Goal: Feedback & Contribution: Contribute content

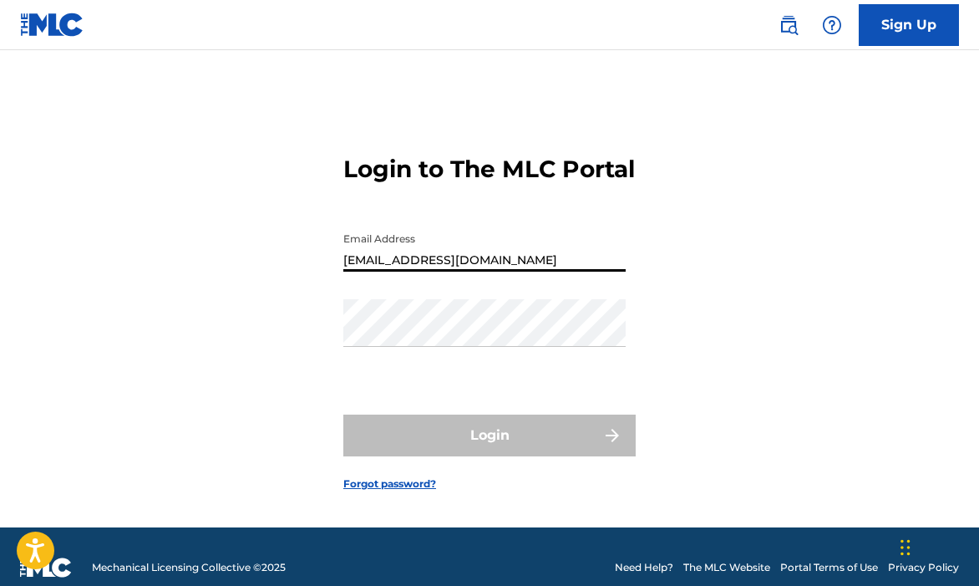
click at [525, 271] on input "[EMAIL_ADDRESS][DOMAIN_NAME]" at bounding box center [484, 248] width 282 height 48
click at [524, 271] on input "[EMAIL_ADDRESS][DOMAIN_NAME]" at bounding box center [484, 248] width 282 height 48
type input "[EMAIL_ADDRESS][DOMAIN_NAME]"
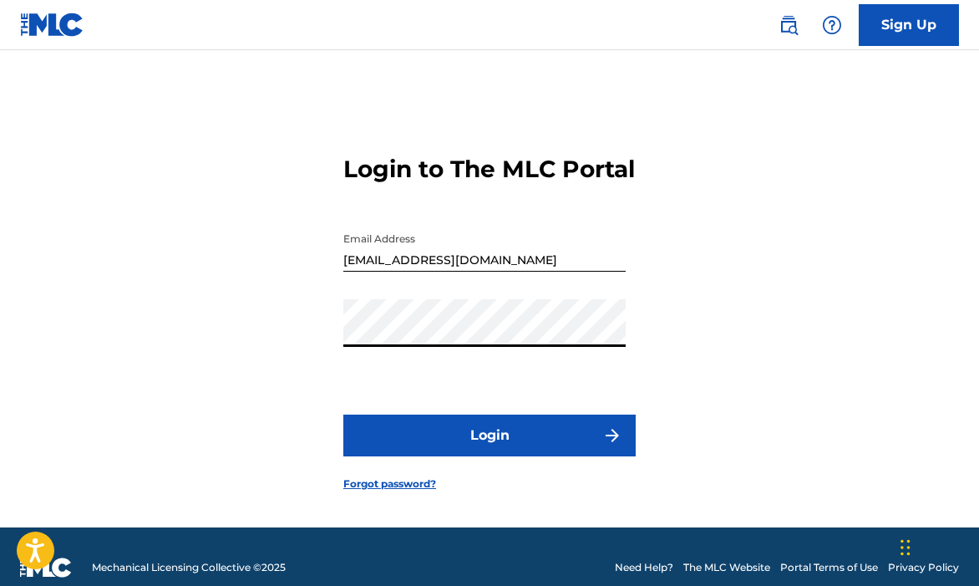
click at [450, 448] on button "Login" at bounding box center [489, 435] width 292 height 42
click at [449, 445] on button "Login" at bounding box center [489, 435] width 292 height 42
click at [343, 414] on button "Login" at bounding box center [489, 435] width 292 height 42
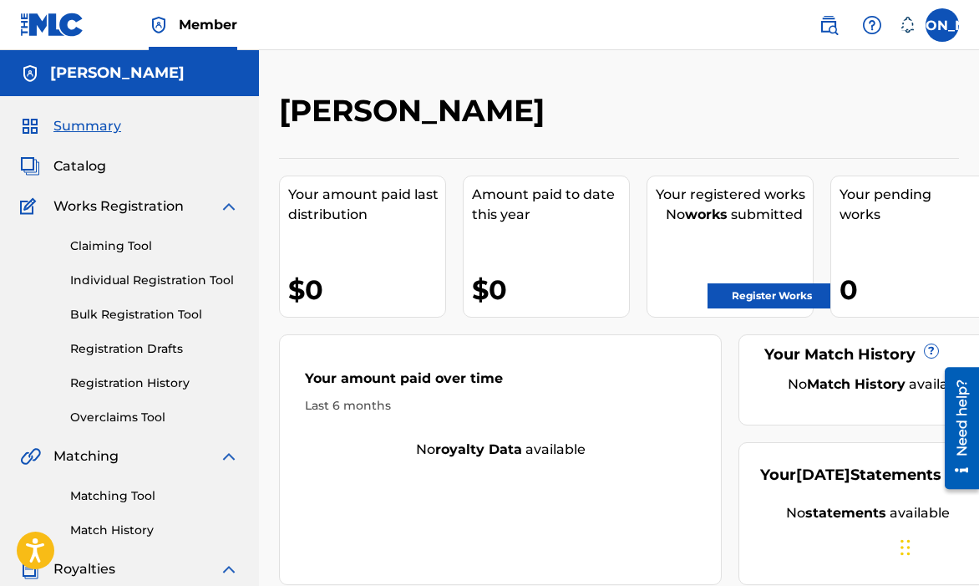
click at [124, 241] on link "Claiming Tool" at bounding box center [154, 246] width 169 height 18
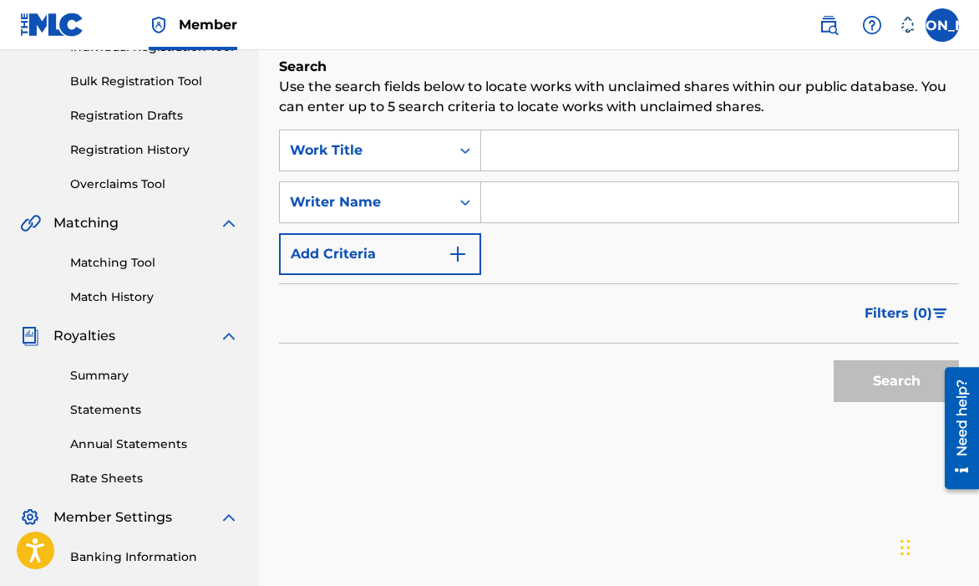
scroll to position [177, 0]
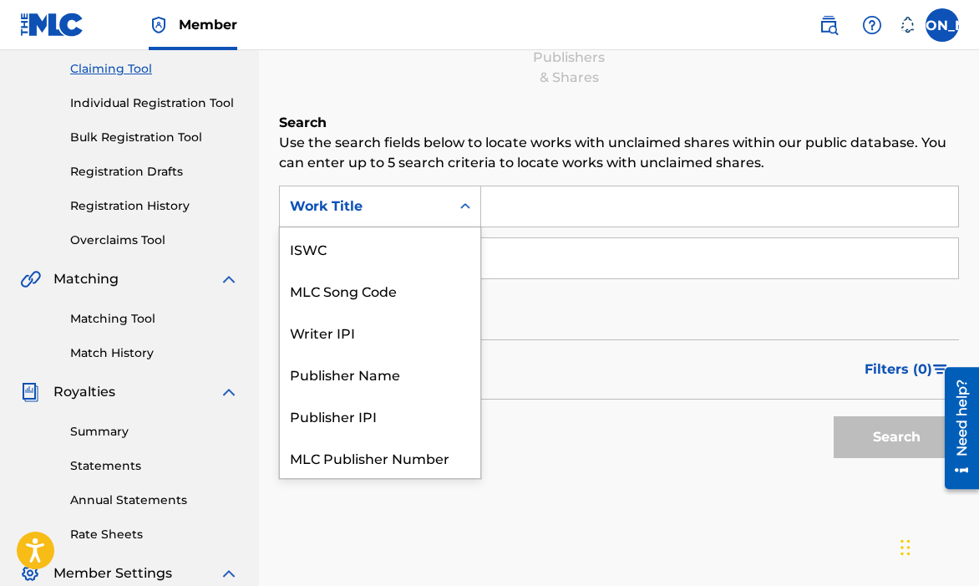
click at [454, 211] on div "Search Form" at bounding box center [465, 206] width 30 height 30
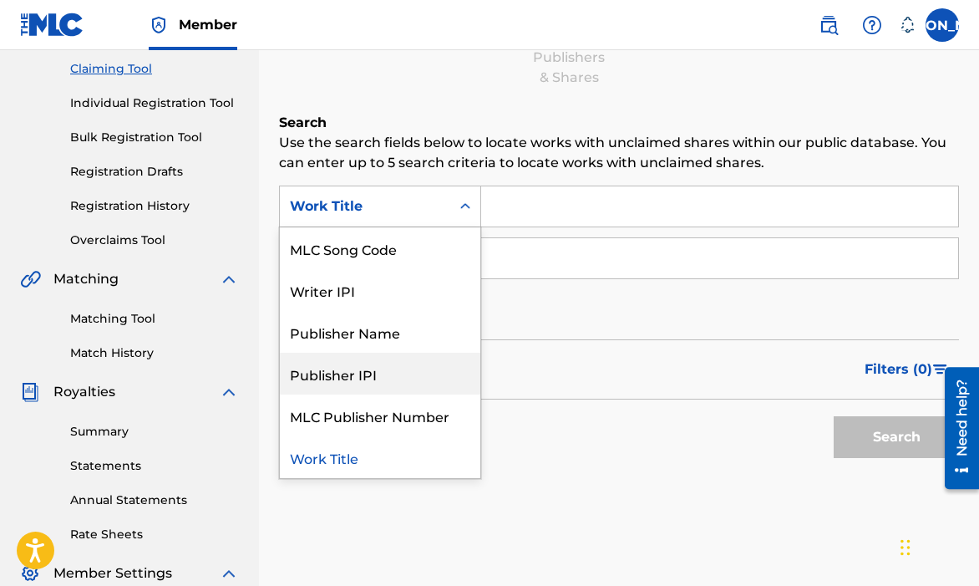
click at [544, 390] on div "Filters ( 0 )" at bounding box center [619, 369] width 680 height 60
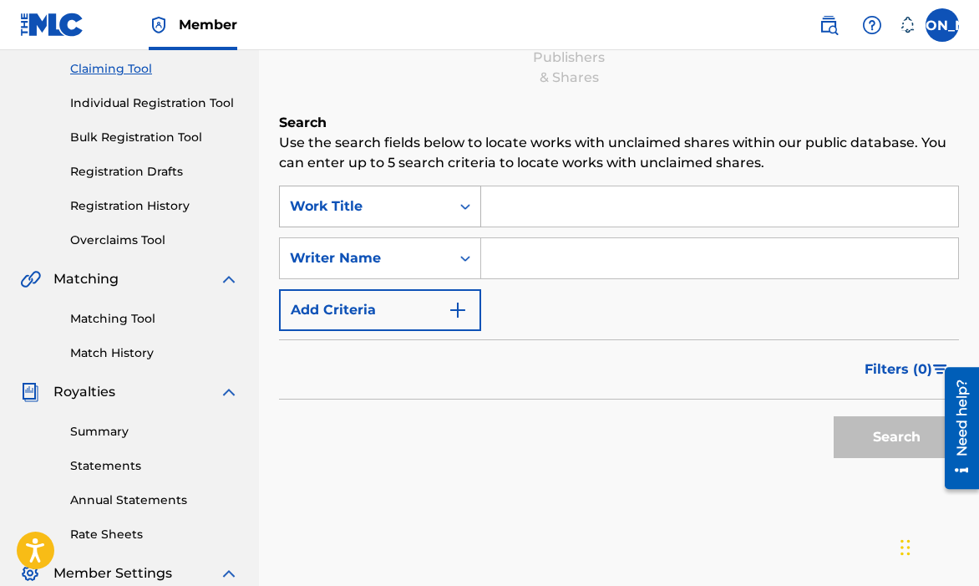
click at [419, 212] on div "Work Title" at bounding box center [365, 206] width 150 height 20
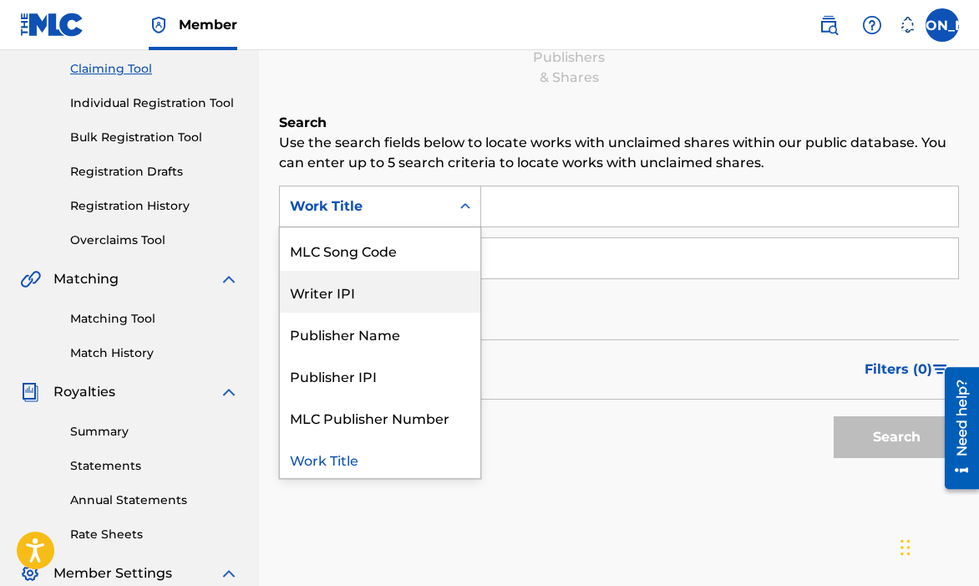
scroll to position [0, 0]
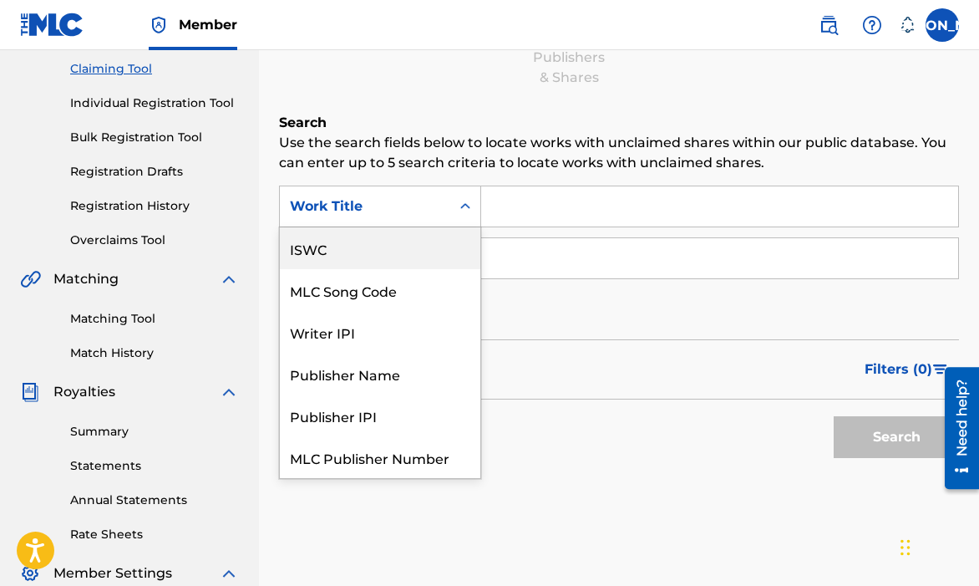
drag, startPoint x: 381, startPoint y: 28, endPoint x: 380, endPoint y: 36, distance: 8.4
click at [381, 29] on nav "Member [PERSON_NAME] [PERSON_NAME] Jaheim [PERSON_NAME] [PERSON_NAME][EMAIL_ADD…" at bounding box center [489, 25] width 979 height 50
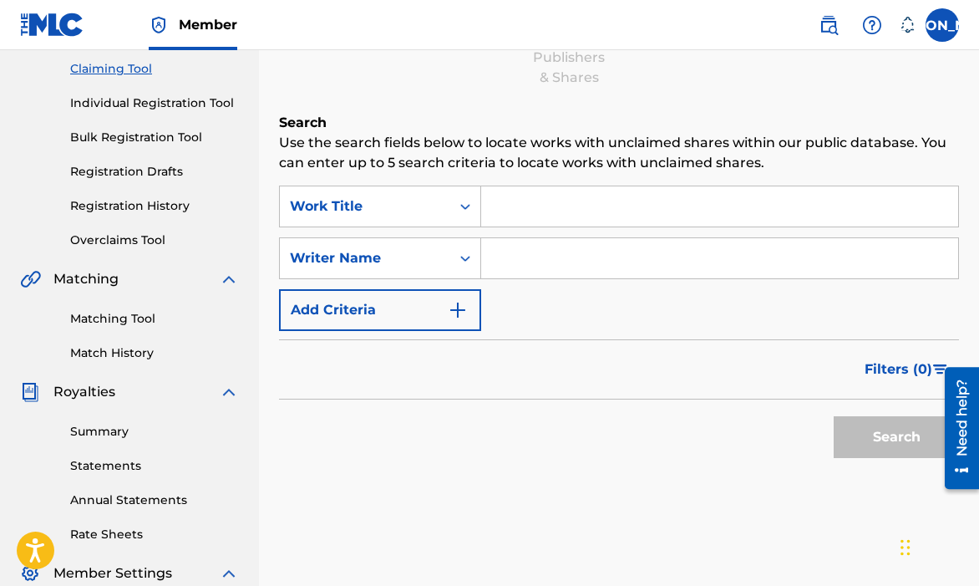
click at [376, 45] on nav "Member [PERSON_NAME] [PERSON_NAME] Jaheim [PERSON_NAME] [PERSON_NAME][EMAIL_ADD…" at bounding box center [489, 25] width 979 height 50
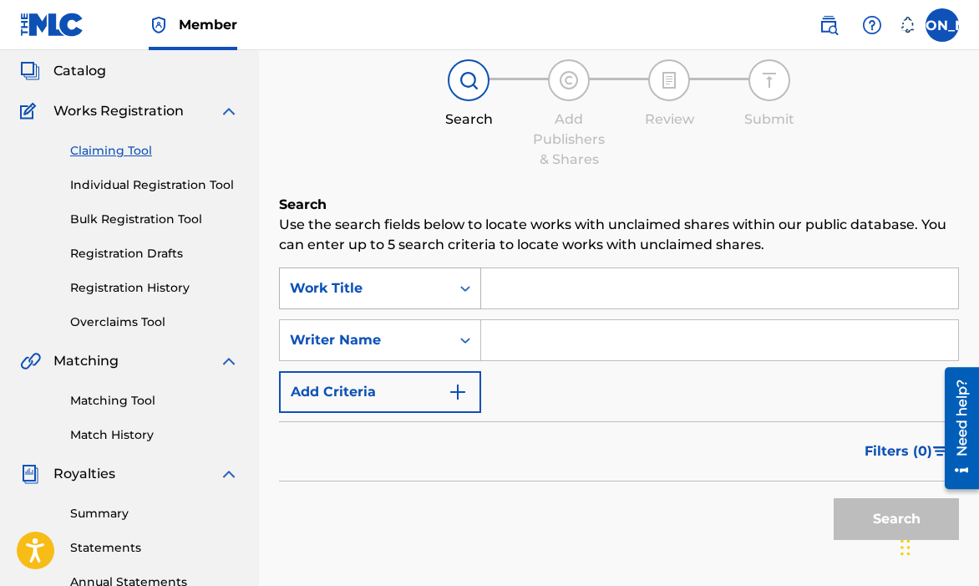
scroll to position [94, 0]
click at [116, 253] on link "Registration Drafts" at bounding box center [154, 255] width 169 height 18
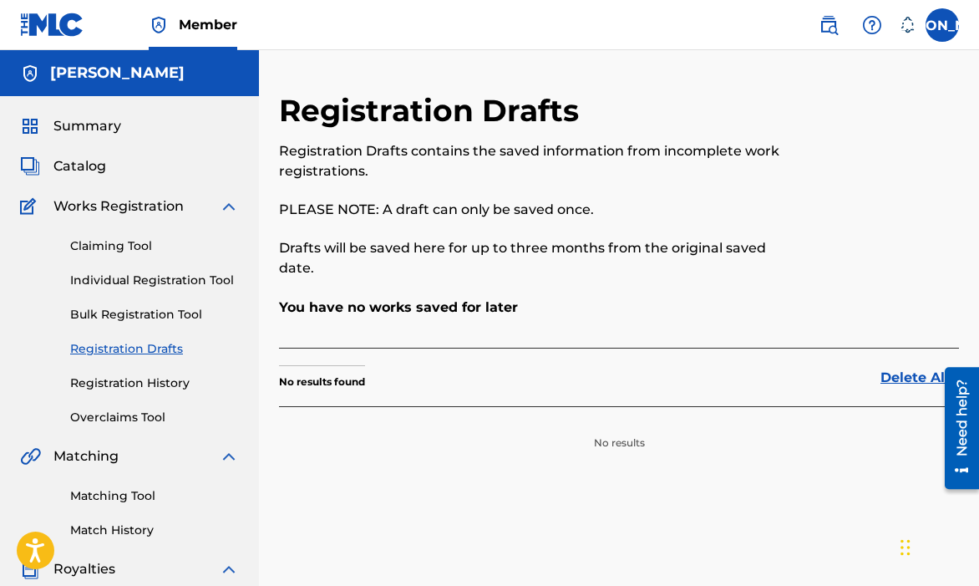
click at [127, 242] on link "Claiming Tool" at bounding box center [154, 246] width 169 height 18
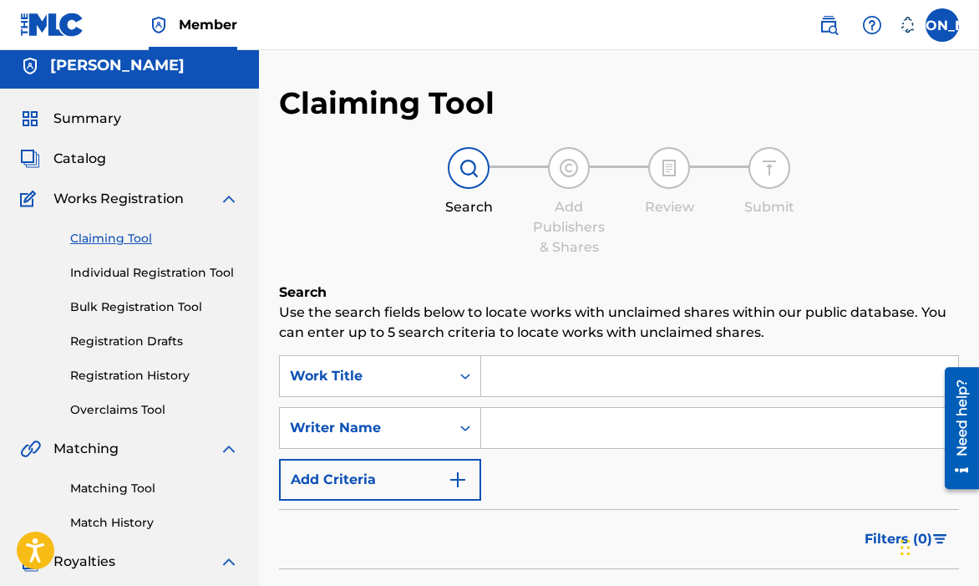
scroll to position [73, 0]
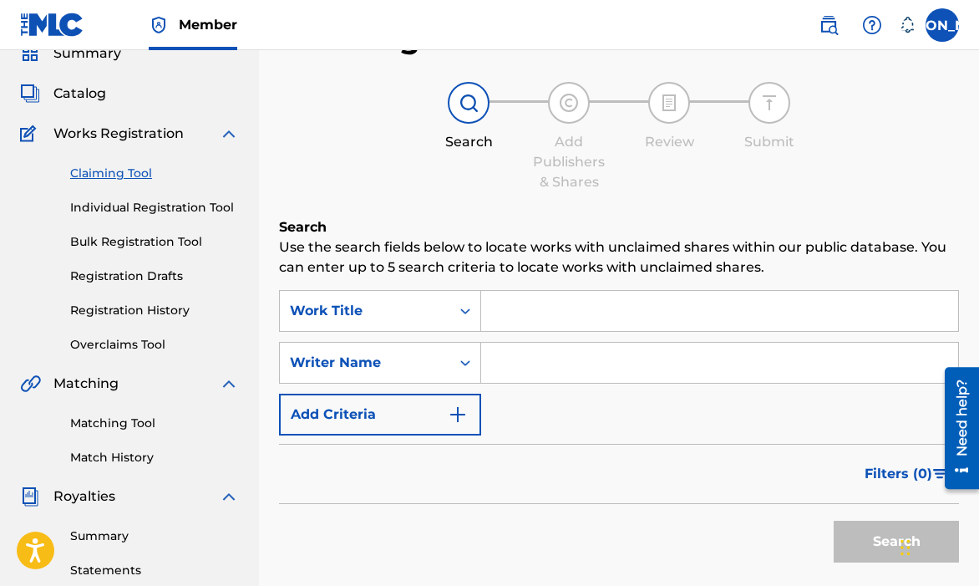
click at [591, 320] on input "Search Form" at bounding box center [719, 311] width 477 height 40
click at [580, 356] on input "Search Form" at bounding box center [719, 362] width 477 height 40
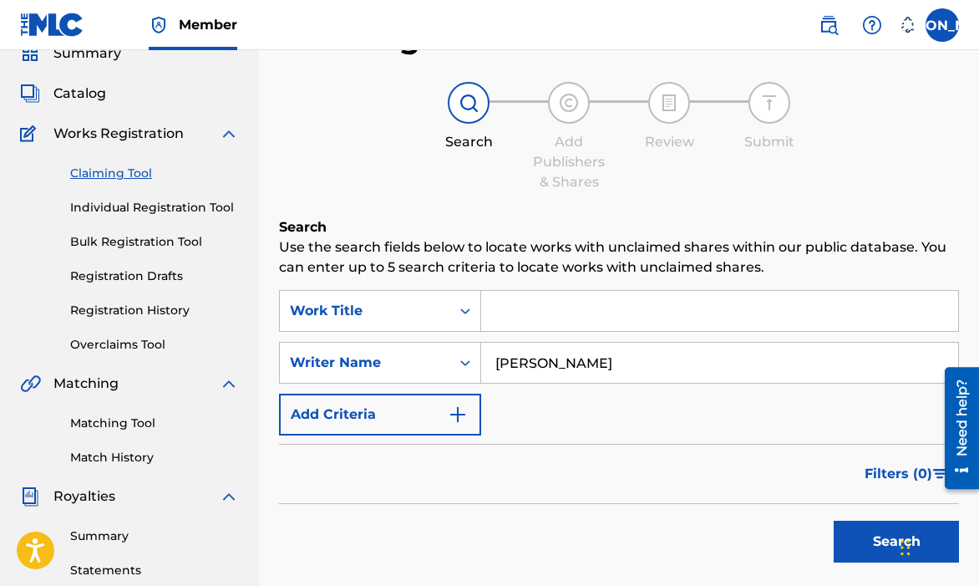
click at [842, 535] on button "Search" at bounding box center [896, 541] width 125 height 42
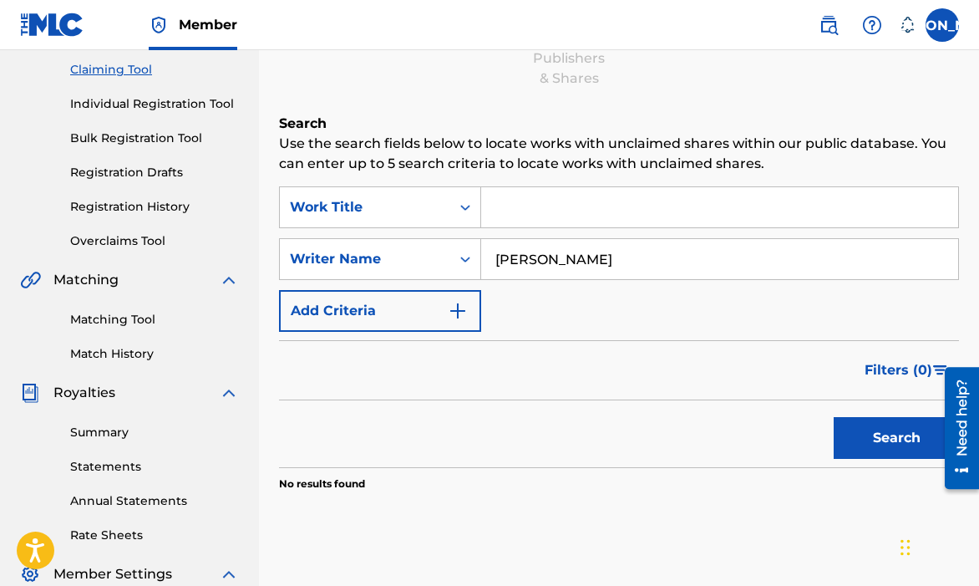
scroll to position [177, 0]
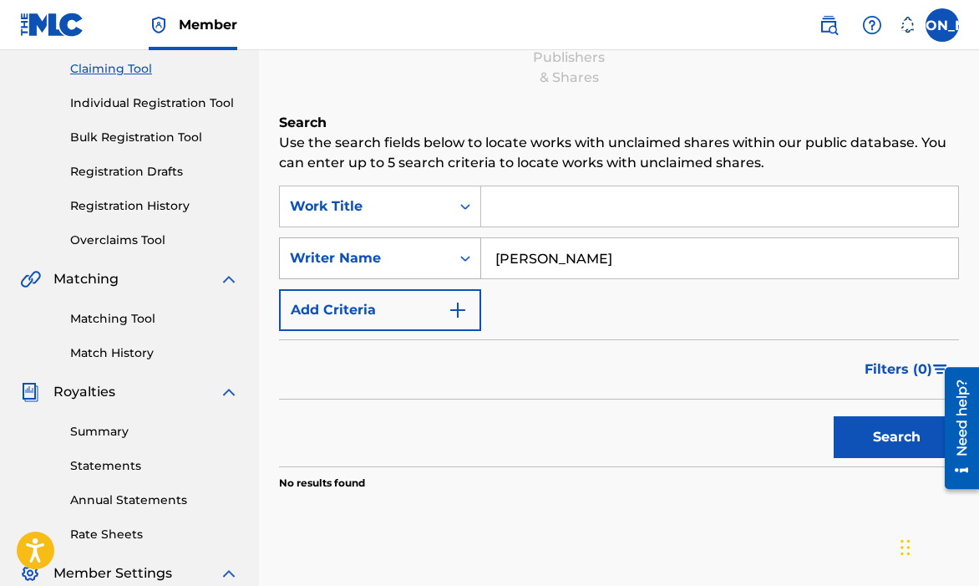
drag, startPoint x: 583, startPoint y: 265, endPoint x: 386, endPoint y: 272, distance: 197.3
click at [382, 270] on div "SearchWithCriteria9ef4b748-a2c0-4cdd-b15d-5752a3bfc939 Writer Name [PERSON_NAME]" at bounding box center [619, 258] width 680 height 42
type input "[PERSON_NAME]"
click at [890, 424] on button "Search" at bounding box center [896, 437] width 125 height 42
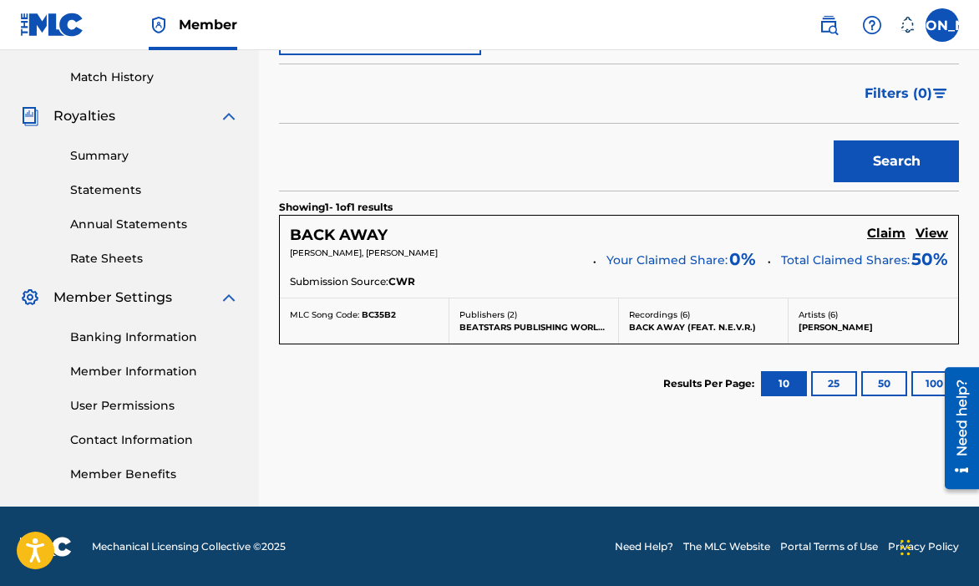
scroll to position [454, 0]
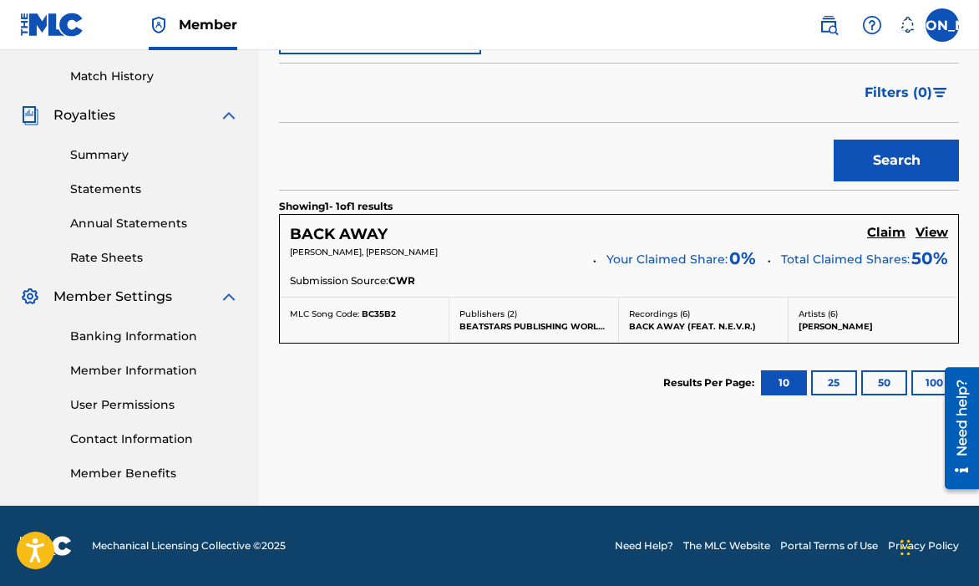
click at [921, 231] on h5 "View" at bounding box center [932, 233] width 33 height 16
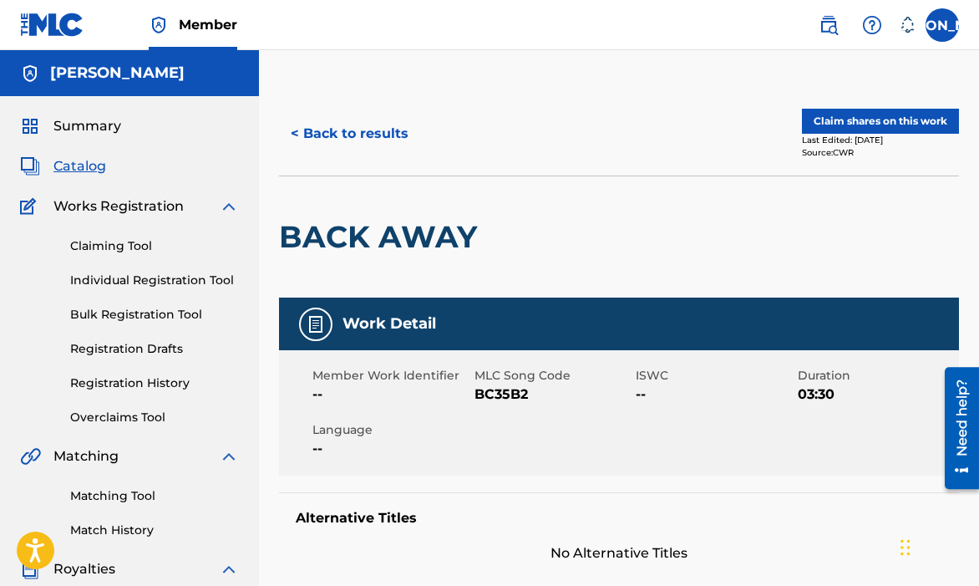
click at [329, 142] on button "< Back to results" at bounding box center [349, 134] width 141 height 42
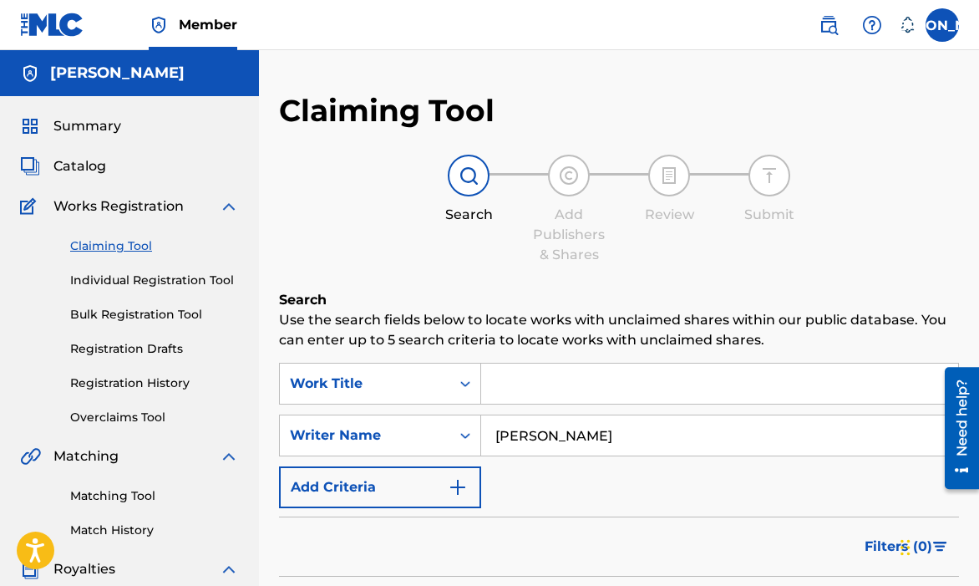
scroll to position [450, 0]
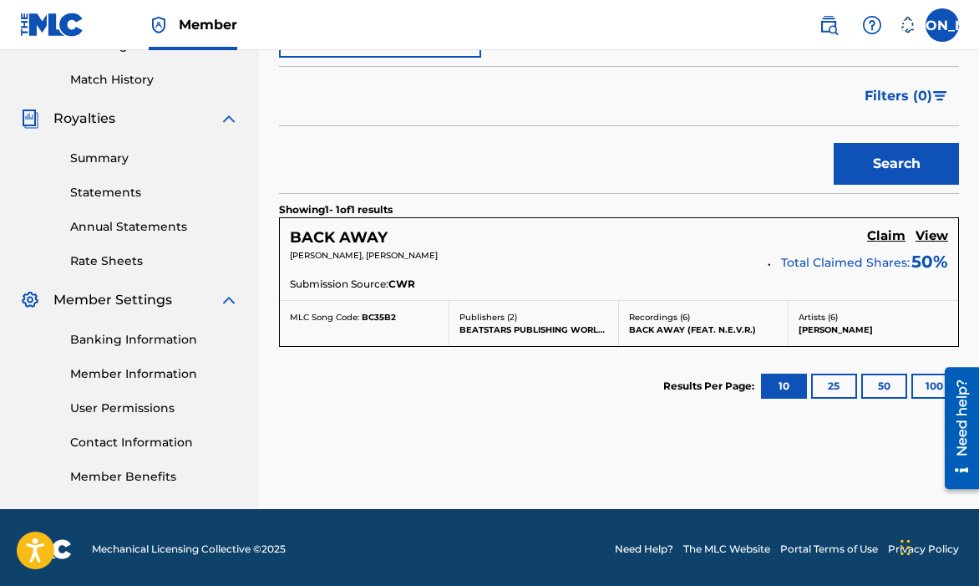
click at [900, 236] on h5 "Claim" at bounding box center [886, 236] width 38 height 16
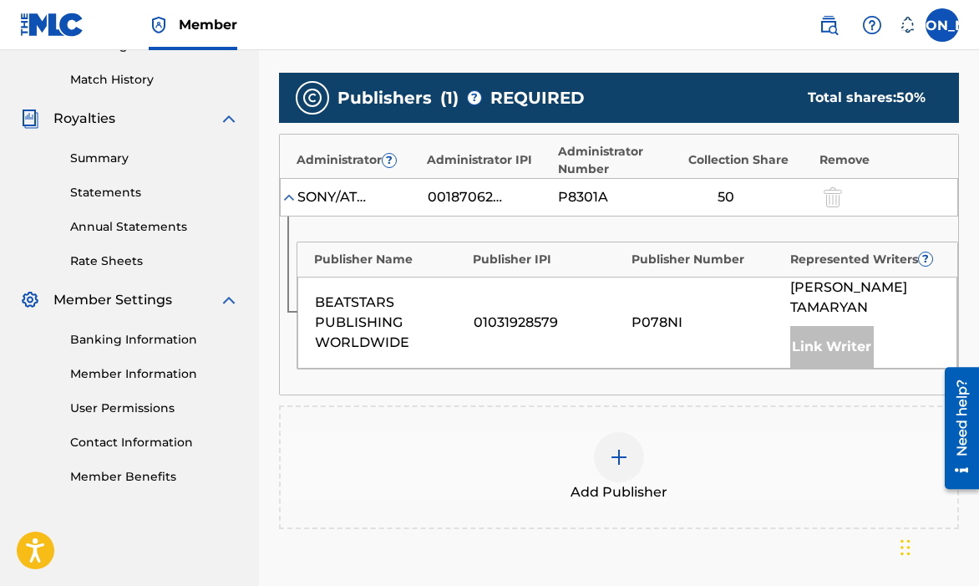
click at [340, 193] on div "SONY/ATV SONGS LLC" at bounding box center [334, 197] width 75 height 20
click at [631, 324] on div "BEATSTARS PUBLISHING WORLDWIDE 01031928579 P078NI [PERSON_NAME] Link Writer" at bounding box center [627, 322] width 660 height 92
click at [835, 332] on div "Link Writer" at bounding box center [832, 347] width 84 height 42
click at [843, 326] on div "Link Writer" at bounding box center [832, 347] width 84 height 42
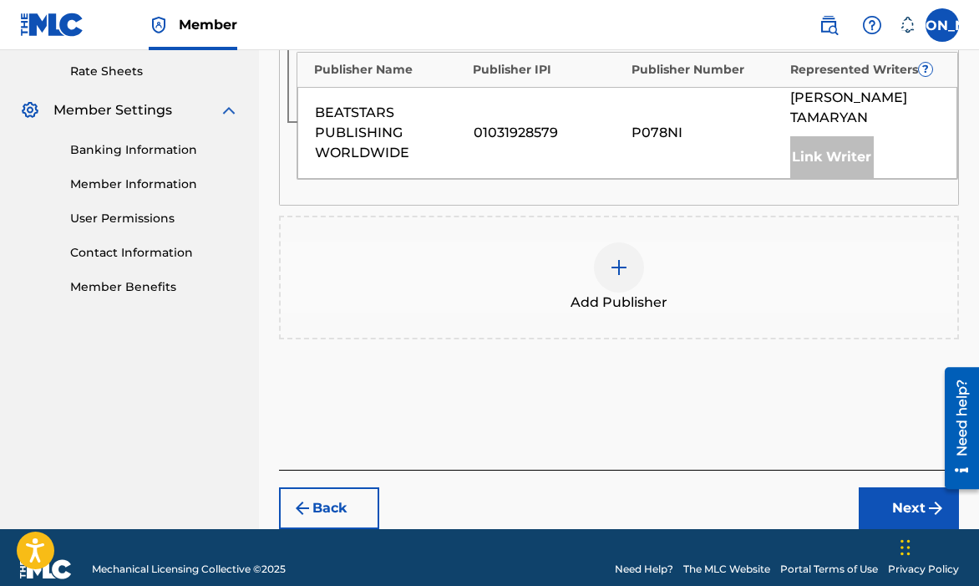
scroll to position [640, 0]
click at [894, 487] on button "Next" at bounding box center [909, 508] width 100 height 42
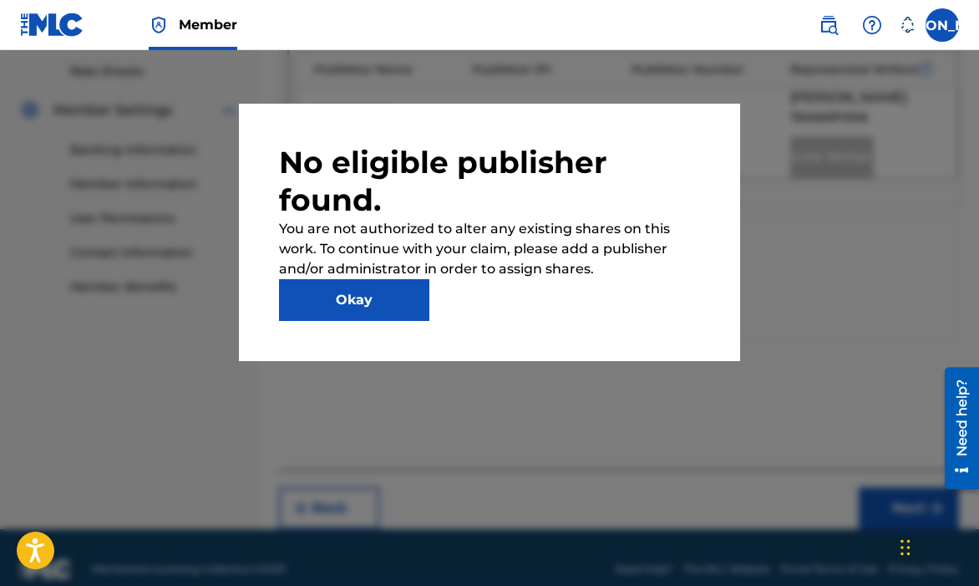
click at [378, 311] on button "Okay" at bounding box center [354, 300] width 150 height 42
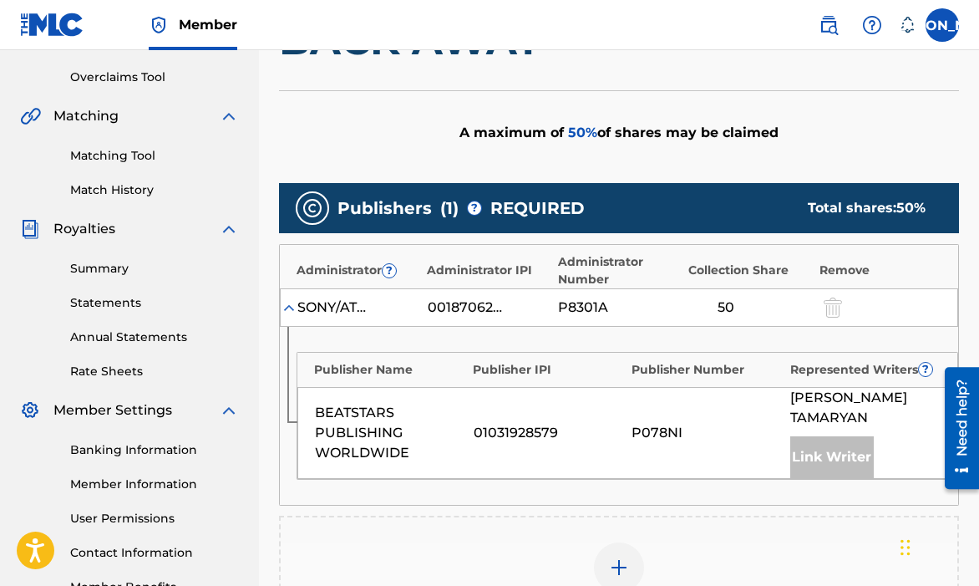
scroll to position [341, 0]
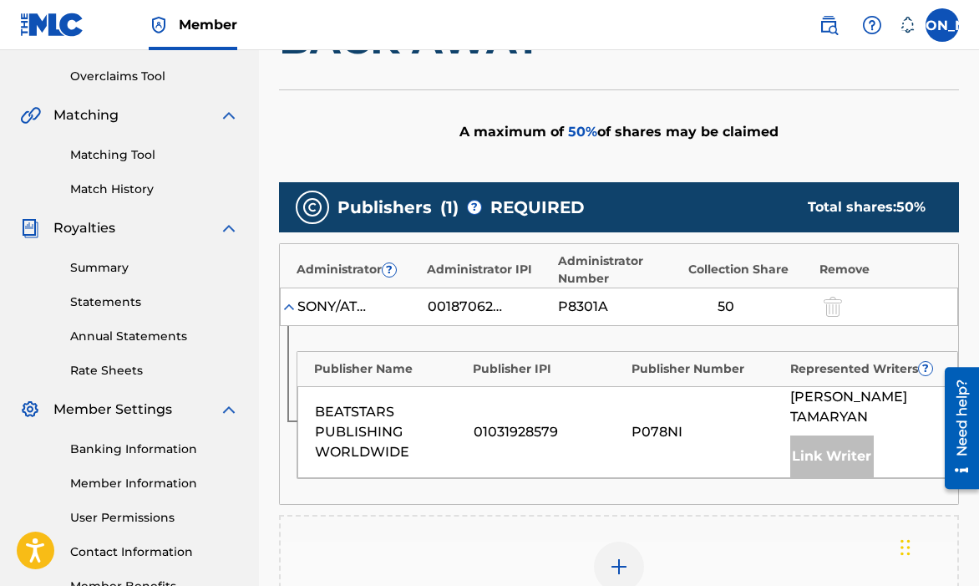
click at [292, 303] on img at bounding box center [289, 306] width 17 height 17
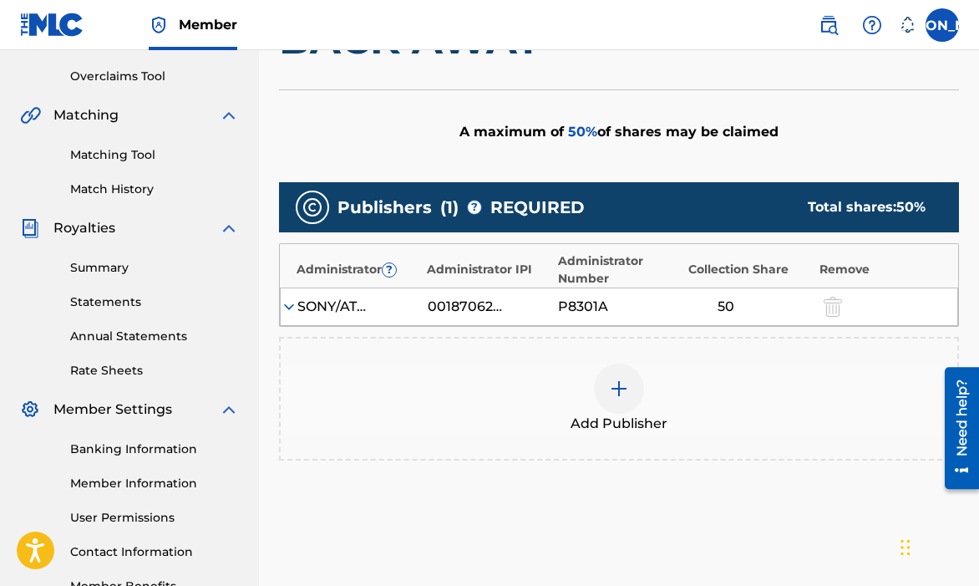
click at [292, 303] on img at bounding box center [289, 306] width 17 height 17
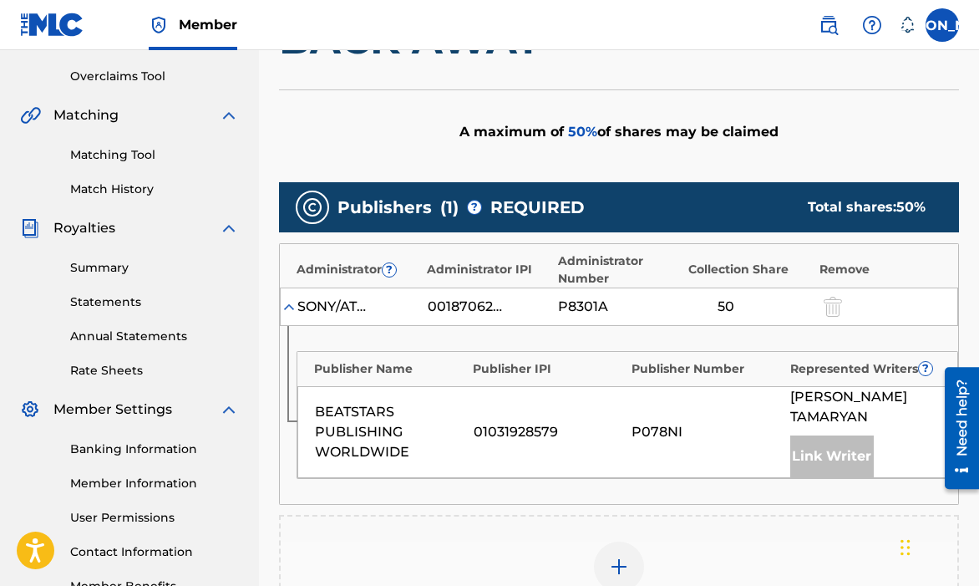
click at [292, 303] on img at bounding box center [289, 306] width 17 height 17
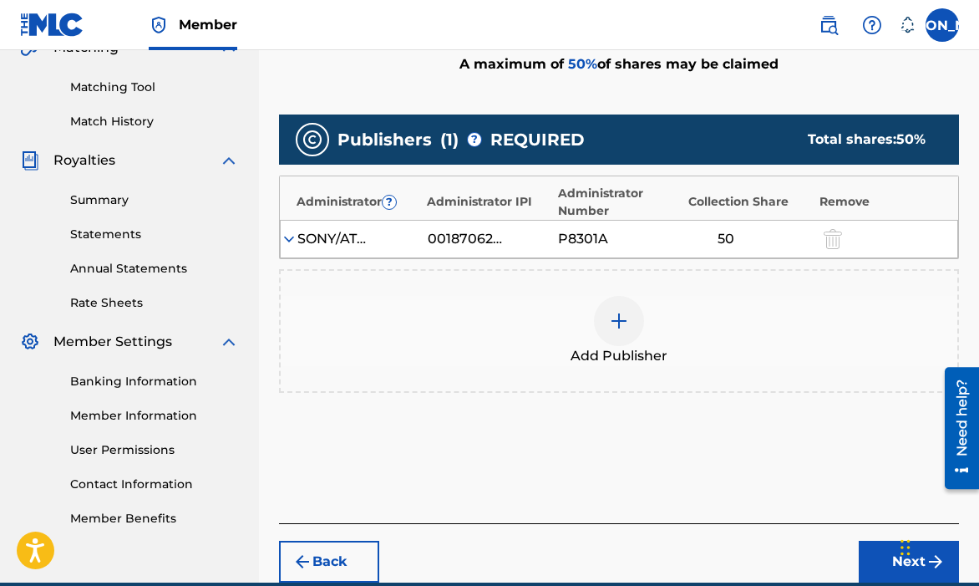
scroll to position [485, 0]
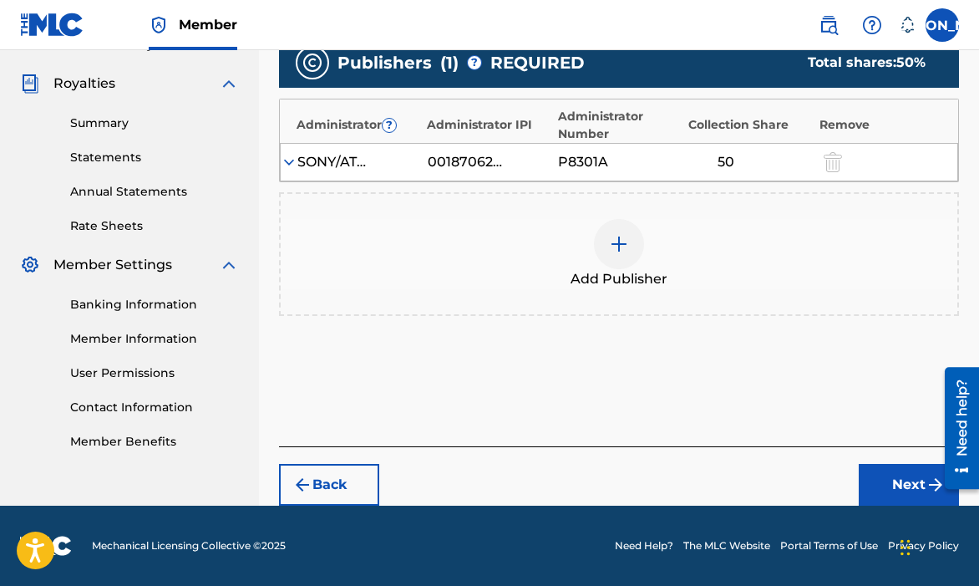
click at [322, 483] on button "Back" at bounding box center [329, 485] width 100 height 42
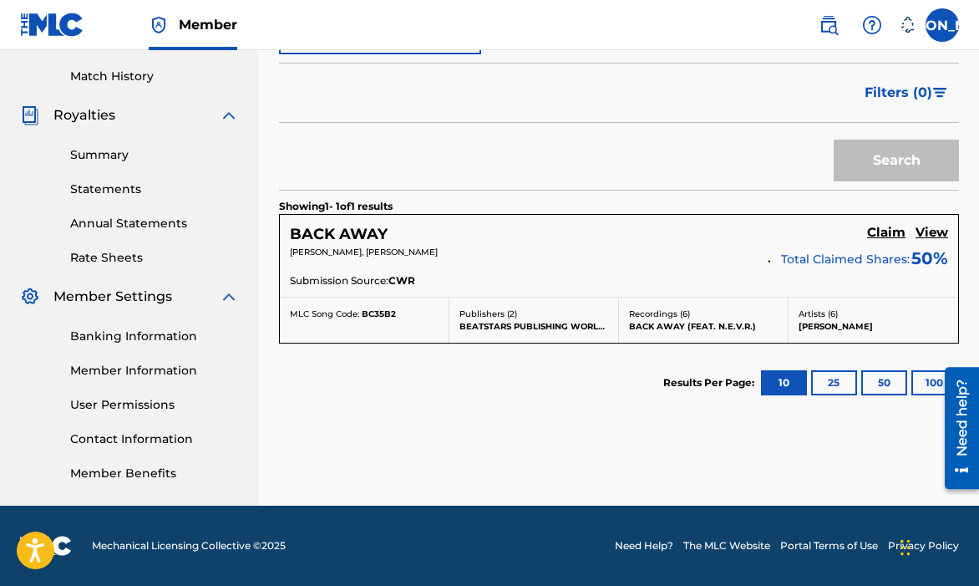
scroll to position [454, 0]
click at [328, 470] on div "Search Use the search fields below to locate works with unclaimed shares within…" at bounding box center [619, 170] width 680 height 669
click at [829, 387] on button "25" at bounding box center [834, 382] width 46 height 25
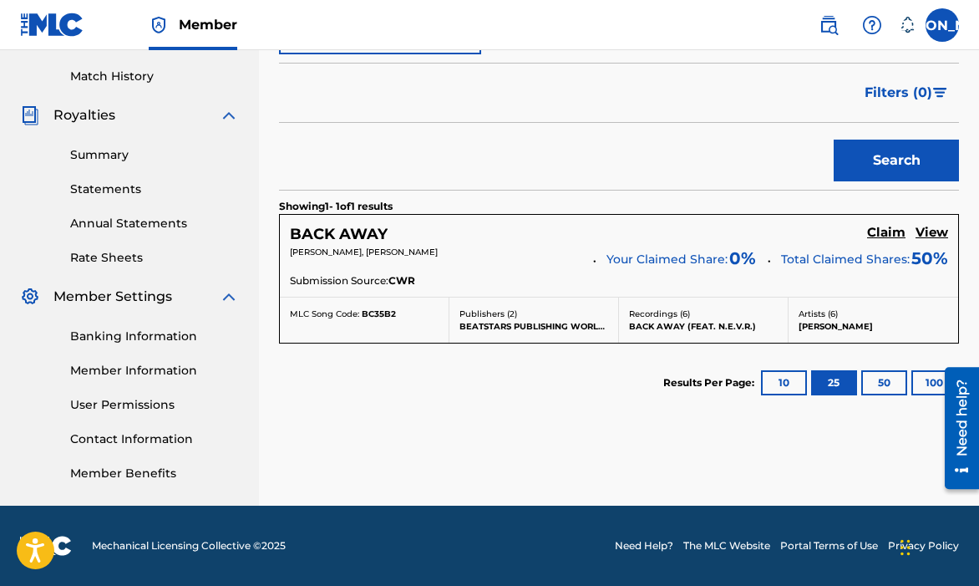
click at [865, 386] on button "50" at bounding box center [884, 382] width 46 height 25
click at [581, 370] on section "Results Per Page: 10 25 50 100" at bounding box center [619, 382] width 680 height 79
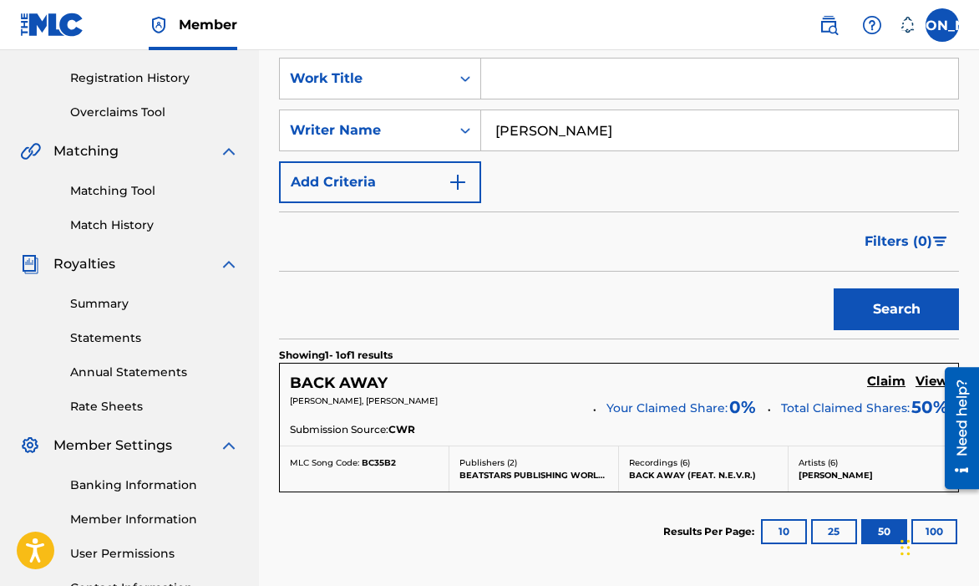
click at [540, 311] on div "Search" at bounding box center [619, 304] width 680 height 67
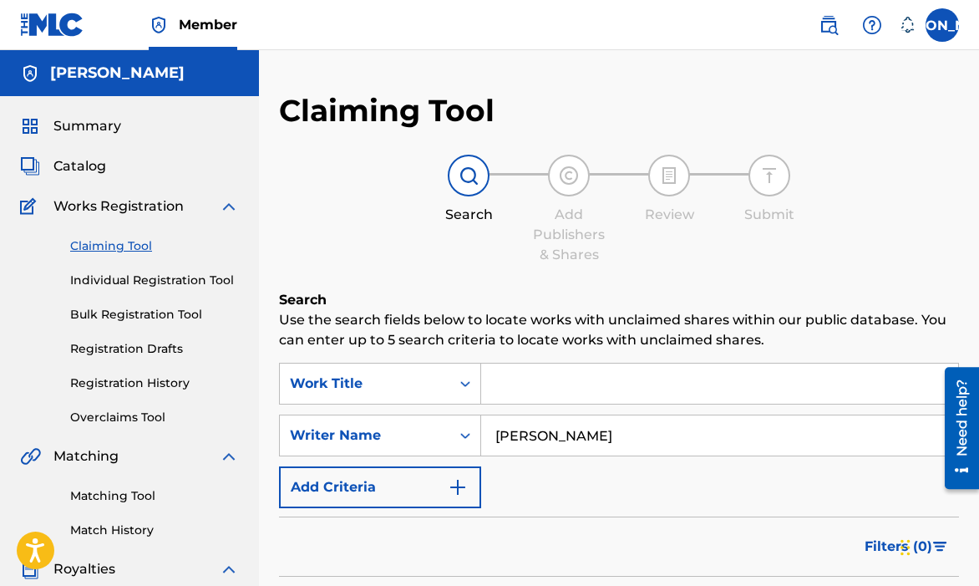
scroll to position [124, 0]
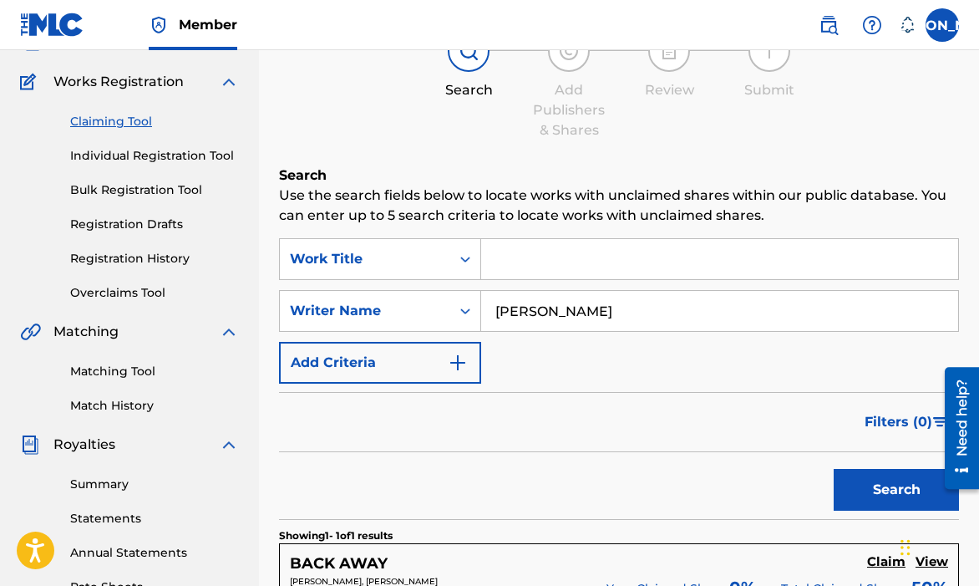
drag, startPoint x: 584, startPoint y: 311, endPoint x: 550, endPoint y: 312, distance: 33.4
click at [550, 312] on input "[PERSON_NAME]" at bounding box center [719, 311] width 477 height 40
type input "Jaheim"
click at [882, 501] on button "Search" at bounding box center [896, 490] width 125 height 42
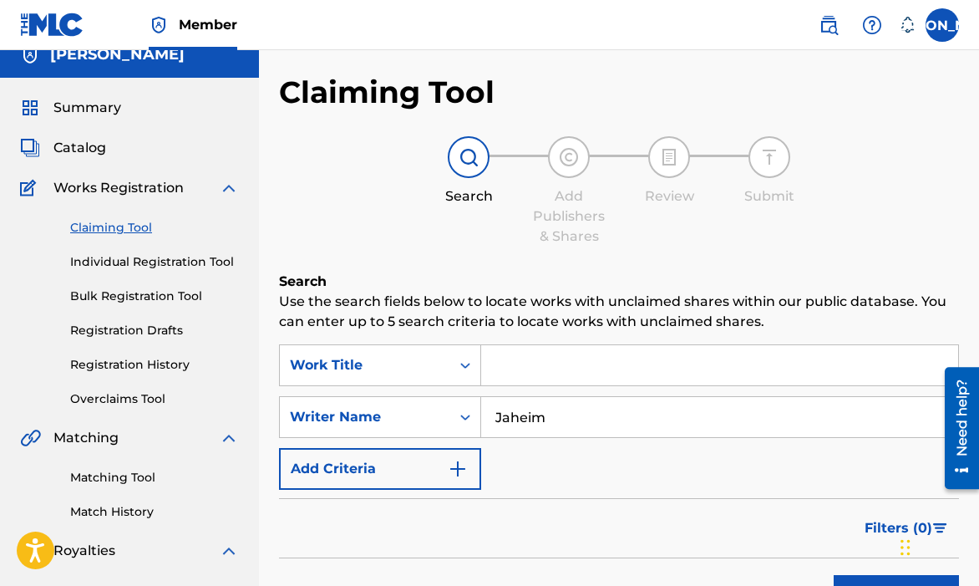
scroll to position [0, 0]
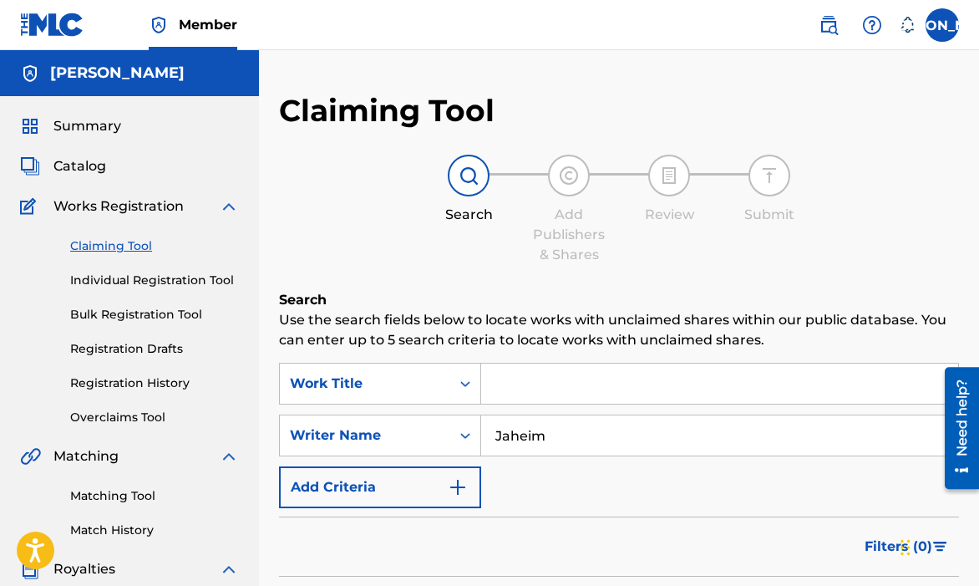
click at [114, 287] on link "Individual Registration Tool" at bounding box center [154, 280] width 169 height 18
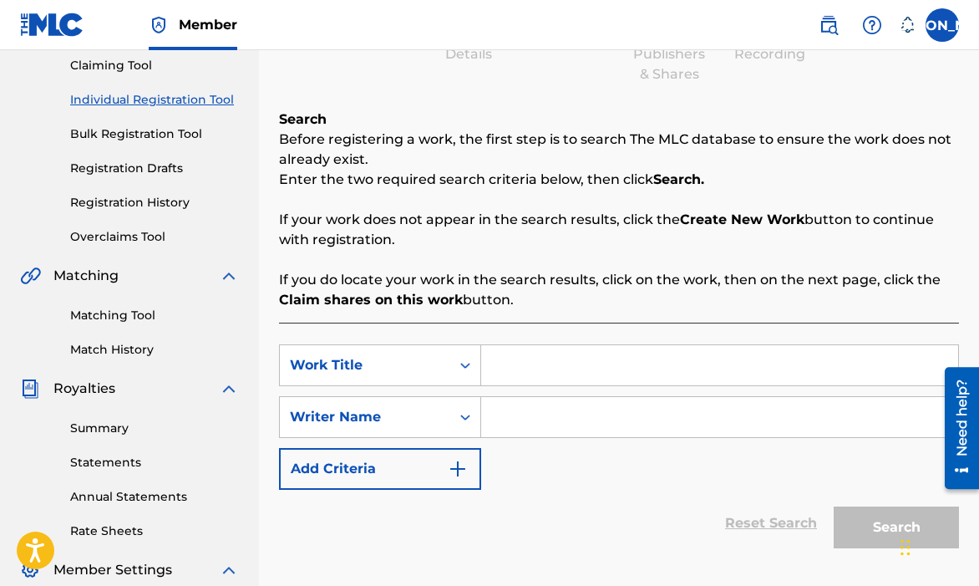
scroll to position [224, 0]
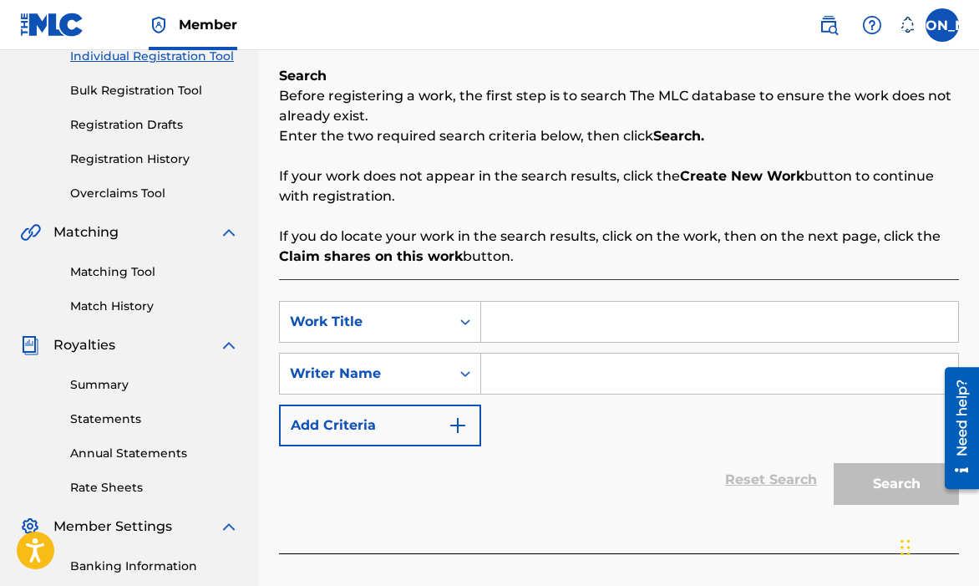
click at [548, 391] on input "Search Form" at bounding box center [719, 373] width 477 height 40
type input "[PERSON_NAME]"
click at [596, 337] on input "Search Form" at bounding box center [719, 322] width 477 height 40
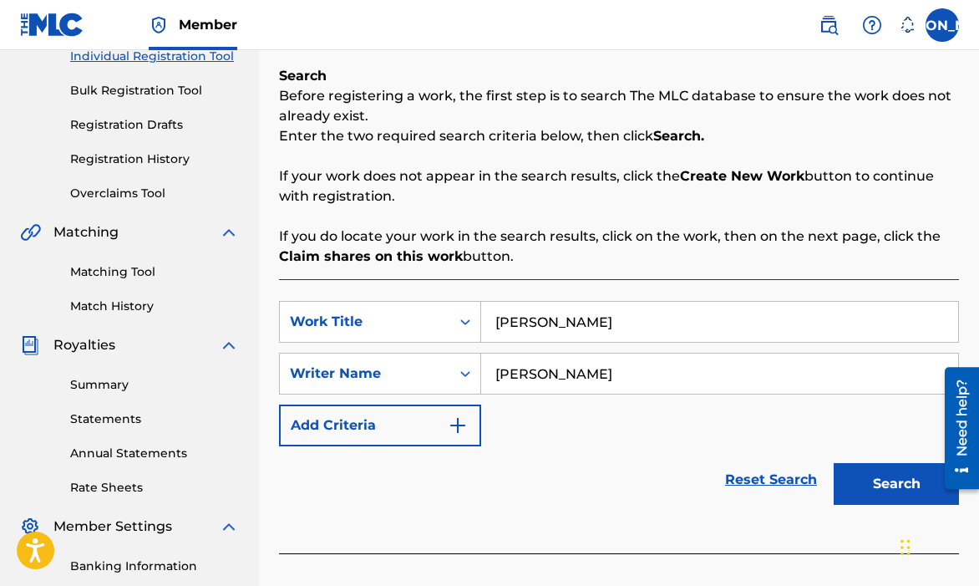
type input "[PERSON_NAME]"
click at [880, 497] on button "Search" at bounding box center [896, 484] width 125 height 42
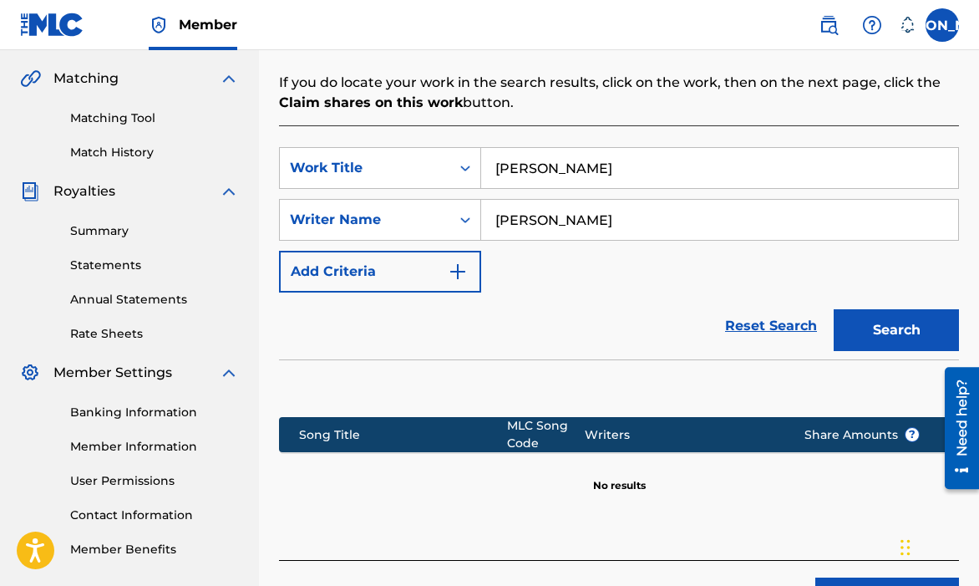
scroll to position [491, 0]
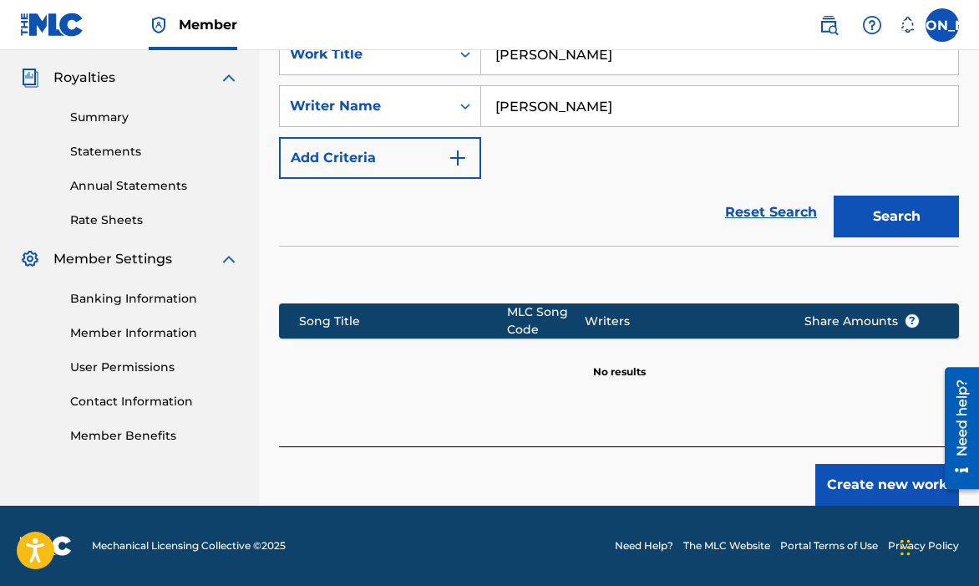
click at [862, 489] on button "Create new work" at bounding box center [887, 485] width 144 height 42
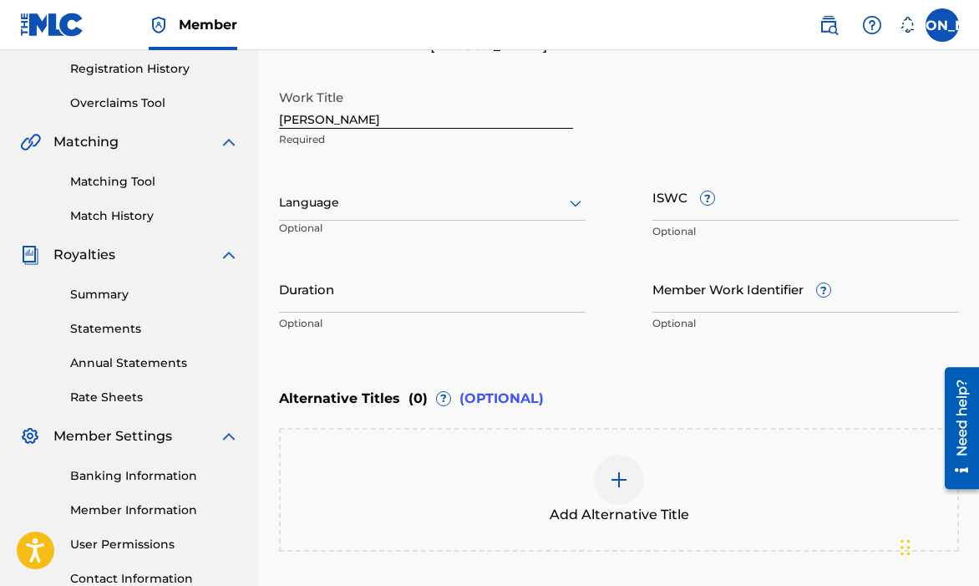
scroll to position [460, 0]
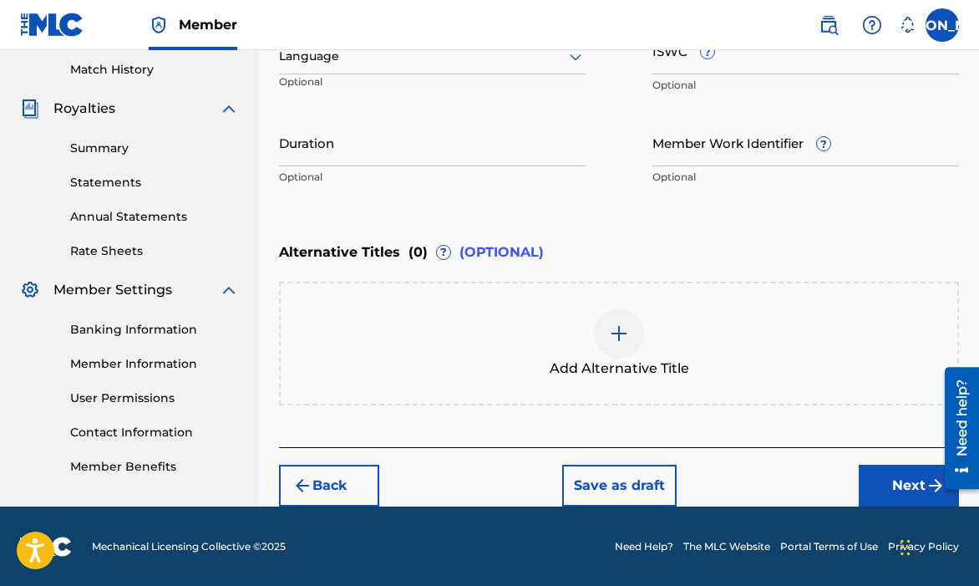
click at [893, 475] on button "Next" at bounding box center [909, 485] width 100 height 42
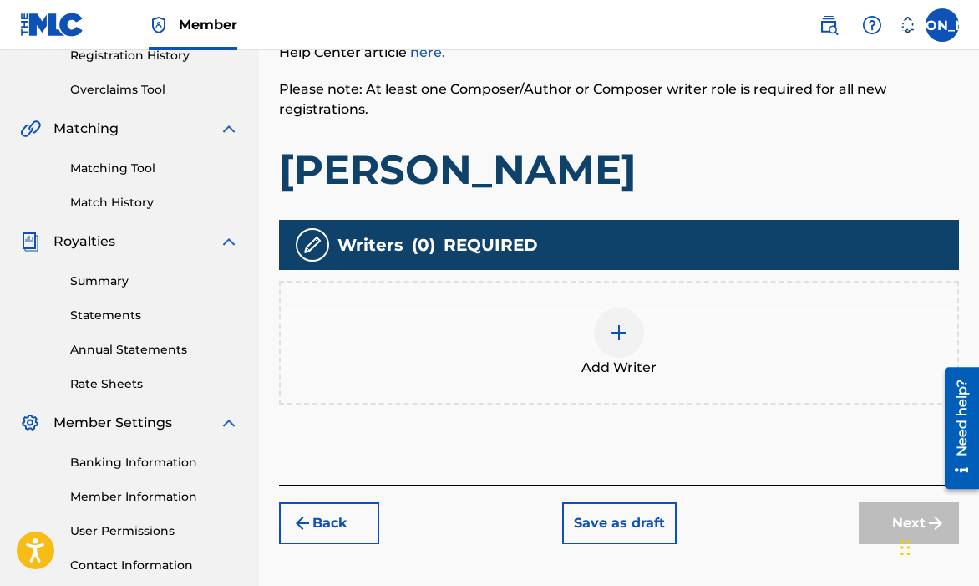
scroll to position [305, 0]
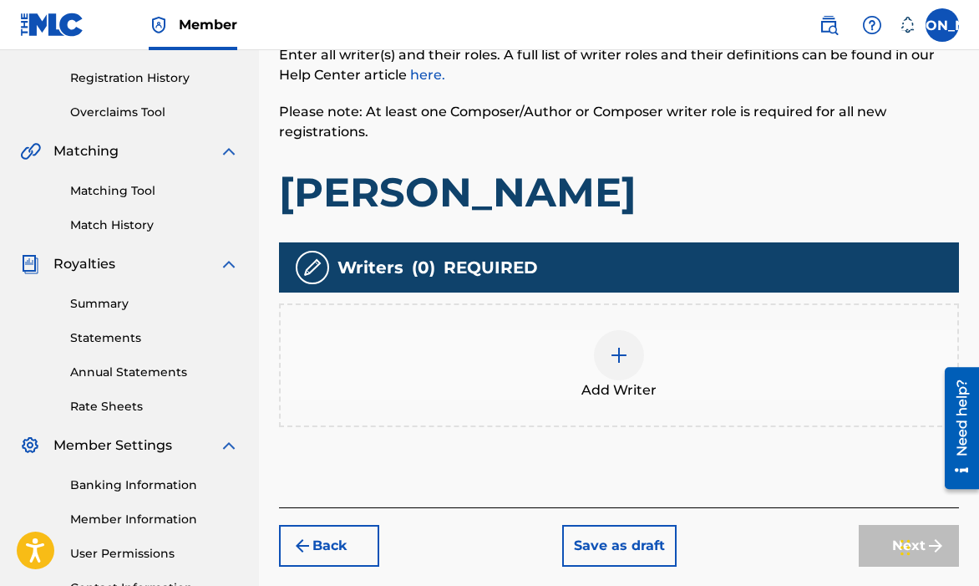
click at [663, 357] on div "Add Writer" at bounding box center [619, 365] width 677 height 70
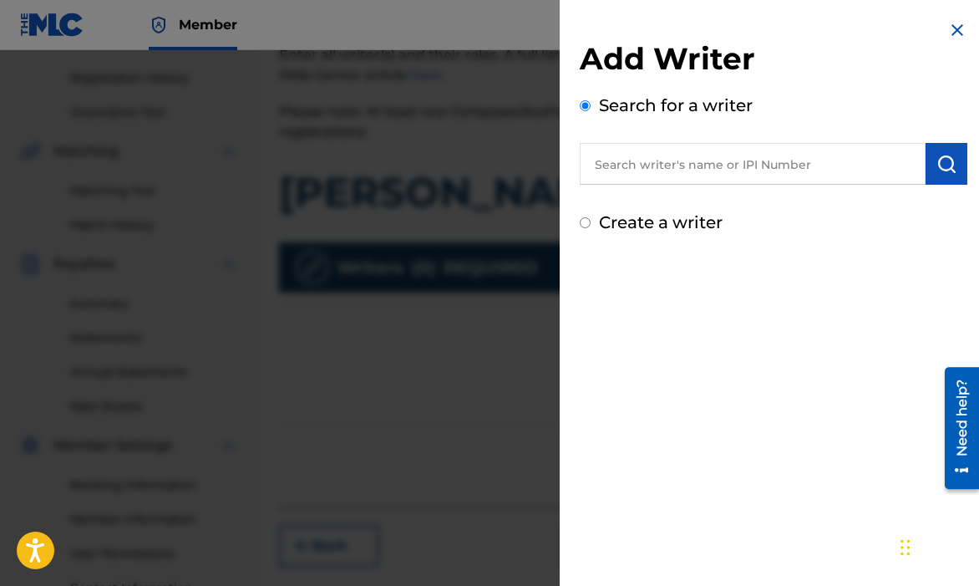
click at [666, 177] on input "text" at bounding box center [753, 164] width 346 height 42
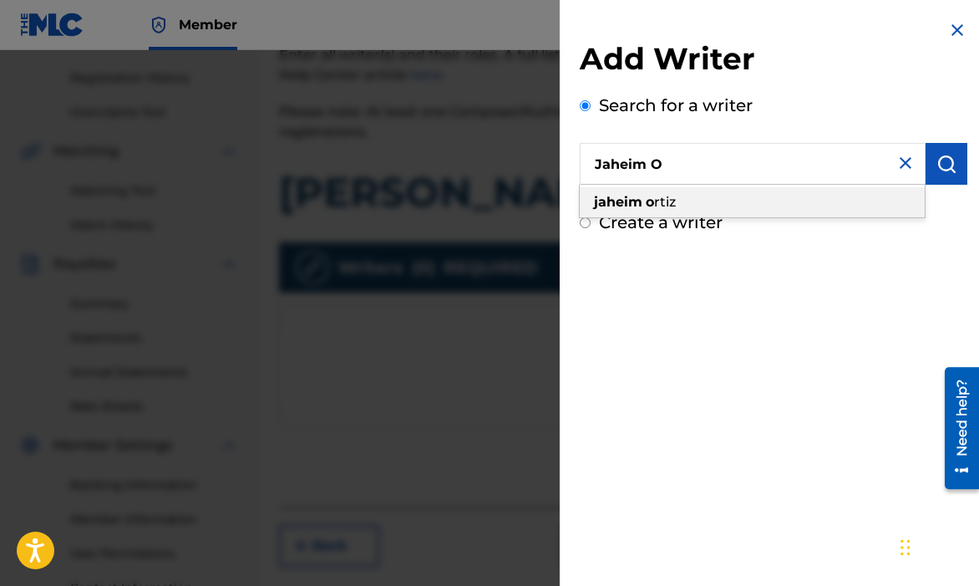
click at [776, 200] on div "jaheim o rtiz" at bounding box center [752, 202] width 345 height 30
type input "[PERSON_NAME]"
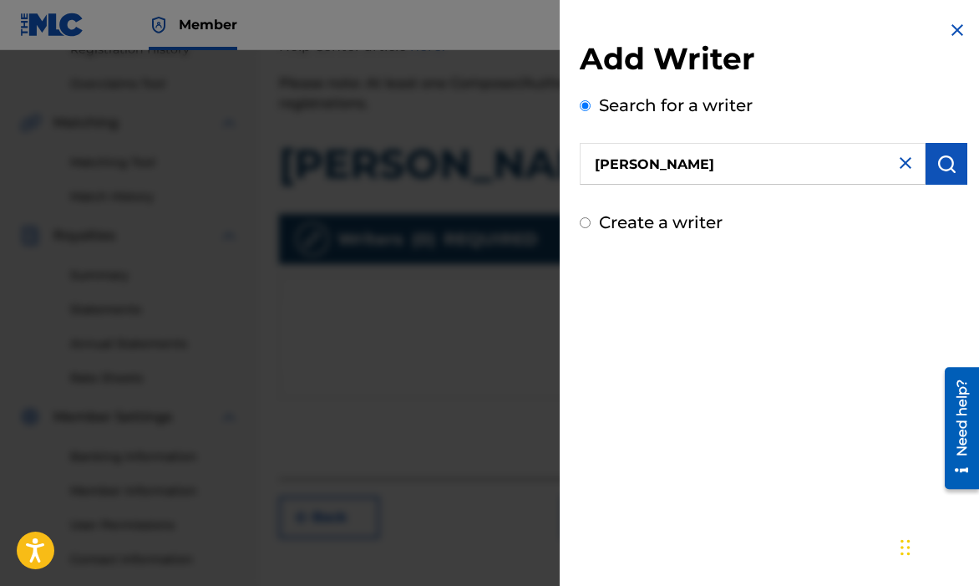
scroll to position [427, 0]
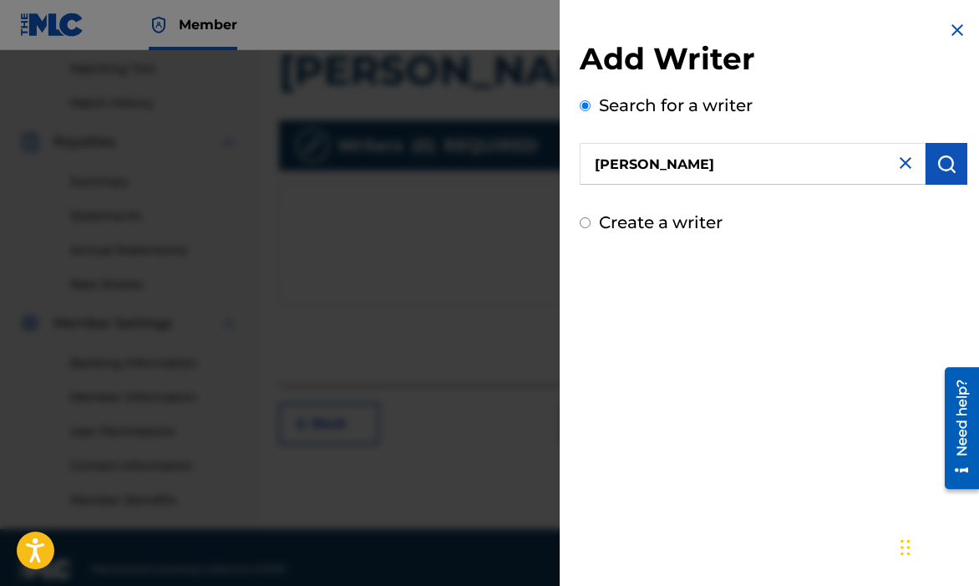
click at [936, 168] on img "submit" at bounding box center [946, 164] width 20 height 20
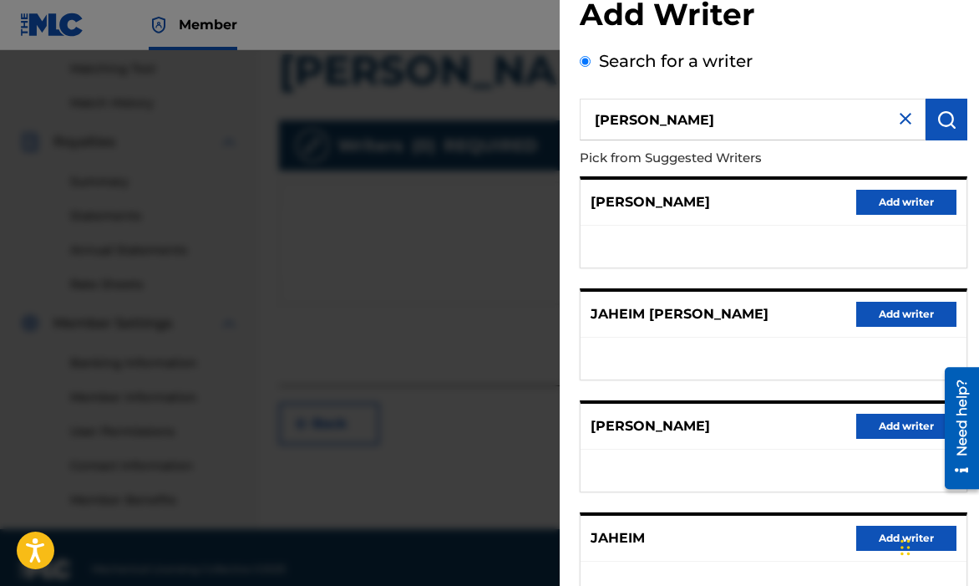
scroll to position [267, 0]
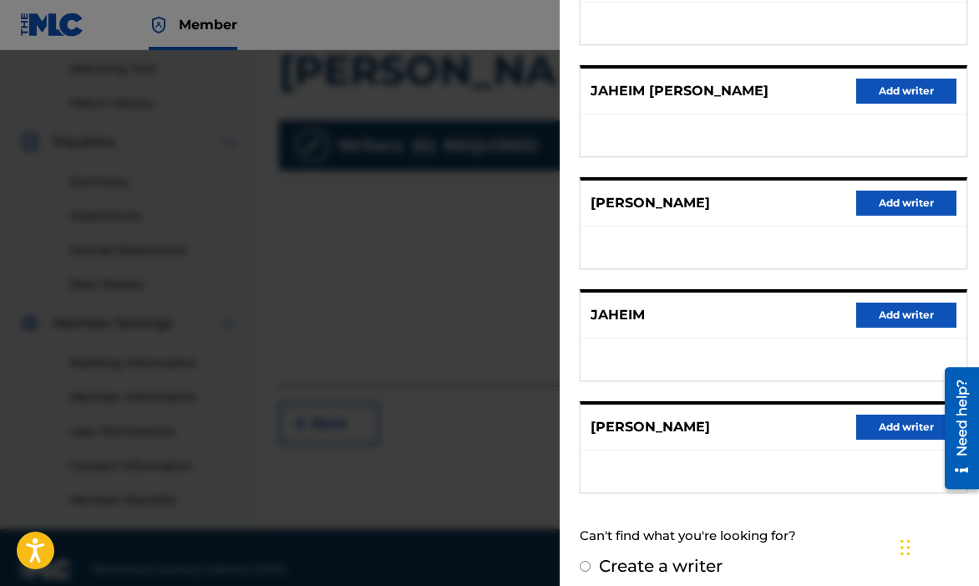
click at [907, 423] on button "Add writer" at bounding box center [906, 426] width 100 height 25
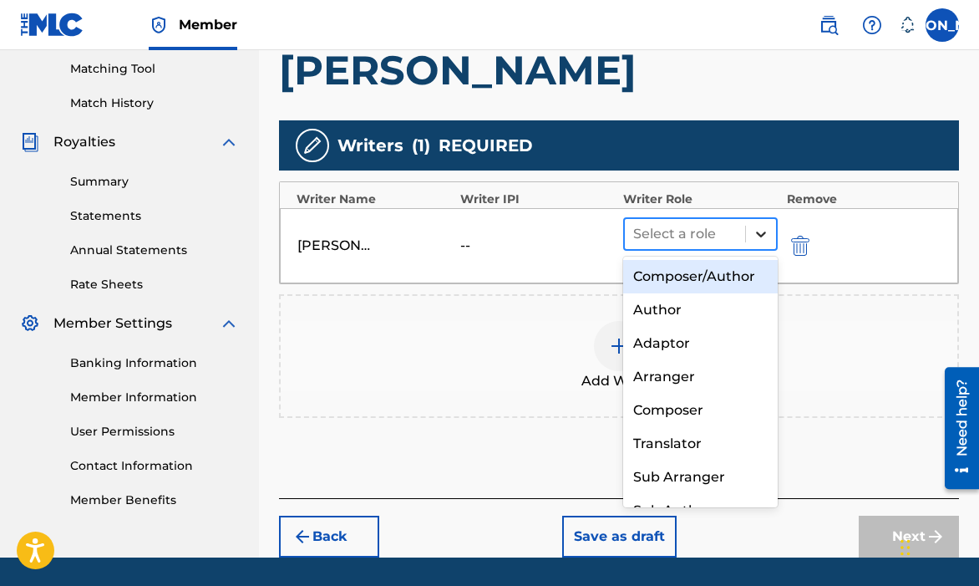
click at [762, 240] on icon at bounding box center [761, 234] width 17 height 17
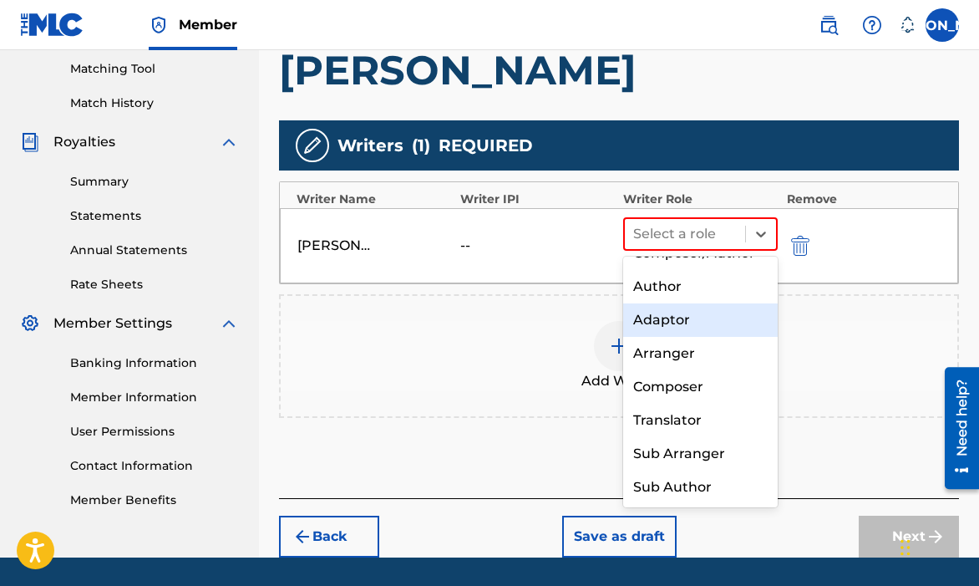
scroll to position [0, 0]
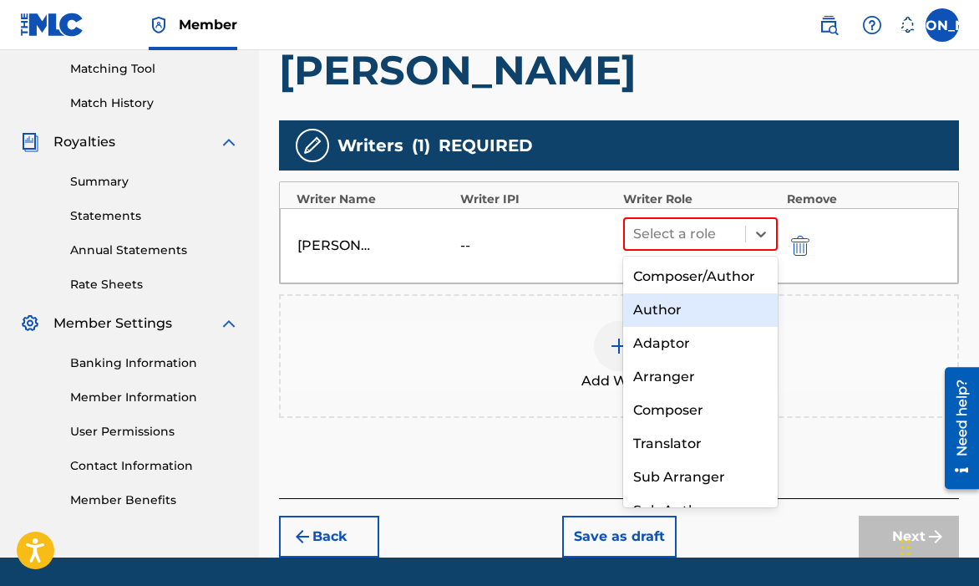
click at [717, 307] on div "Author" at bounding box center [700, 309] width 155 height 33
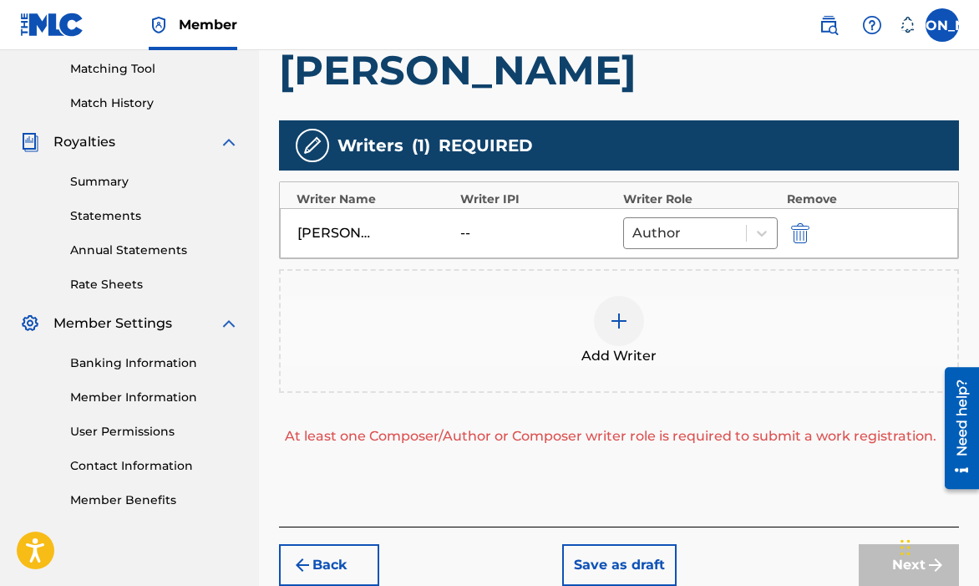
click at [550, 439] on div "At least one Composer/Author or Composer writer role is required to submit a wo…" at bounding box center [610, 436] width 663 height 20
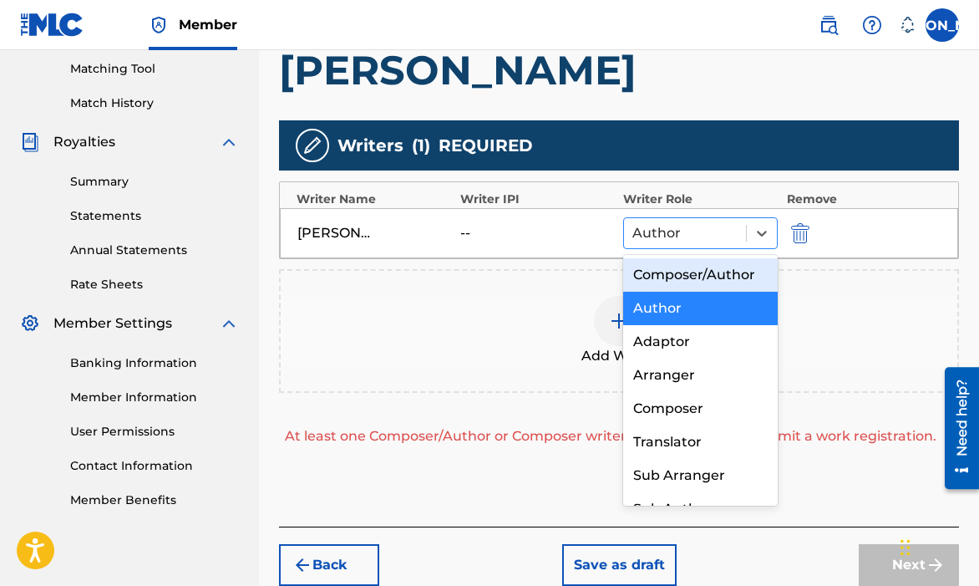
click at [646, 236] on div at bounding box center [684, 232] width 105 height 23
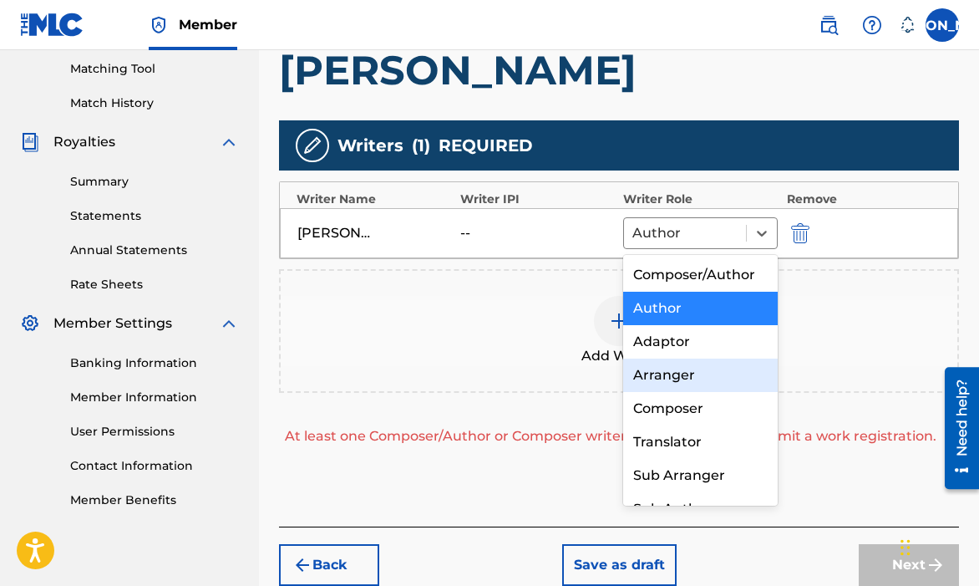
scroll to position [23, 0]
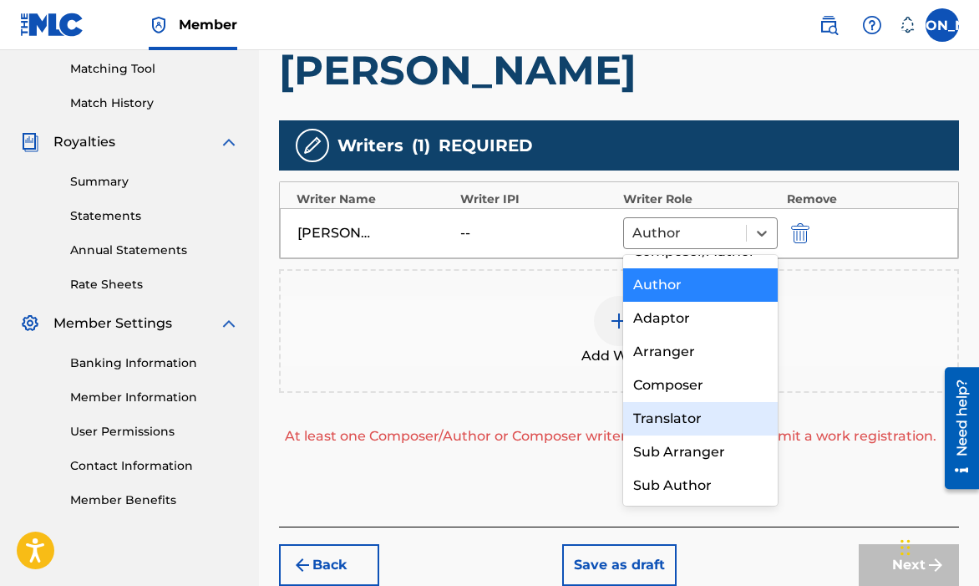
click at [581, 427] on div "At least one Composer/Author or Composer writer role is required to submit a wo…" at bounding box center [610, 436] width 663 height 20
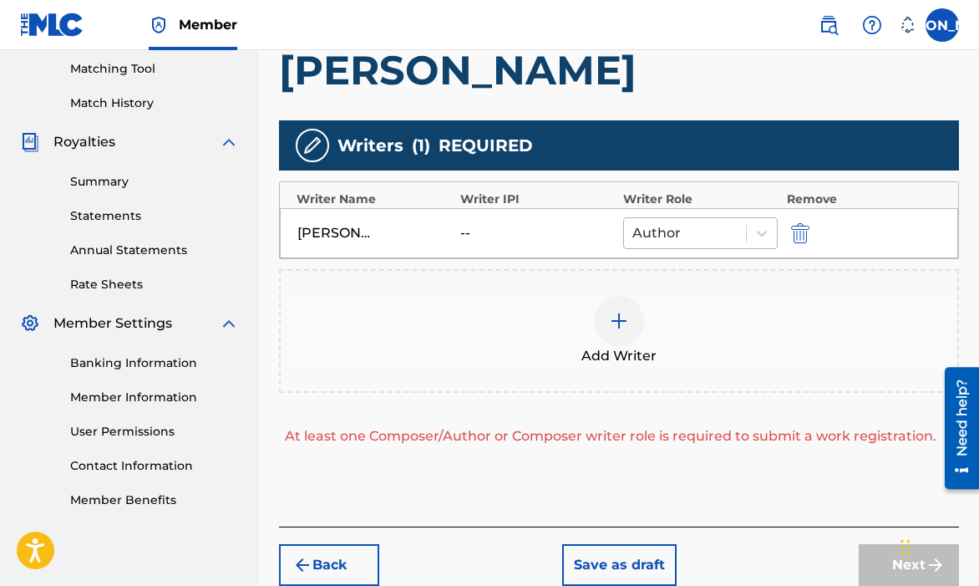
click at [670, 237] on div at bounding box center [684, 232] width 105 height 23
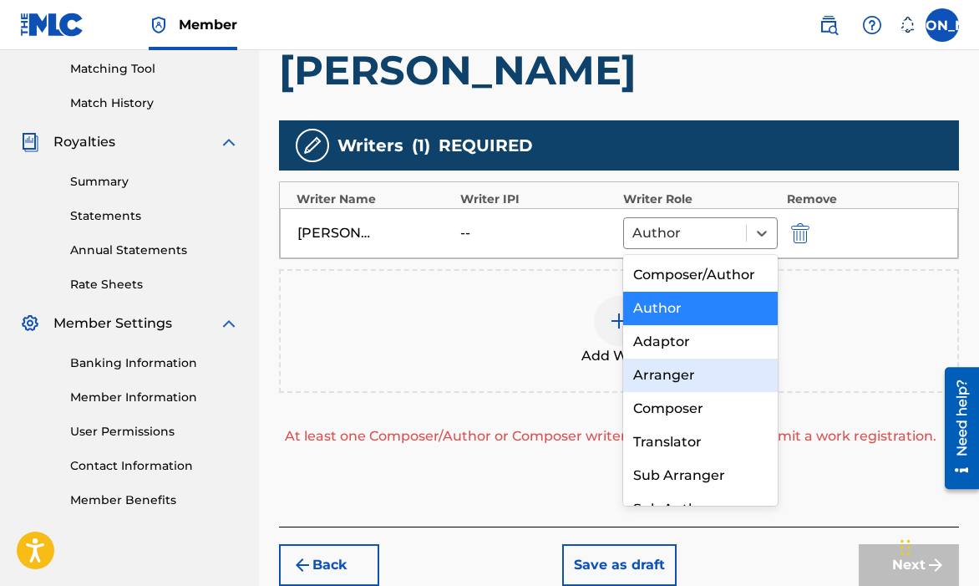
click at [591, 397] on div "Add Writer At least one Composer/Author or Composer writer role is required to …" at bounding box center [619, 357] width 680 height 177
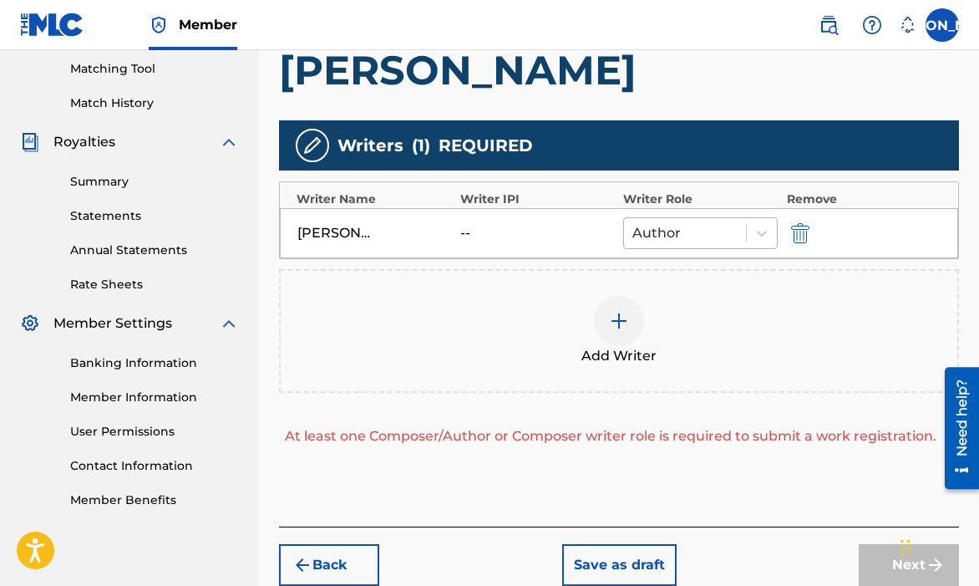
click at [683, 236] on div at bounding box center [684, 232] width 105 height 23
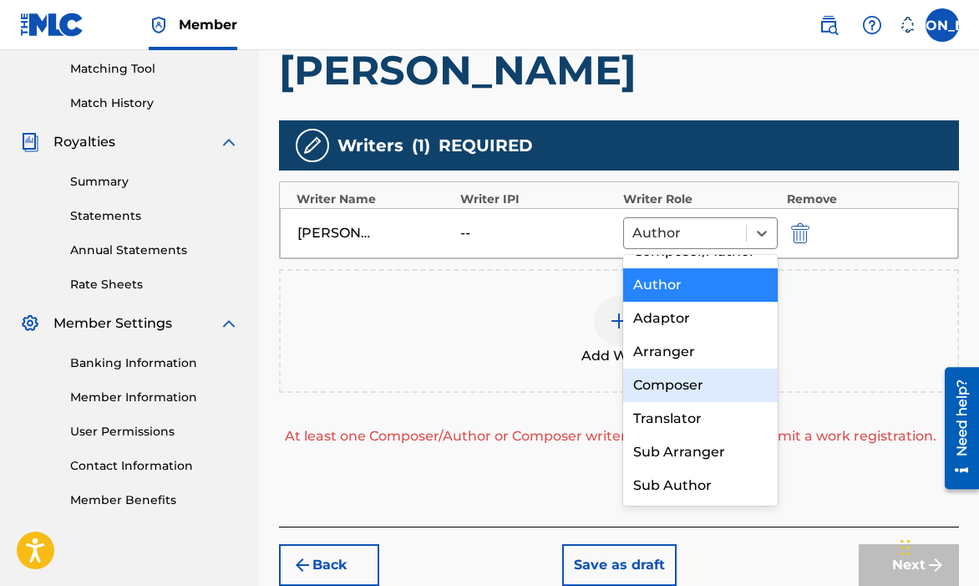
click at [687, 378] on div "Composer" at bounding box center [700, 384] width 155 height 33
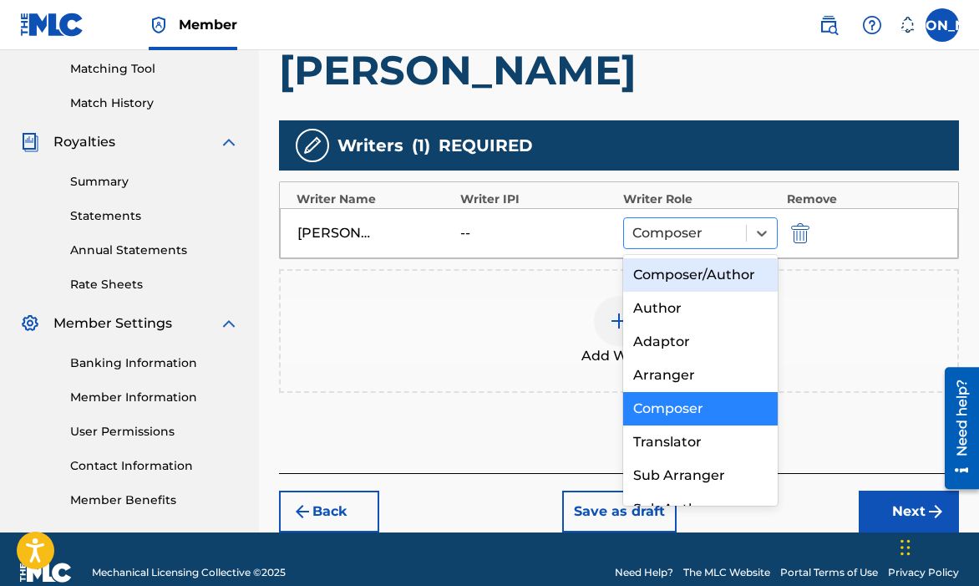
click at [692, 241] on div at bounding box center [684, 232] width 105 height 23
click at [694, 282] on div "Composer/Author" at bounding box center [700, 274] width 155 height 33
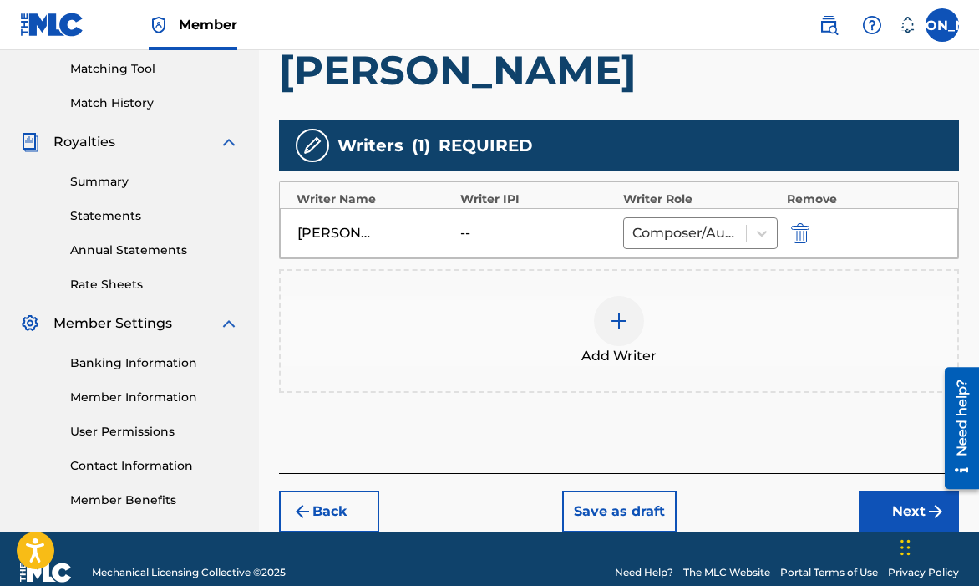
click at [739, 414] on div "Add Writers & Roles Enter all writer(s) and their roles. A full list of writer …" at bounding box center [619, 168] width 680 height 610
click at [889, 509] on button "Next" at bounding box center [909, 511] width 100 height 42
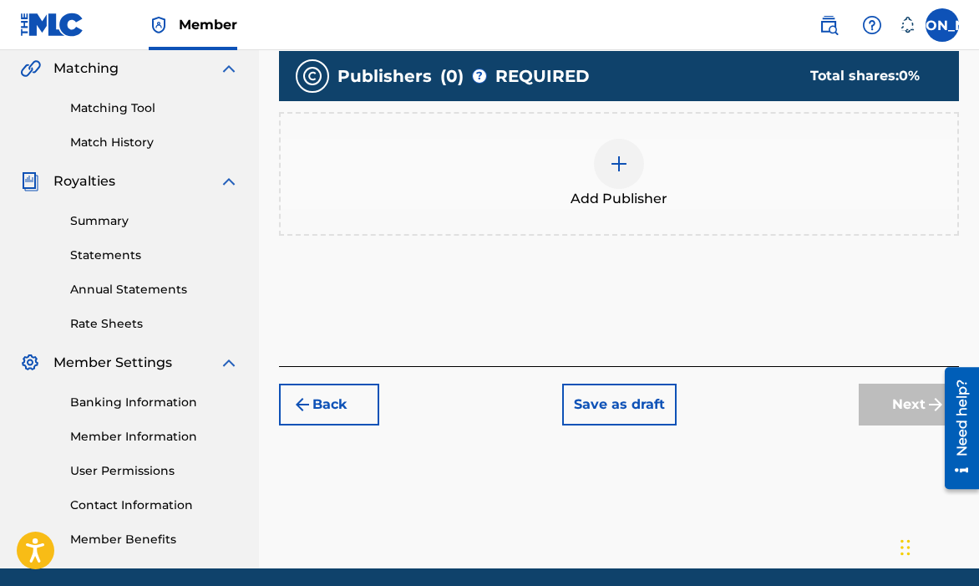
scroll to position [309, 0]
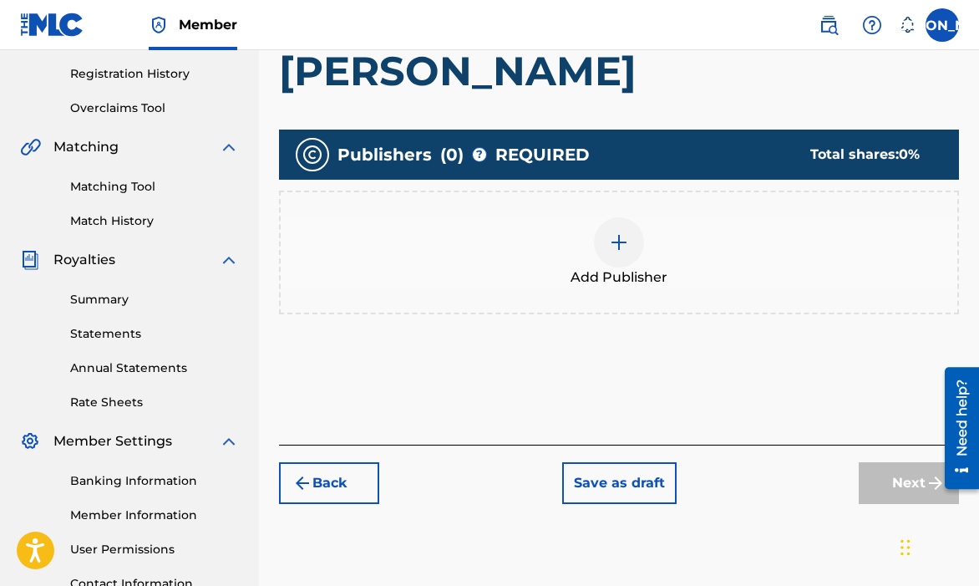
click at [634, 301] on div "Add Publisher" at bounding box center [619, 252] width 680 height 124
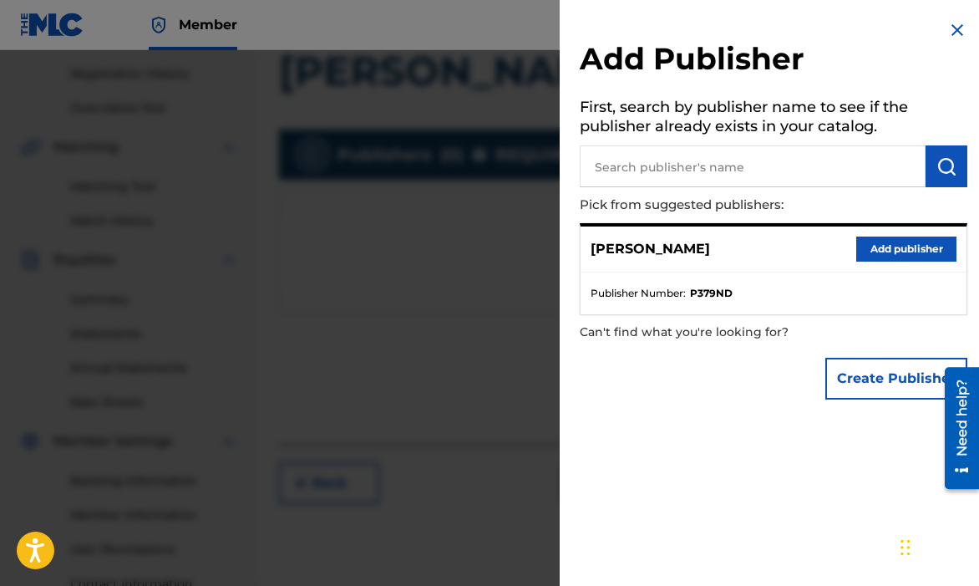
click at [870, 249] on button "Add publisher" at bounding box center [906, 248] width 100 height 25
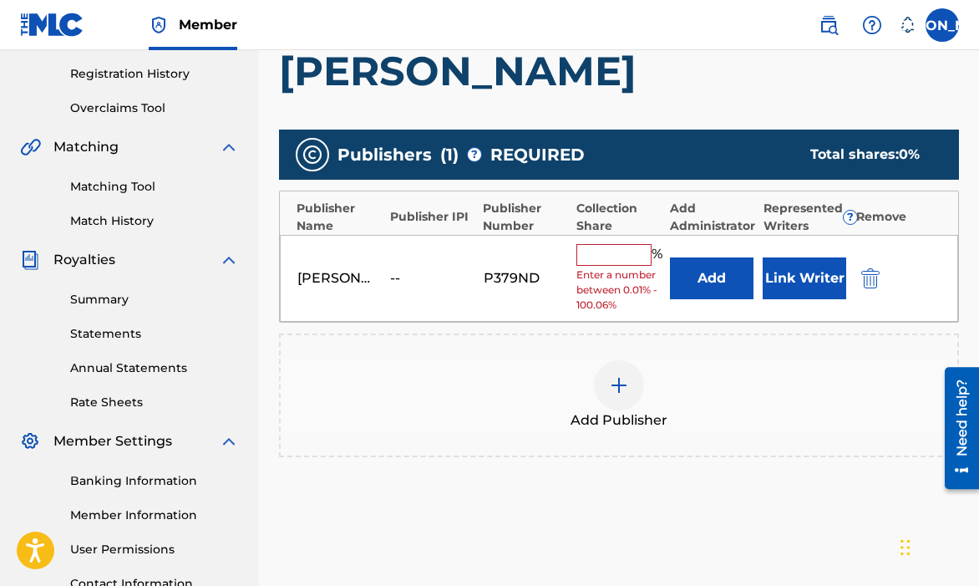
click at [584, 254] on input "text" at bounding box center [613, 255] width 75 height 22
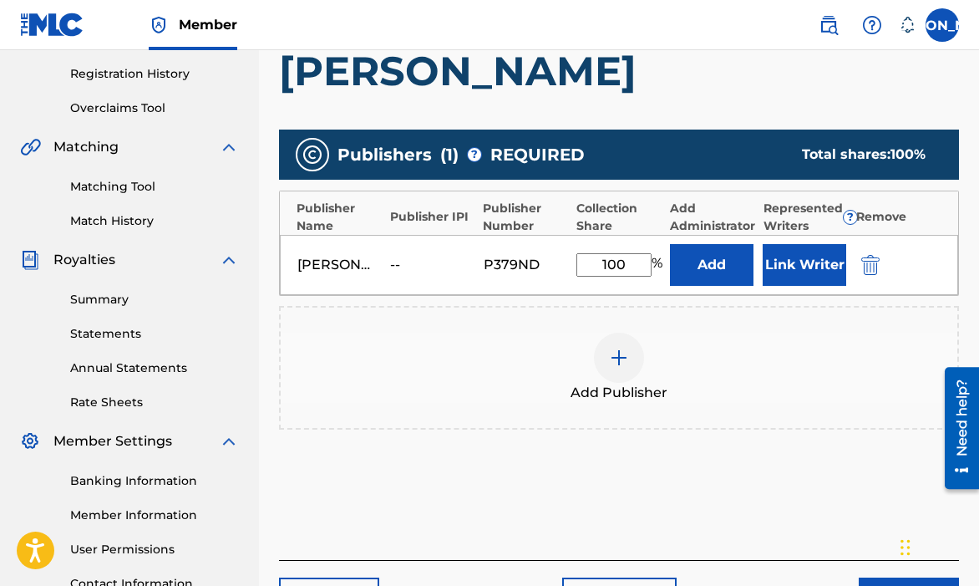
type input "100"
click at [545, 264] on div "P379ND" at bounding box center [521, 265] width 75 height 20
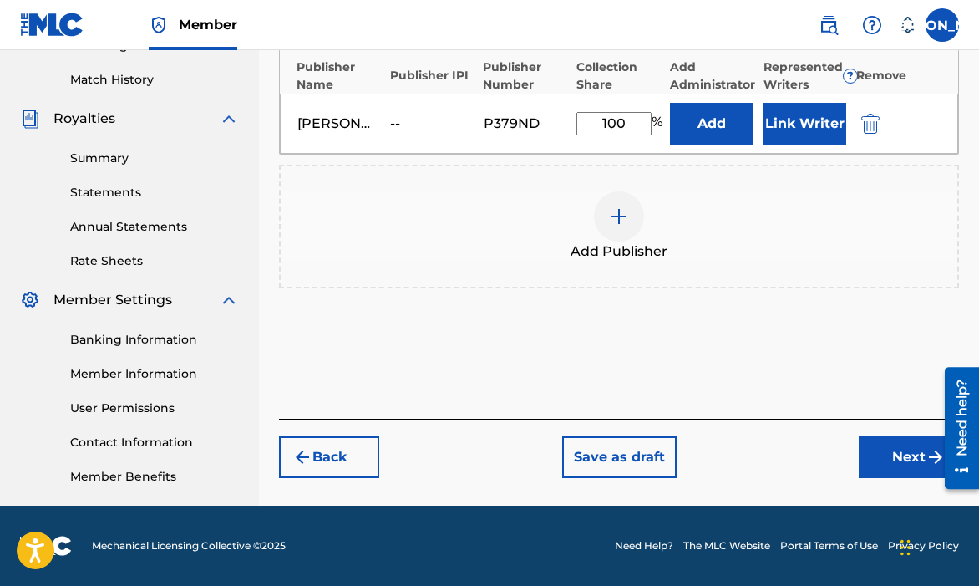
click at [866, 453] on button "Next" at bounding box center [909, 457] width 100 height 42
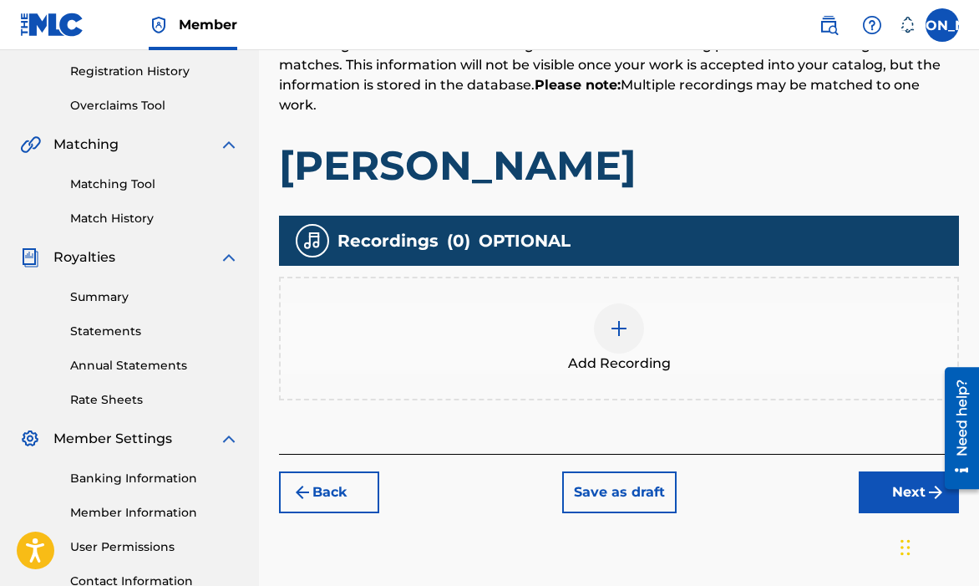
click at [880, 494] on button "Next" at bounding box center [909, 492] width 100 height 42
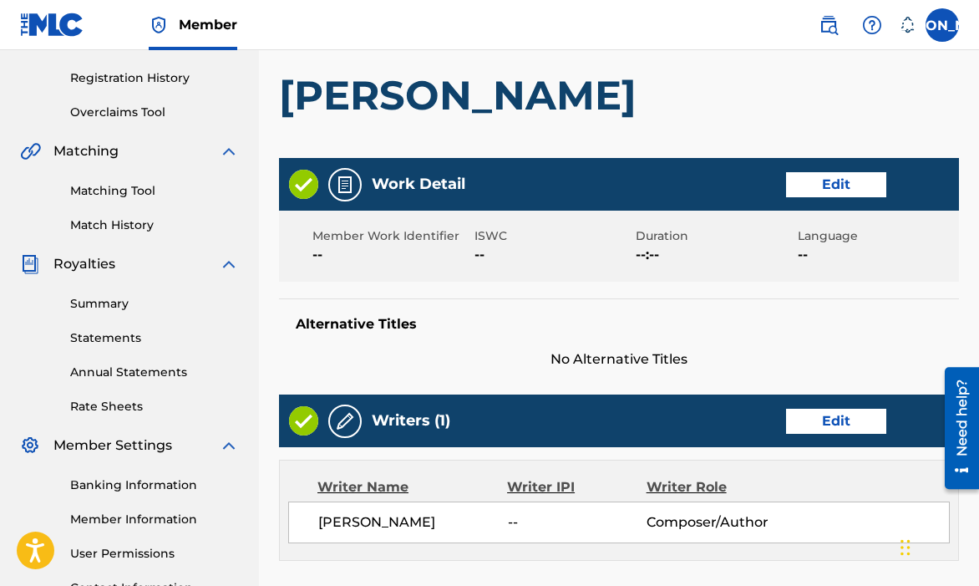
scroll to position [307, 0]
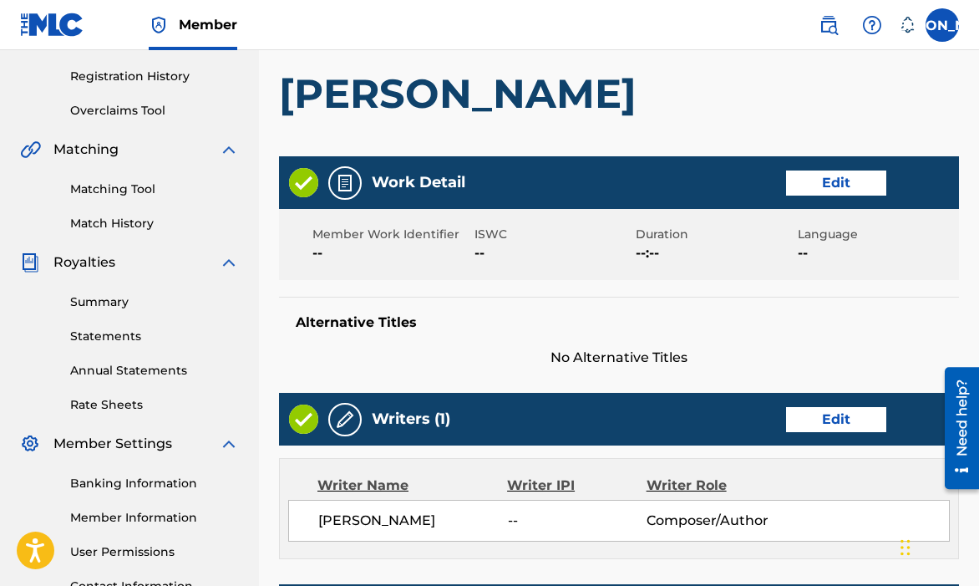
click at [811, 194] on button "Edit" at bounding box center [836, 182] width 100 height 25
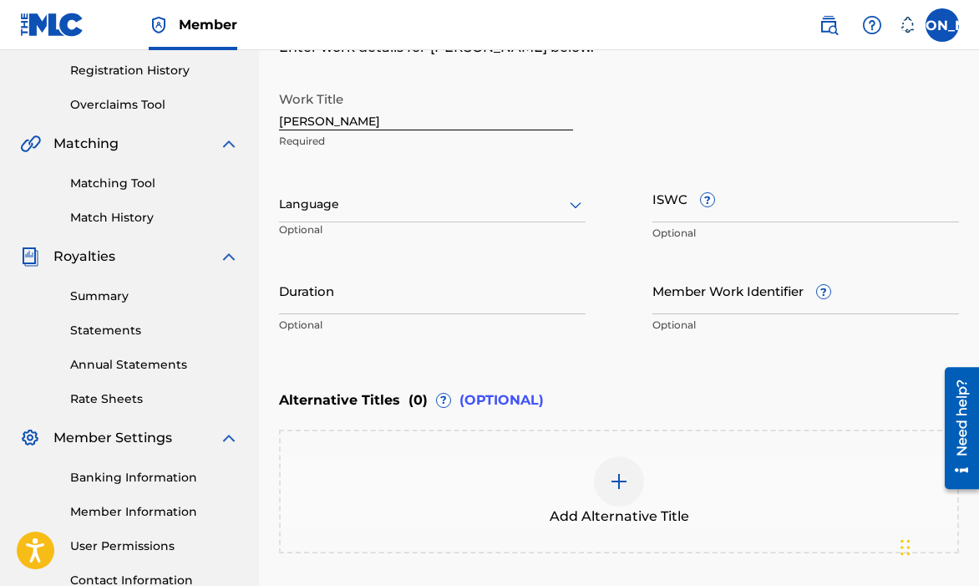
scroll to position [313, 0]
click at [440, 296] on input "Duration" at bounding box center [432, 290] width 307 height 48
click at [280, 304] on input "2:09" at bounding box center [432, 290] width 307 height 48
type input "02:09"
click at [465, 353] on div "Enter Work Details Enter work details for ‘ Dom Corleo ’ below. Work Title Dom …" at bounding box center [619, 179] width 680 height 404
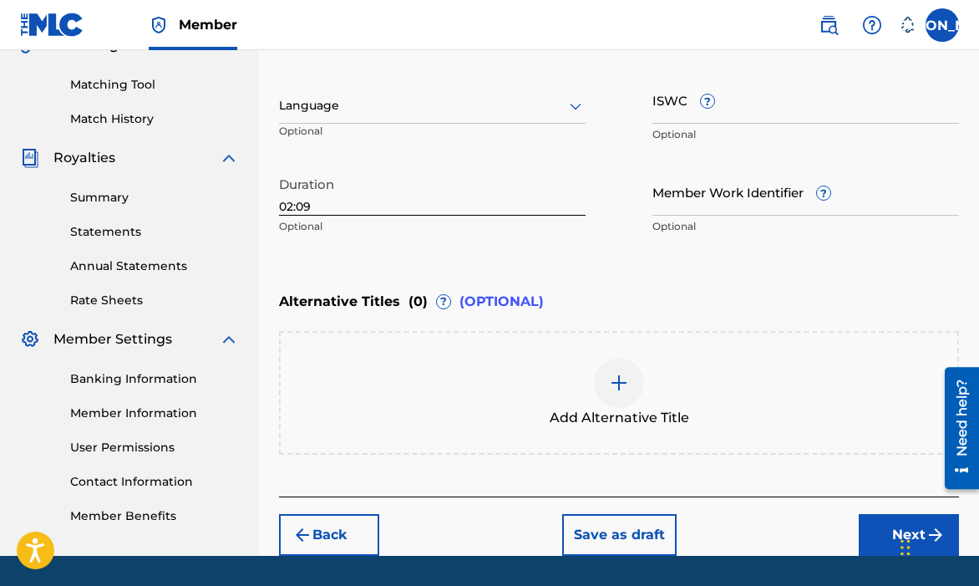
scroll to position [460, 0]
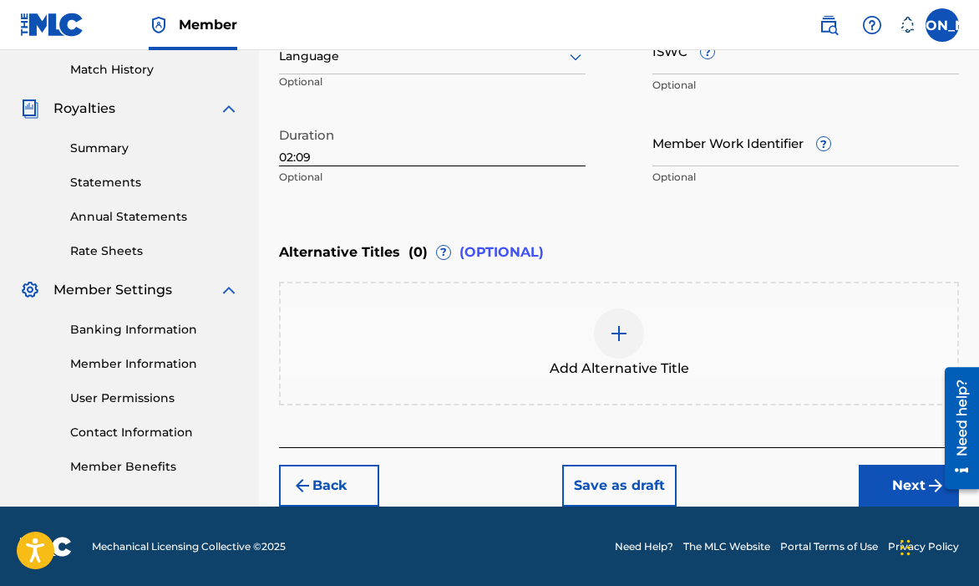
click at [905, 469] on button "Next" at bounding box center [909, 485] width 100 height 42
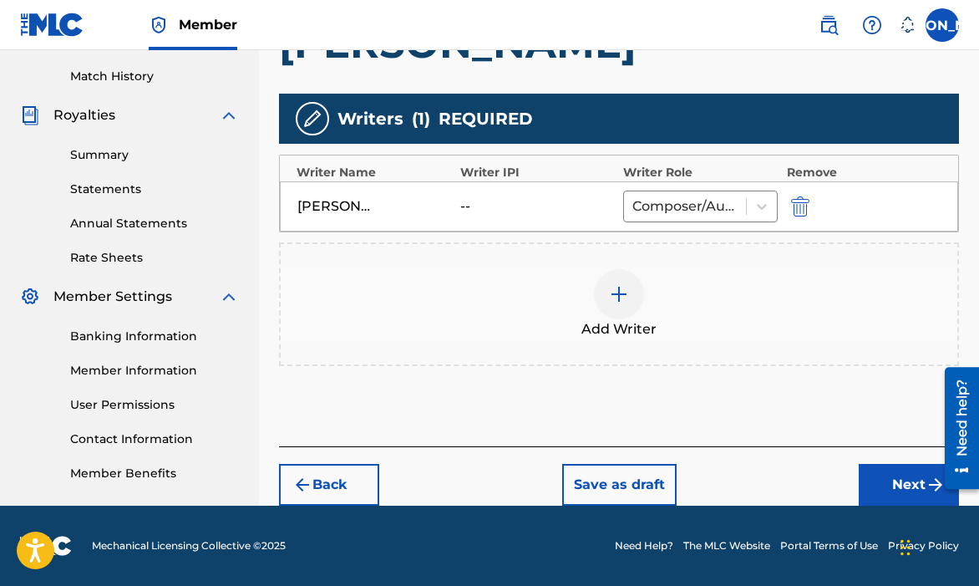
click at [874, 467] on button "Next" at bounding box center [909, 485] width 100 height 42
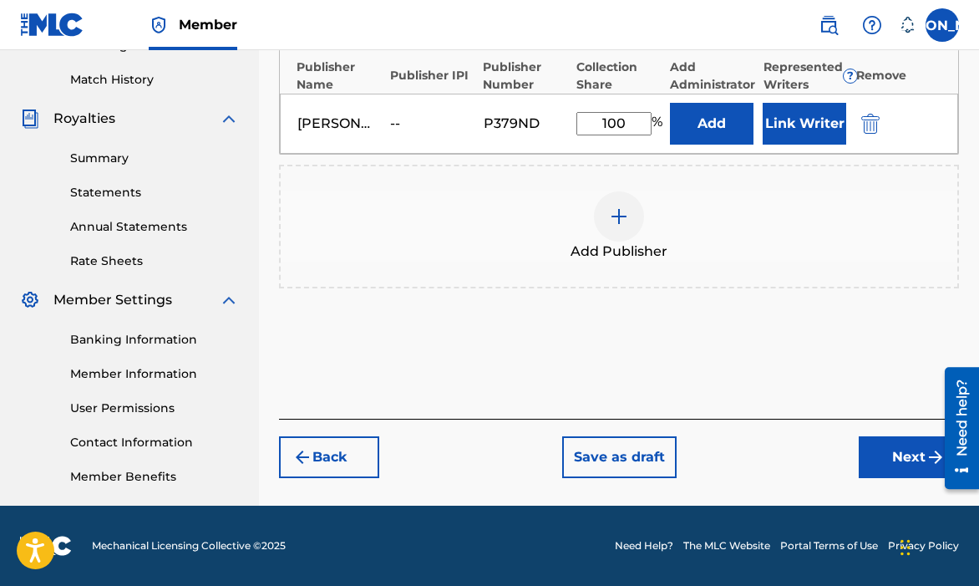
click at [888, 456] on button "Next" at bounding box center [909, 457] width 100 height 42
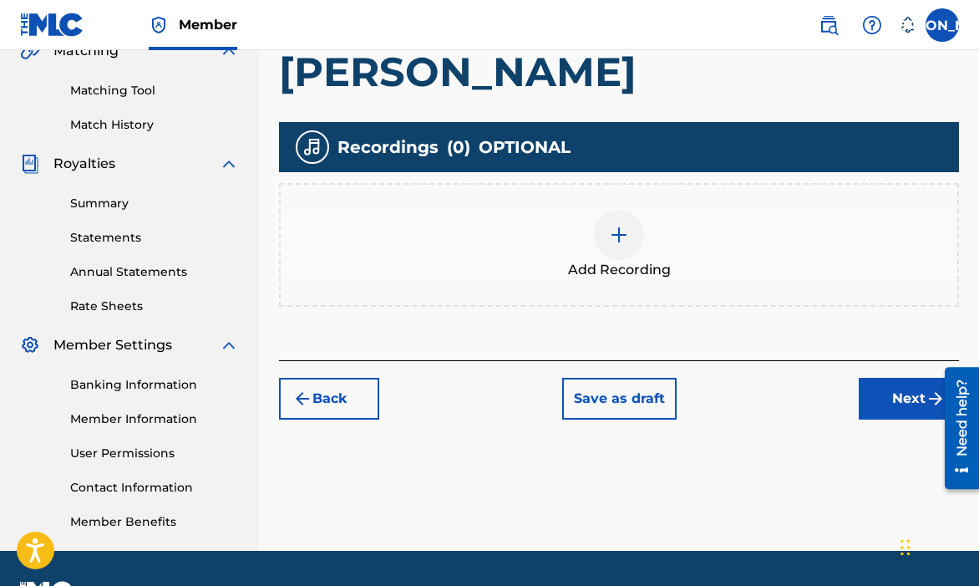
scroll to position [450, 0]
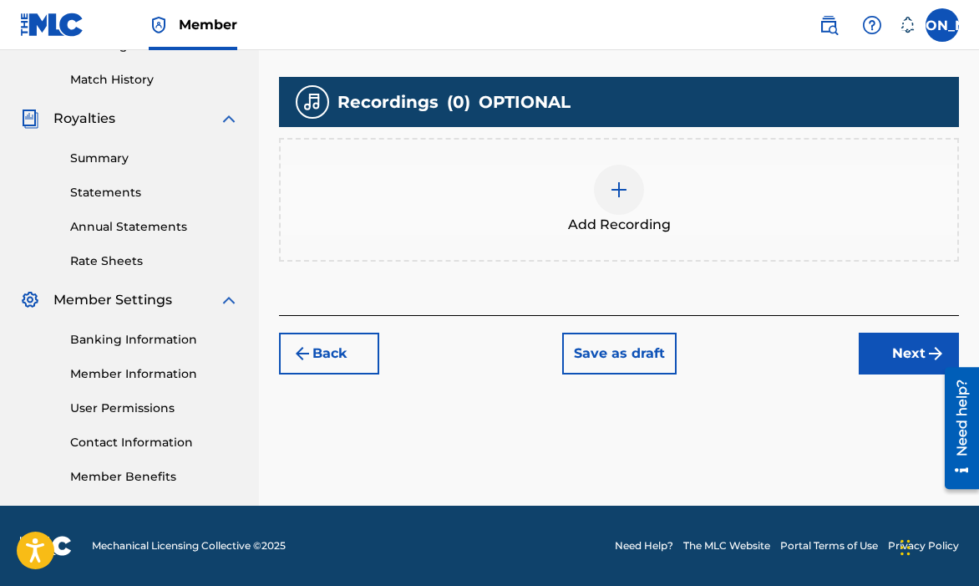
click at [871, 366] on button "Next" at bounding box center [909, 353] width 100 height 42
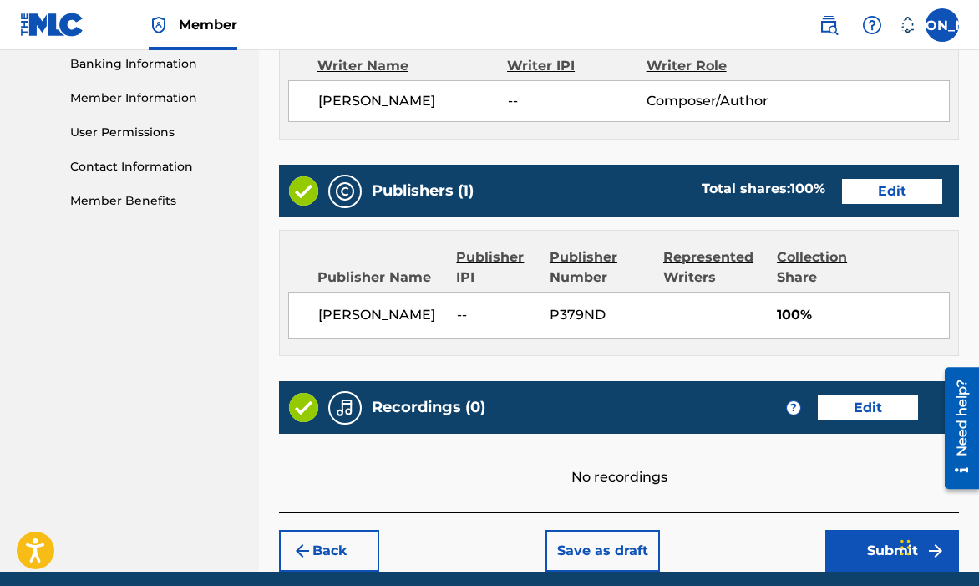
scroll to position [791, 0]
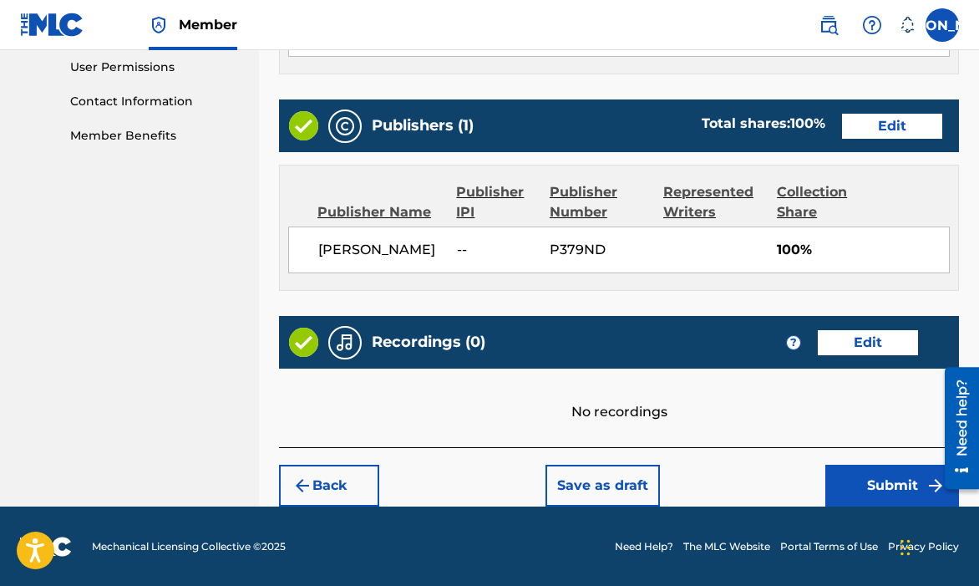
click at [887, 472] on button "Submit" at bounding box center [892, 485] width 134 height 42
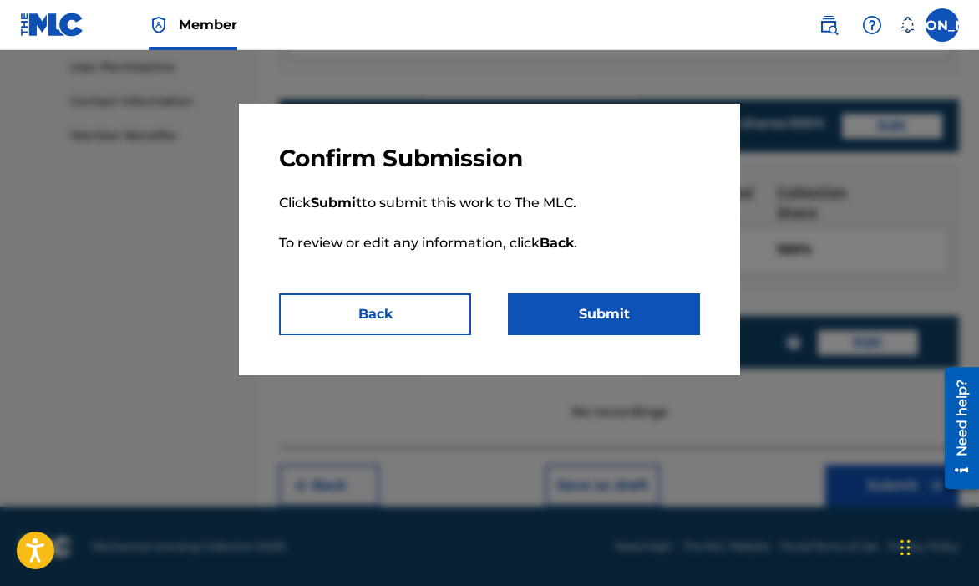
click at [669, 332] on button "Submit" at bounding box center [604, 314] width 192 height 42
click at [667, 323] on button "Submit" at bounding box center [604, 314] width 192 height 42
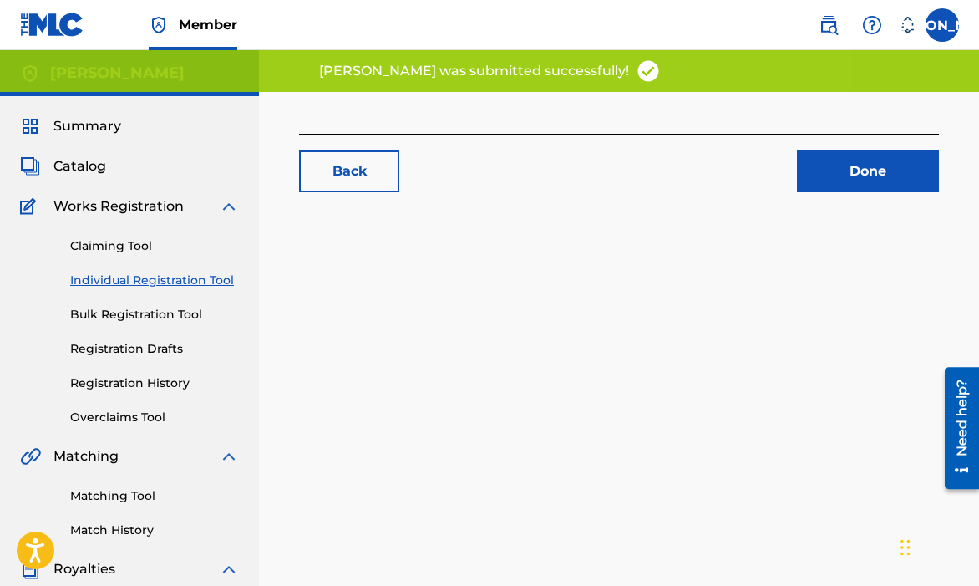
click at [667, 316] on div "Back Done" at bounding box center [619, 524] width 720 height 864
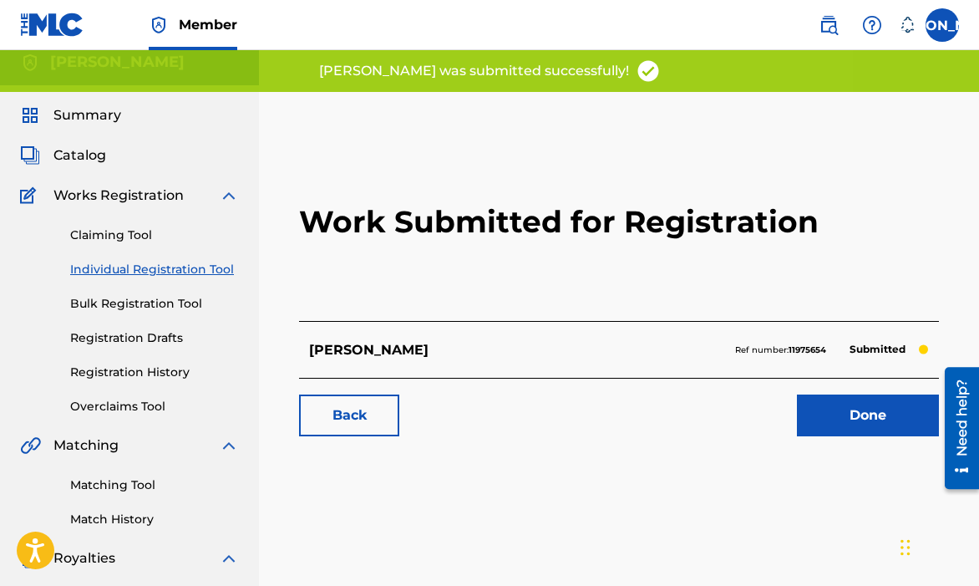
scroll to position [13, 0]
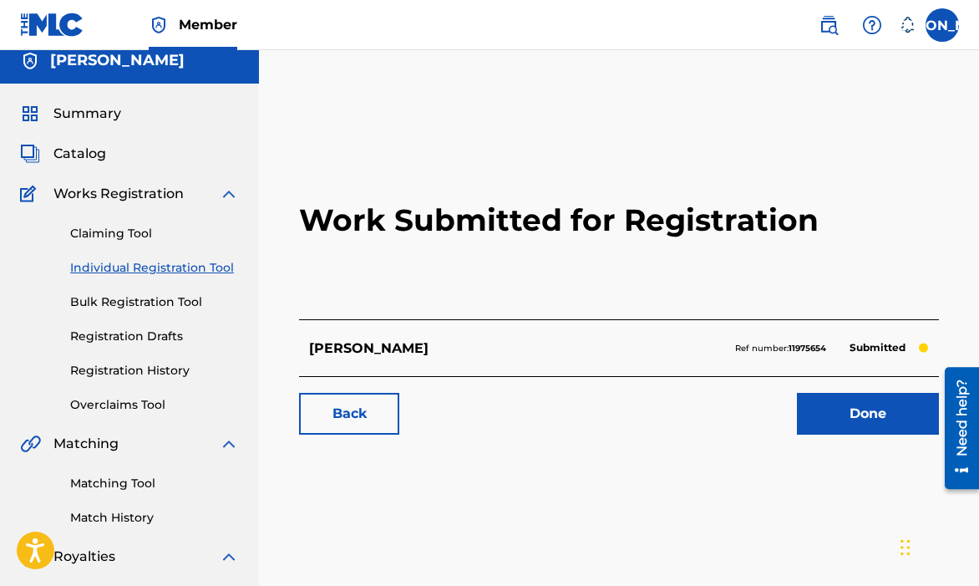
click at [812, 395] on link "Done" at bounding box center [868, 414] width 142 height 42
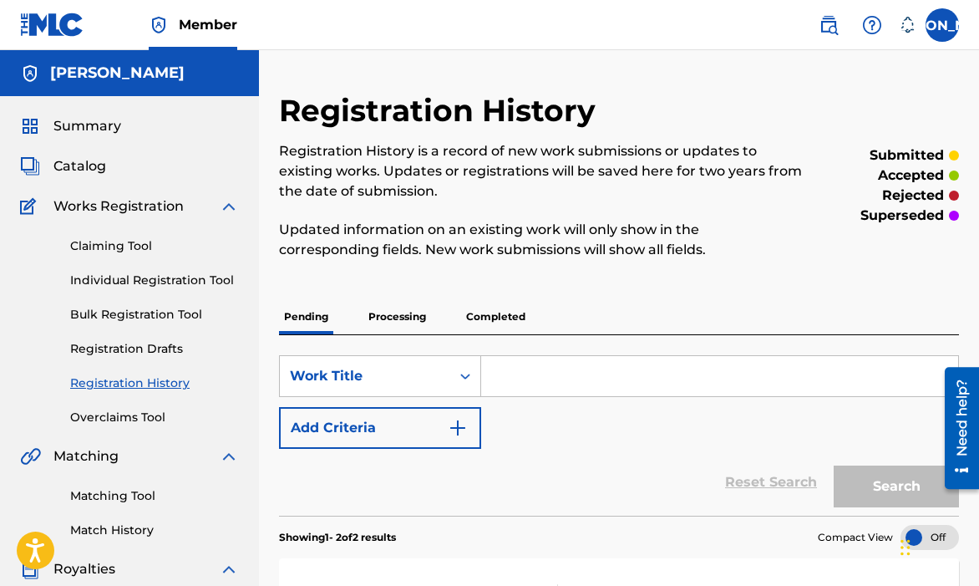
click at [137, 274] on link "Individual Registration Tool" at bounding box center [154, 280] width 169 height 18
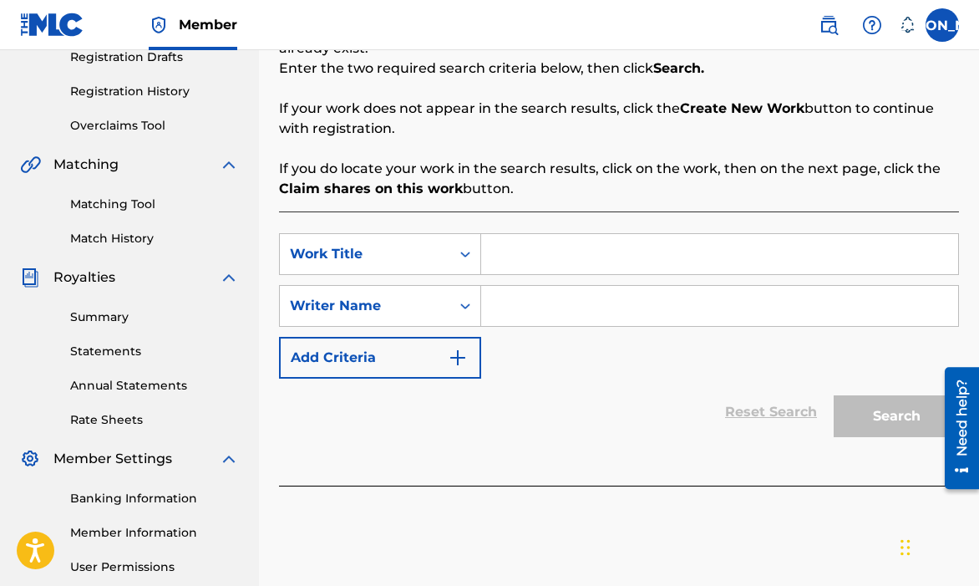
scroll to position [302, 0]
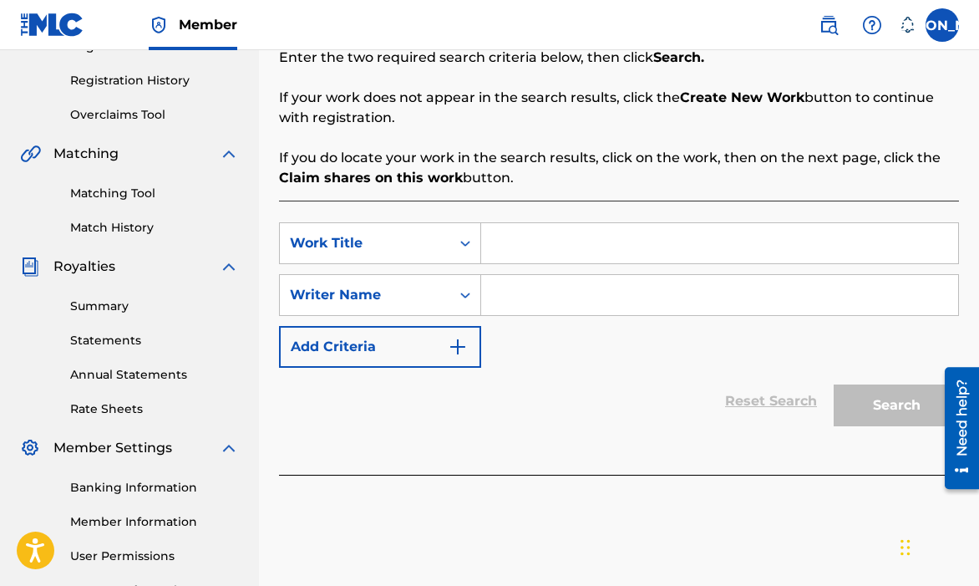
click at [550, 251] on input "Search Form" at bounding box center [719, 243] width 477 height 40
type input "One of One"
click at [643, 295] on input "Search Form" at bounding box center [719, 295] width 477 height 40
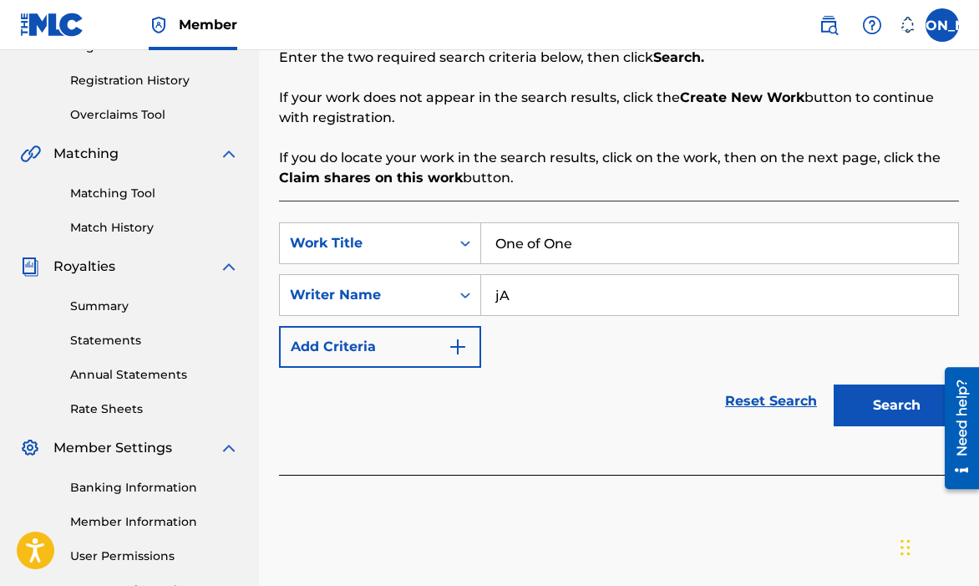
type input "j"
type input "[PERSON_NAME]"
click at [908, 394] on button "Search" at bounding box center [896, 405] width 125 height 42
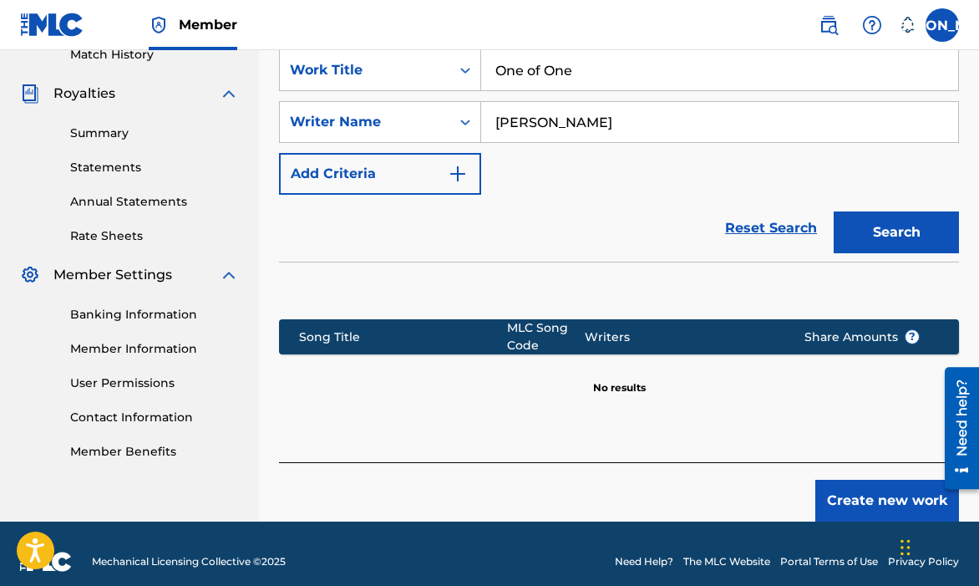
scroll to position [491, 0]
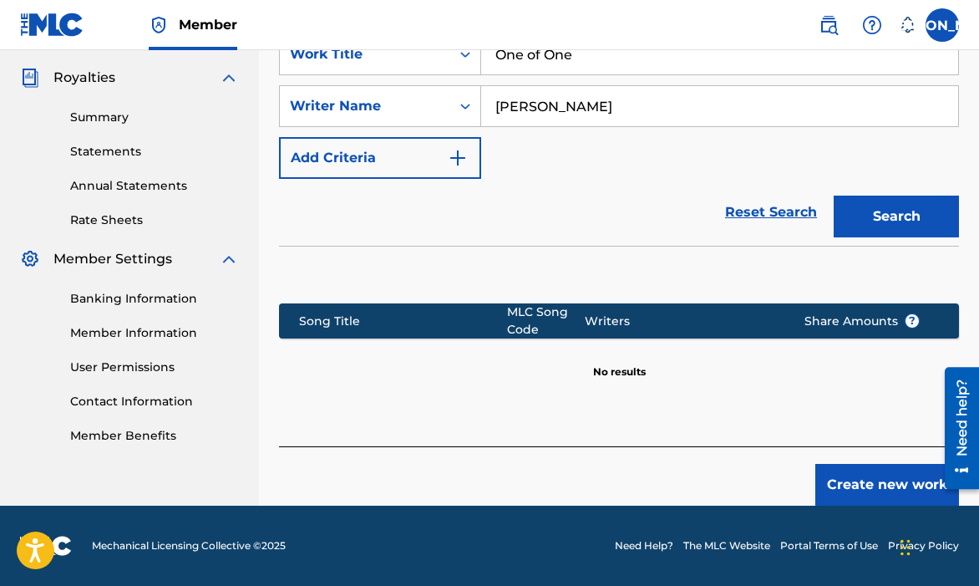
click at [857, 462] on div "Create new work" at bounding box center [619, 475] width 680 height 59
click at [858, 469] on button "Create new work" at bounding box center [887, 485] width 144 height 42
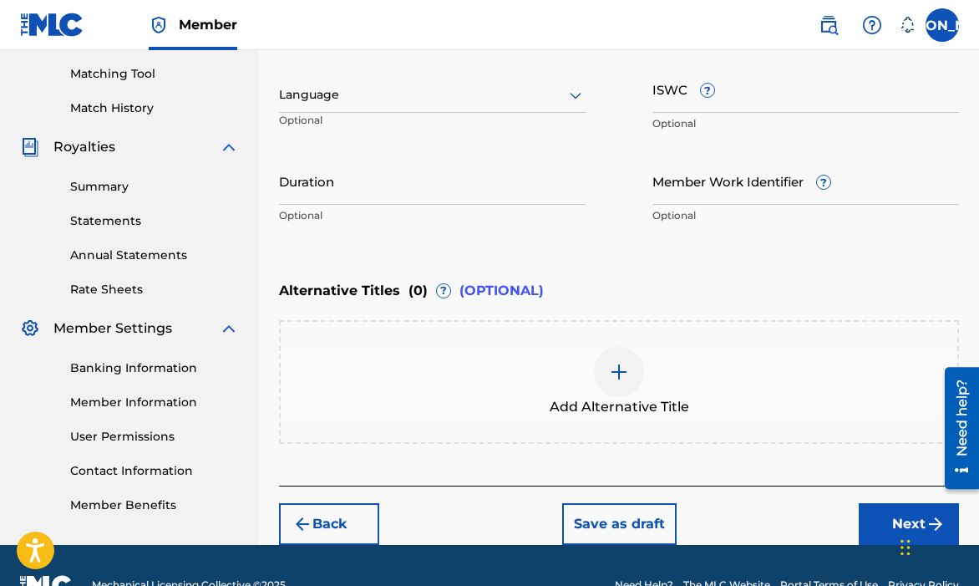
scroll to position [456, 0]
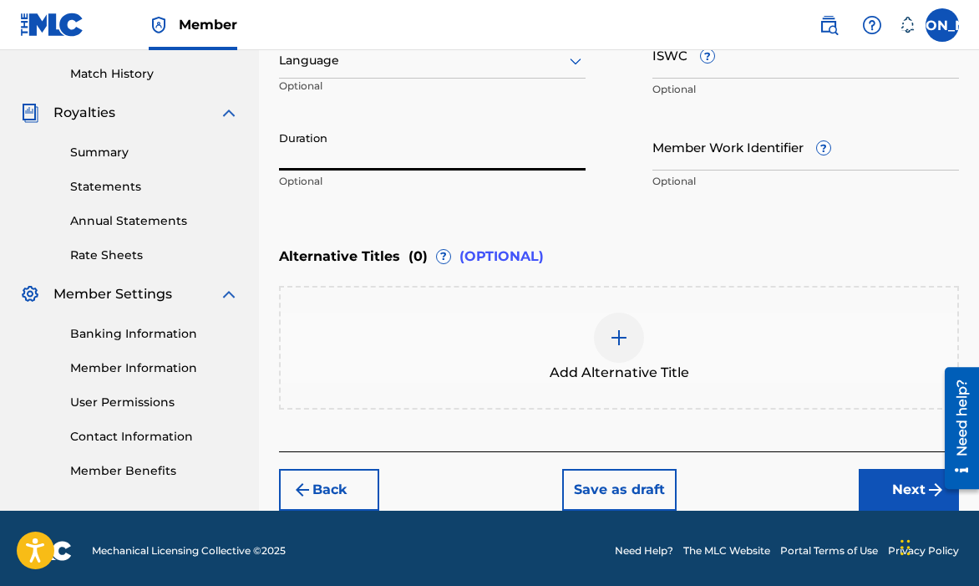
click at [419, 147] on input "Duration" at bounding box center [432, 147] width 307 height 48
type input "02:16"
click at [879, 488] on button "Next" at bounding box center [909, 490] width 100 height 42
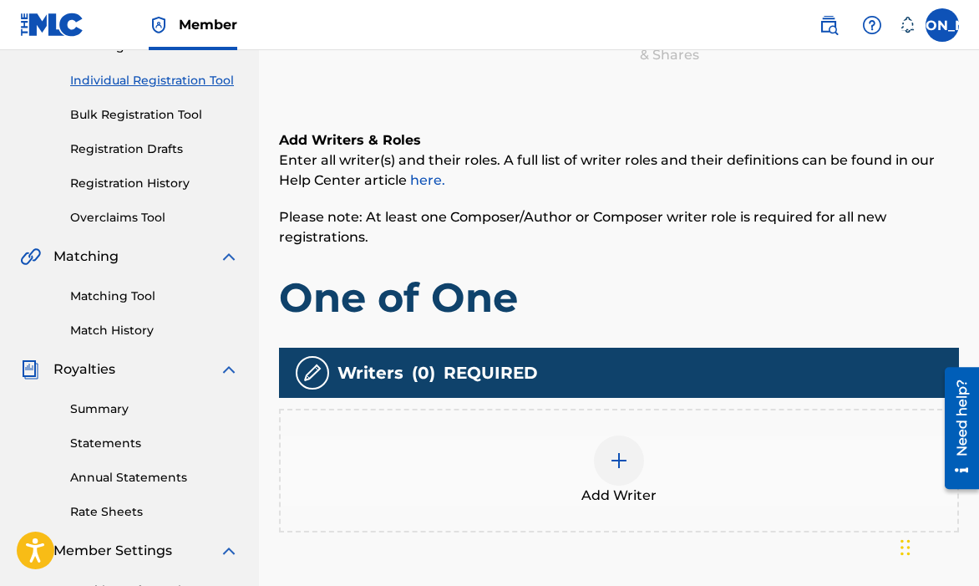
scroll to position [226, 0]
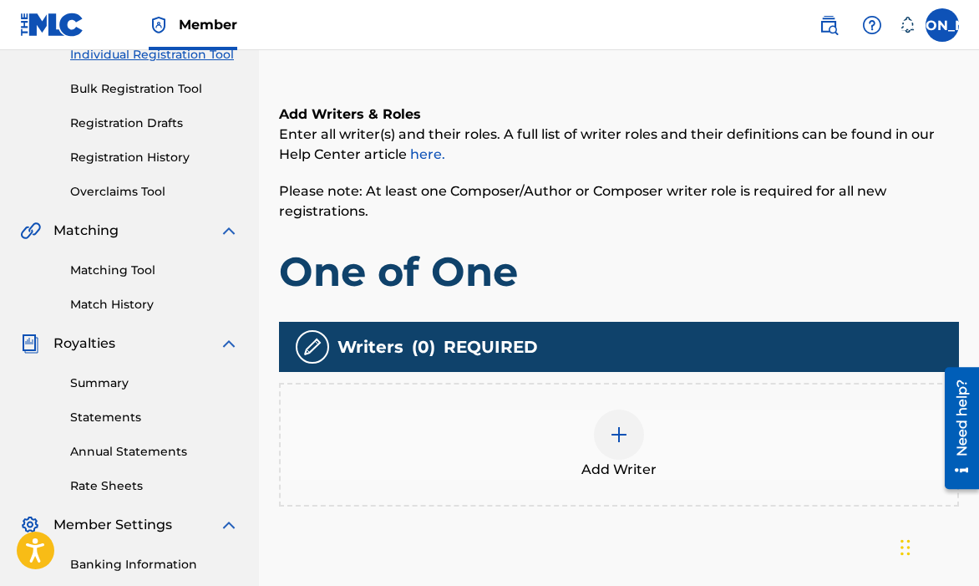
click at [587, 464] on span "Add Writer" at bounding box center [618, 469] width 75 height 20
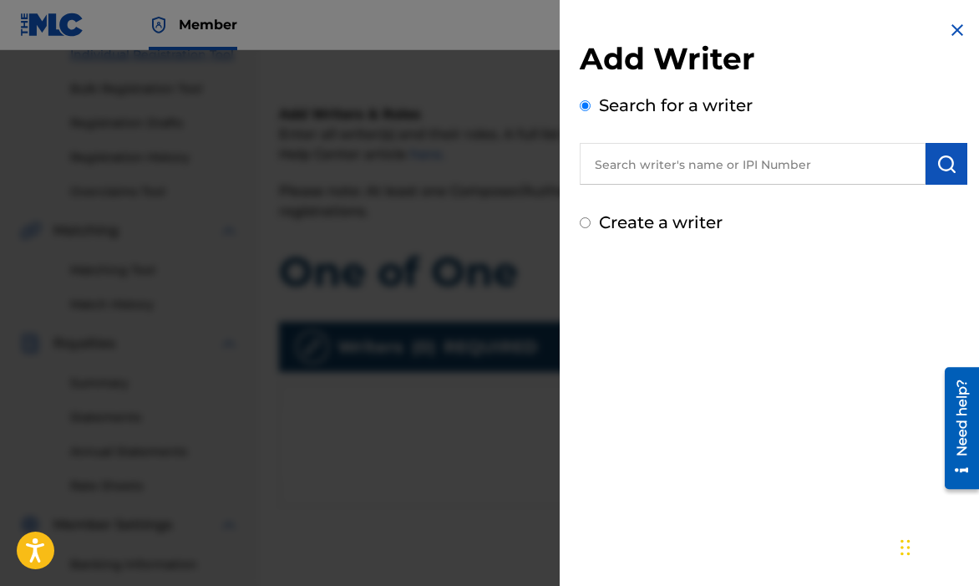
click at [600, 173] on input "text" at bounding box center [753, 164] width 346 height 42
type input "j"
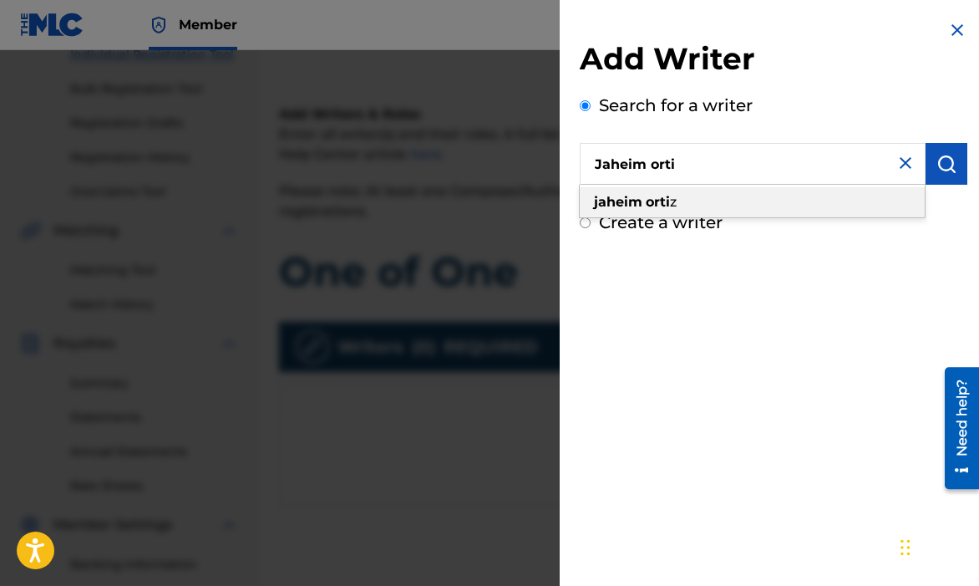
click at [683, 196] on div "jaheim orti z" at bounding box center [752, 202] width 345 height 30
type input "[PERSON_NAME]"
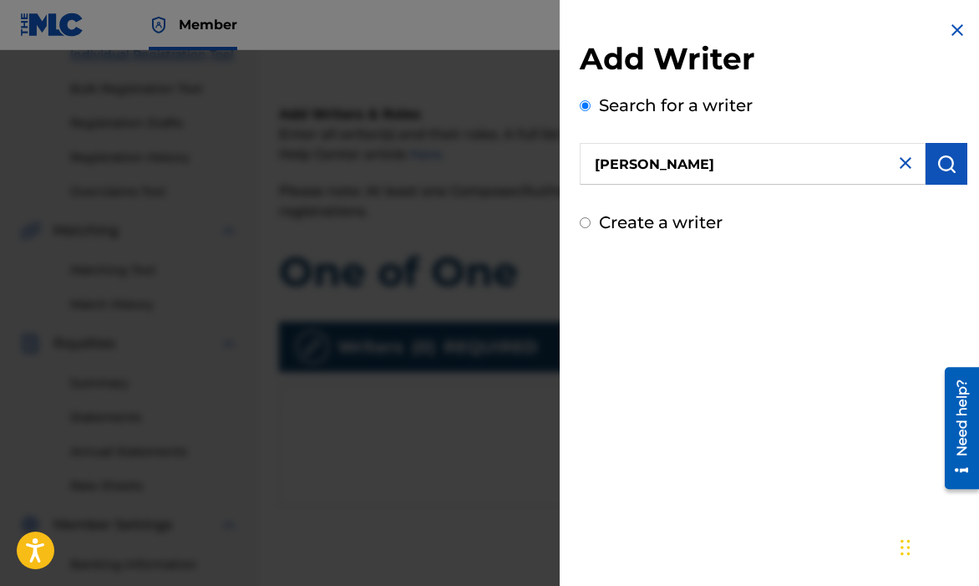
click at [951, 175] on button "submit" at bounding box center [947, 164] width 42 height 42
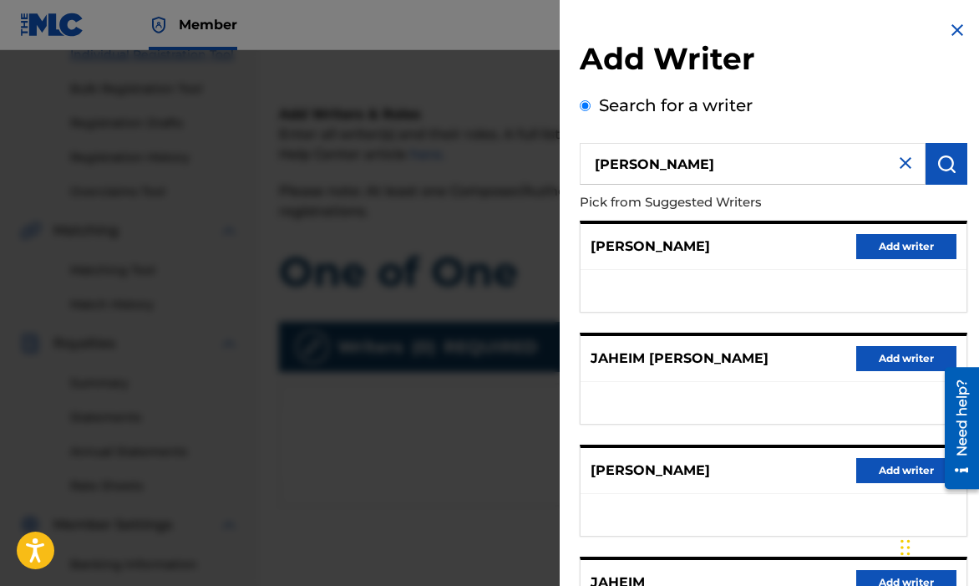
scroll to position [280, 0]
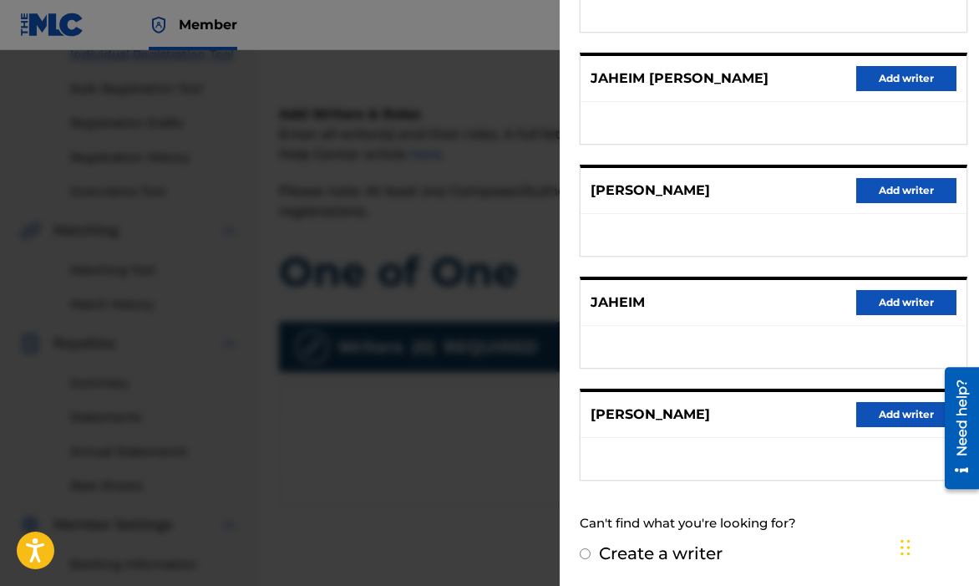
click at [880, 415] on button "Add writer" at bounding box center [906, 414] width 100 height 25
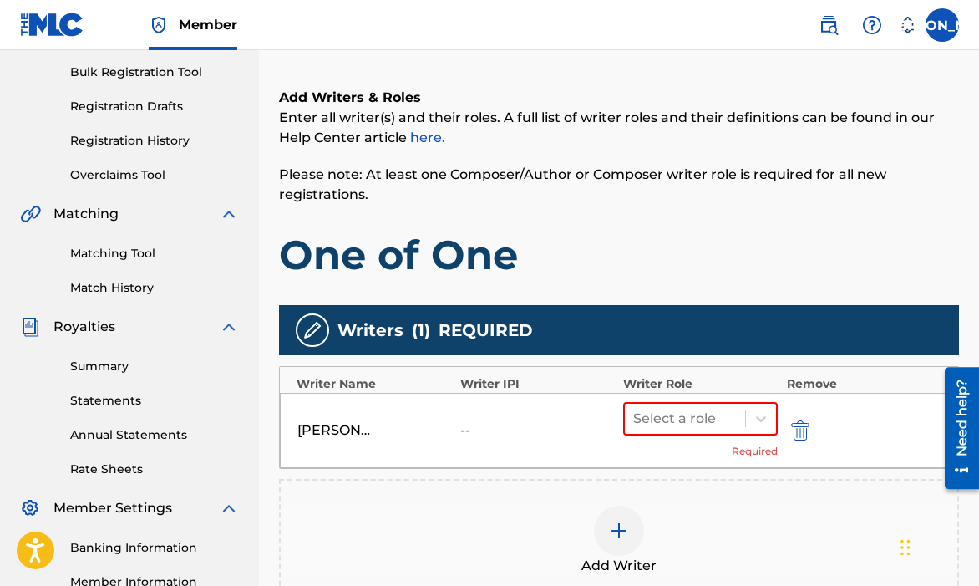
scroll to position [337, 0]
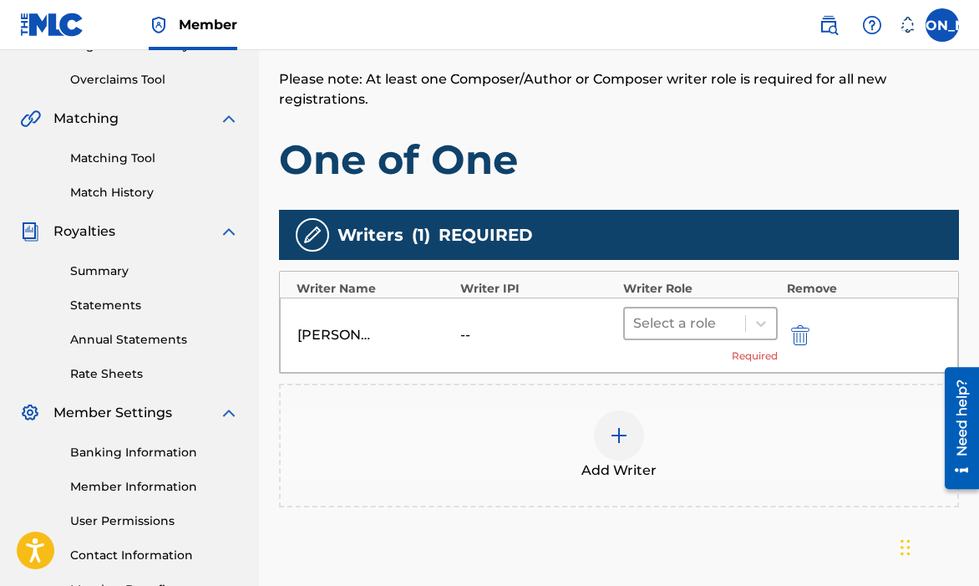
click at [725, 327] on div at bounding box center [685, 323] width 104 height 23
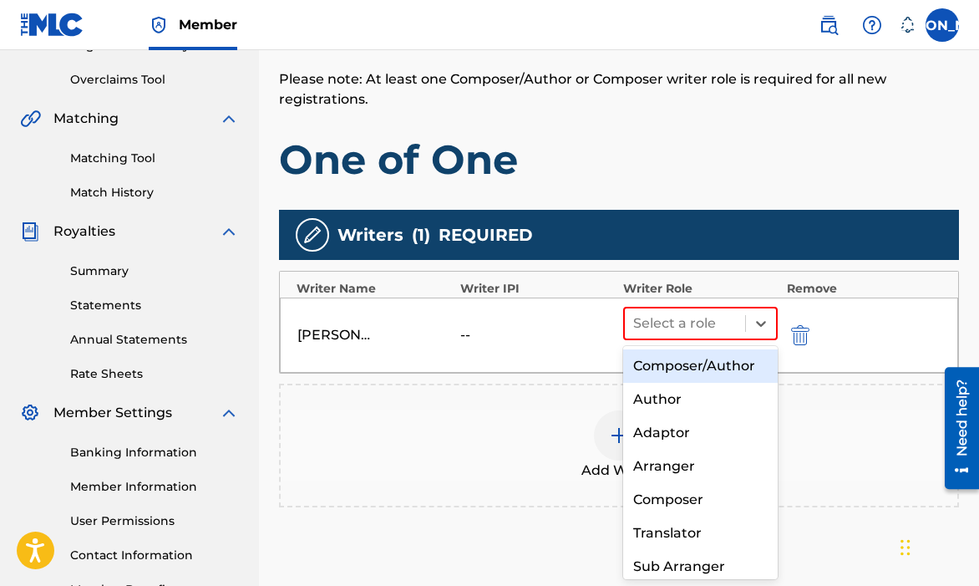
click at [742, 361] on div "Composer/Author" at bounding box center [700, 365] width 155 height 33
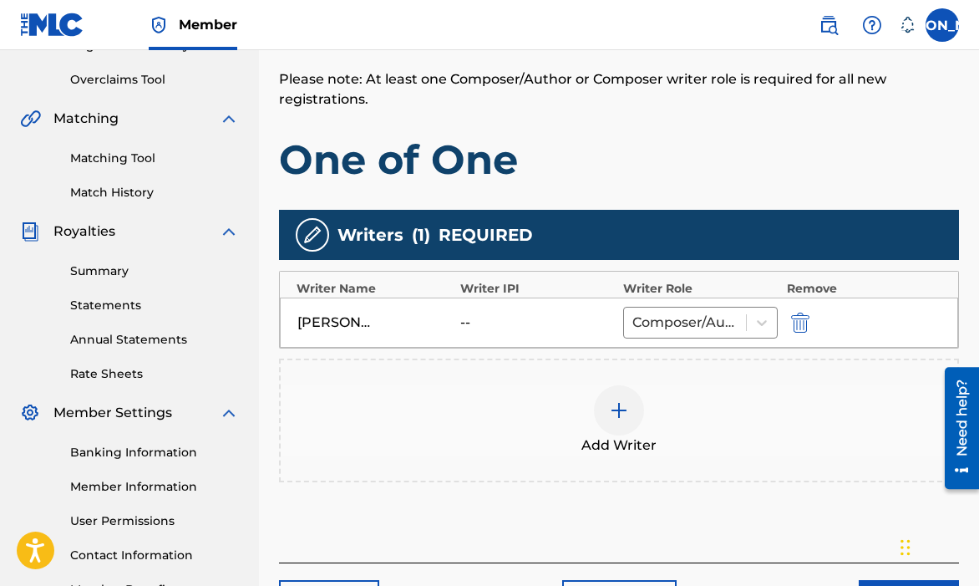
scroll to position [454, 0]
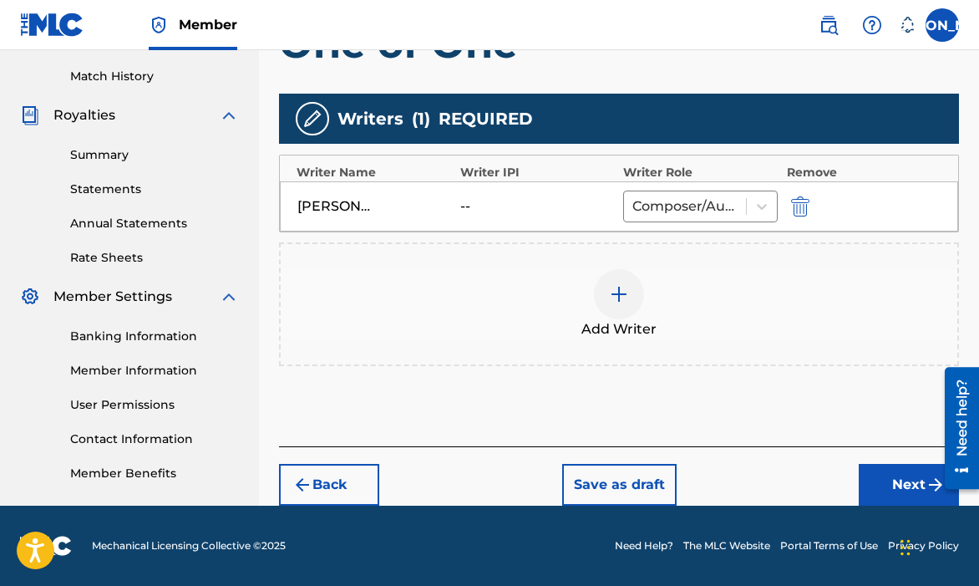
click at [860, 470] on button "Next" at bounding box center [909, 485] width 100 height 42
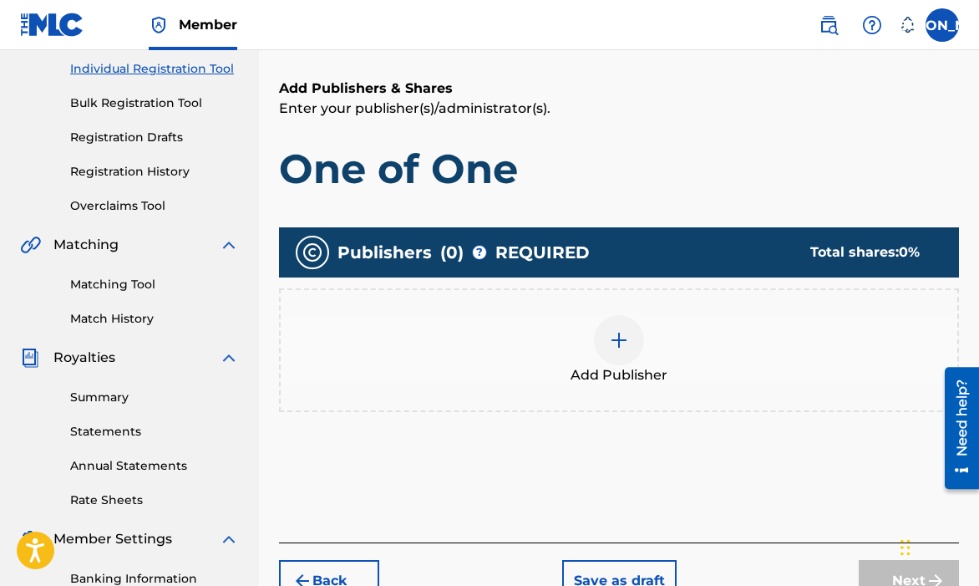
scroll to position [289, 0]
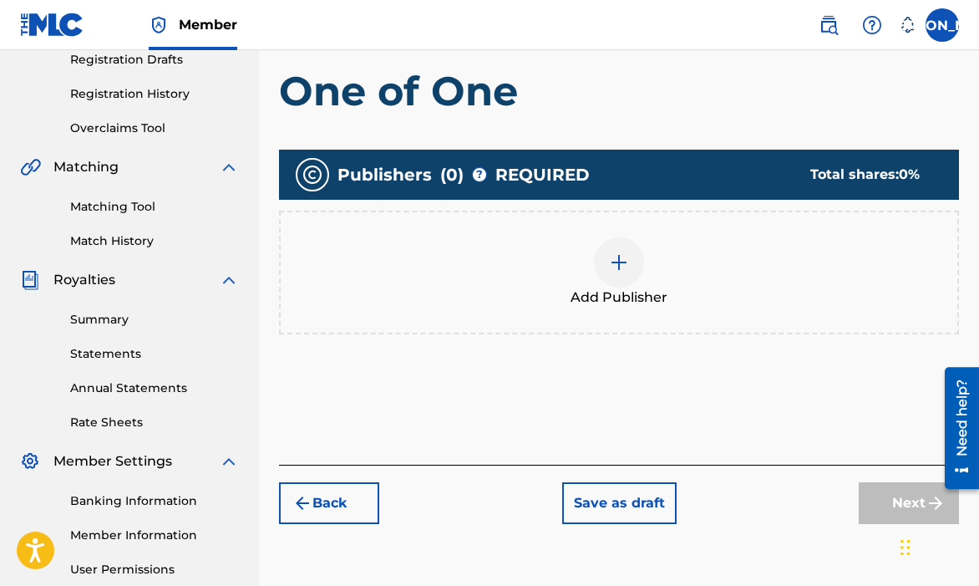
click at [591, 267] on div "Add Publisher" at bounding box center [619, 272] width 677 height 70
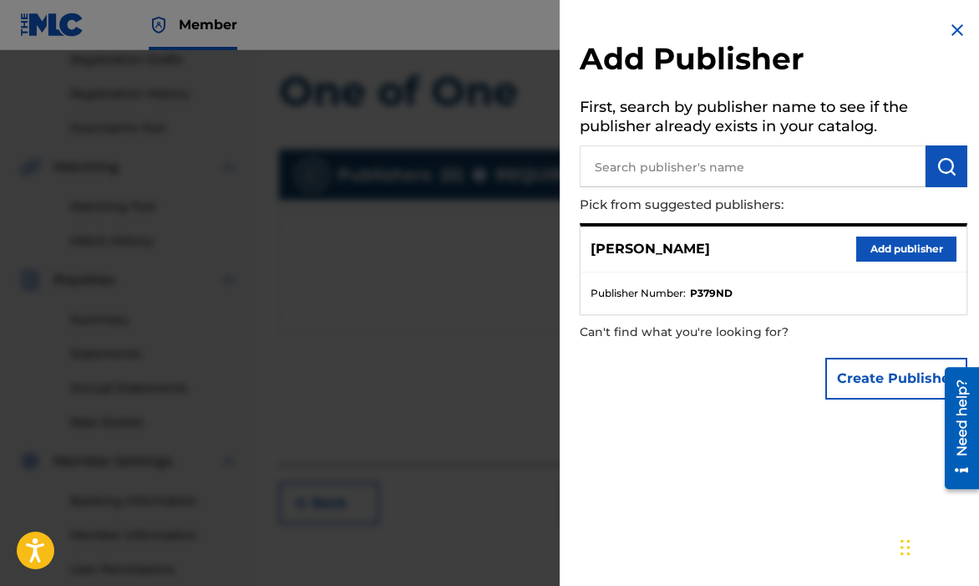
click at [856, 247] on button "Add publisher" at bounding box center [906, 248] width 100 height 25
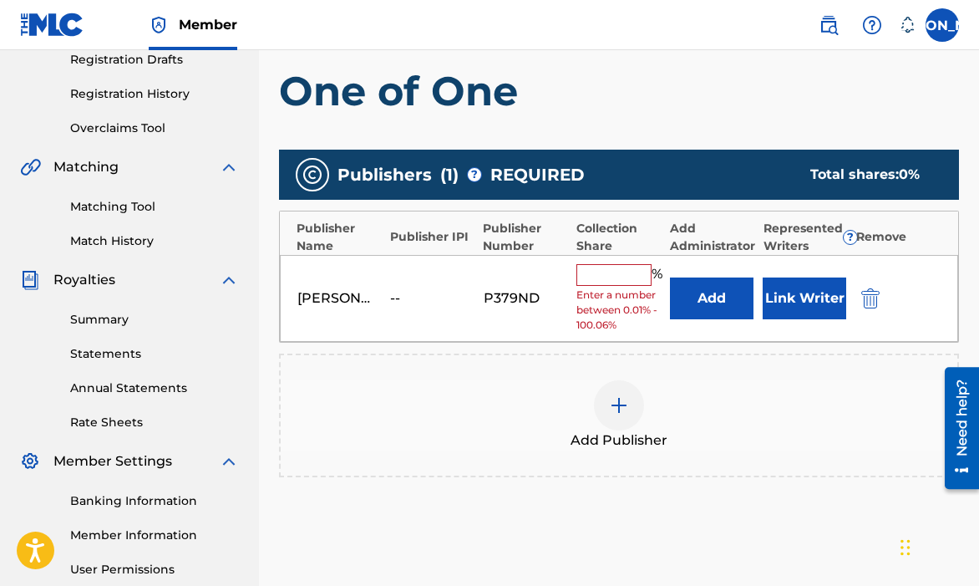
click at [635, 278] on input "text" at bounding box center [613, 275] width 75 height 22
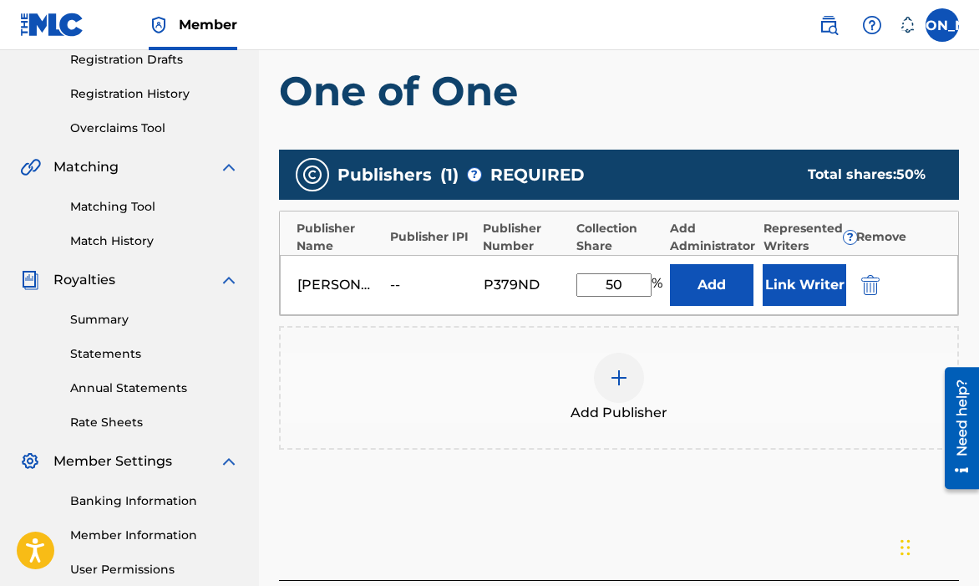
drag, startPoint x: 698, startPoint y: 296, endPoint x: 616, endPoint y: 297, distance: 81.9
click at [616, 297] on div "[PERSON_NAME] -- P379ND 50 % Add Link Writer" at bounding box center [619, 285] width 678 height 60
click at [617, 290] on input "50" at bounding box center [613, 284] width 75 height 23
type input "100"
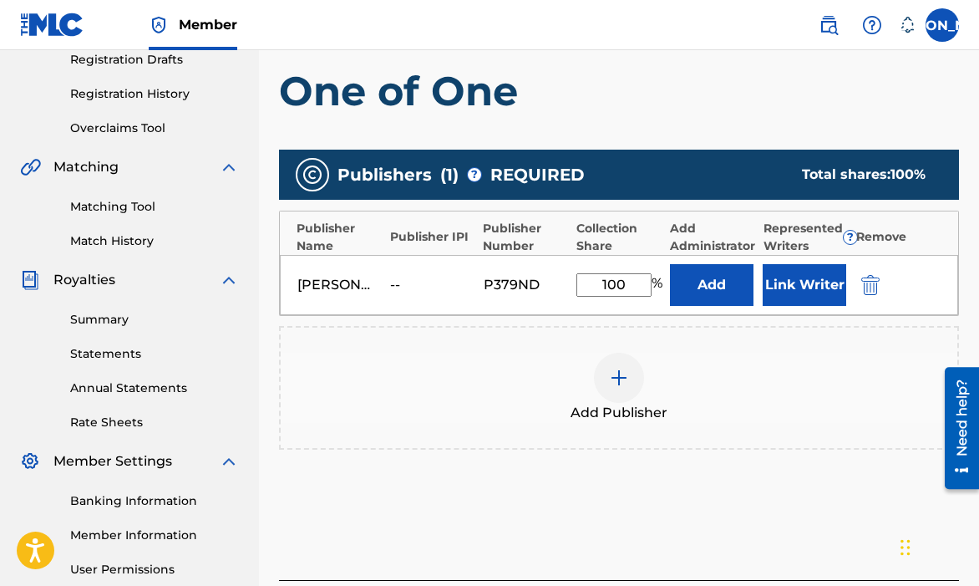
click at [712, 297] on button "Add" at bounding box center [712, 285] width 84 height 42
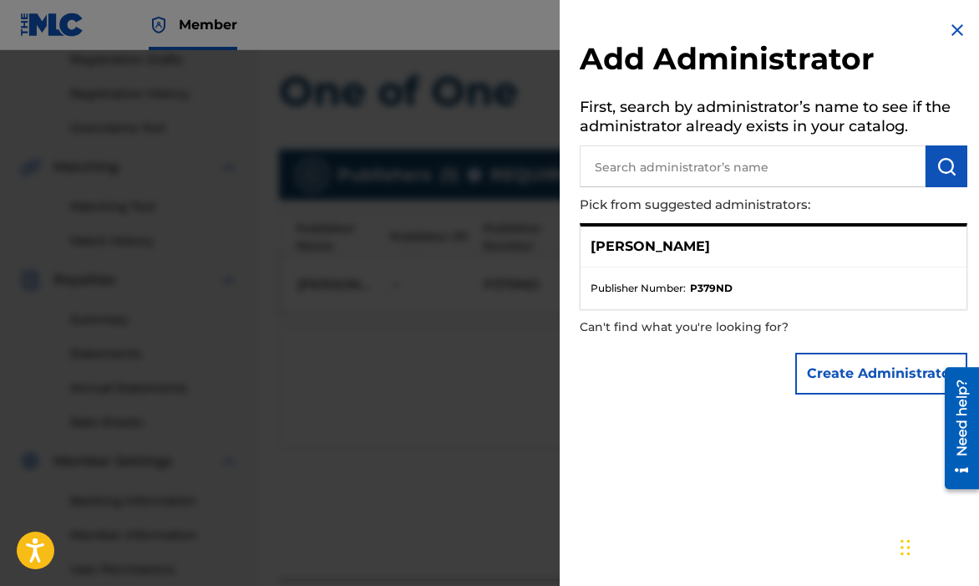
click at [962, 38] on div "Add Administrator First, search by administrator’s name to see if the administr…" at bounding box center [774, 211] width 428 height 423
click at [956, 36] on img at bounding box center [957, 30] width 20 height 20
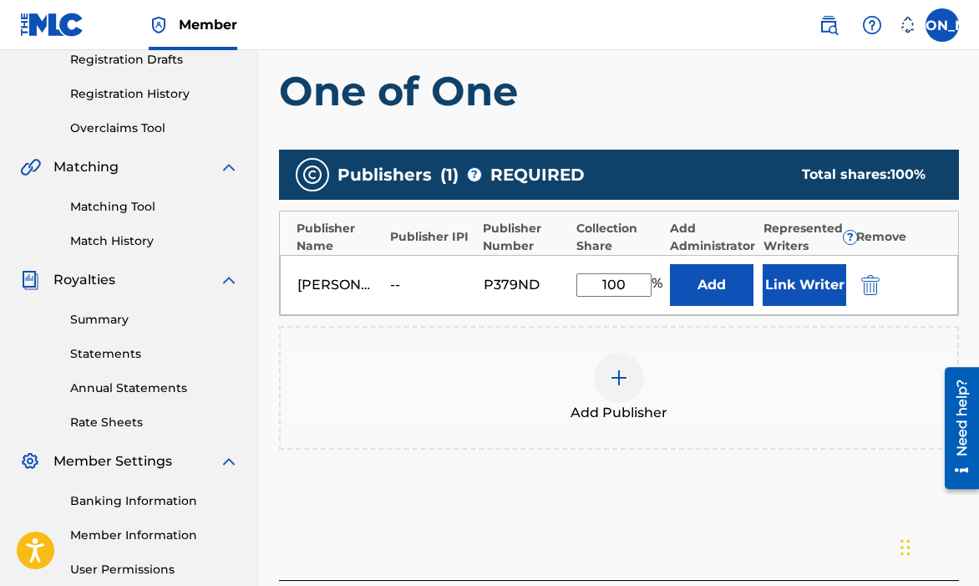
click at [864, 381] on div "Add Publisher" at bounding box center [619, 388] width 677 height 70
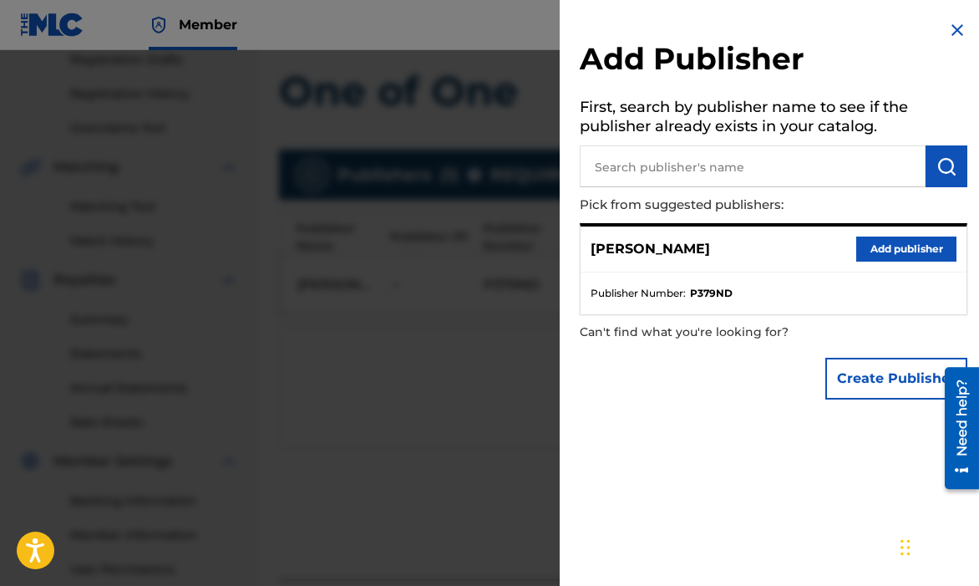
click at [952, 39] on img at bounding box center [957, 30] width 20 height 20
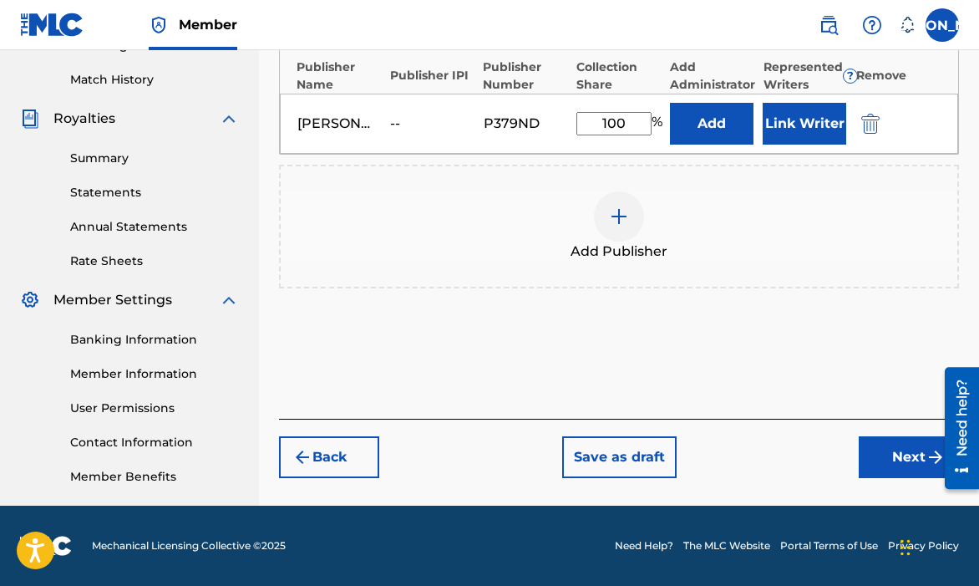
click at [907, 460] on button "Next" at bounding box center [909, 457] width 100 height 42
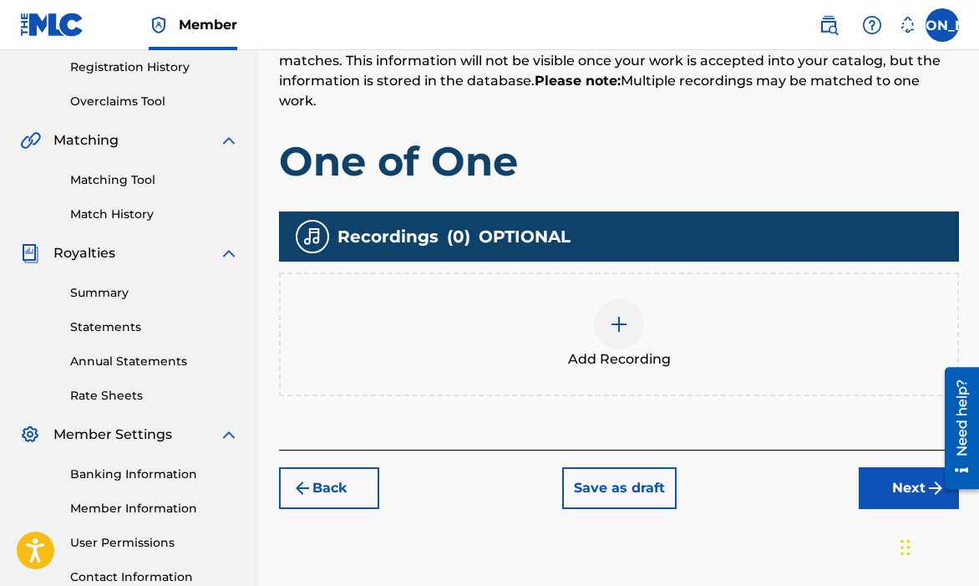
scroll to position [418, 0]
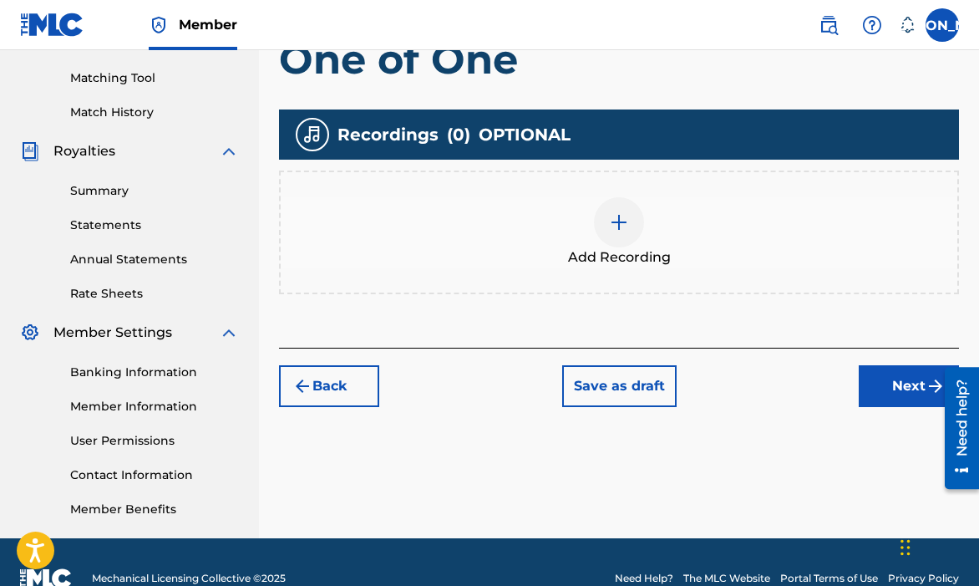
click at [883, 378] on button "Next" at bounding box center [909, 386] width 100 height 42
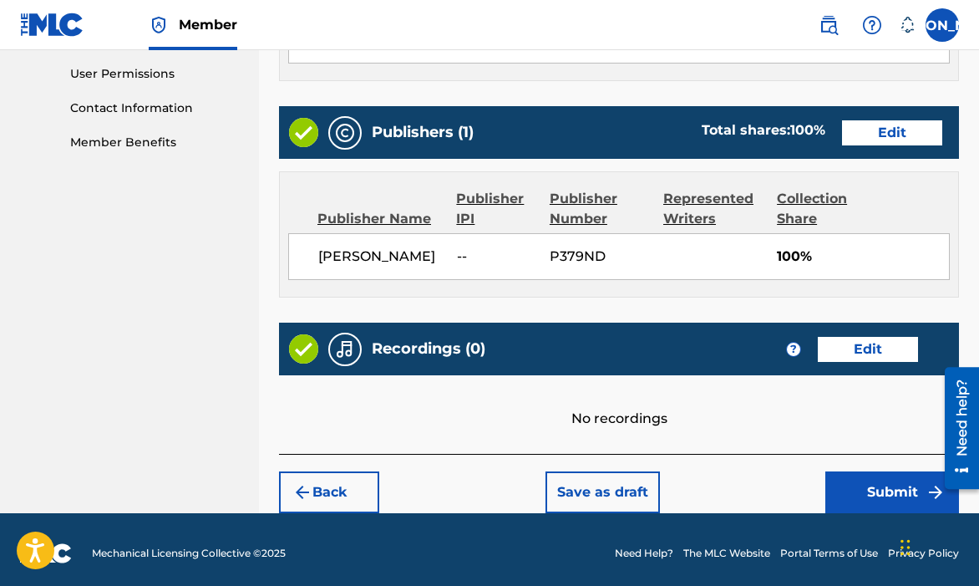
scroll to position [791, 0]
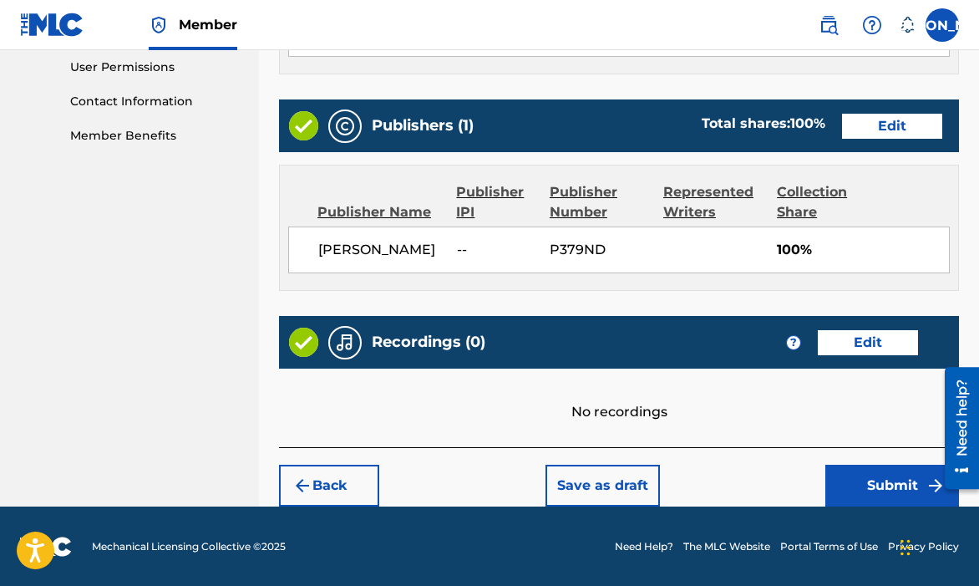
click at [858, 474] on button "Submit" at bounding box center [892, 485] width 134 height 42
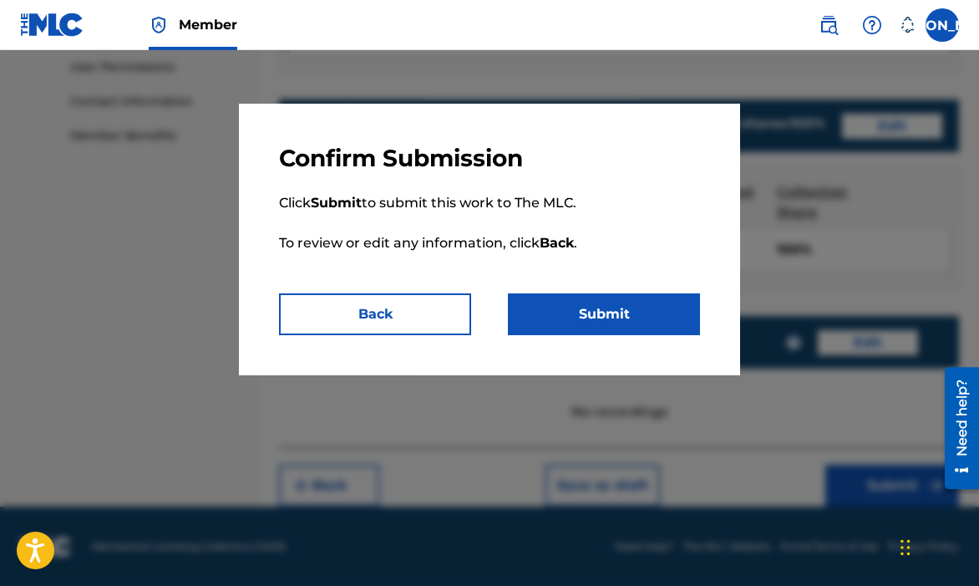
click at [564, 300] on button "Submit" at bounding box center [604, 314] width 192 height 42
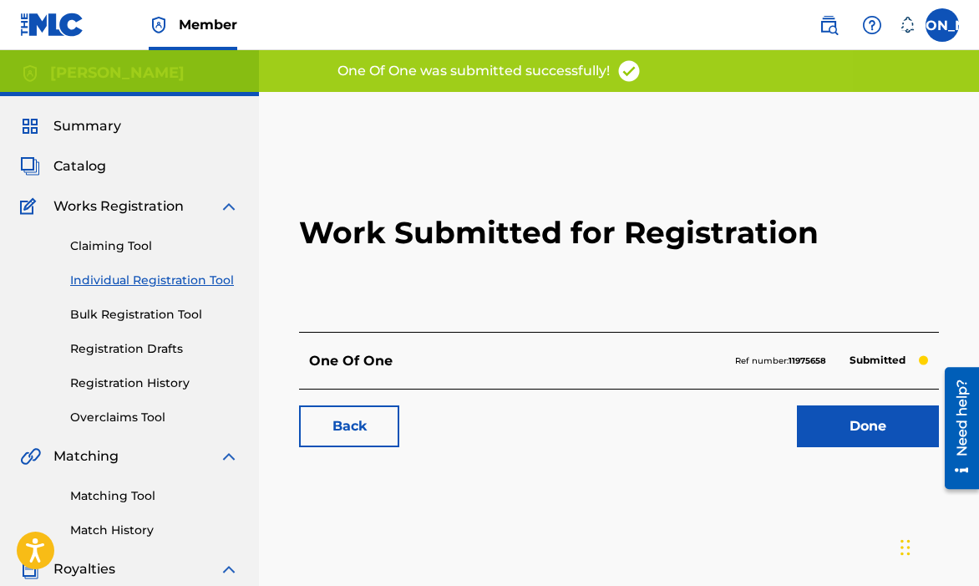
click at [810, 416] on link "Done" at bounding box center [868, 426] width 142 height 42
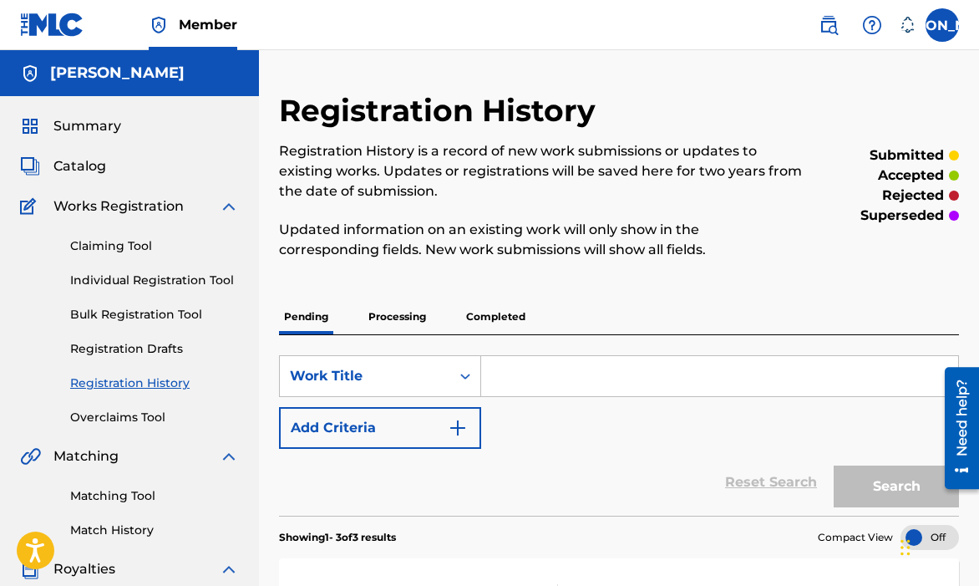
click at [114, 280] on link "Individual Registration Tool" at bounding box center [154, 280] width 169 height 18
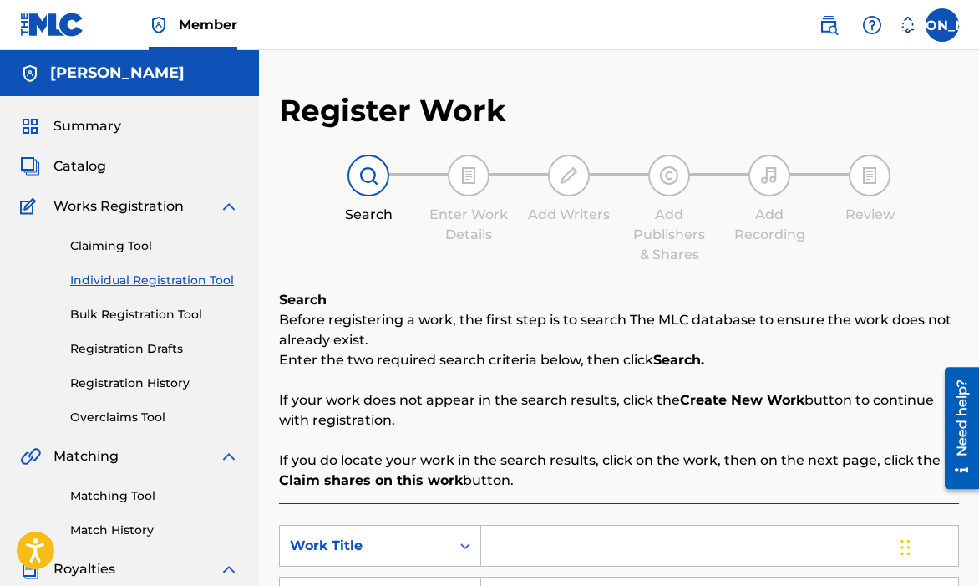
scroll to position [353, 0]
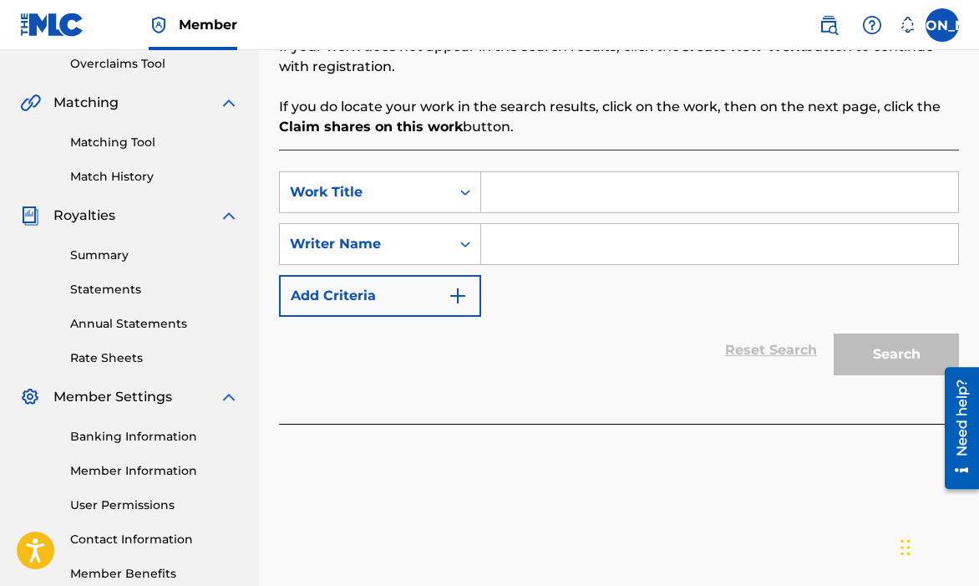
click at [530, 192] on input "Search Form" at bounding box center [719, 192] width 477 height 40
type input "Who's Like Me?"
click at [542, 242] on input "Search Form" at bounding box center [719, 244] width 477 height 40
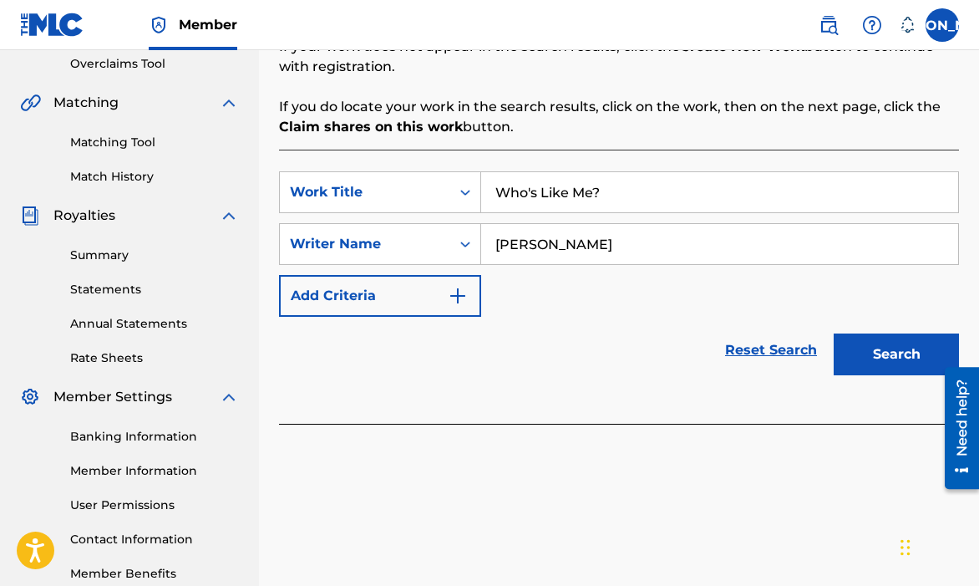
type input "[PERSON_NAME]"
click at [834, 333] on button "Search" at bounding box center [896, 354] width 125 height 42
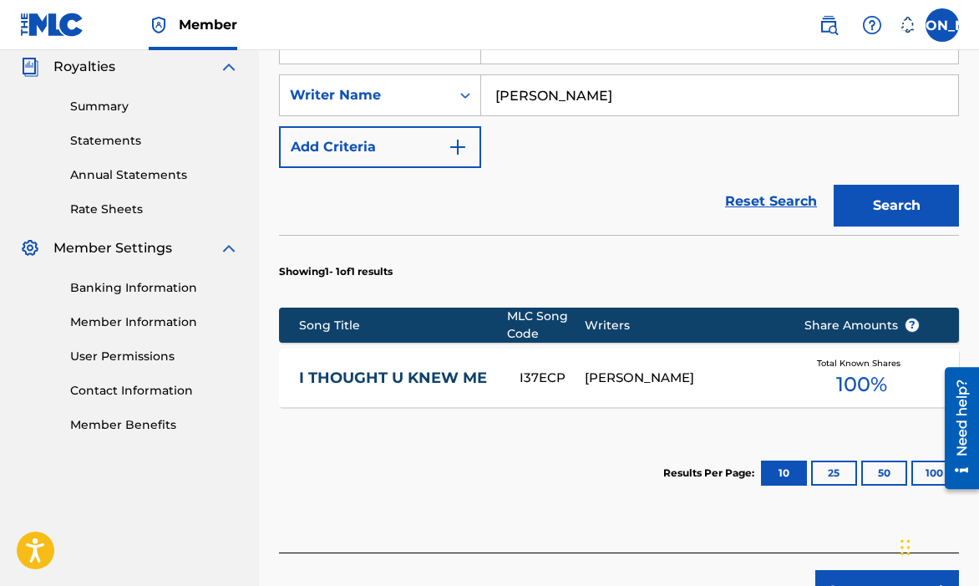
scroll to position [520, 0]
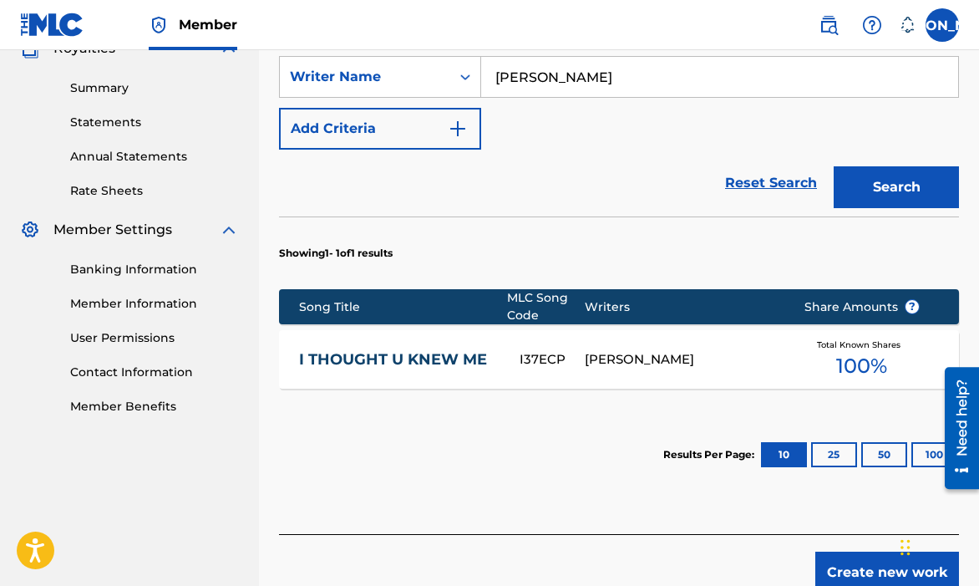
click at [572, 359] on div "I37ECP" at bounding box center [552, 359] width 64 height 19
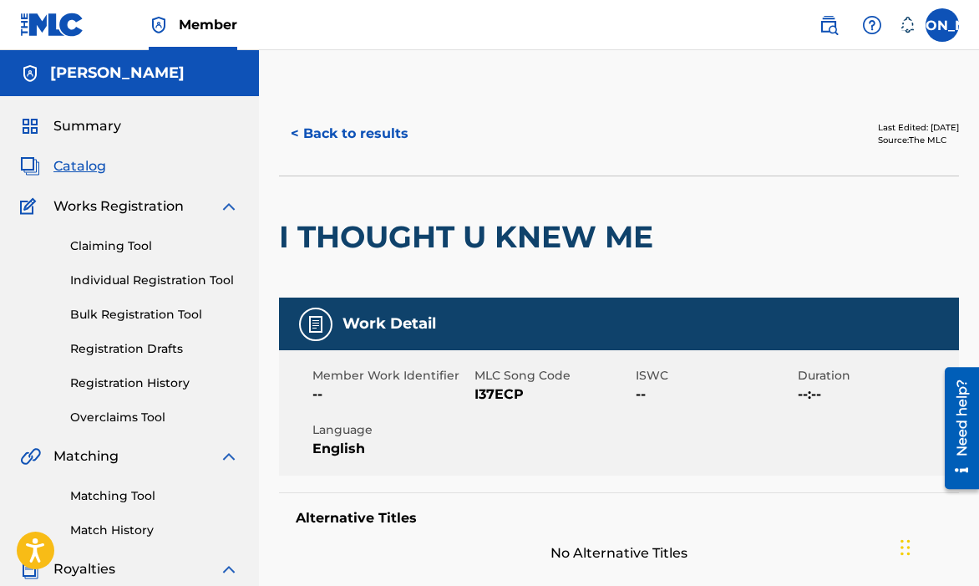
click at [327, 142] on button "< Back to results" at bounding box center [349, 134] width 141 height 42
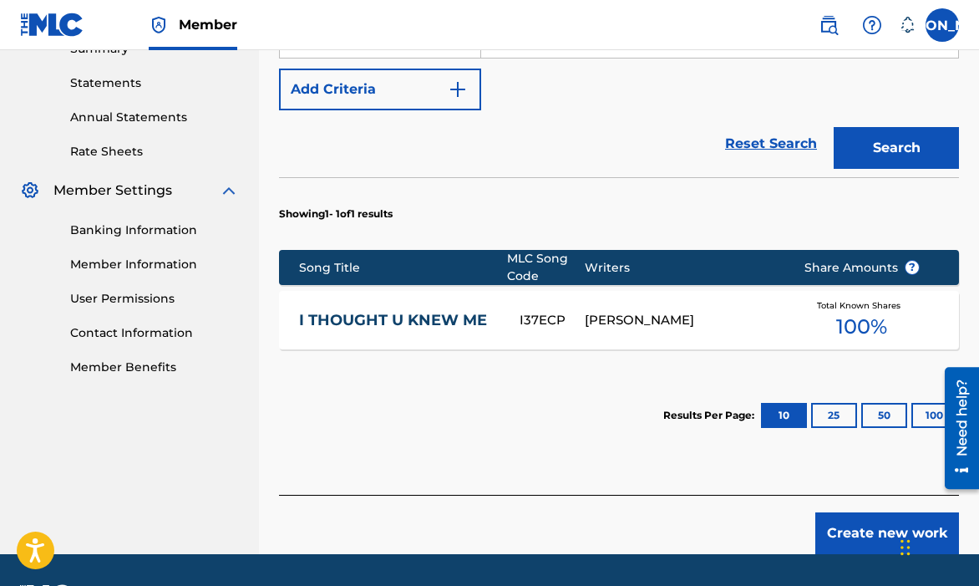
scroll to position [586, 0]
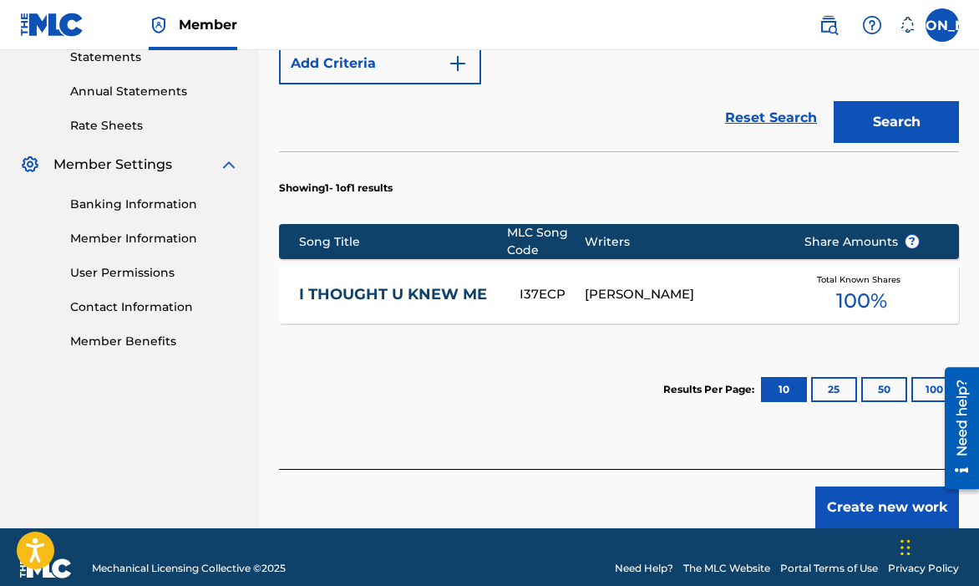
click at [833, 501] on button "Create new work" at bounding box center [887, 507] width 144 height 42
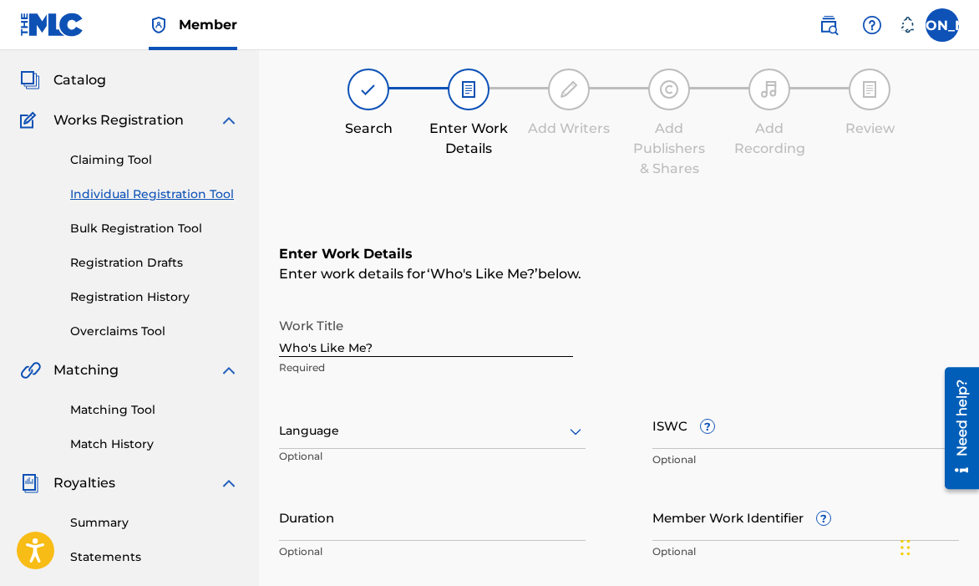
scroll to position [0, 0]
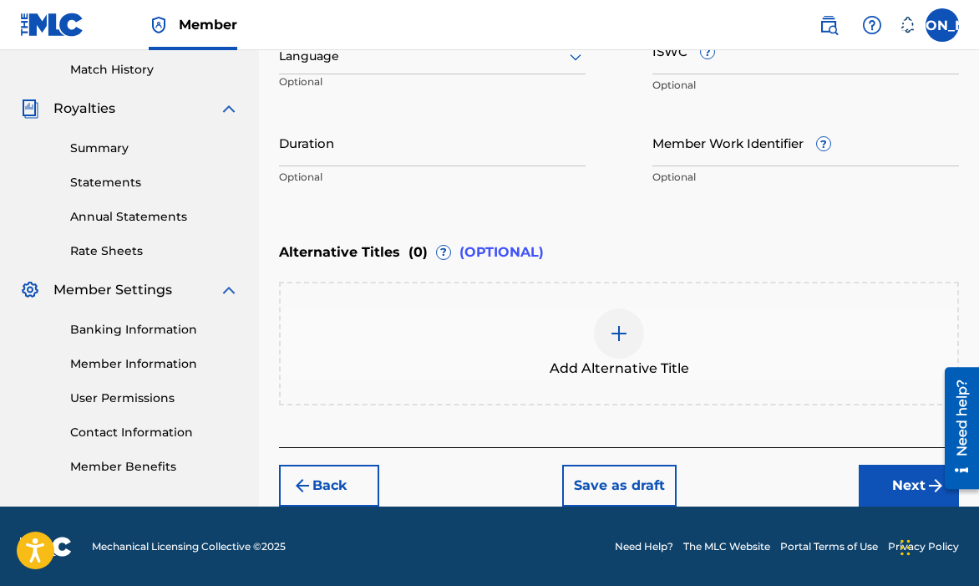
click at [875, 473] on button "Next" at bounding box center [909, 485] width 100 height 42
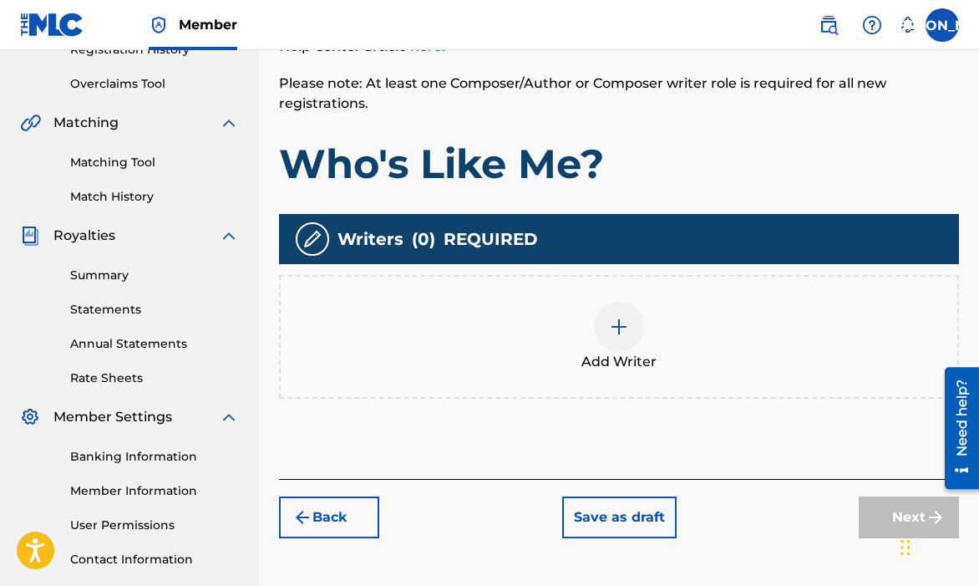
scroll to position [336, 0]
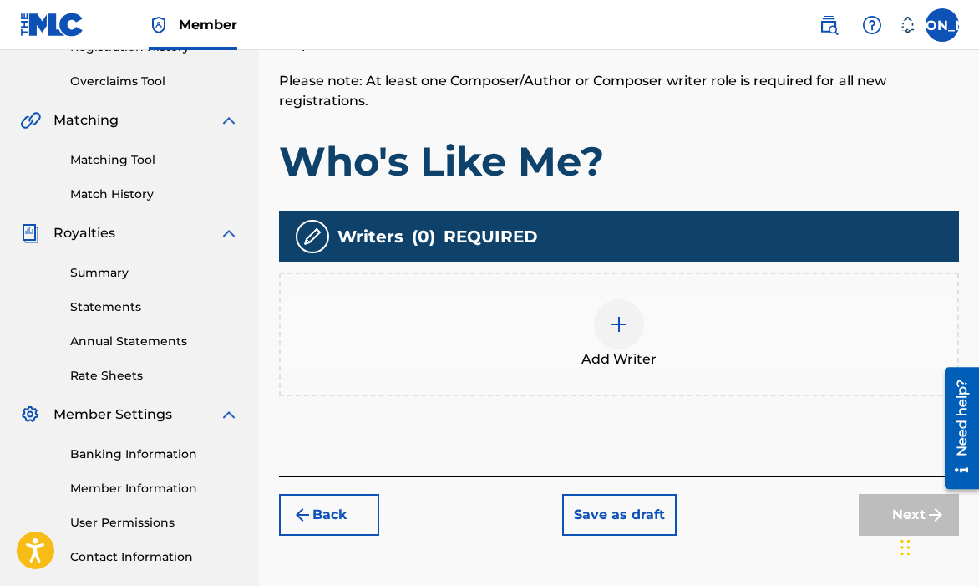
click at [633, 332] on div at bounding box center [619, 324] width 50 height 50
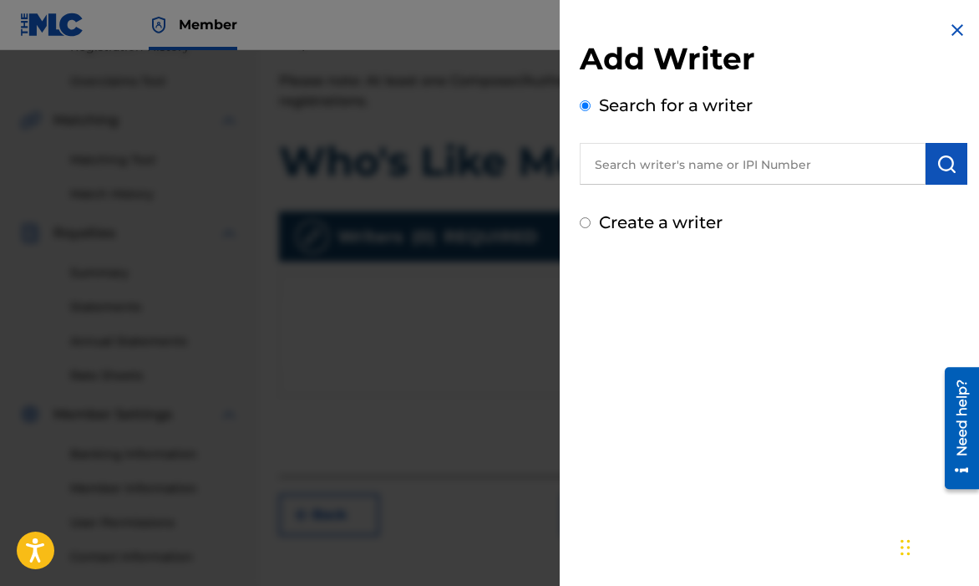
click at [698, 157] on input "text" at bounding box center [753, 164] width 346 height 42
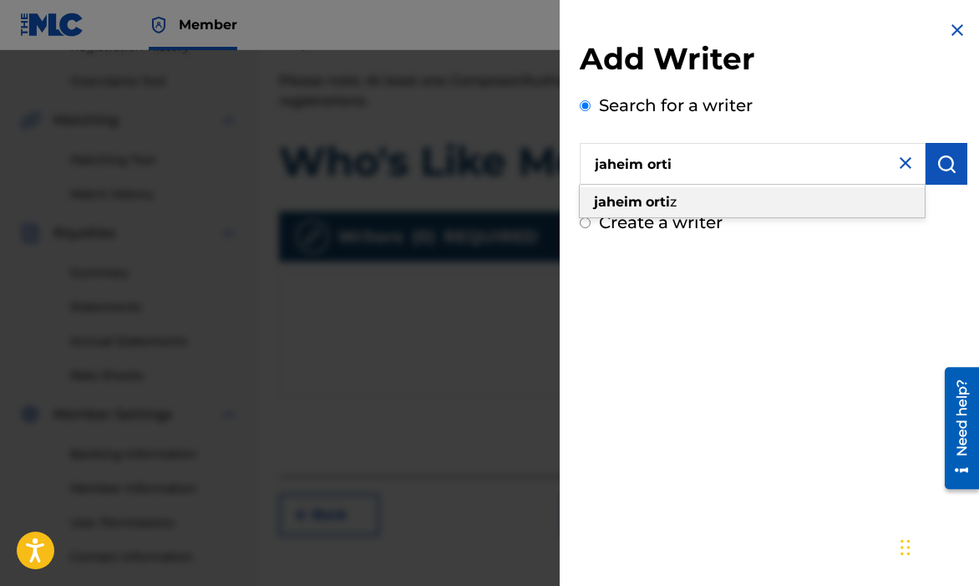
click at [738, 205] on div "jaheim orti z" at bounding box center [752, 202] width 345 height 30
type input "[PERSON_NAME]"
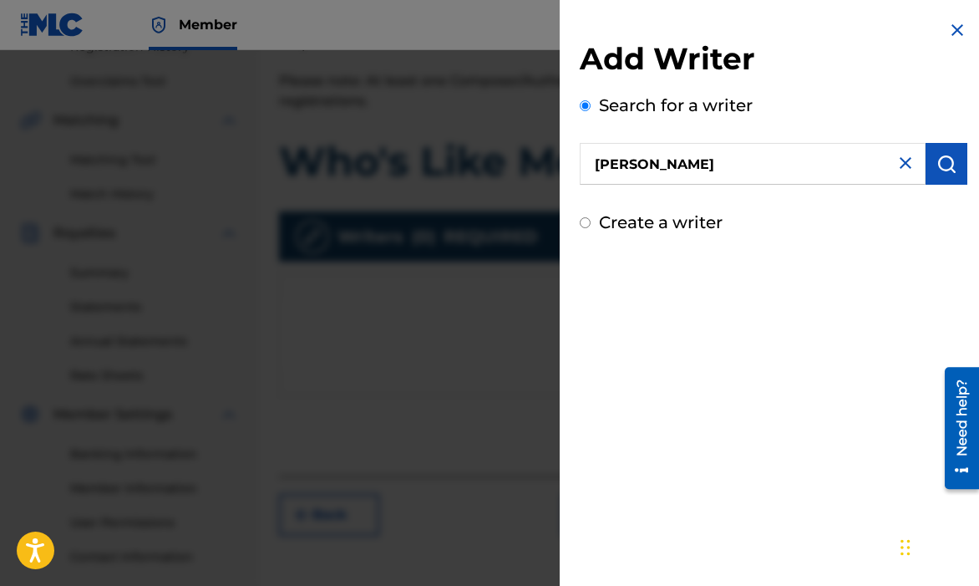
click at [948, 170] on img "submit" at bounding box center [946, 164] width 20 height 20
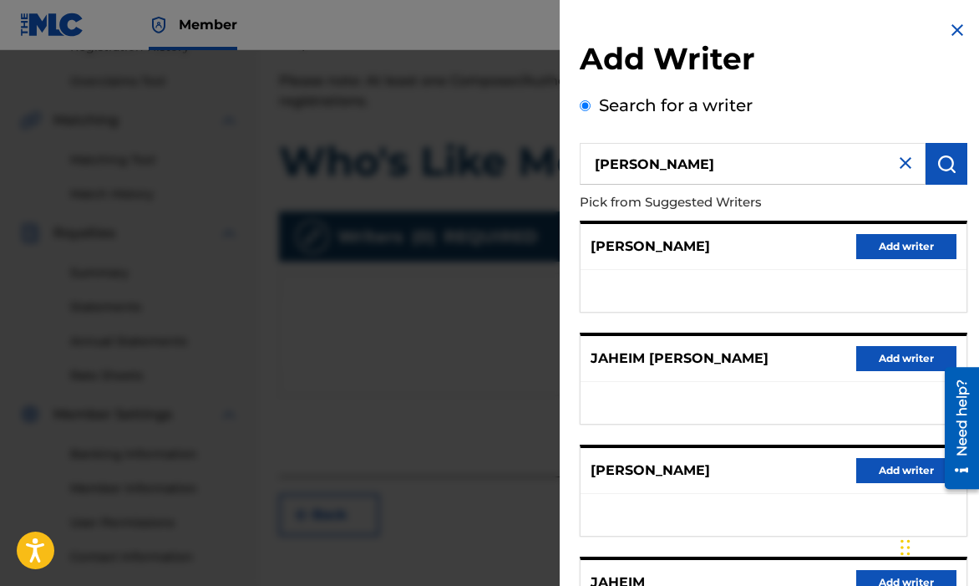
scroll to position [280, 0]
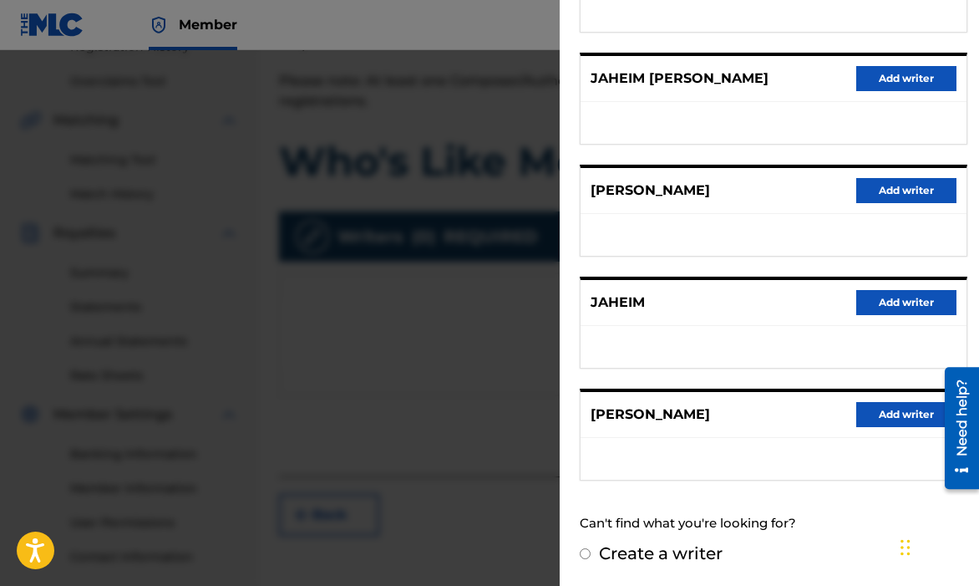
click at [891, 404] on button "Add writer" at bounding box center [906, 414] width 100 height 25
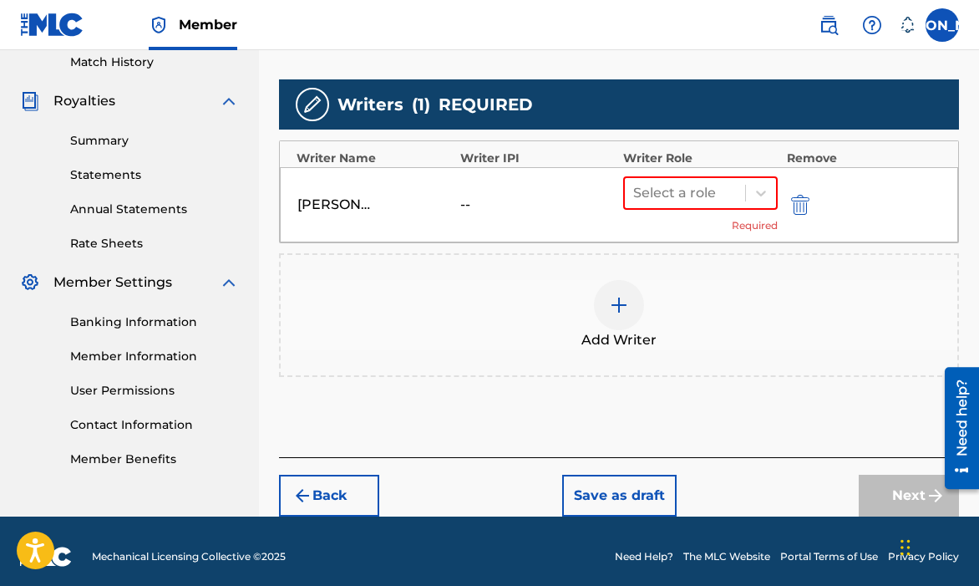
scroll to position [479, 0]
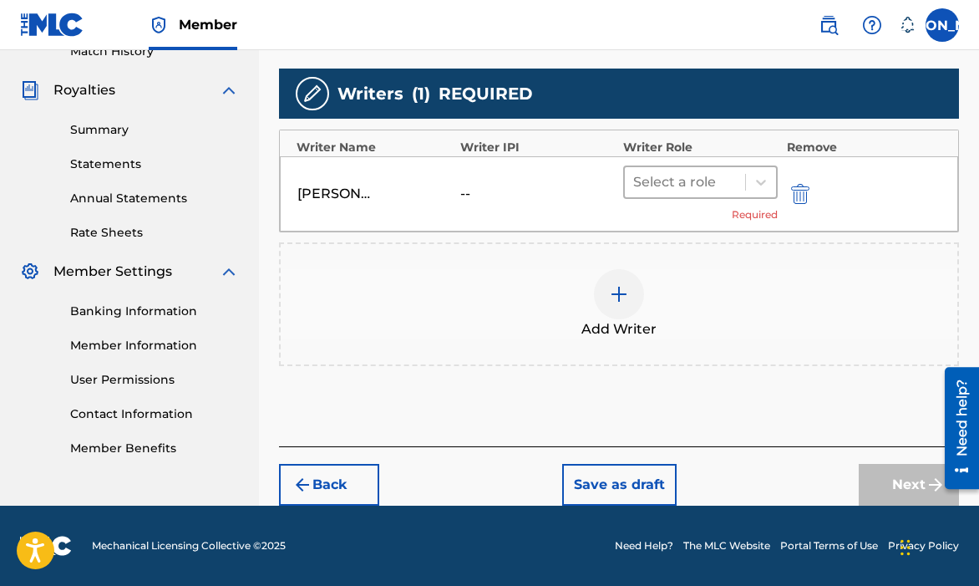
click at [723, 195] on div "Select a role" at bounding box center [685, 182] width 120 height 30
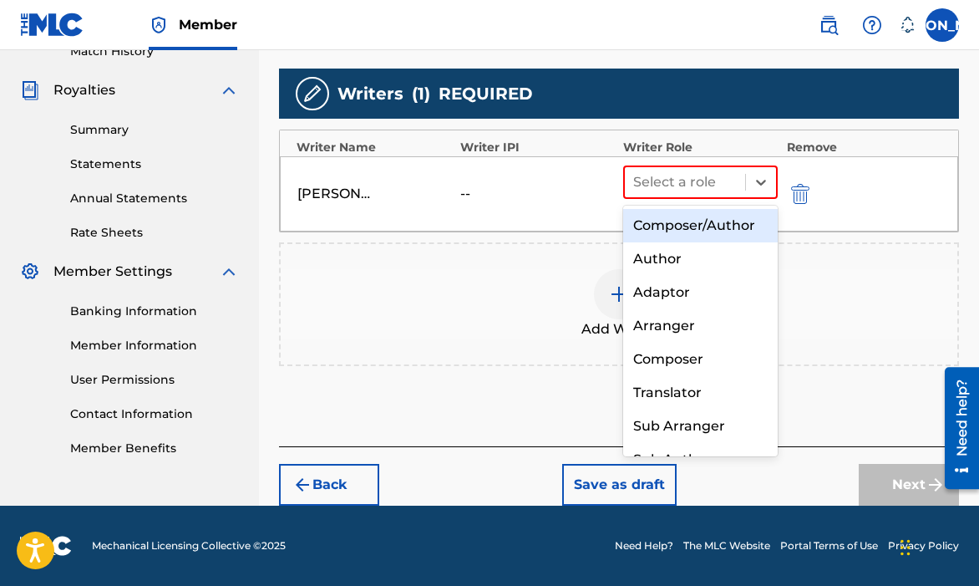
click at [716, 226] on div "Composer/Author" at bounding box center [700, 225] width 155 height 33
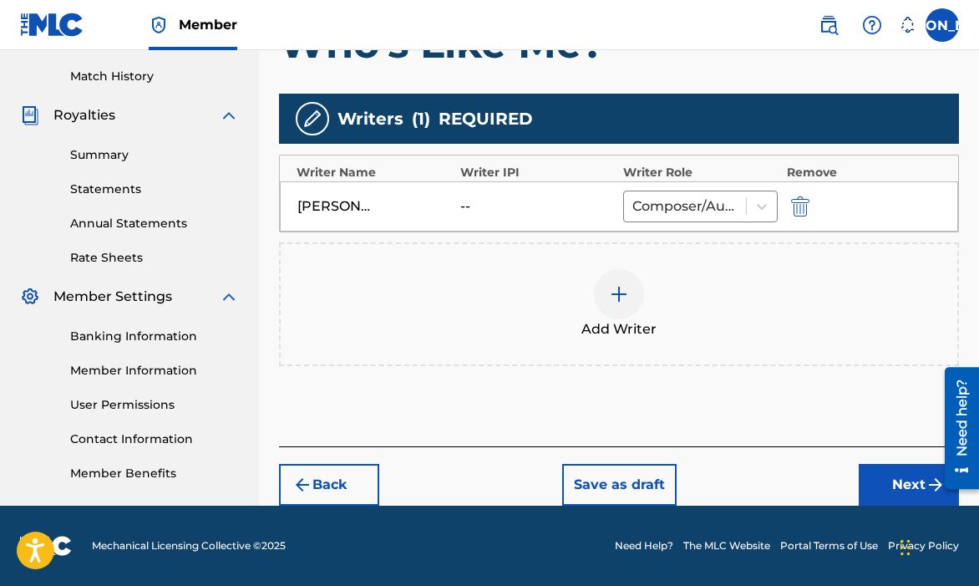
click at [875, 459] on div "Back Save as draft Next" at bounding box center [619, 475] width 680 height 59
click at [877, 469] on button "Next" at bounding box center [909, 485] width 100 height 42
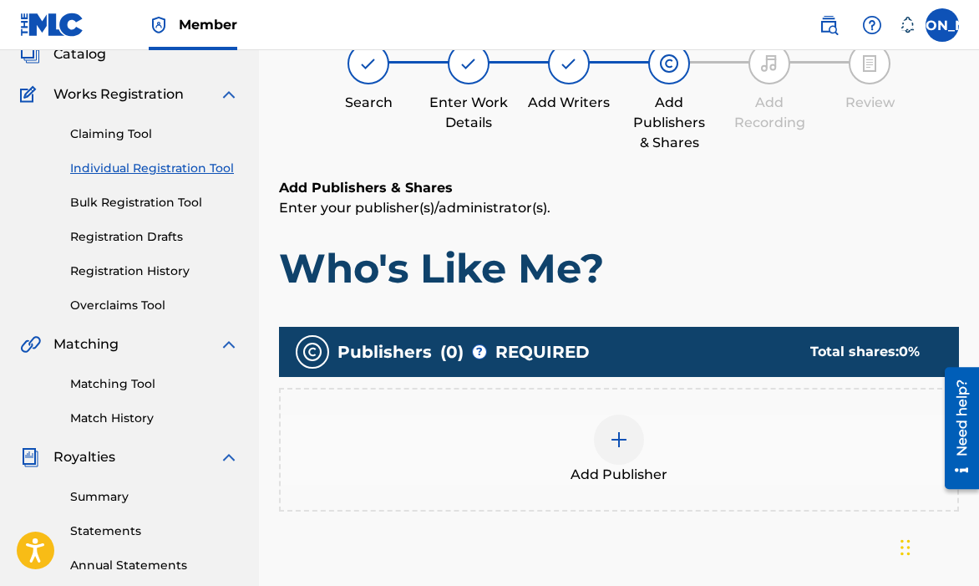
scroll to position [388, 0]
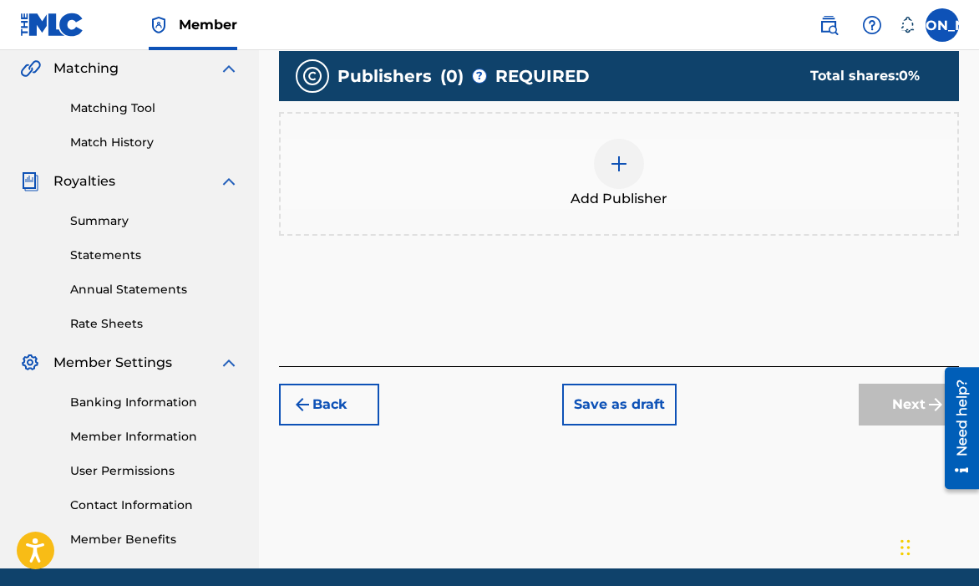
click at [631, 205] on span "Add Publisher" at bounding box center [619, 199] width 97 height 20
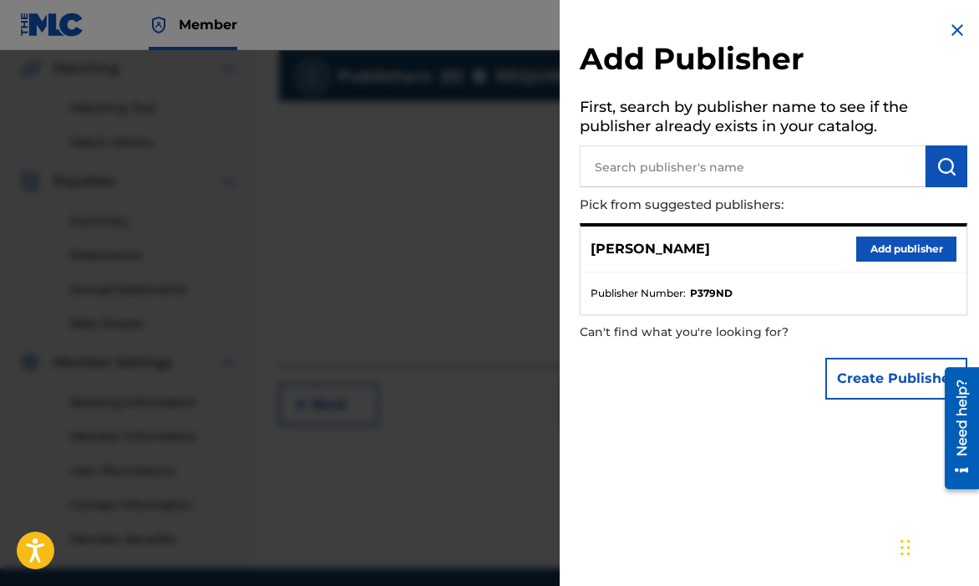
click at [627, 174] on input "text" at bounding box center [753, 166] width 346 height 42
click at [870, 253] on button "Add publisher" at bounding box center [906, 248] width 100 height 25
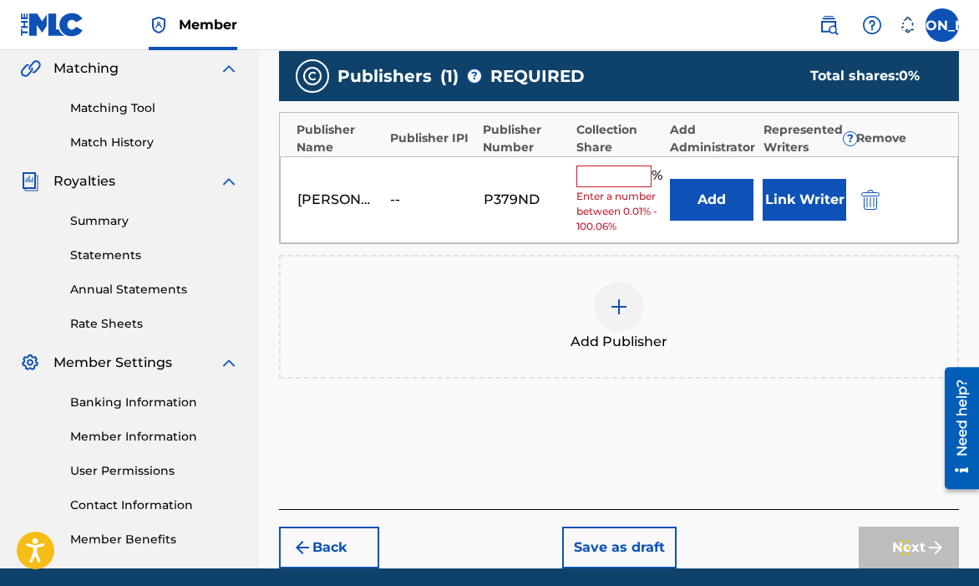
click at [623, 173] on input "text" at bounding box center [613, 176] width 75 height 22
type input "100"
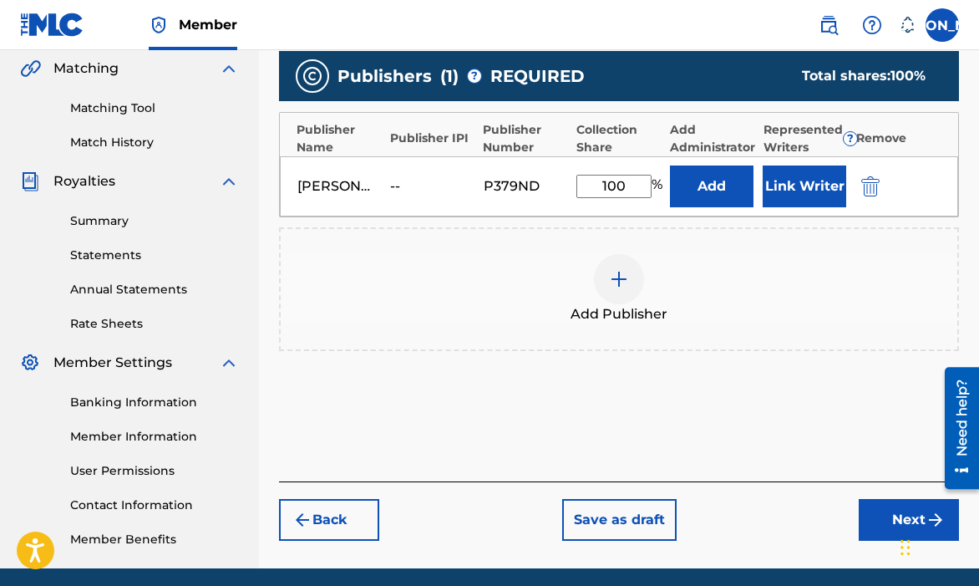
click at [906, 501] on button "Next" at bounding box center [909, 520] width 100 height 42
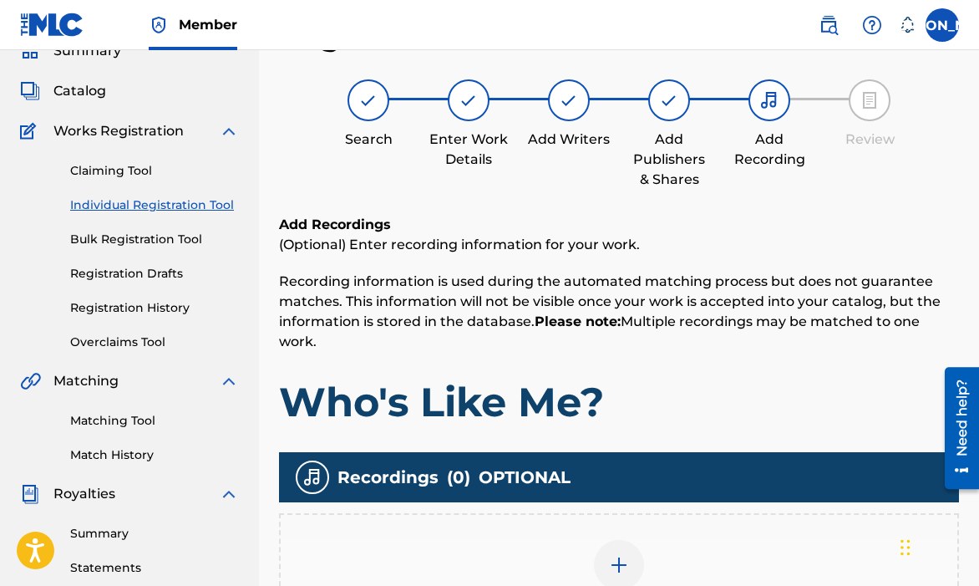
scroll to position [211, 0]
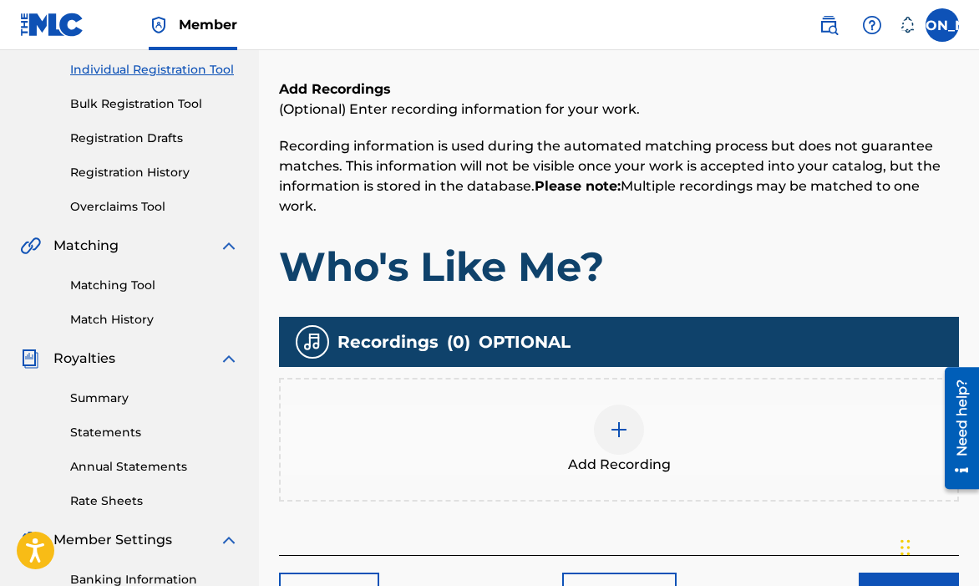
click at [895, 574] on button "Next" at bounding box center [909, 593] width 100 height 42
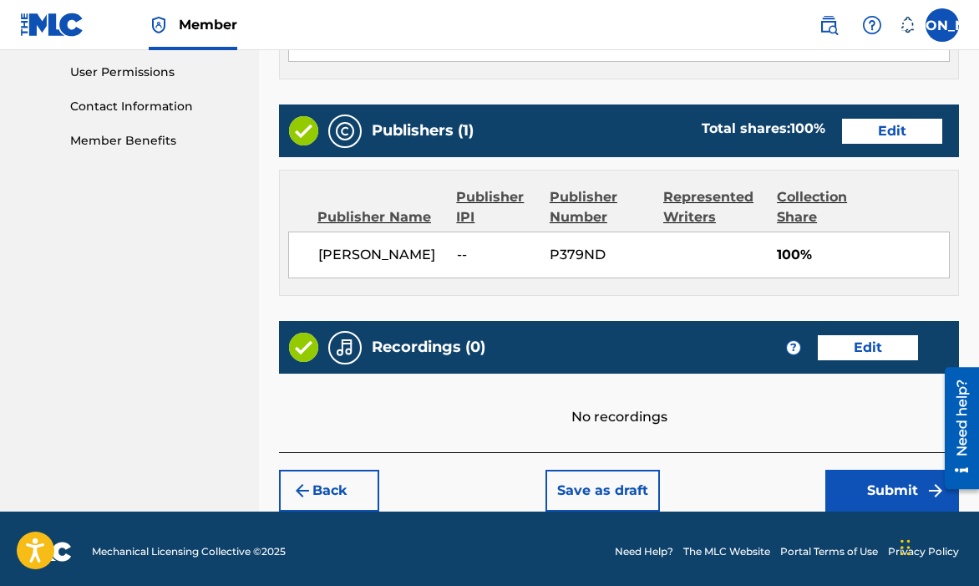
scroll to position [791, 0]
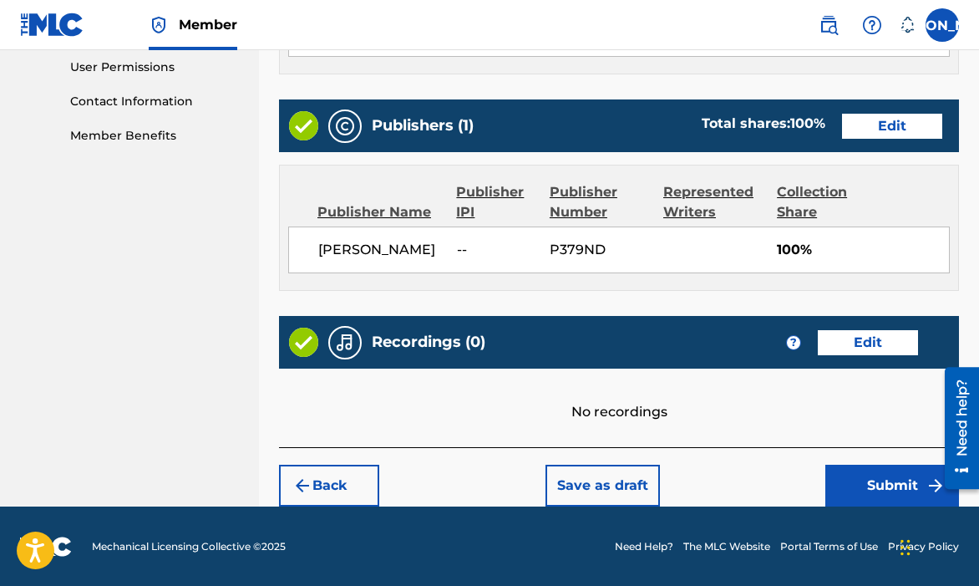
click at [835, 480] on button "Submit" at bounding box center [892, 485] width 134 height 42
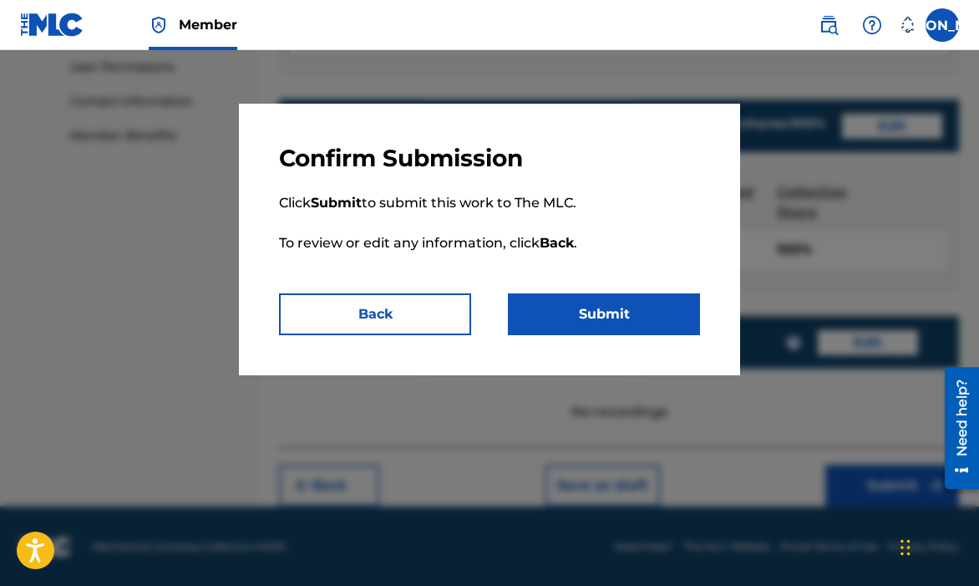
click at [626, 326] on button "Submit" at bounding box center [604, 314] width 192 height 42
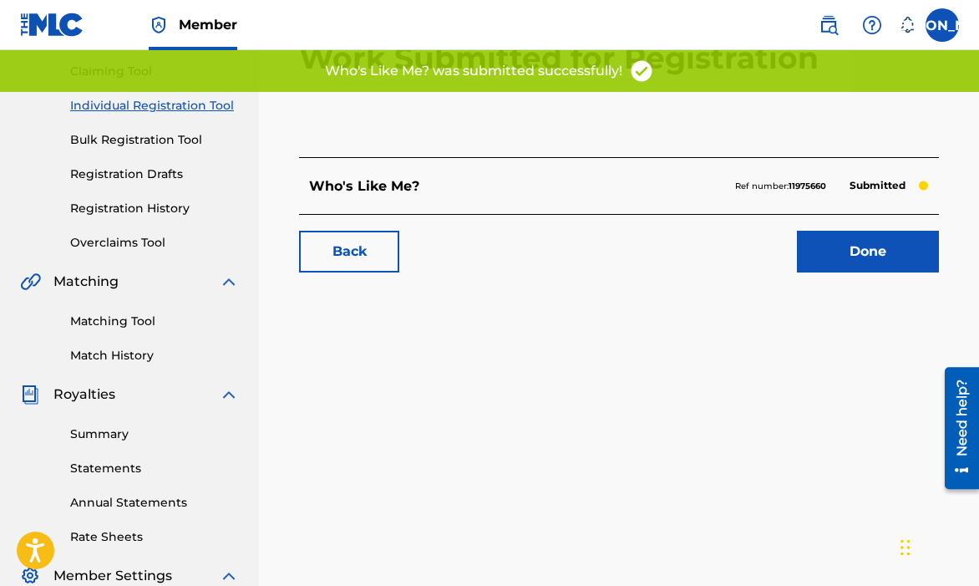
scroll to position [175, 0]
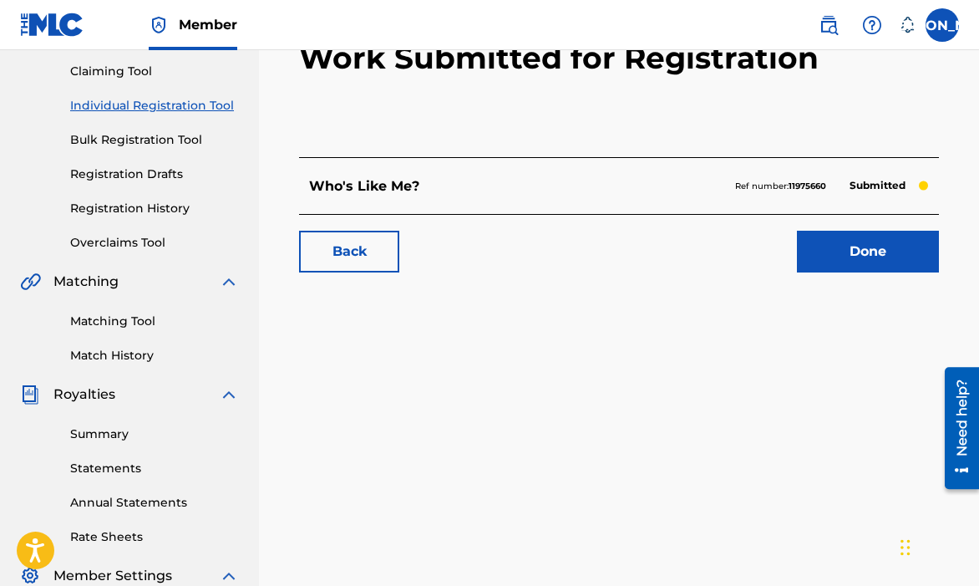
click at [863, 265] on link "Done" at bounding box center [868, 252] width 142 height 42
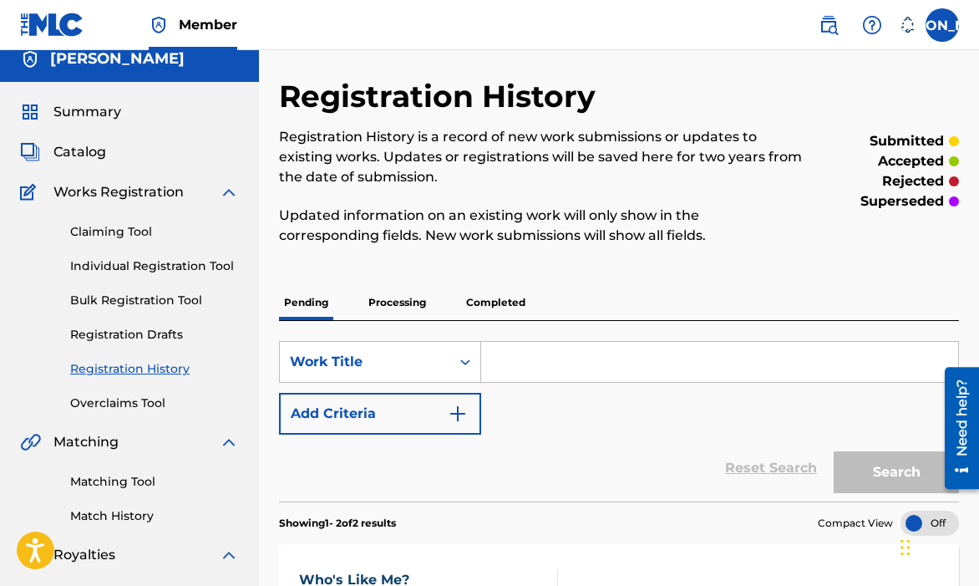
scroll to position [20, 0]
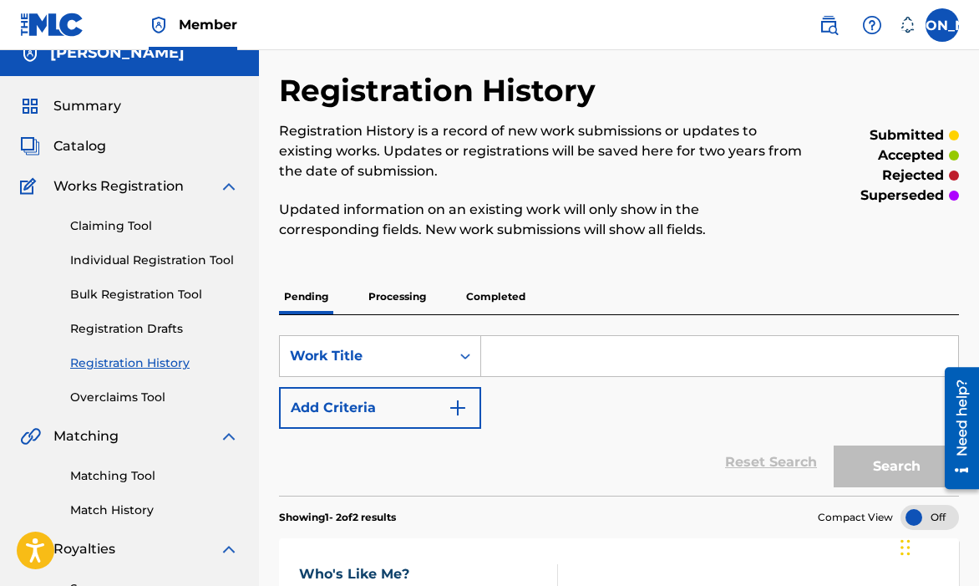
click at [182, 272] on div "Claiming Tool Individual Registration Tool Bulk Registration Tool Registration …" at bounding box center [129, 301] width 219 height 210
click at [182, 271] on div "Claiming Tool Individual Registration Tool Bulk Registration Tool Registration …" at bounding box center [129, 301] width 219 height 210
click at [180, 268] on link "Individual Registration Tool" at bounding box center [154, 260] width 169 height 18
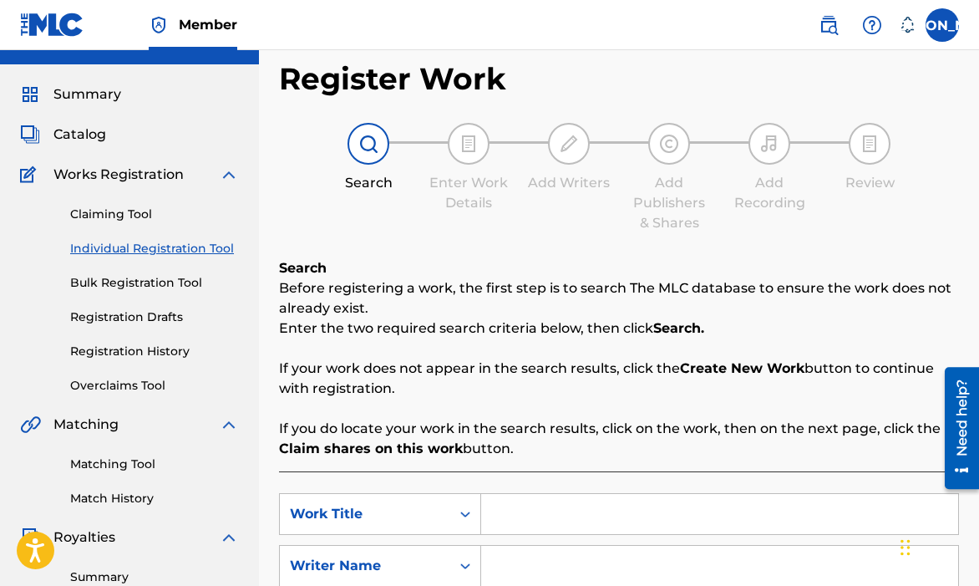
scroll to position [197, 0]
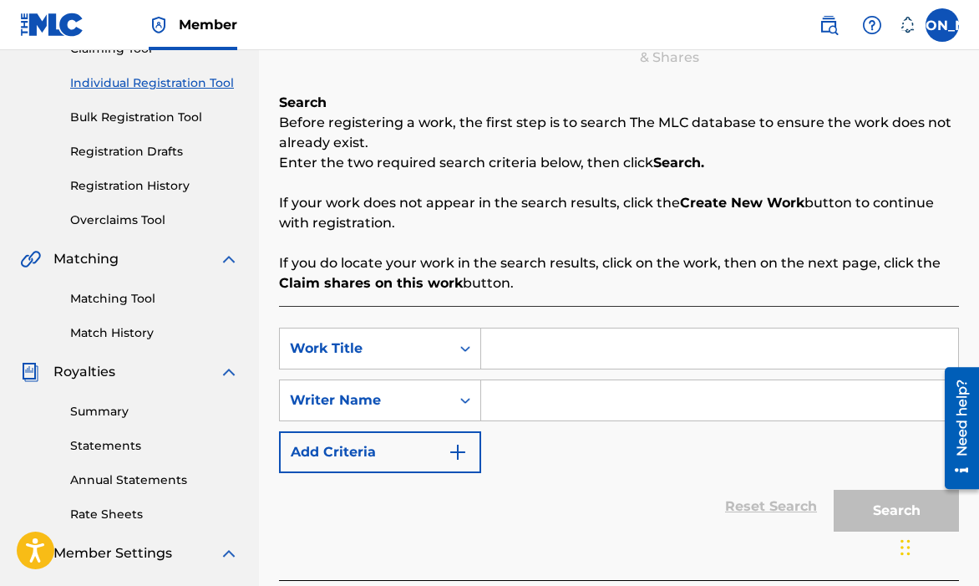
click at [101, 50] on link "Claiming Tool" at bounding box center [154, 49] width 169 height 18
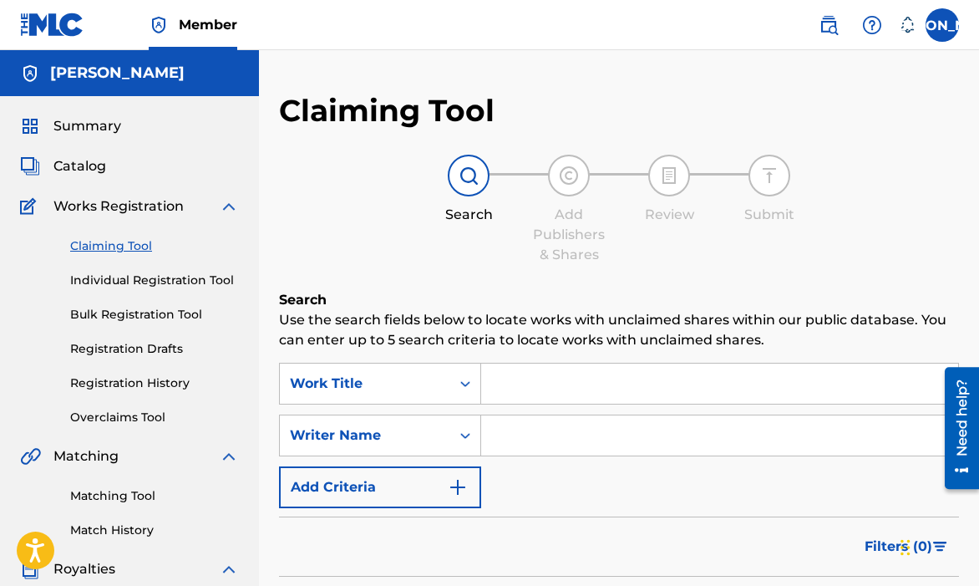
click at [526, 434] on input "Search Form" at bounding box center [719, 435] width 477 height 40
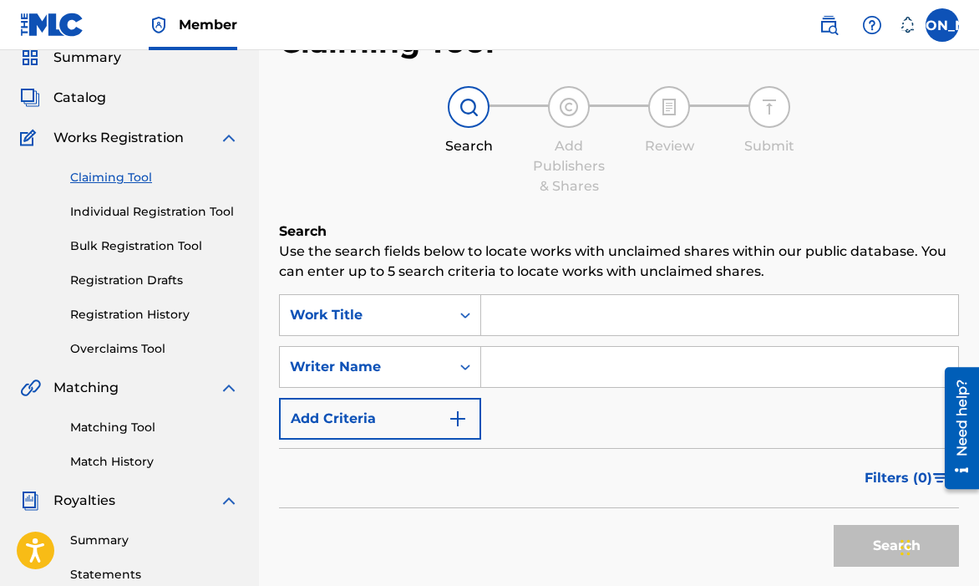
scroll to position [74, 0]
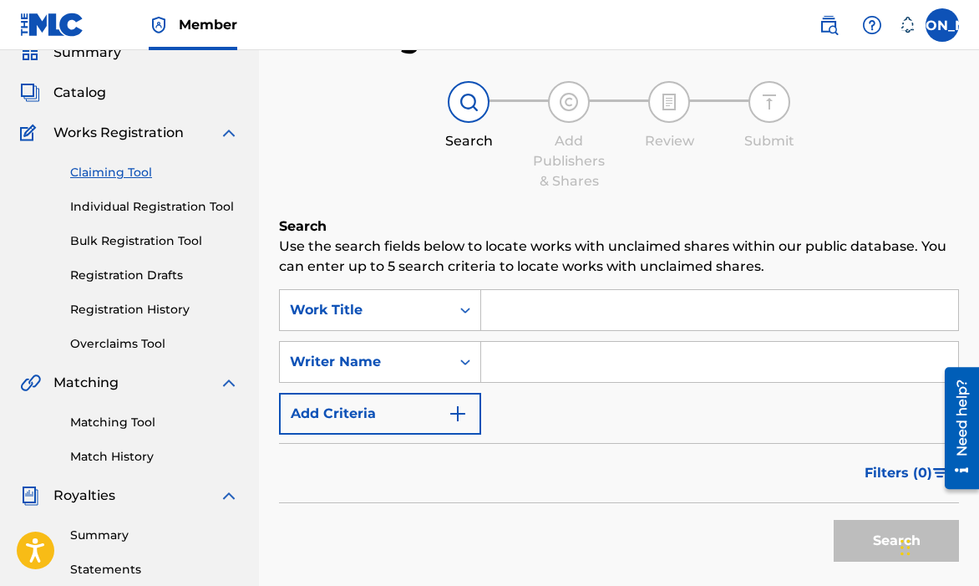
click at [525, 365] on input "Search Form" at bounding box center [719, 362] width 477 height 40
type input "[PERSON_NAME]"
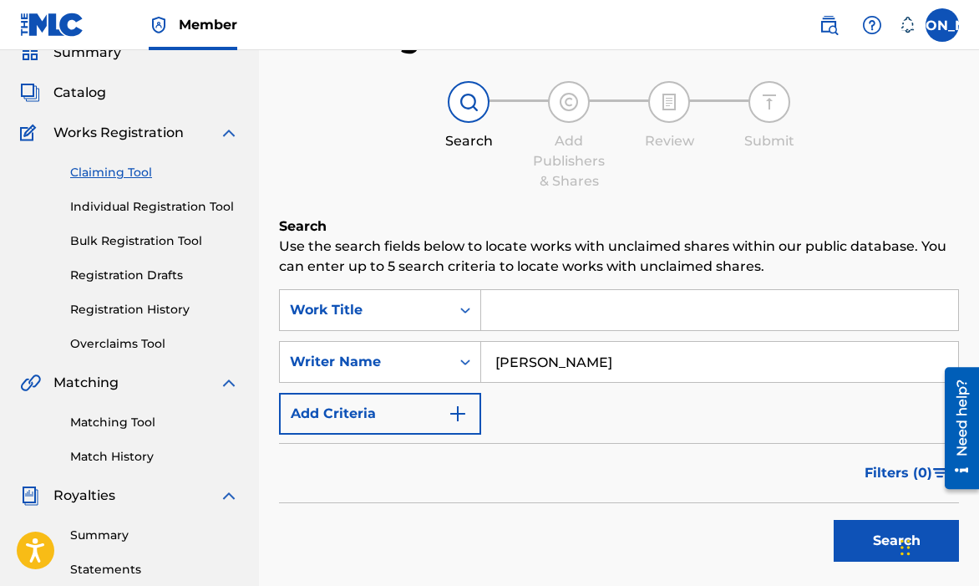
click at [833, 535] on div "Search" at bounding box center [892, 536] width 134 height 67
click at [849, 537] on button "Search" at bounding box center [896, 541] width 125 height 42
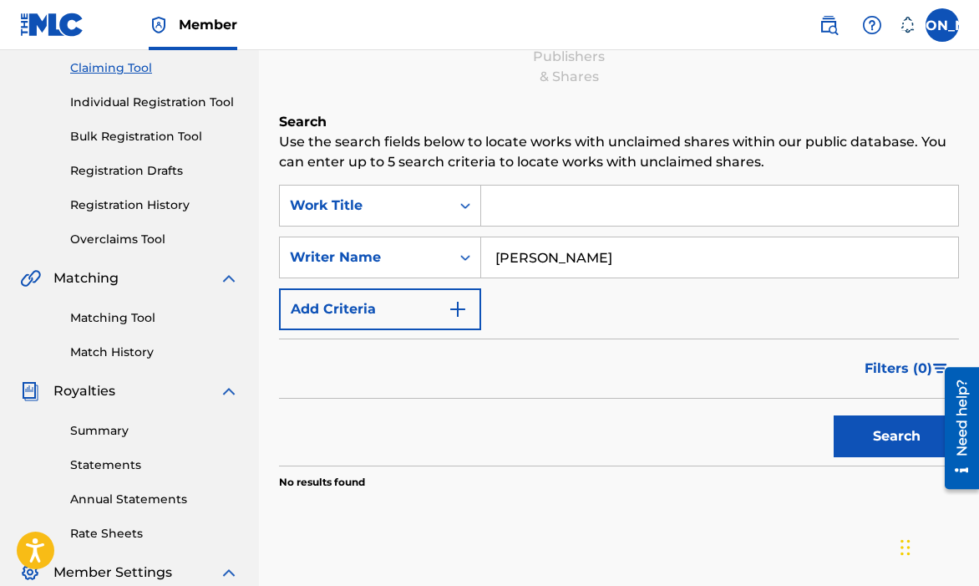
scroll to position [279, 0]
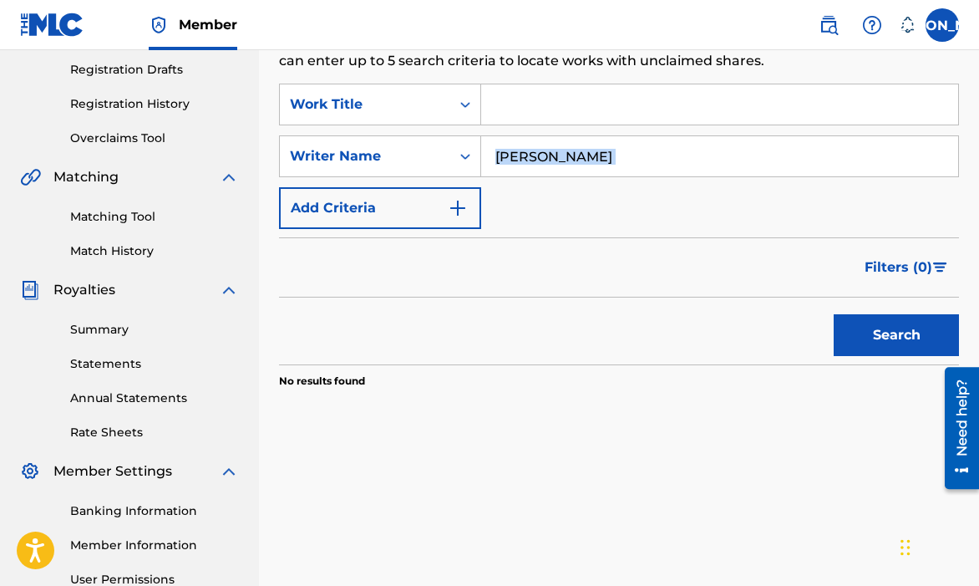
drag, startPoint x: 606, startPoint y: 177, endPoint x: 525, endPoint y: 169, distance: 81.5
click at [525, 169] on div "SearchWithCriteriaa87a2251-15cb-48f4-bd29-23b1d9799d05 Work Title SearchWithCri…" at bounding box center [619, 156] width 680 height 145
drag, startPoint x: 505, startPoint y: 170, endPoint x: 343, endPoint y: 161, distance: 161.4
click at [328, 165] on div "SearchWithCriteria9ef4b748-a2c0-4cdd-b15d-5752a3bfc939 Writer Name [PERSON_NAME]" at bounding box center [619, 156] width 680 height 42
drag, startPoint x: 553, startPoint y: 150, endPoint x: 415, endPoint y: 124, distance: 140.2
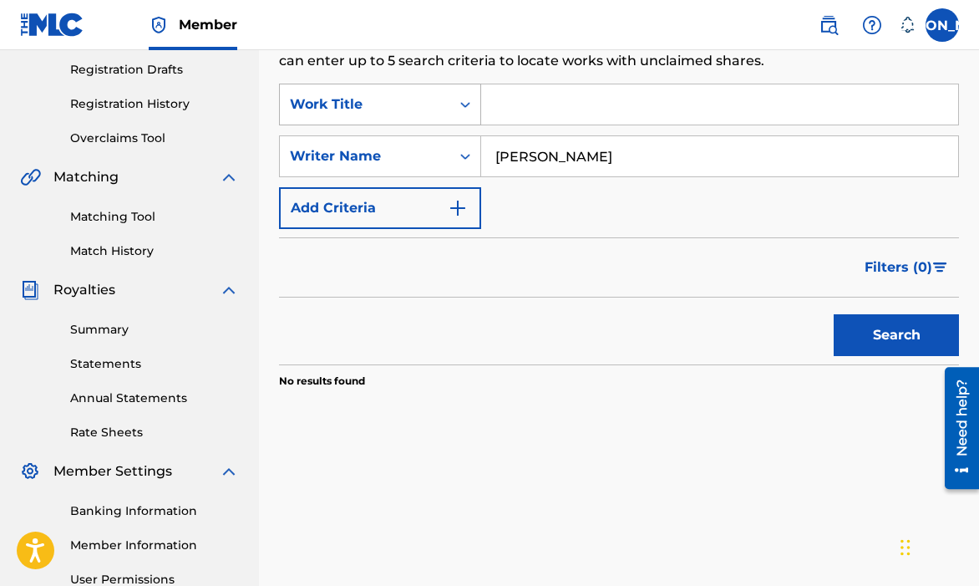
click at [400, 135] on div "SearchWithCriteria9ef4b748-a2c0-4cdd-b15d-5752a3bfc939 Writer Name [PERSON_NAME]" at bounding box center [619, 156] width 680 height 42
click at [503, 95] on input "Search Form" at bounding box center [719, 104] width 477 height 40
click at [562, 156] on input "[PERSON_NAME]" at bounding box center [719, 156] width 477 height 40
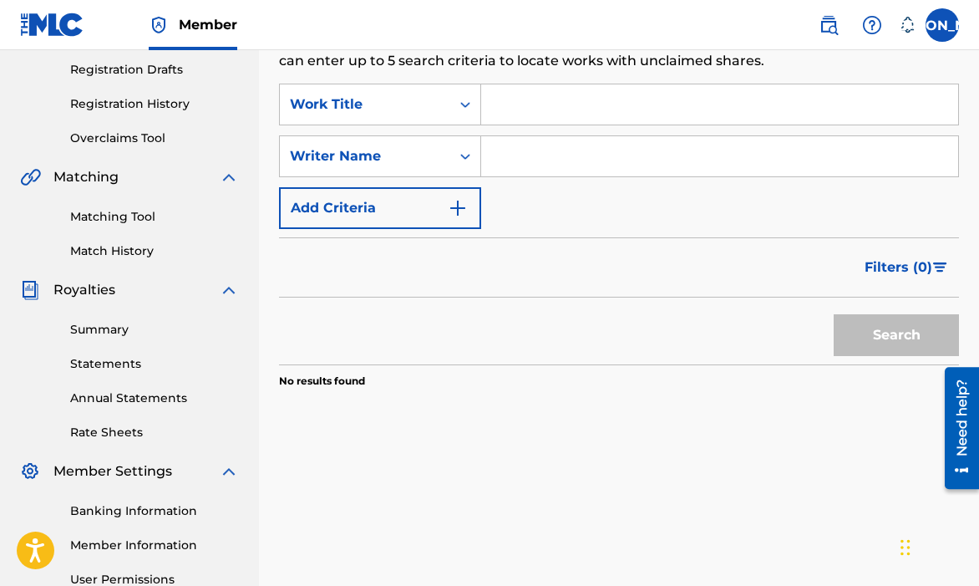
click at [545, 118] on input "Search Form" at bounding box center [719, 104] width 477 height 40
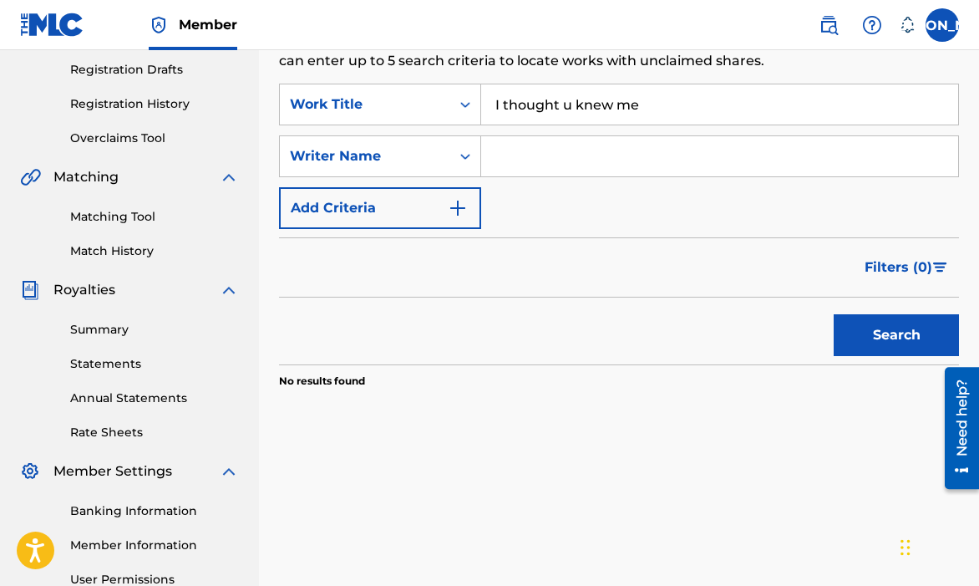
type input "I thought u knew me"
click at [834, 314] on button "Search" at bounding box center [896, 335] width 125 height 42
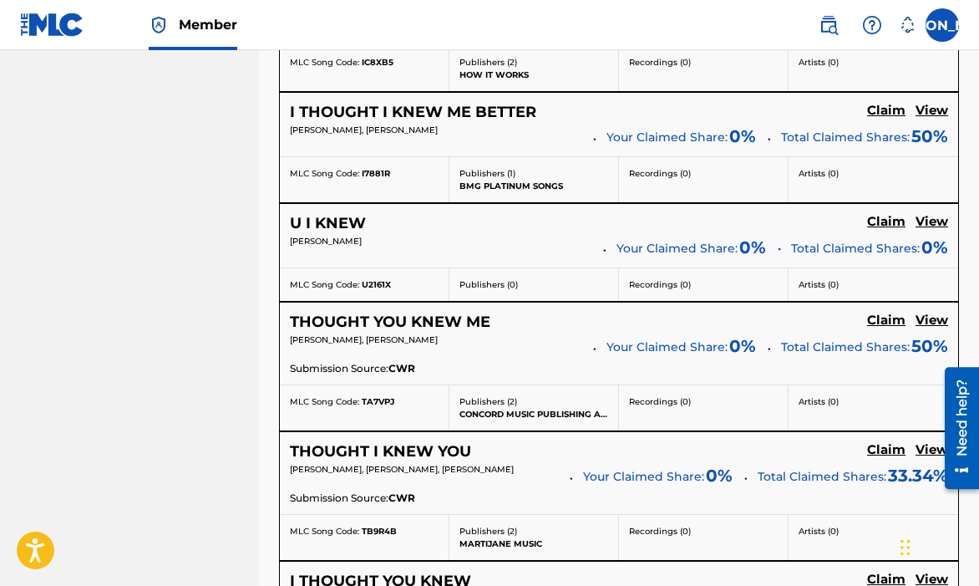
scroll to position [4047, 0]
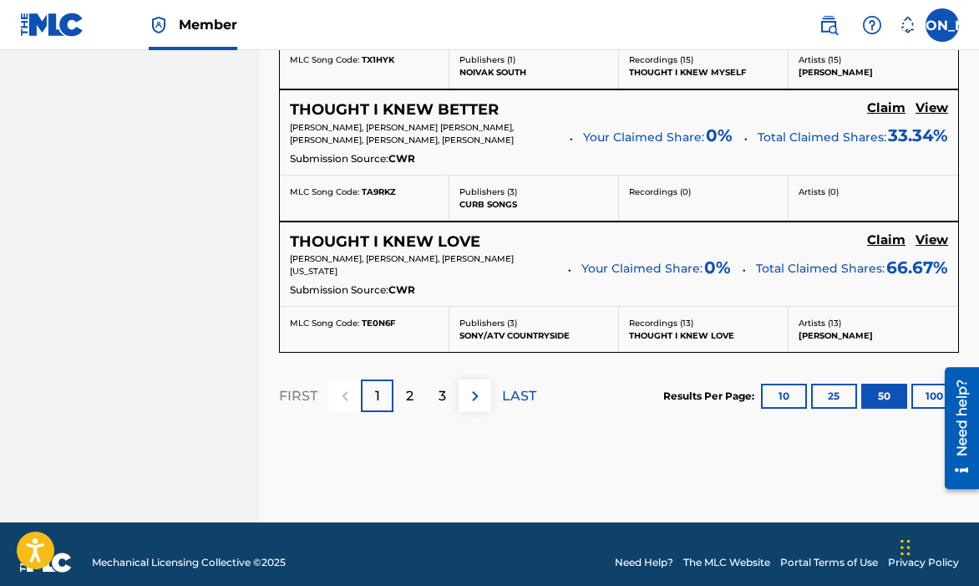
click at [413, 386] on p "2" at bounding box center [410, 396] width 8 height 20
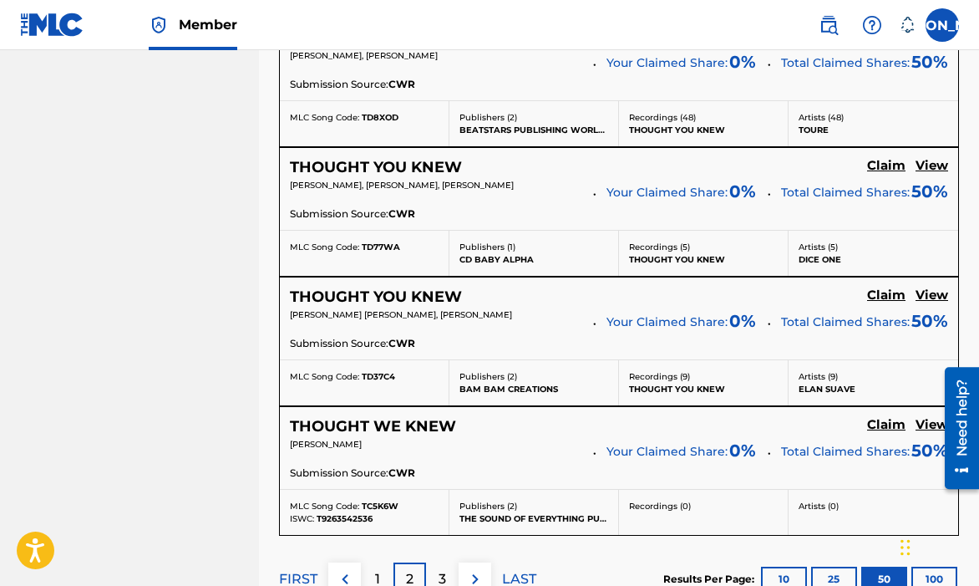
scroll to position [6678, 0]
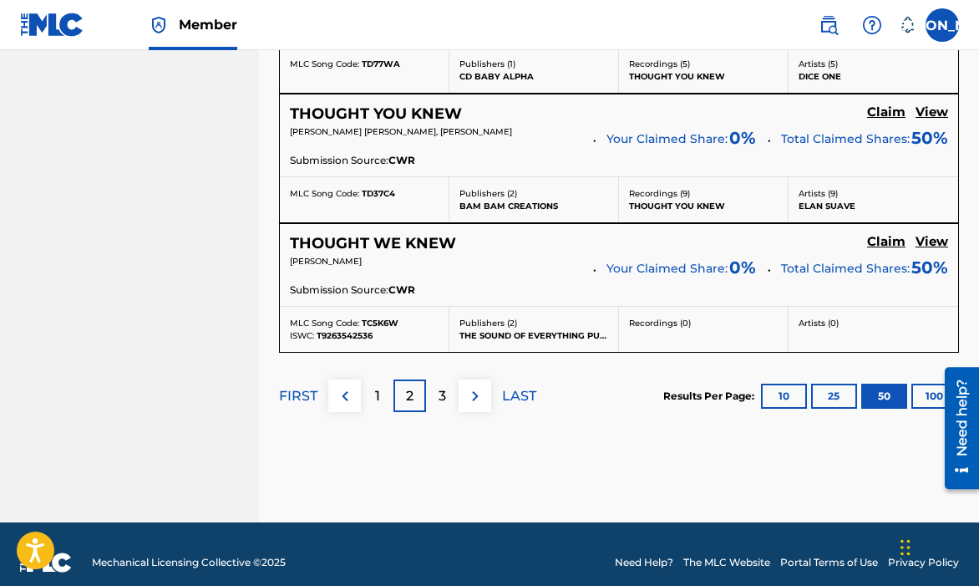
click at [442, 379] on div "3" at bounding box center [442, 395] width 33 height 33
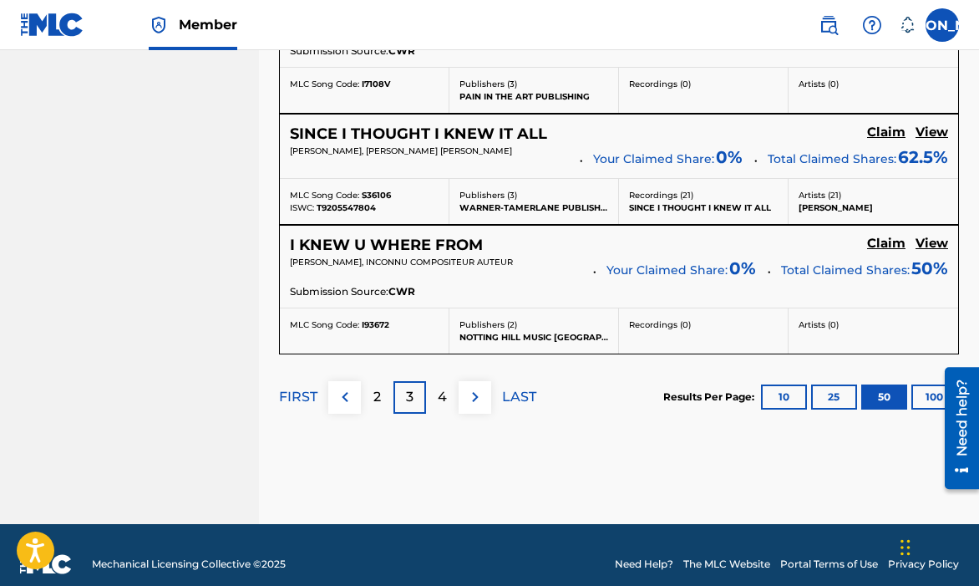
scroll to position [6689, 0]
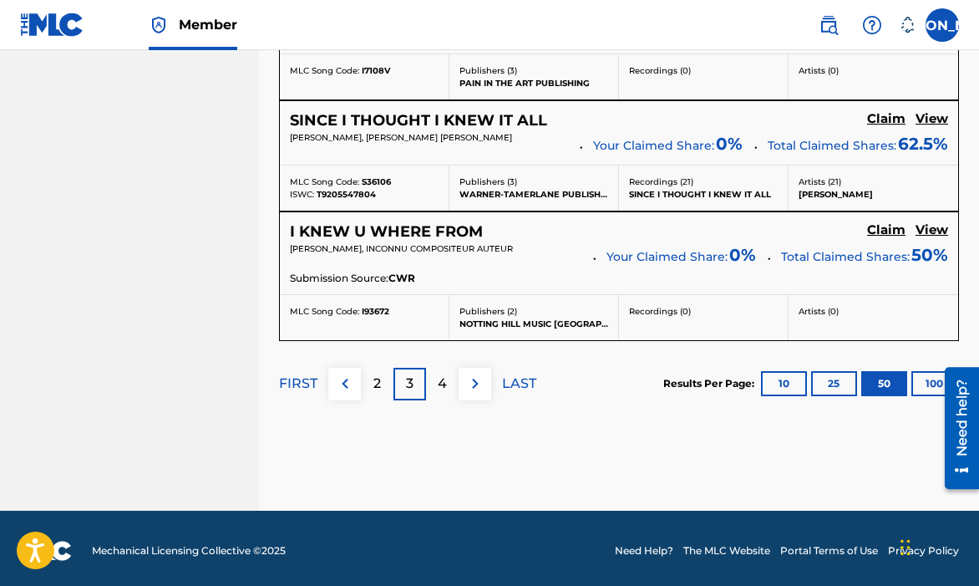
click at [441, 362] on div "FIRST 2 3 4 LAST" at bounding box center [407, 384] width 257 height 86
click at [444, 373] on p "4" at bounding box center [442, 383] width 9 height 20
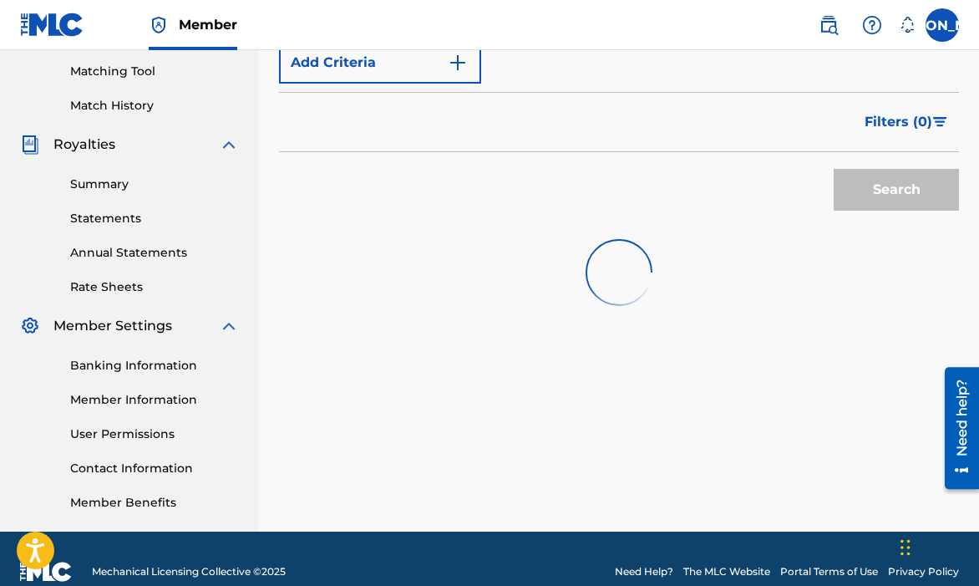
scroll to position [306, 0]
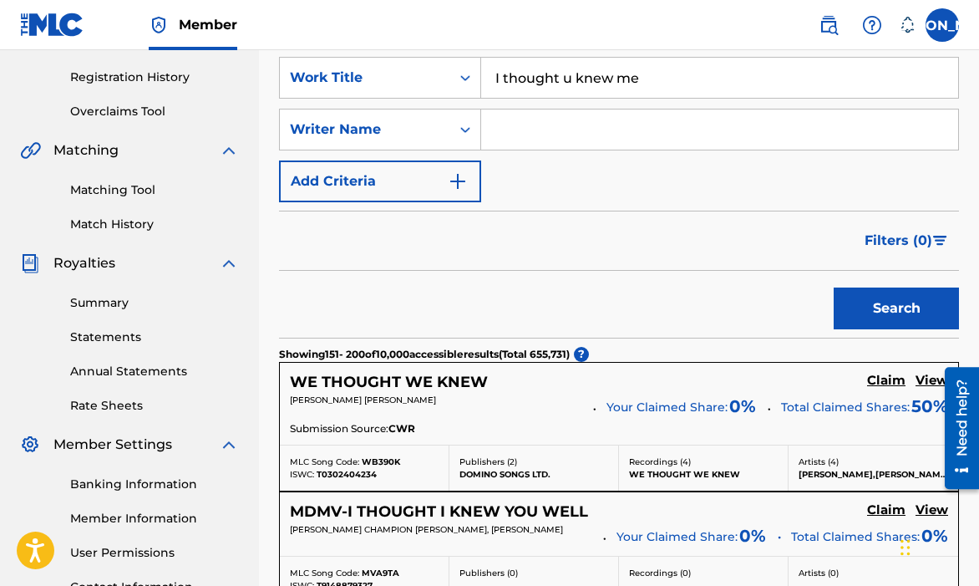
click at [560, 109] on input "Search Form" at bounding box center [719, 129] width 477 height 40
click at [866, 307] on button "Search" at bounding box center [896, 308] width 125 height 42
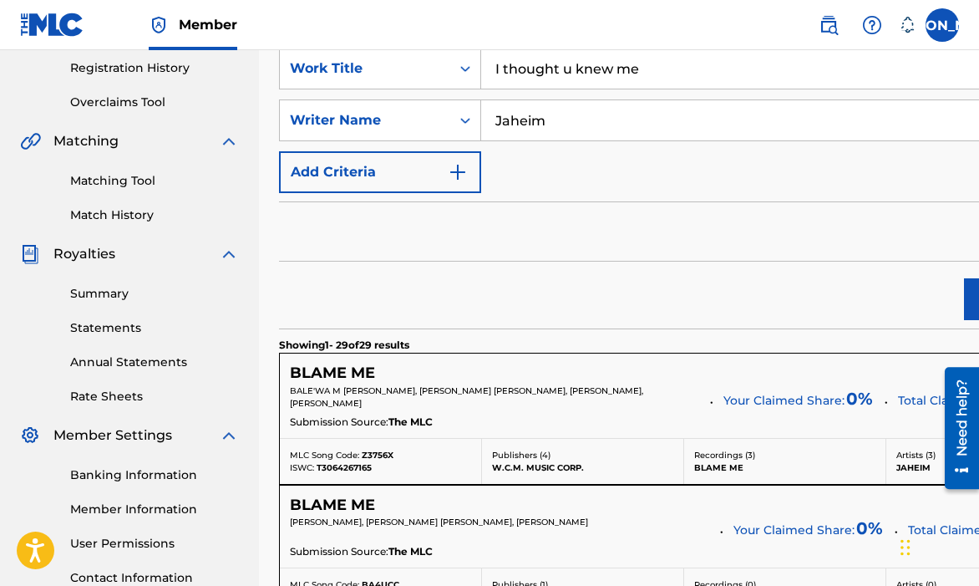
scroll to position [166, 0]
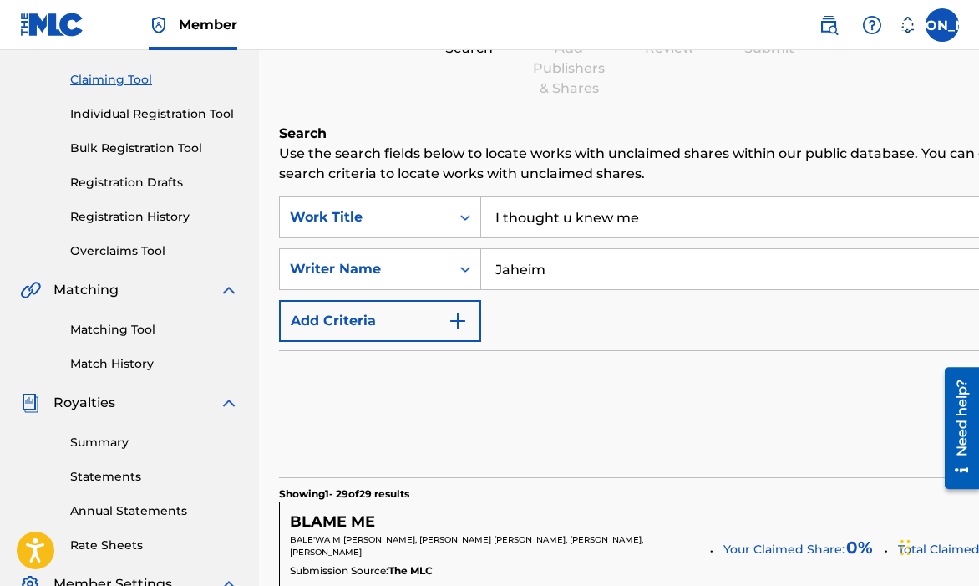
drag, startPoint x: 574, startPoint y: 270, endPoint x: 513, endPoint y: 276, distance: 61.3
click at [512, 277] on input "Jaheim" at bounding box center [784, 269] width 607 height 40
type input "[PERSON_NAME]"
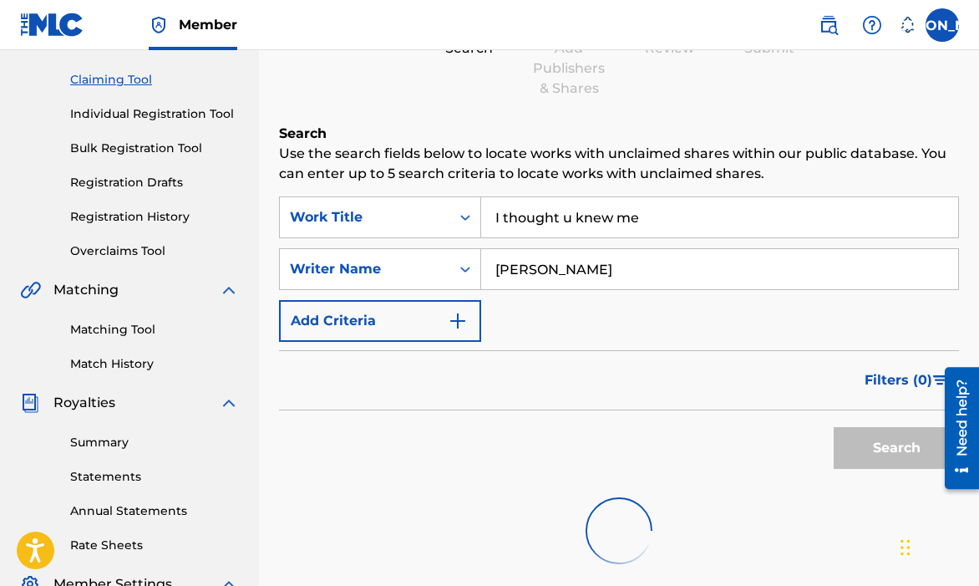
click at [525, 307] on div "SearchWithCriteriaa87a2251-15cb-48f4-bd29-23b1d9799d05 Work Title I thought u k…" at bounding box center [619, 268] width 680 height 145
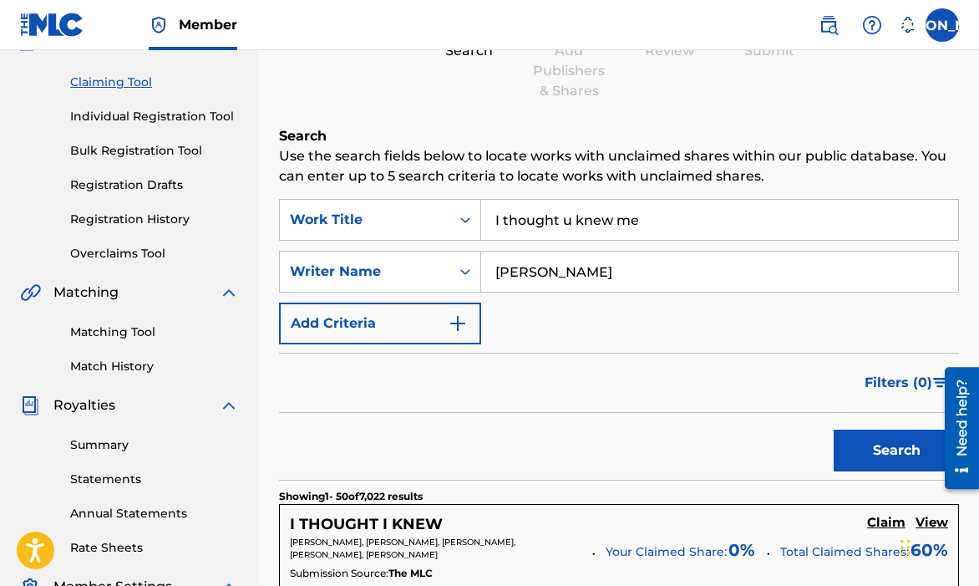
scroll to position [375, 0]
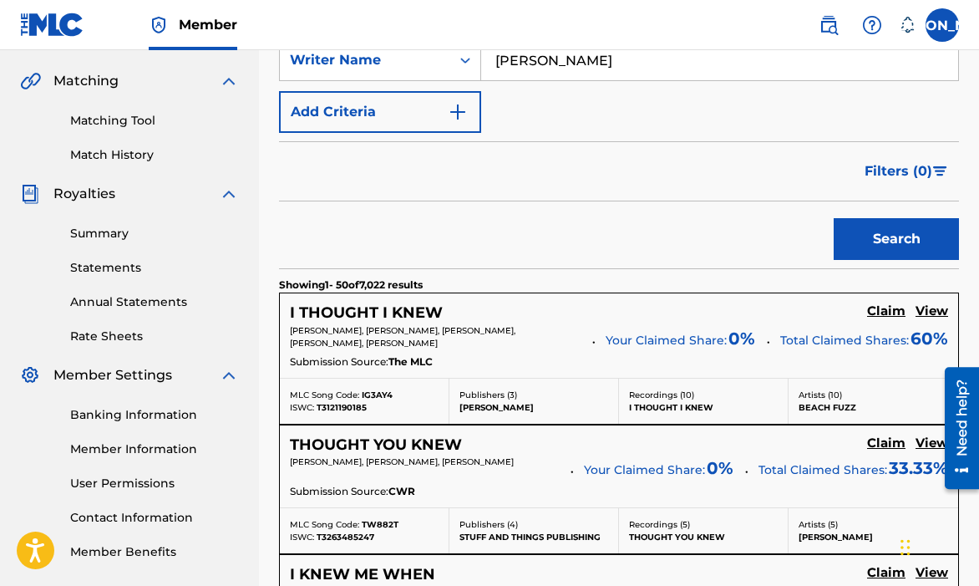
click at [880, 179] on span "Filters ( 0 )" at bounding box center [899, 171] width 68 height 20
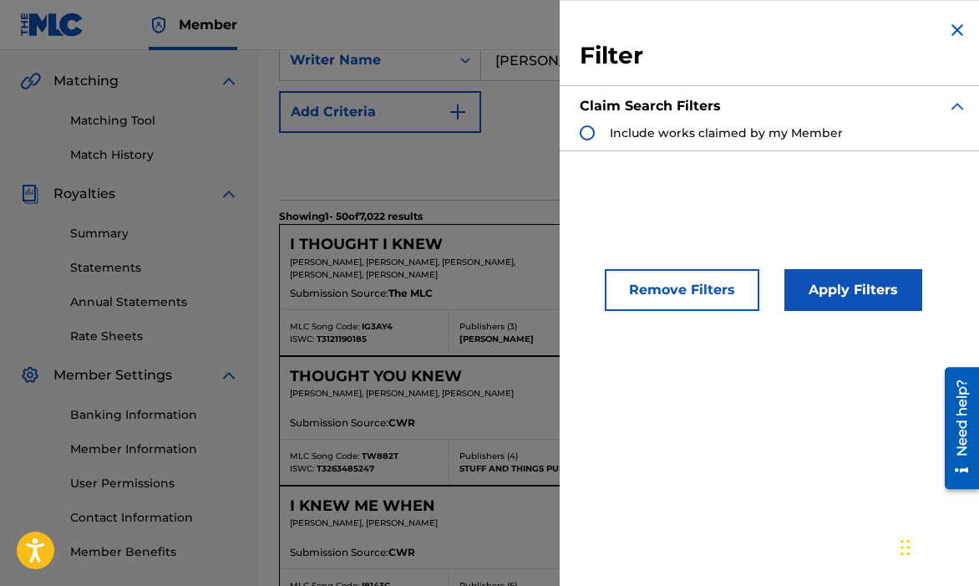
click at [951, 36] on img "Search Form" at bounding box center [957, 30] width 20 height 20
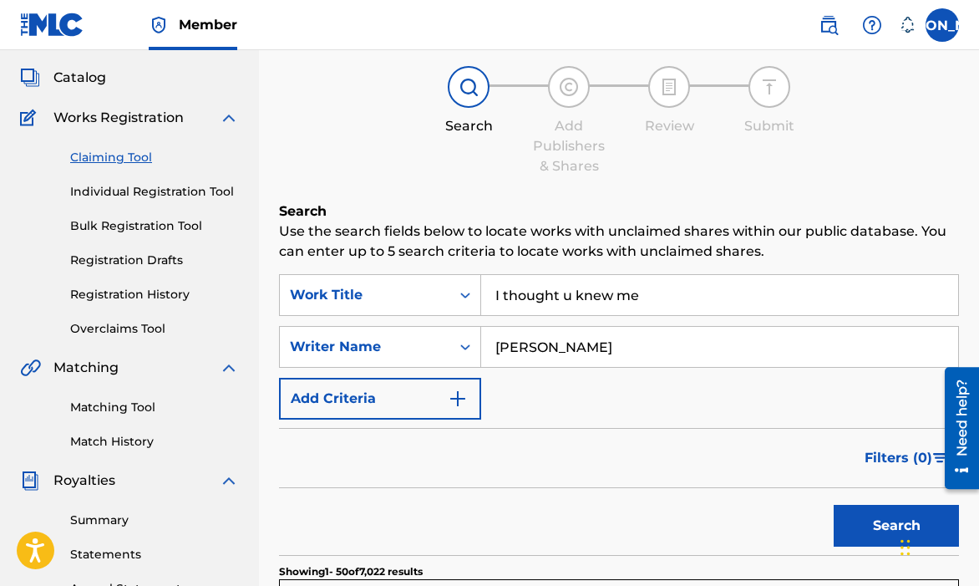
scroll to position [89, 0]
click at [155, 77] on div "Catalog" at bounding box center [129, 77] width 219 height 20
click at [78, 70] on span "Catalog" at bounding box center [79, 77] width 53 height 20
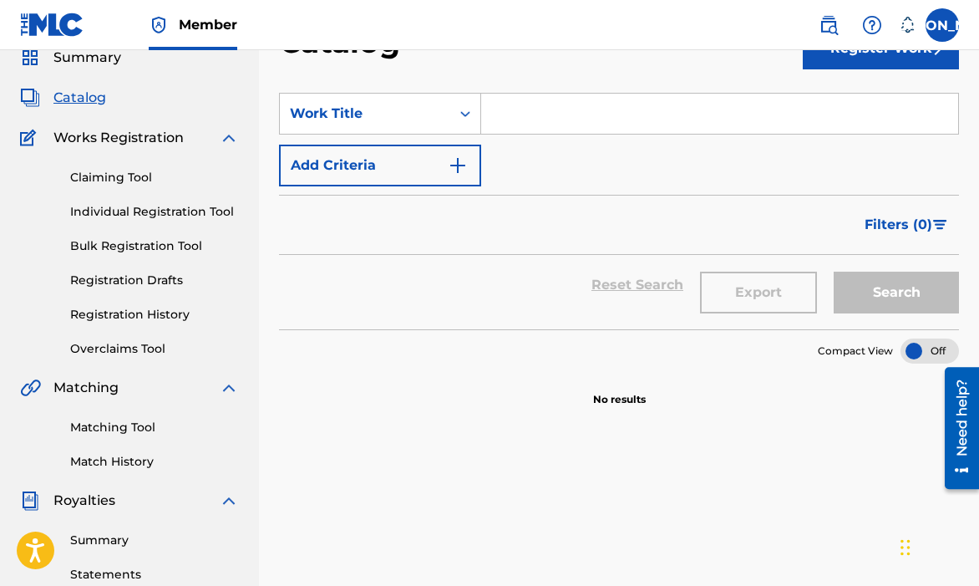
scroll to position [92, 0]
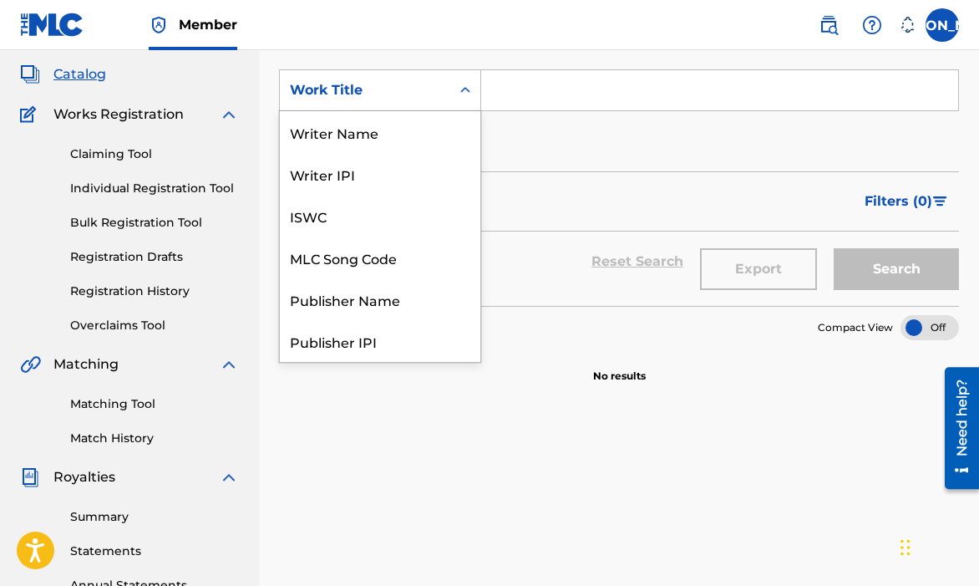
click at [474, 106] on div "Search Form" at bounding box center [465, 90] width 30 height 40
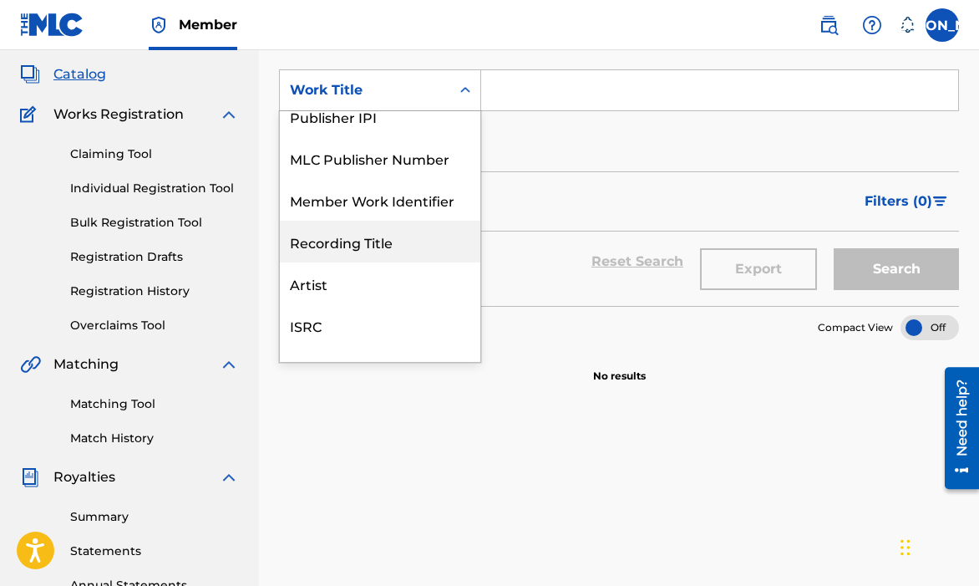
scroll to position [154, 0]
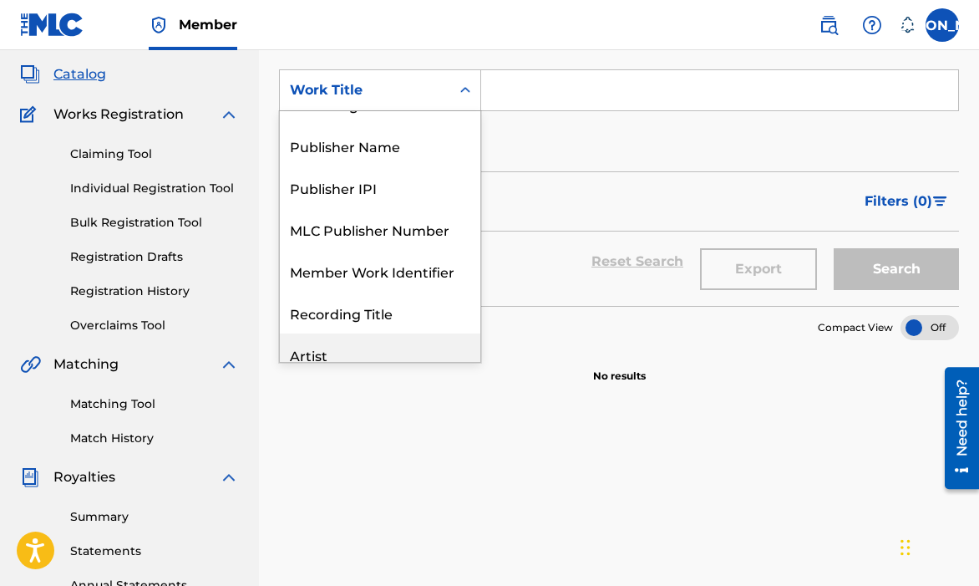
click at [394, 350] on div "Artist" at bounding box center [380, 354] width 200 height 42
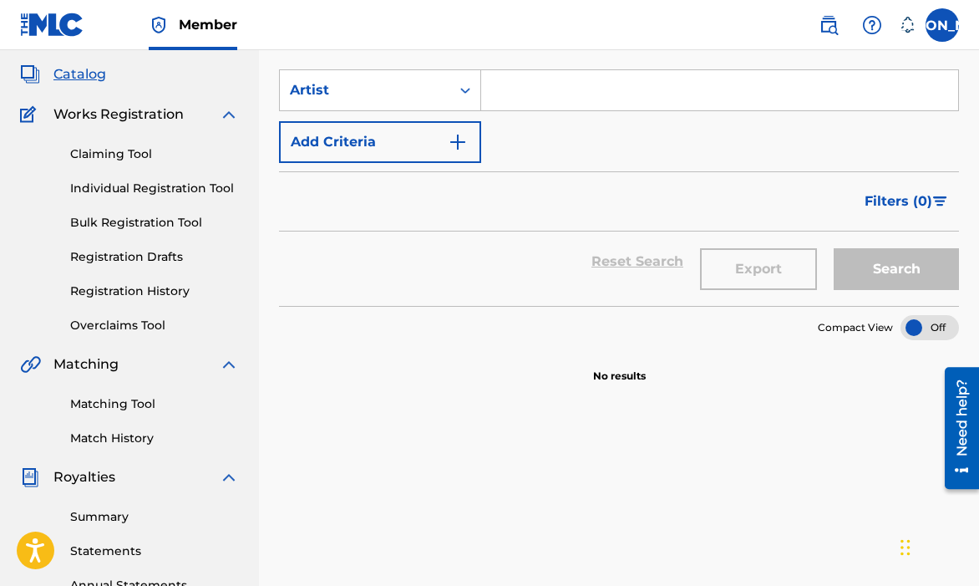
click at [513, 89] on input "Search Form" at bounding box center [719, 90] width 477 height 40
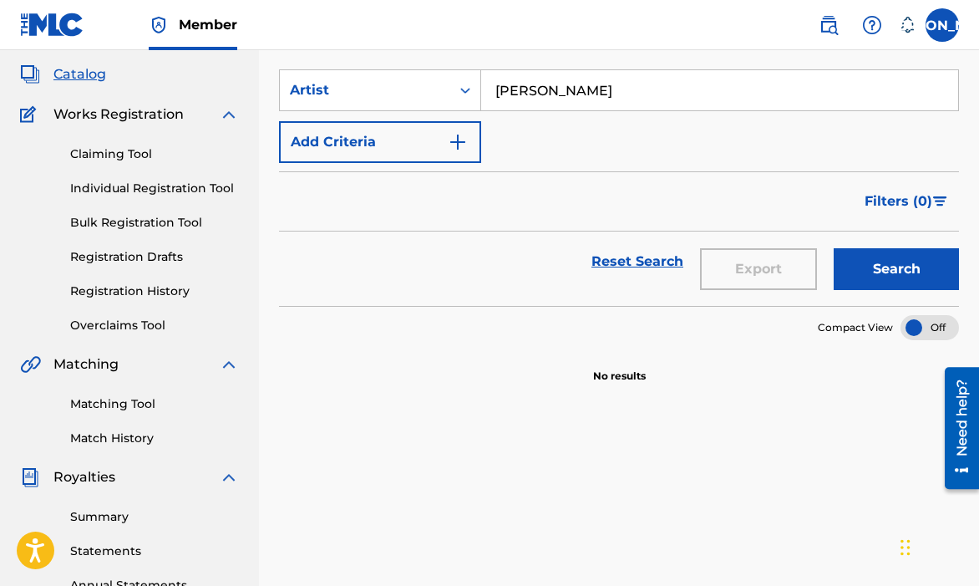
type input "[PERSON_NAME]"
click at [834, 248] on button "Search" at bounding box center [896, 269] width 125 height 42
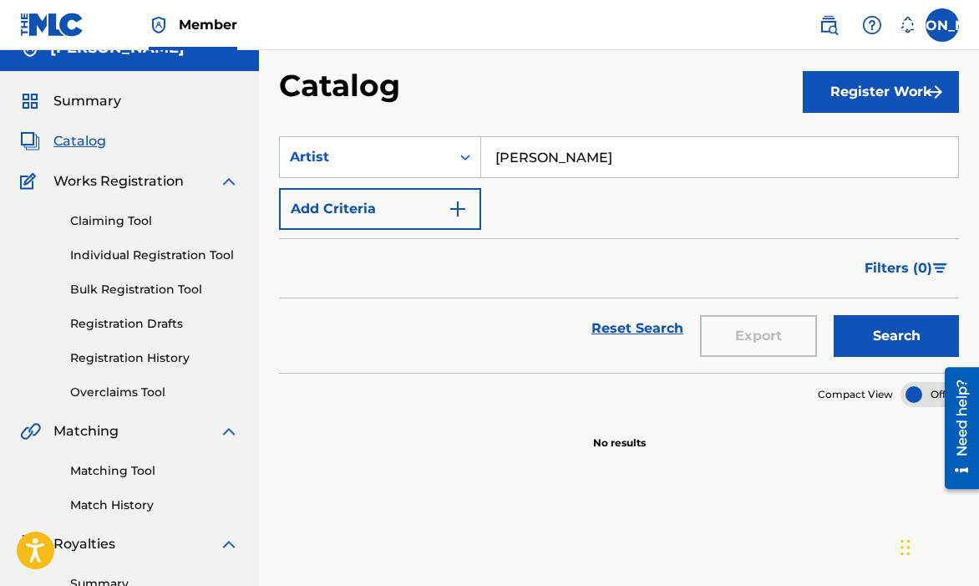
scroll to position [0, 0]
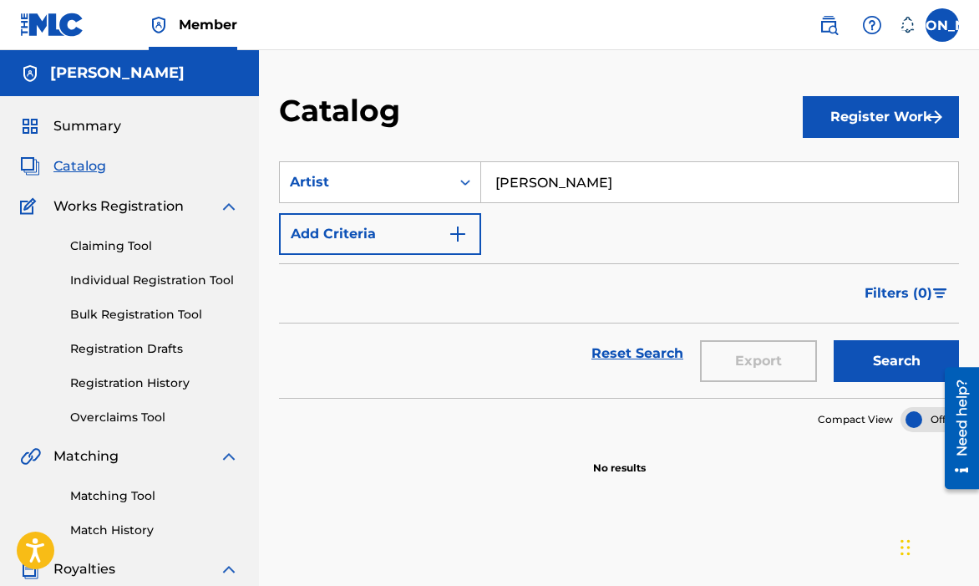
click at [129, 138] on div "Summary Catalog Works Registration Claiming Tool Individual Registration Tool B…" at bounding box center [129, 526] width 259 height 860
click at [126, 124] on div "Summary" at bounding box center [129, 126] width 219 height 20
click at [130, 258] on div "Claiming Tool Individual Registration Tool Bulk Registration Tool Registration …" at bounding box center [129, 321] width 219 height 210
click at [139, 271] on div "Claiming Tool Individual Registration Tool Bulk Registration Tool Registration …" at bounding box center [129, 321] width 219 height 210
click at [135, 277] on link "Individual Registration Tool" at bounding box center [154, 280] width 169 height 18
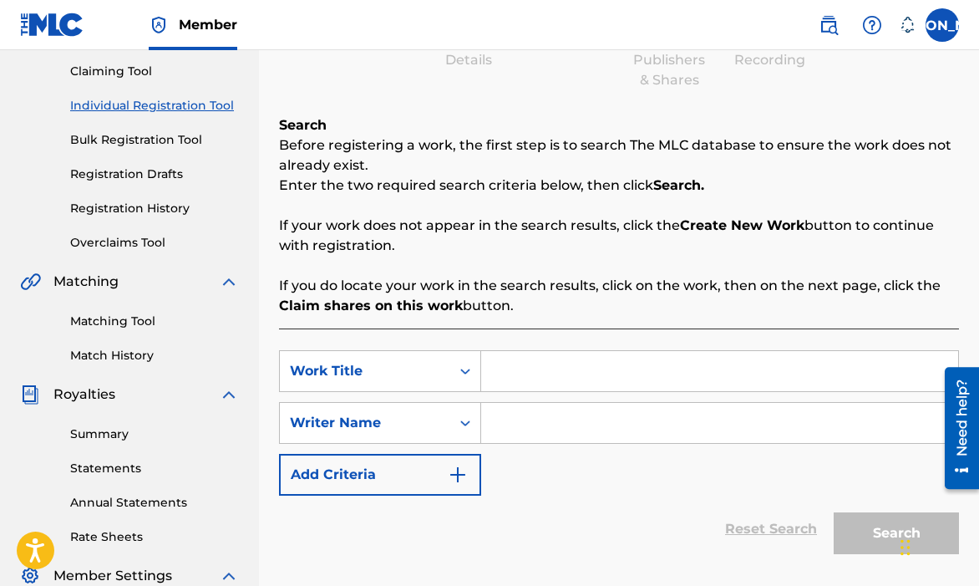
scroll to position [195, 0]
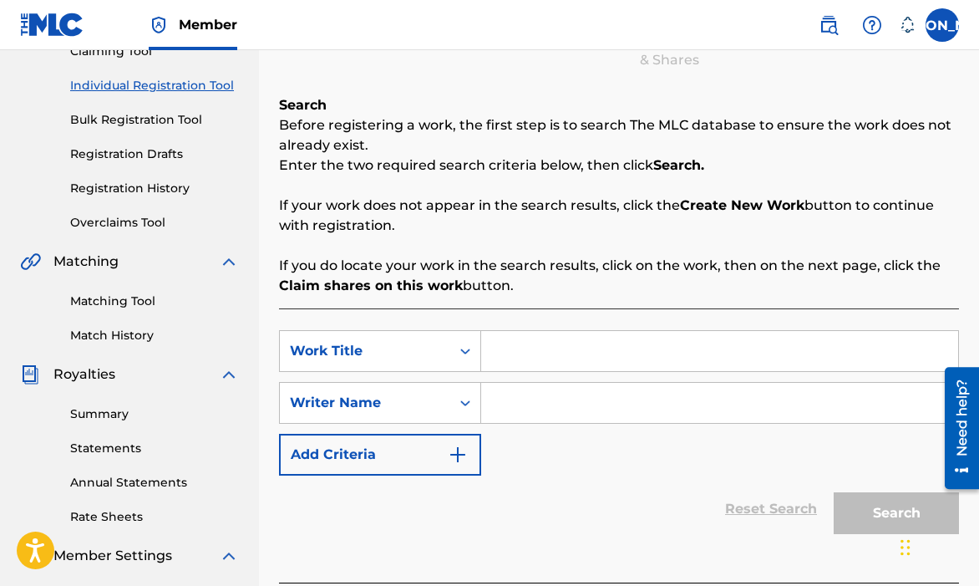
click at [551, 391] on input "Search Form" at bounding box center [719, 403] width 477 height 40
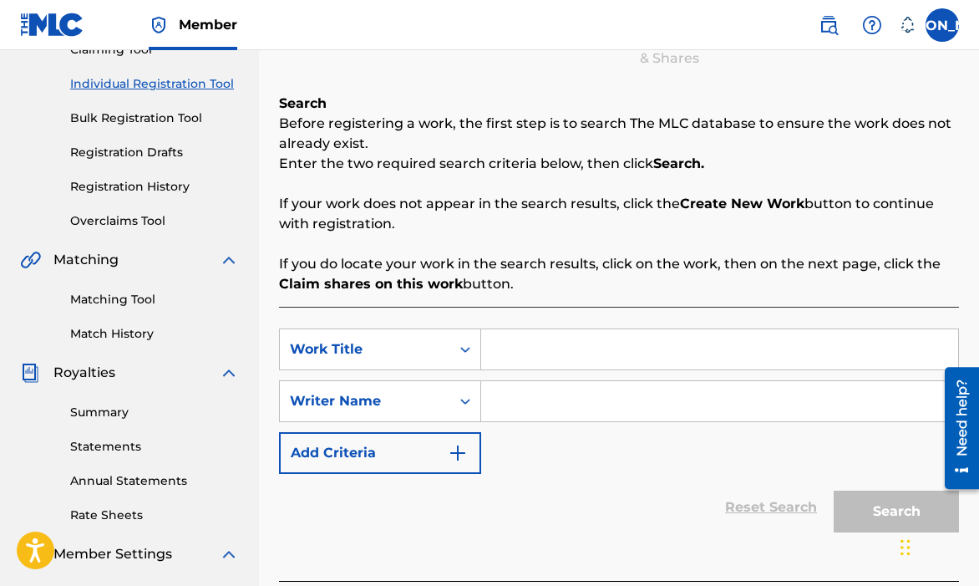
scroll to position [198, 0]
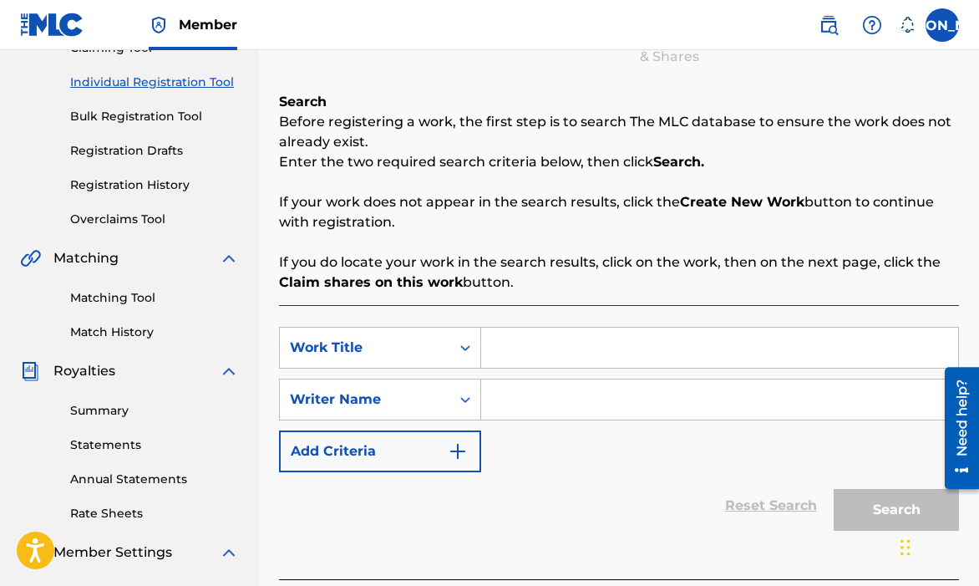
click at [532, 340] on input "Search Form" at bounding box center [719, 347] width 477 height 40
type input "I thought u knew me"
click at [605, 408] on input "Search Form" at bounding box center [719, 399] width 477 height 40
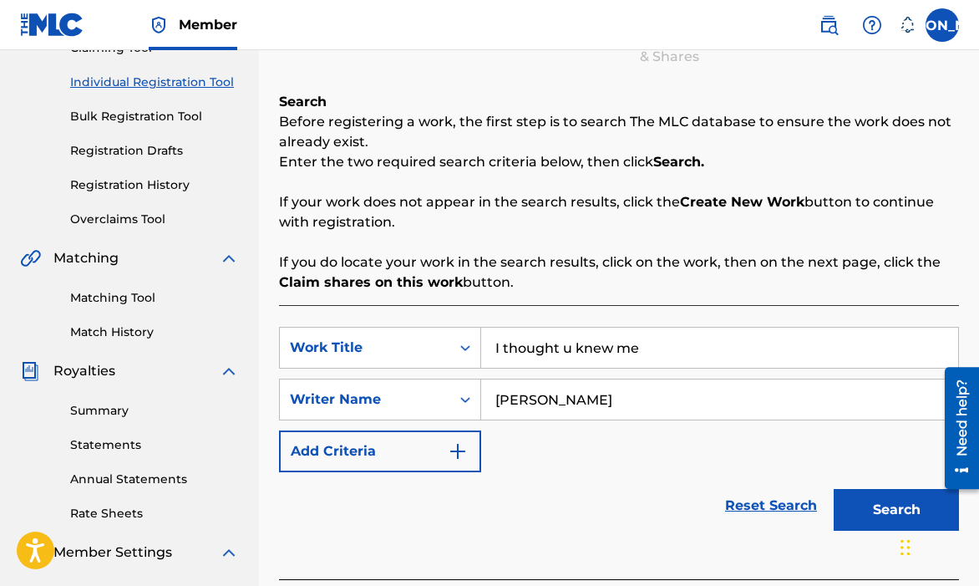
type input "[PERSON_NAME]"
click at [834, 489] on button "Search" at bounding box center [896, 510] width 125 height 42
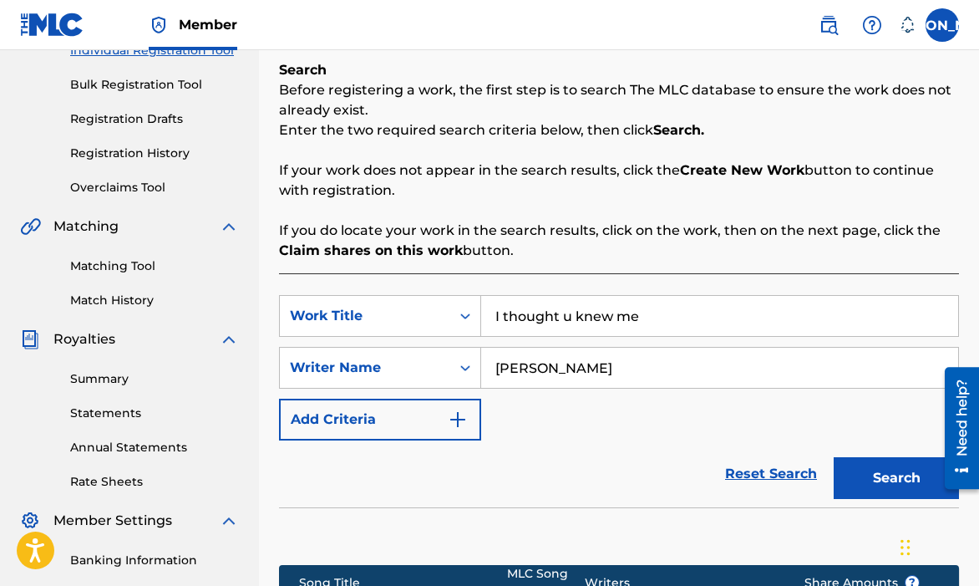
scroll to position [149, 0]
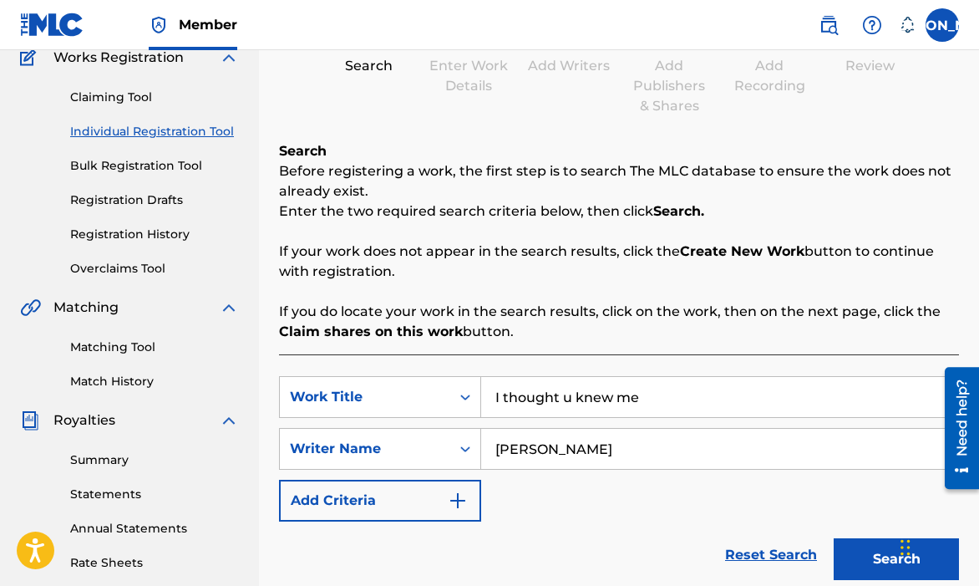
click at [689, 394] on input "I thought u knew me" at bounding box center [719, 397] width 477 height 40
drag, startPoint x: 689, startPoint y: 394, endPoint x: 533, endPoint y: 388, distance: 156.4
click at [533, 388] on input "I thought u knew me" at bounding box center [719, 397] width 477 height 40
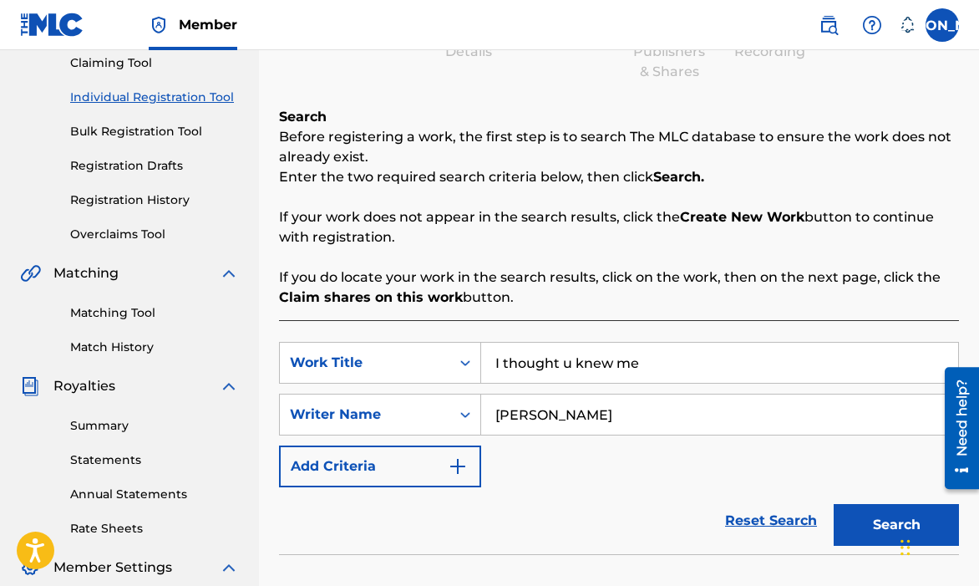
scroll to position [322, 0]
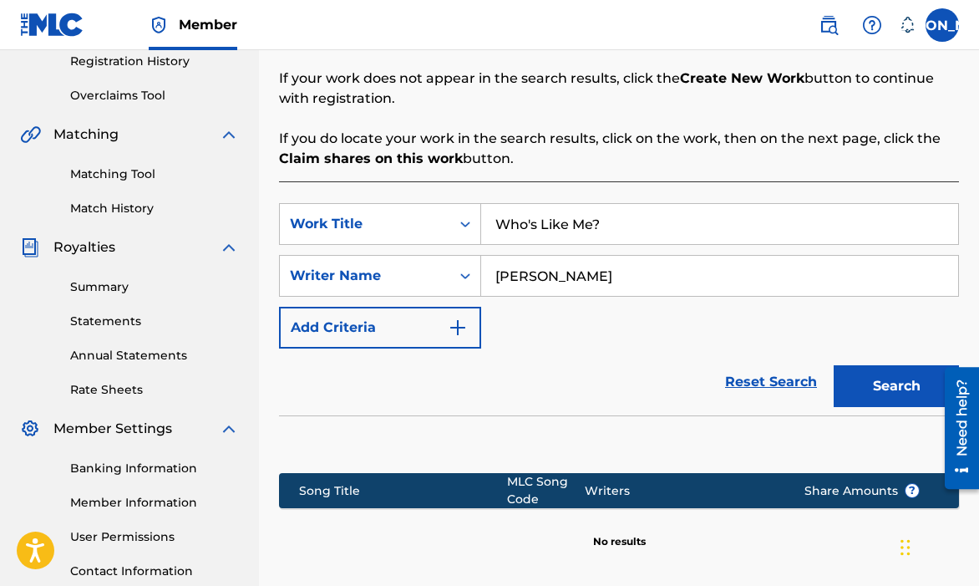
type input "Who's Like Me?"
click at [861, 403] on button "Search" at bounding box center [896, 386] width 125 height 42
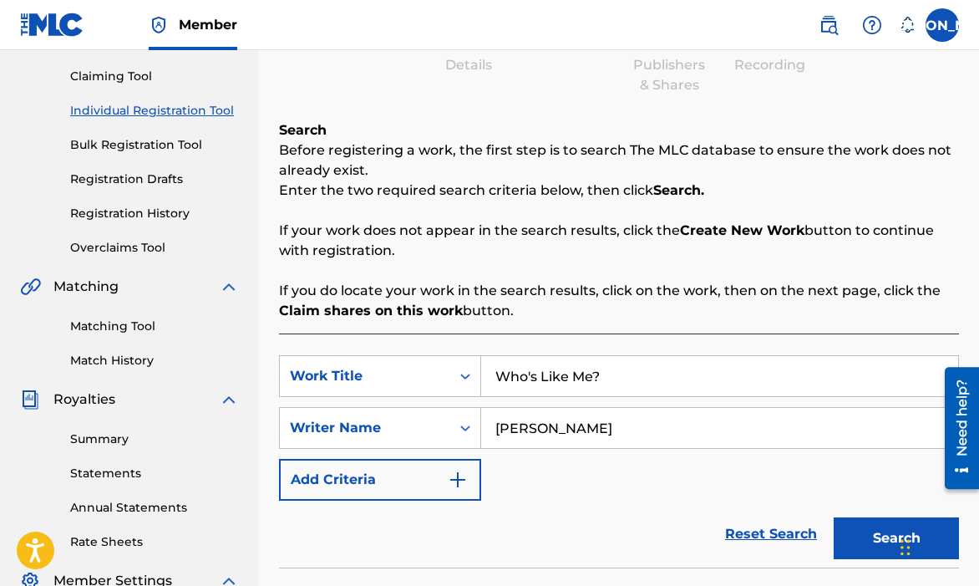
scroll to position [190, 0]
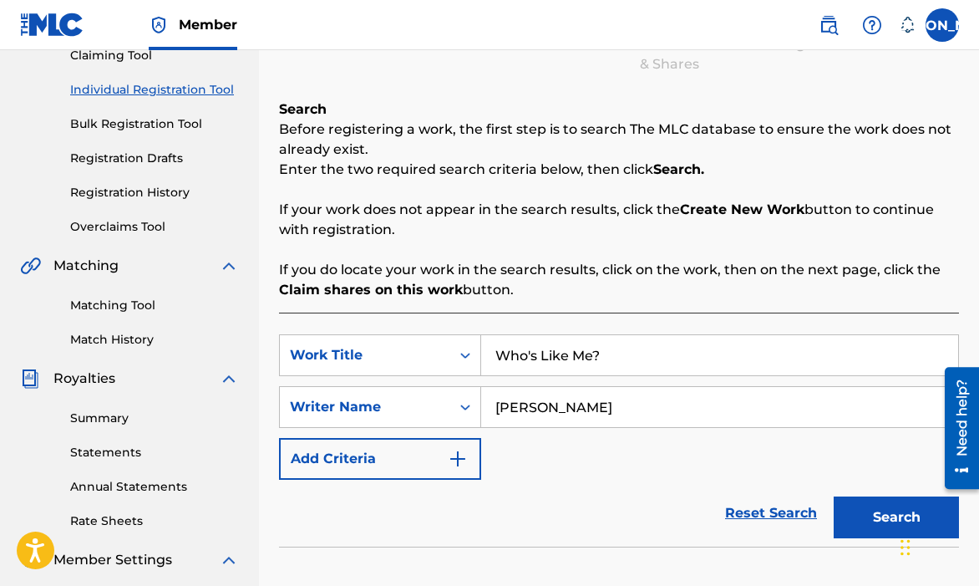
click at [97, 59] on link "Claiming Tool" at bounding box center [154, 56] width 169 height 18
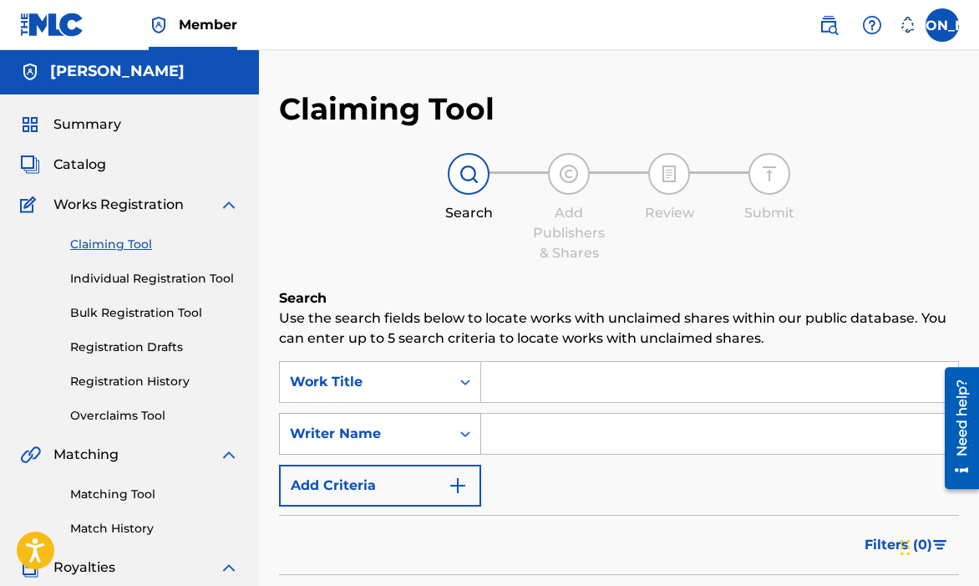
scroll to position [150, 0]
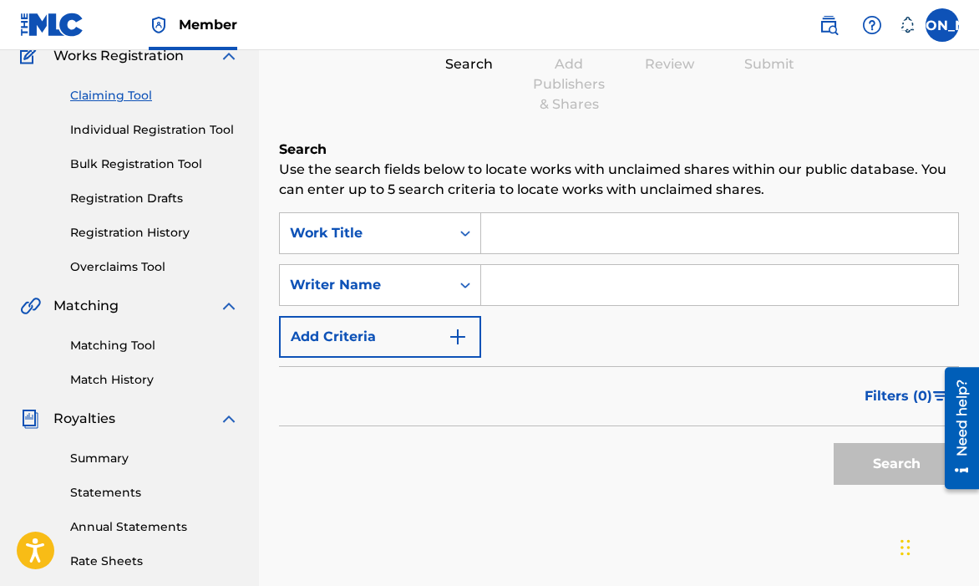
click at [518, 254] on div "SearchWithCriteriaa87a2251-15cb-48f4-bd29-23b1d9799d05 Work Title SearchWithCri…" at bounding box center [619, 284] width 680 height 145
click at [518, 243] on input "Search Form" at bounding box center [719, 233] width 477 height 40
click at [134, 130] on link "Individual Registration Tool" at bounding box center [154, 130] width 169 height 18
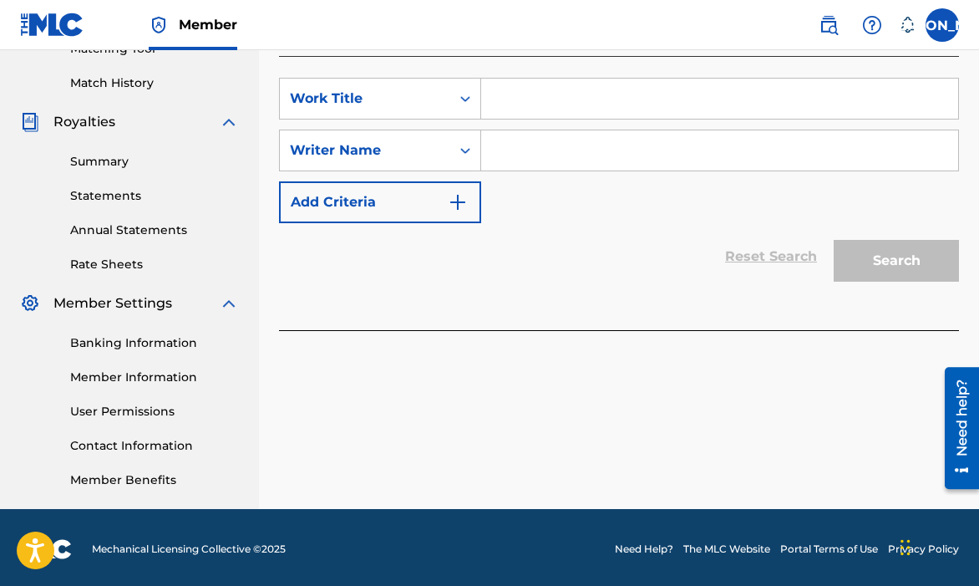
scroll to position [447, 0]
click at [509, 120] on div "SearchWithCriteria1ea12776-3ebb-48e0-8ccf-cb1f3056effe Work Title SearchWithCri…" at bounding box center [619, 150] width 680 height 145
click at [510, 113] on input "Search Form" at bounding box center [719, 99] width 477 height 40
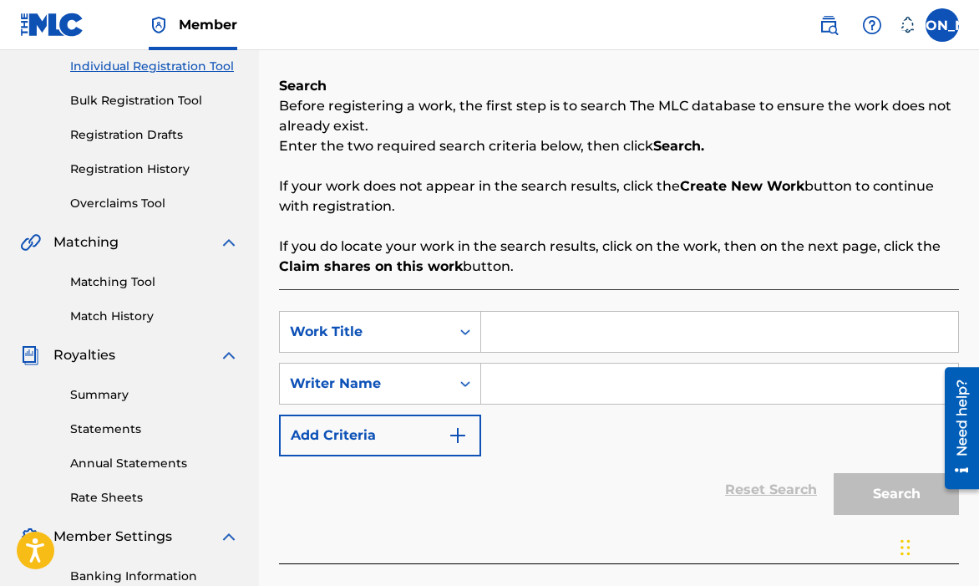
scroll to position [271, 0]
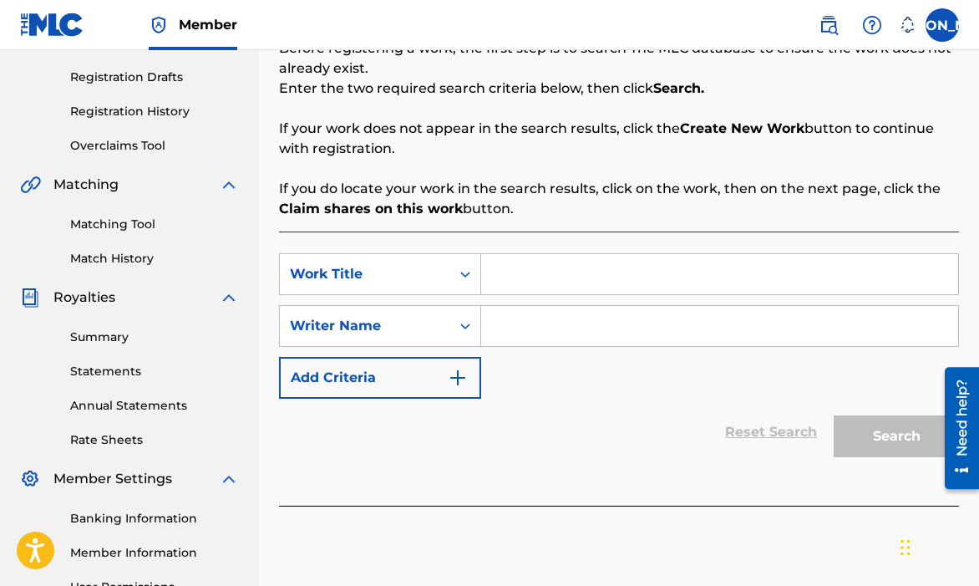
click at [155, 112] on link "Registration History" at bounding box center [154, 112] width 169 height 18
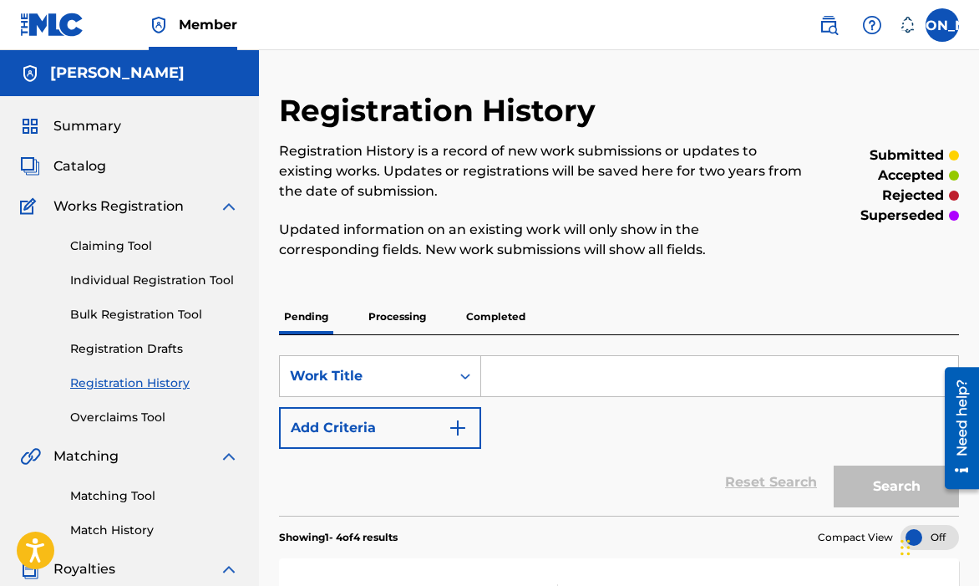
click at [133, 286] on link "Individual Registration Tool" at bounding box center [154, 280] width 169 height 18
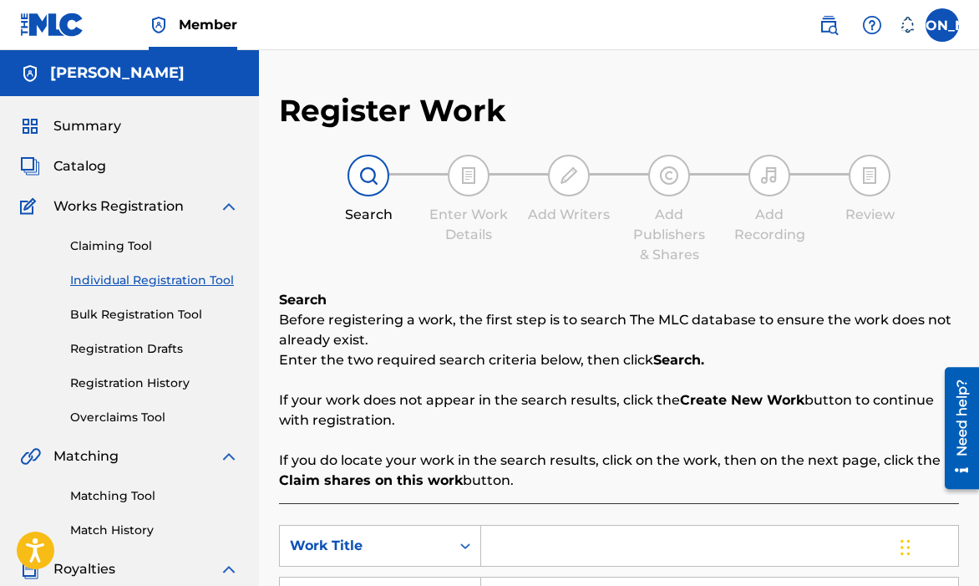
click at [131, 259] on div "Claiming Tool Individual Registration Tool Bulk Registration Tool Registration …" at bounding box center [129, 321] width 219 height 210
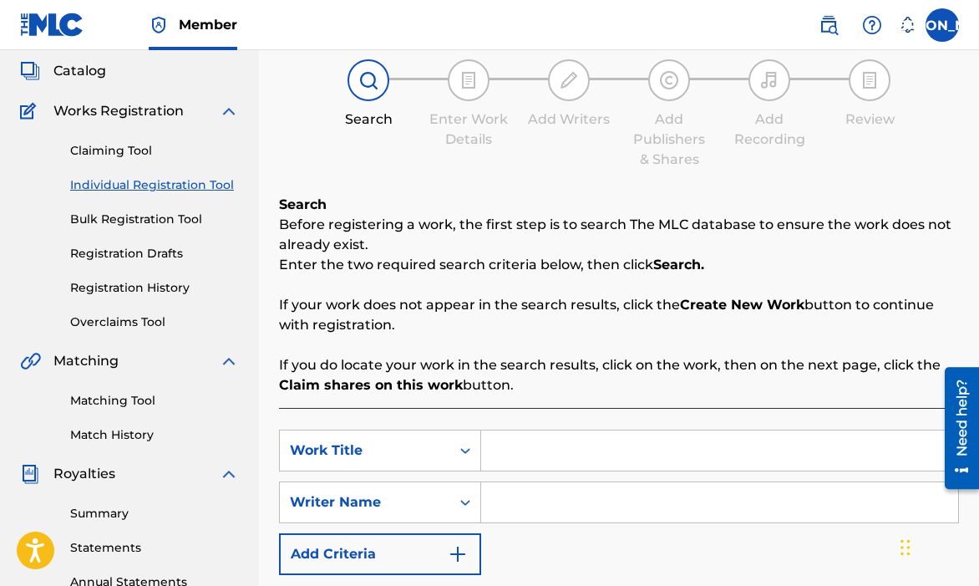
scroll to position [195, 0]
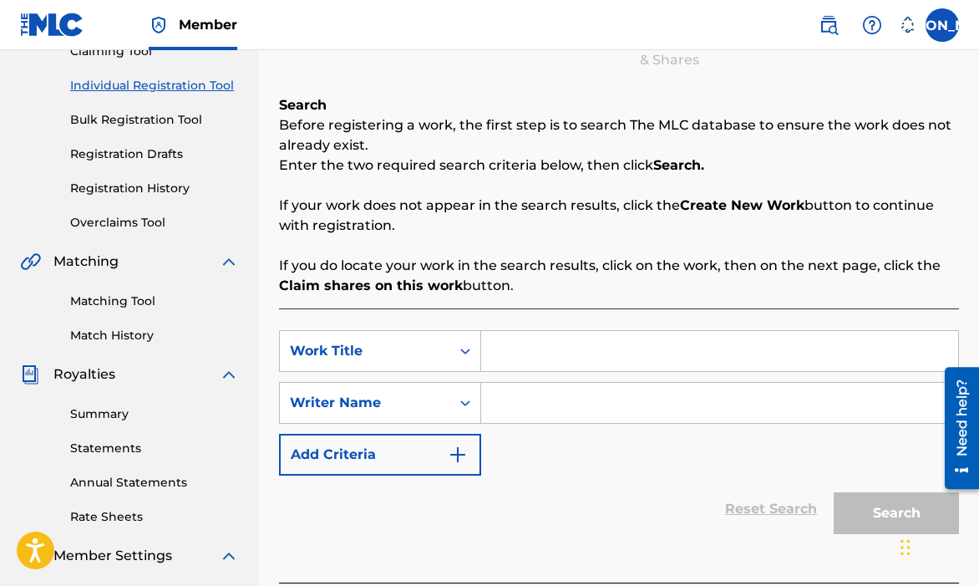
click at [548, 342] on input "Search Form" at bounding box center [719, 351] width 477 height 40
type input "Who's Like me?"
click at [583, 409] on input "Search Form" at bounding box center [719, 403] width 477 height 40
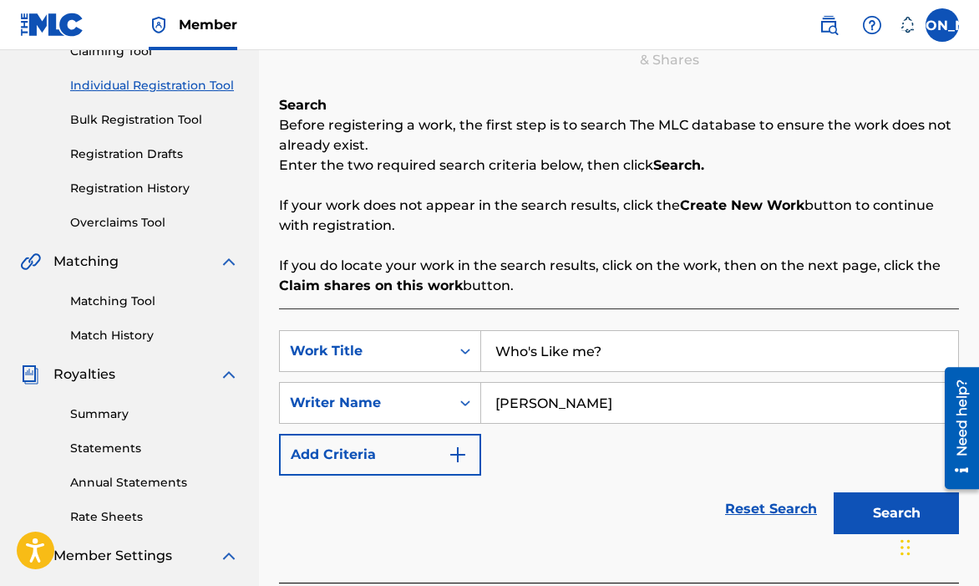
type input "[PERSON_NAME]"
click at [834, 492] on button "Search" at bounding box center [896, 513] width 125 height 42
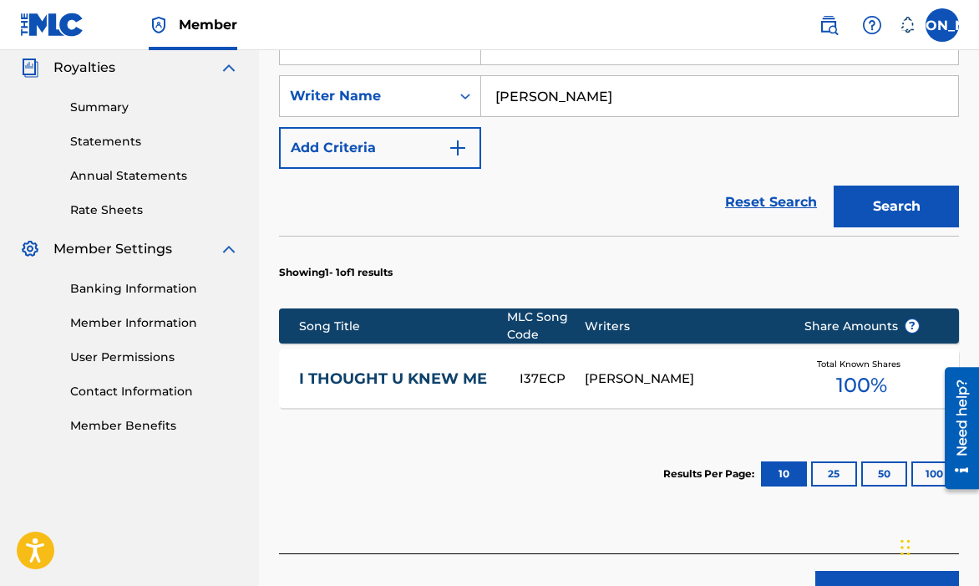
scroll to position [502, 0]
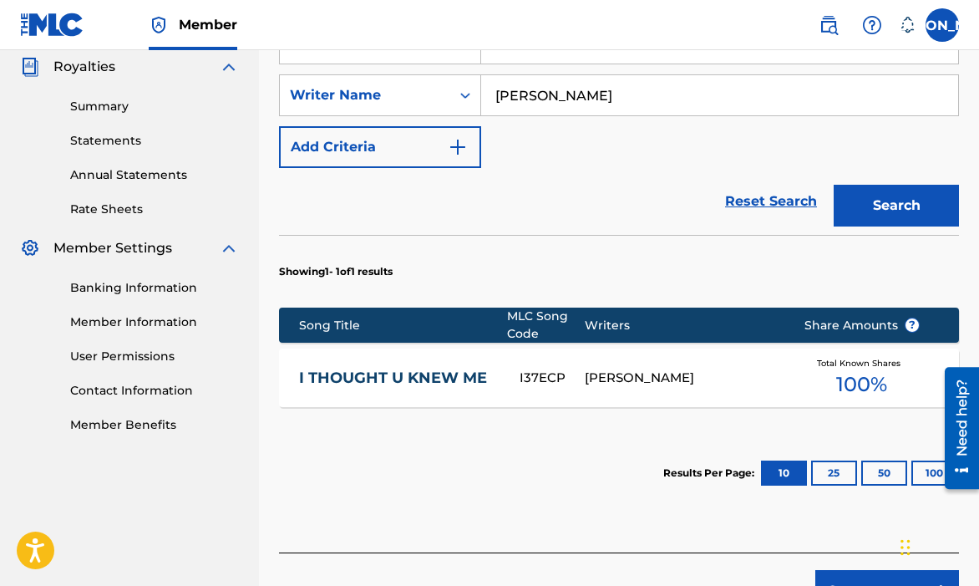
click at [484, 386] on div "I THOUGHT U KNEW ME I37ECP [PERSON_NAME] Total Known Shares 100 %" at bounding box center [619, 377] width 680 height 58
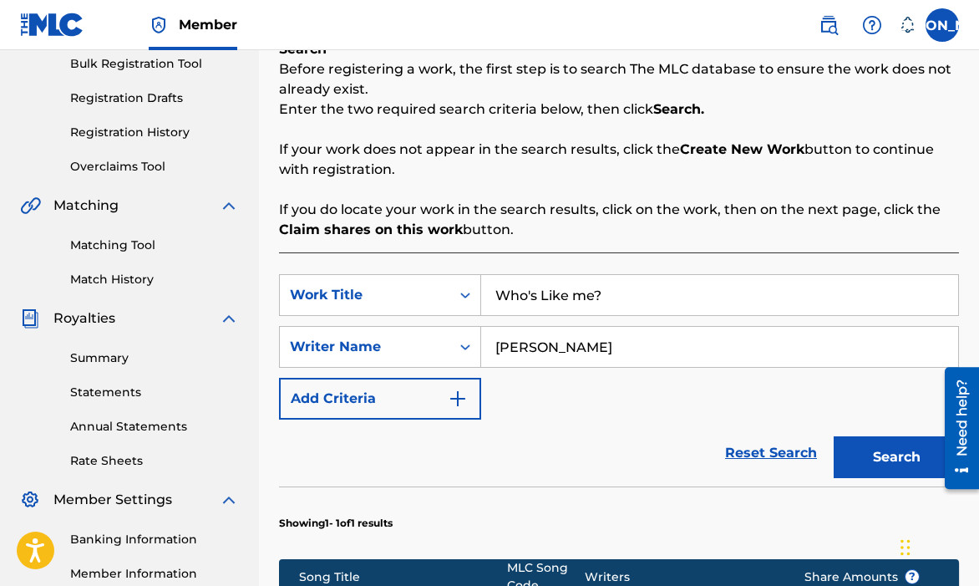
scroll to position [385, 0]
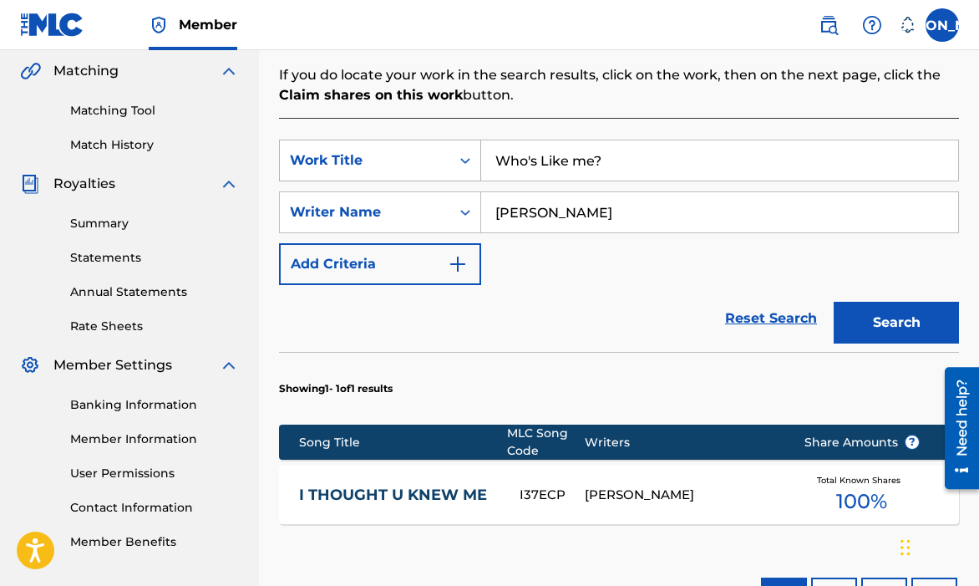
drag, startPoint x: 637, startPoint y: 169, endPoint x: 333, endPoint y: 171, distance: 303.2
click at [333, 171] on div "SearchWithCriteria1ea12776-3ebb-48e0-8ccf-cb1f3056effe Work Title Who's Like me?" at bounding box center [619, 161] width 680 height 42
drag, startPoint x: 631, startPoint y: 169, endPoint x: 356, endPoint y: 168, distance: 274.8
click at [339, 169] on div "SearchWithCriteria1ea12776-3ebb-48e0-8ccf-cb1f3056effe Work Title Who's Like me?" at bounding box center [619, 161] width 680 height 42
drag, startPoint x: 626, startPoint y: 164, endPoint x: 463, endPoint y: 160, distance: 162.9
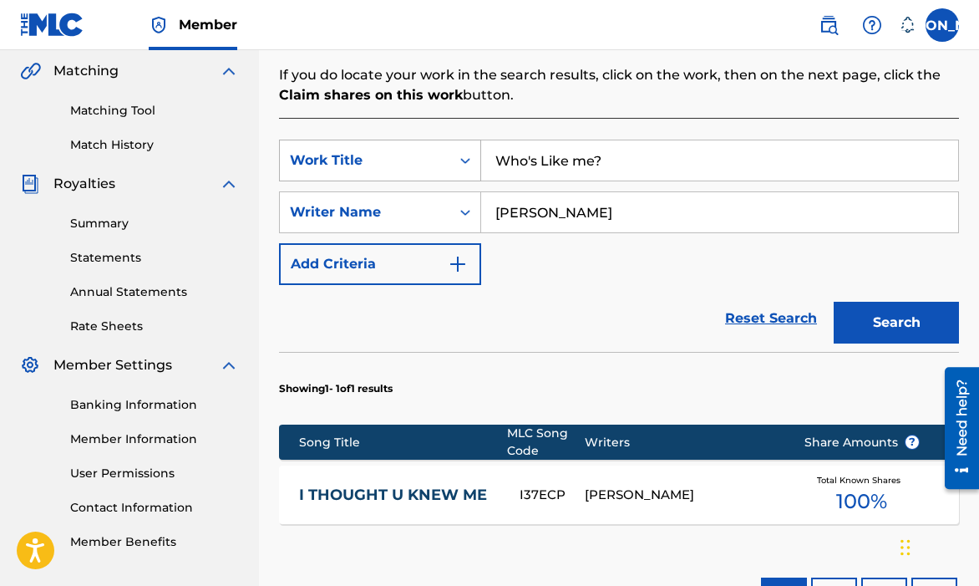
click at [463, 160] on div "SearchWithCriteria1ea12776-3ebb-48e0-8ccf-cb1f3056effe Work Title Who's Like me?" at bounding box center [619, 161] width 680 height 42
type input "Send Ha Home!"
click at [845, 326] on button "Search" at bounding box center [896, 323] width 125 height 42
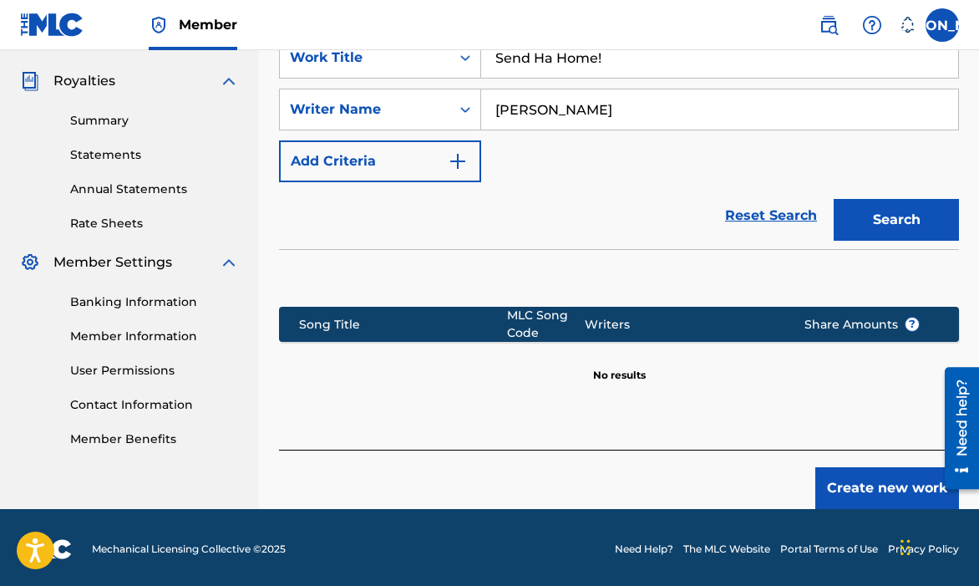
scroll to position [491, 0]
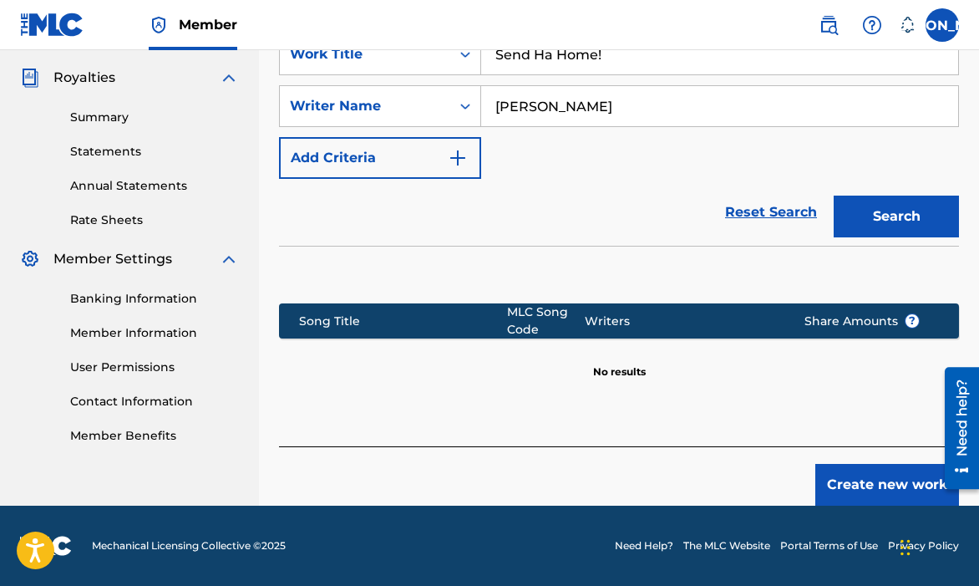
click at [848, 495] on button "Create new work" at bounding box center [887, 485] width 144 height 42
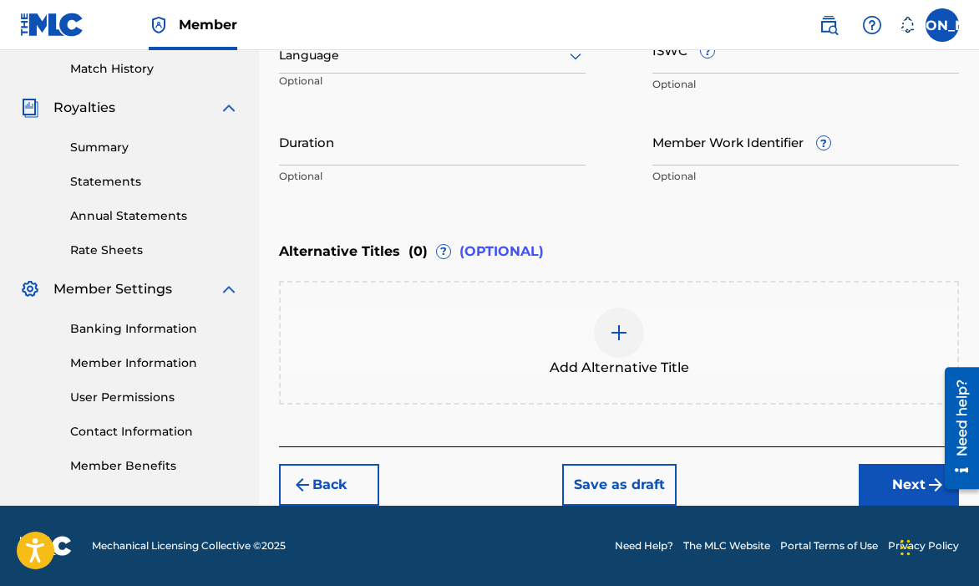
scroll to position [460, 0]
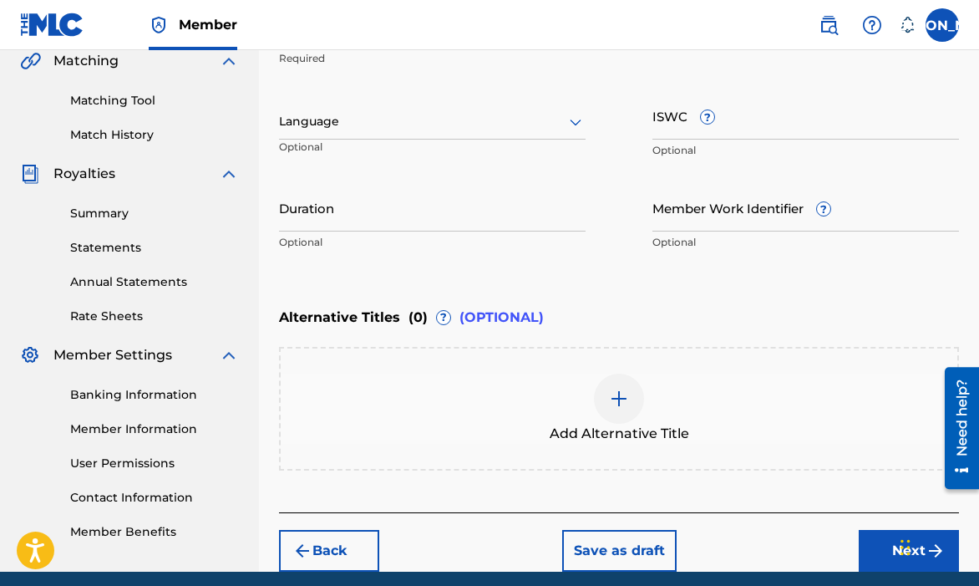
click at [877, 545] on button "Next" at bounding box center [909, 551] width 100 height 42
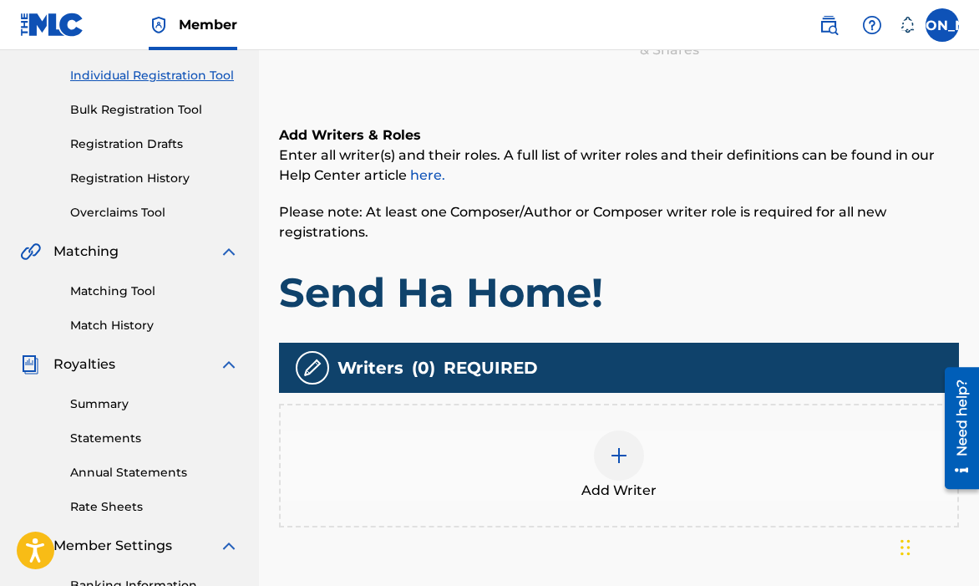
scroll to position [269, 0]
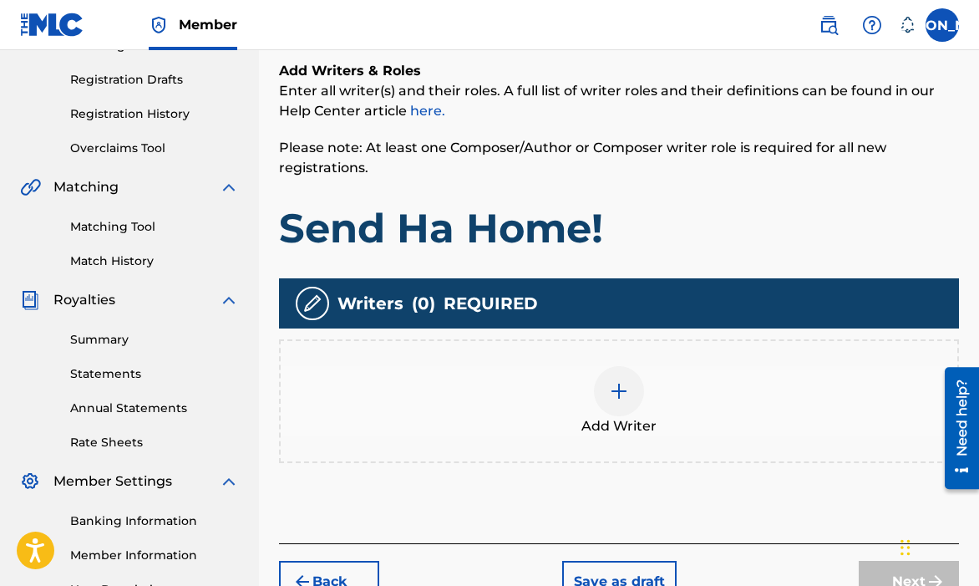
click at [670, 383] on div "Add Writer" at bounding box center [619, 401] width 677 height 70
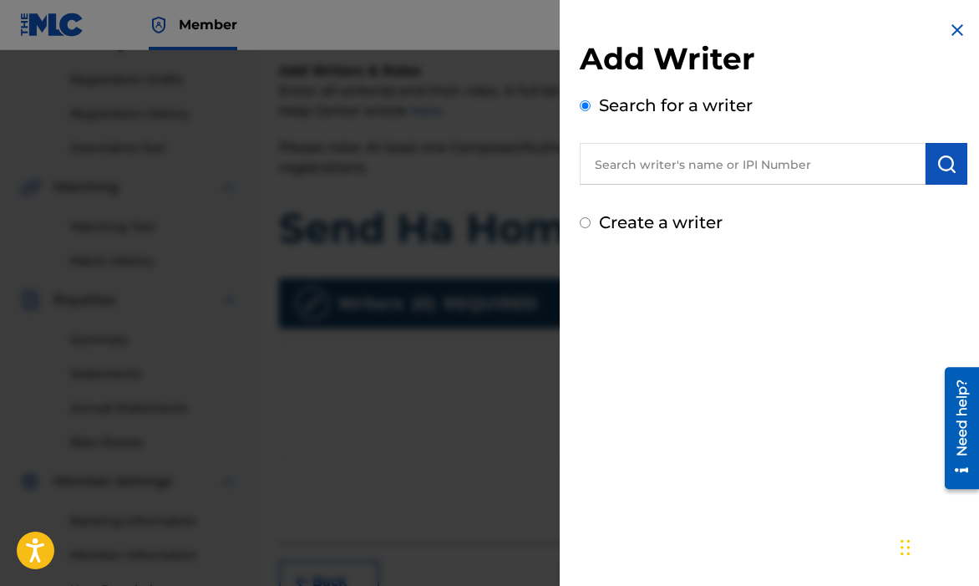
click at [641, 173] on input "text" at bounding box center [753, 164] width 346 height 42
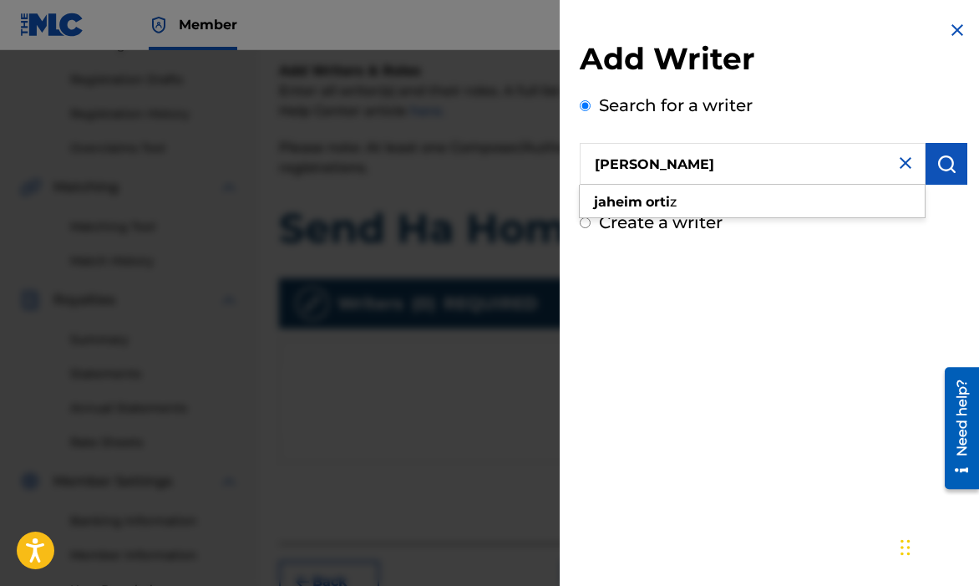
type input "[PERSON_NAME]"
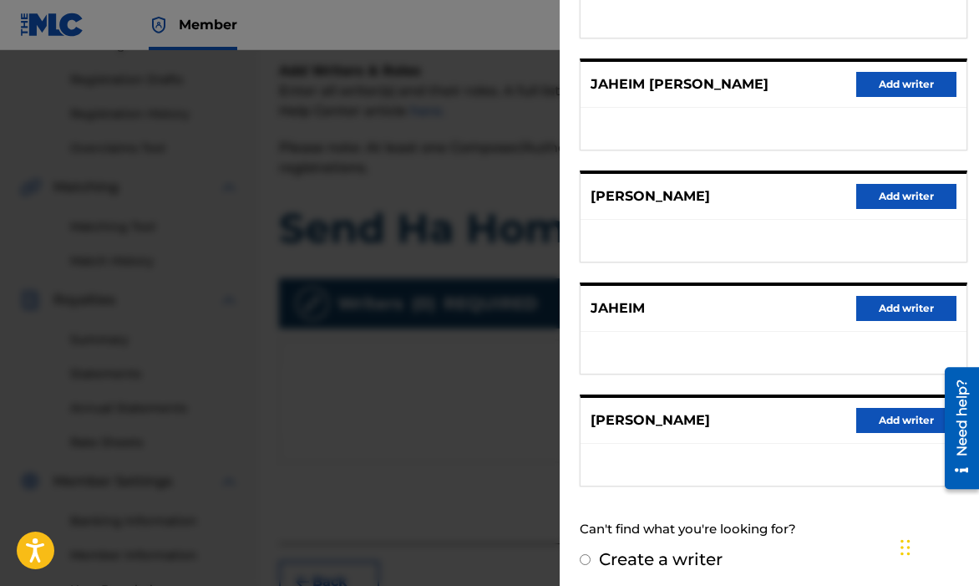
scroll to position [280, 0]
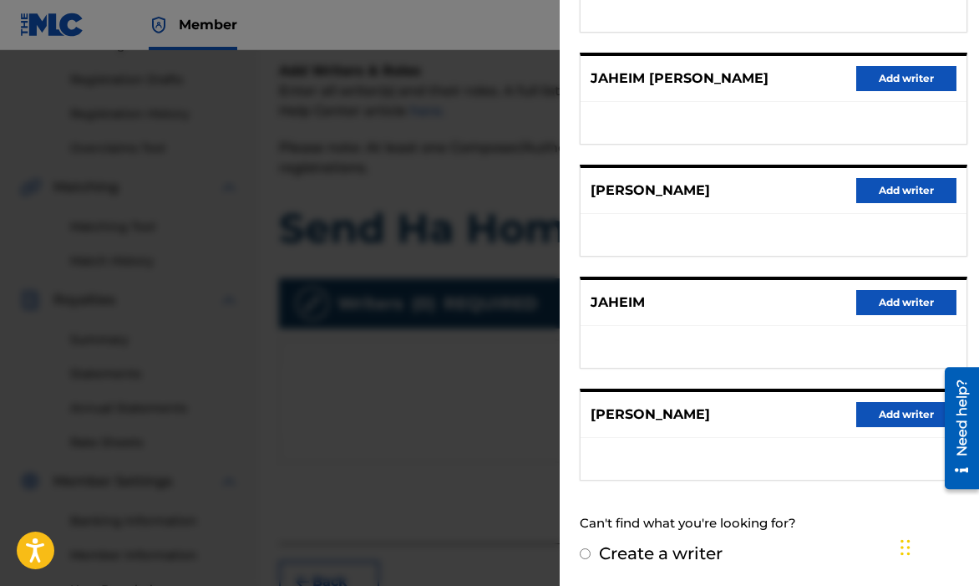
click at [856, 406] on button "Add writer" at bounding box center [906, 414] width 100 height 25
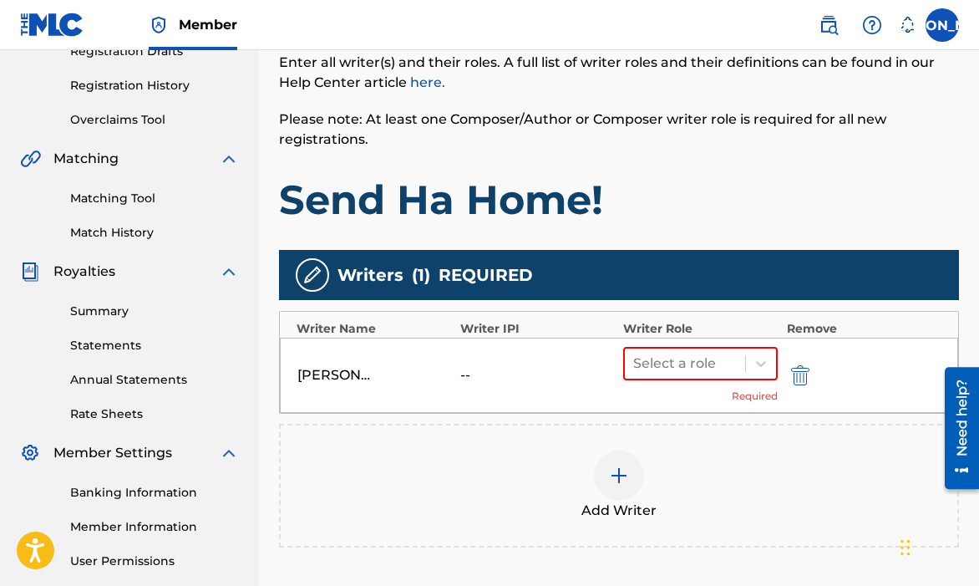
scroll to position [378, 0]
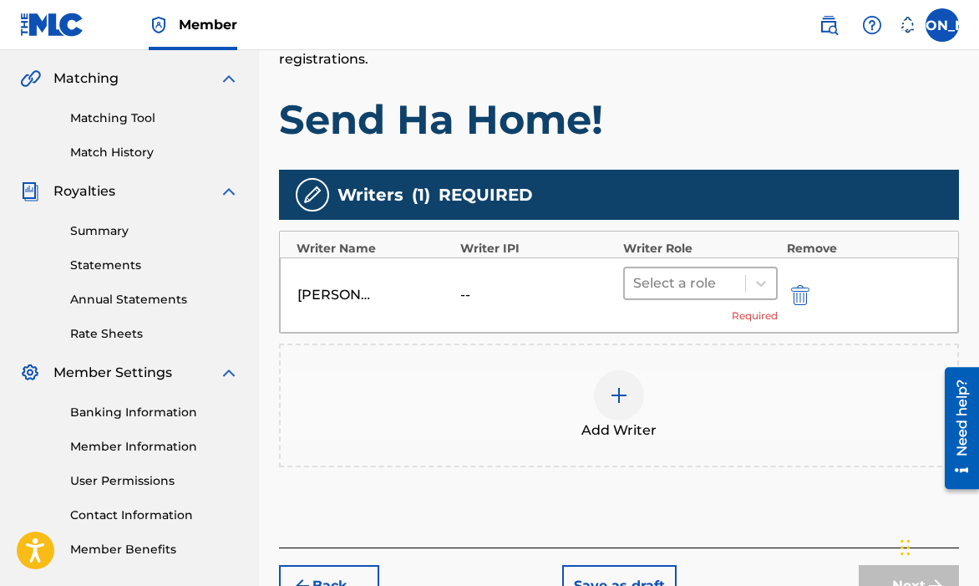
click at [698, 286] on div at bounding box center [685, 282] width 104 height 23
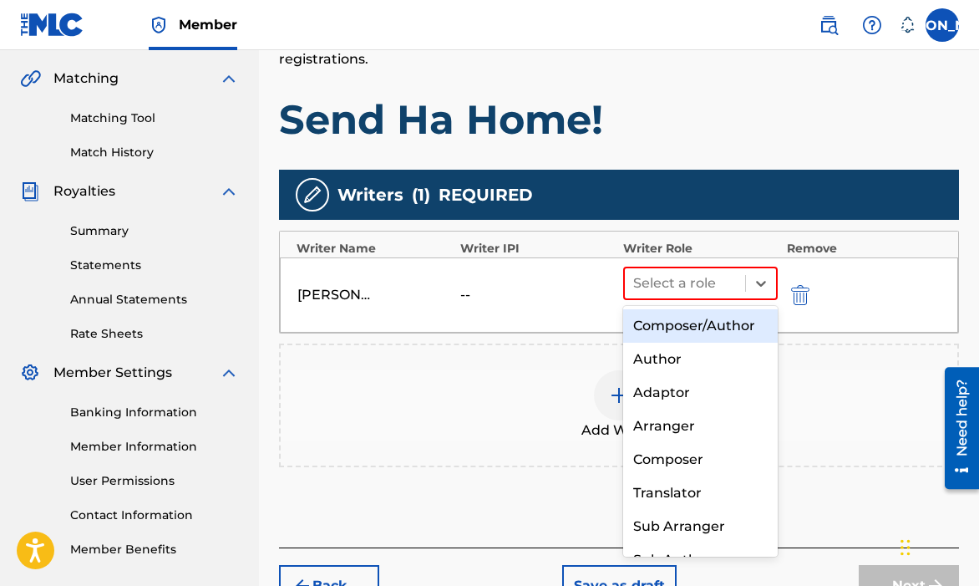
click at [711, 323] on div "Composer/Author" at bounding box center [700, 325] width 155 height 33
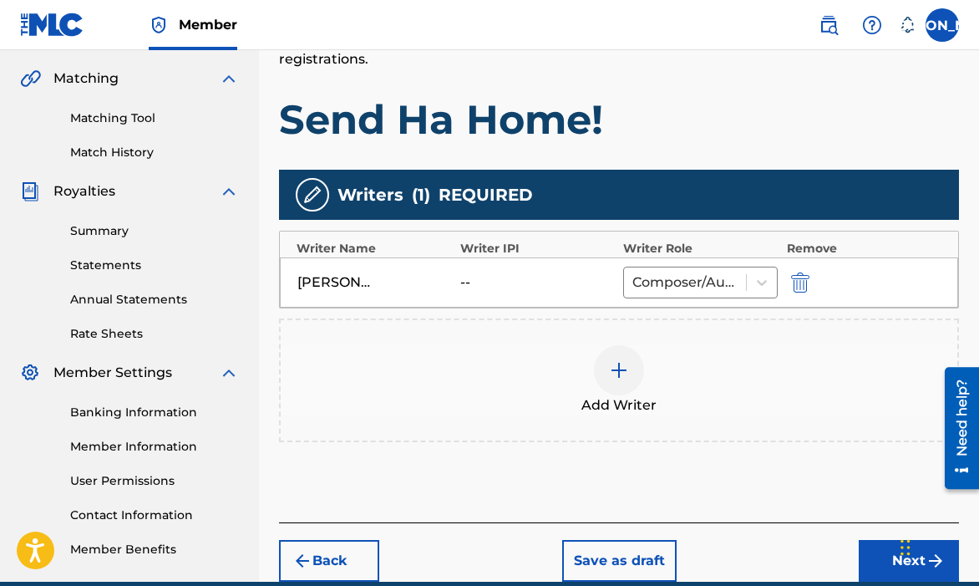
click at [888, 545] on button "Next" at bounding box center [909, 561] width 100 height 42
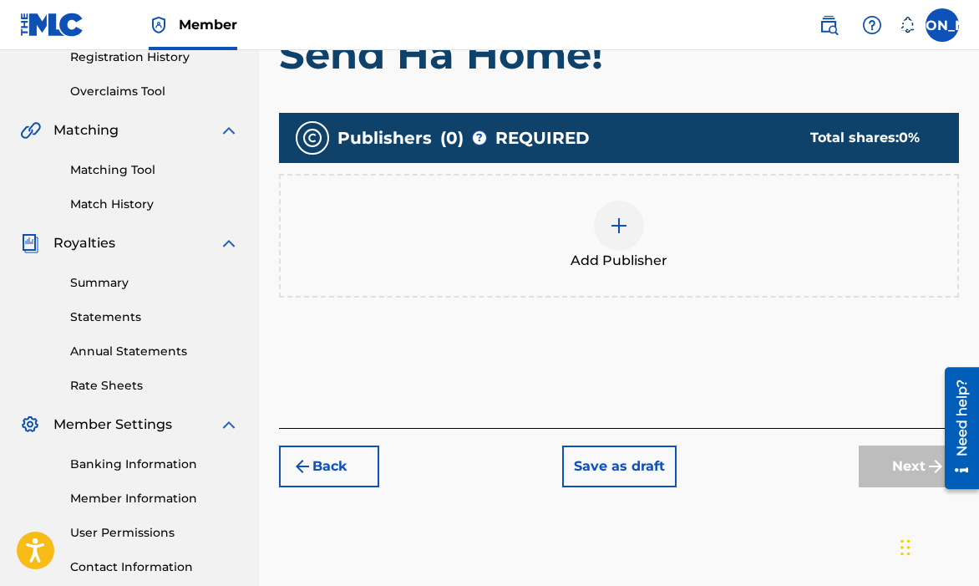
scroll to position [420, 0]
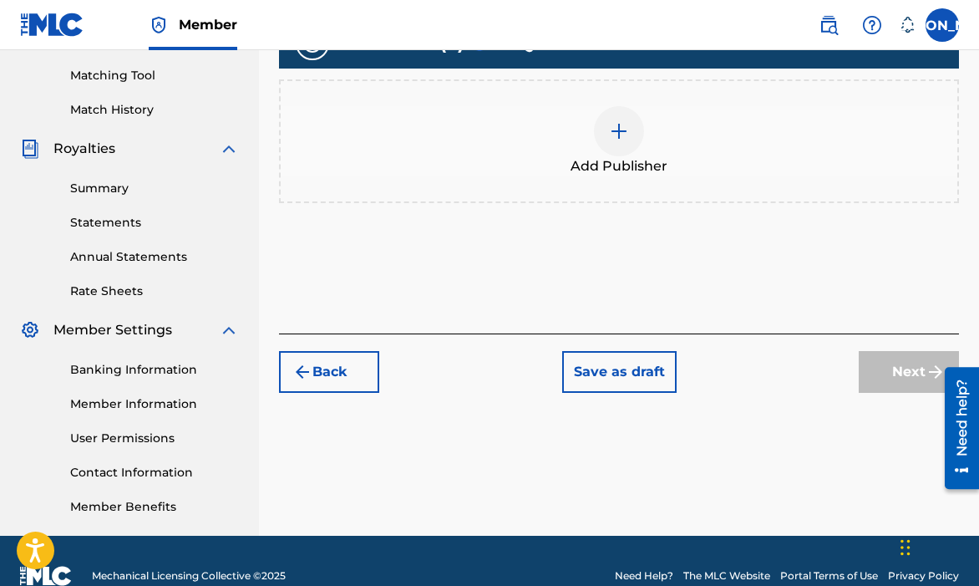
click at [613, 180] on div "Add Publisher" at bounding box center [619, 141] width 680 height 124
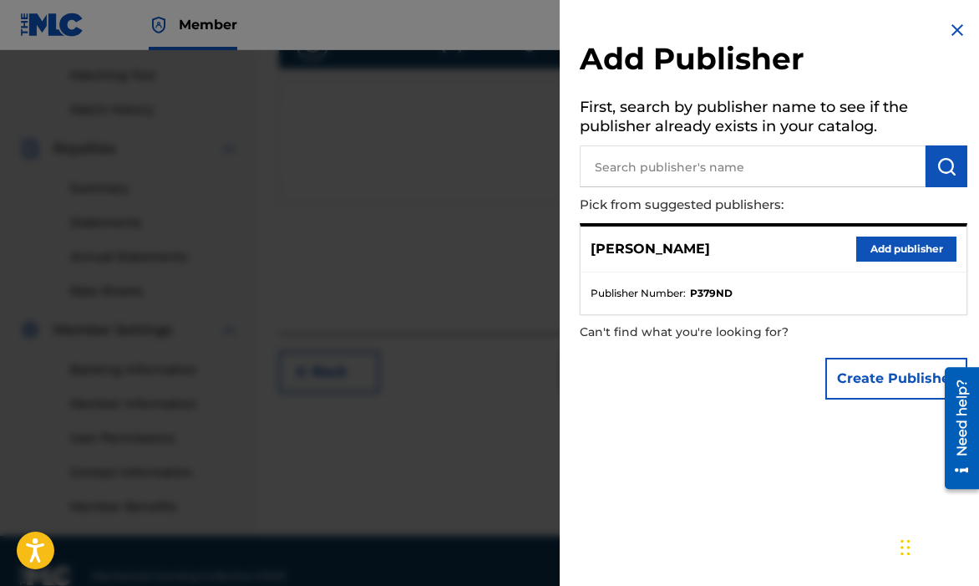
click at [647, 181] on input "text" at bounding box center [753, 166] width 346 height 42
click at [865, 255] on button "Add publisher" at bounding box center [906, 248] width 100 height 25
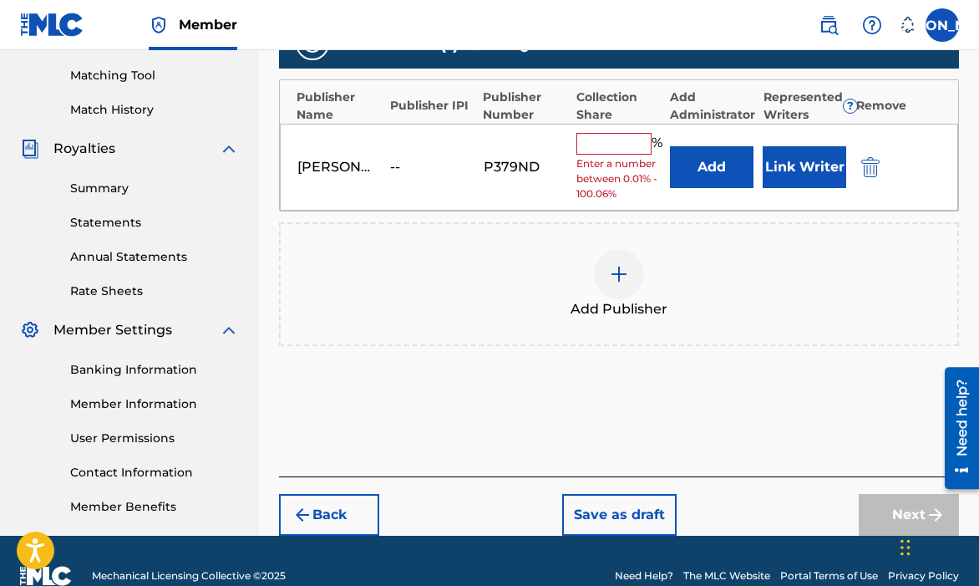
click at [628, 144] on input "text" at bounding box center [613, 144] width 75 height 22
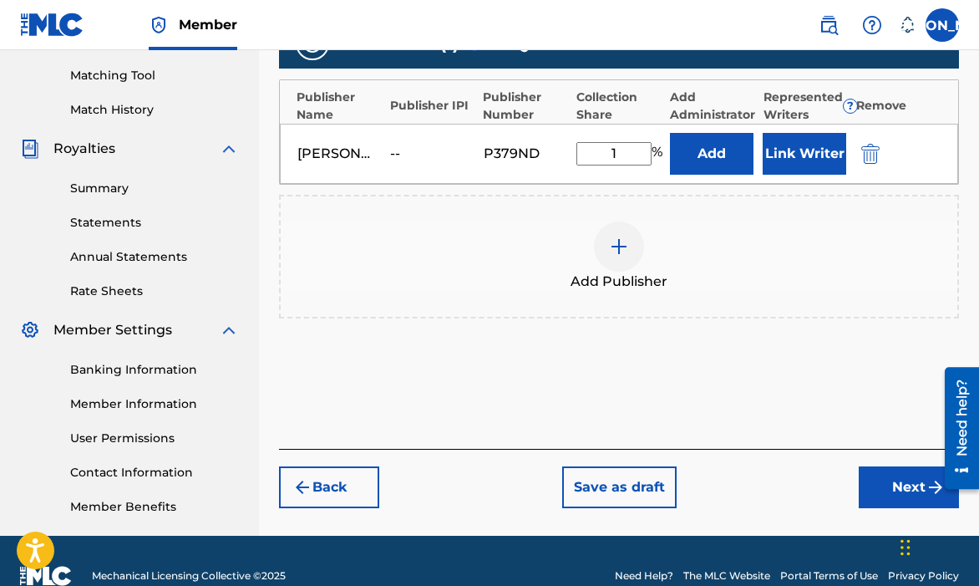
type input "100"
click at [865, 482] on button "Next" at bounding box center [909, 487] width 100 height 42
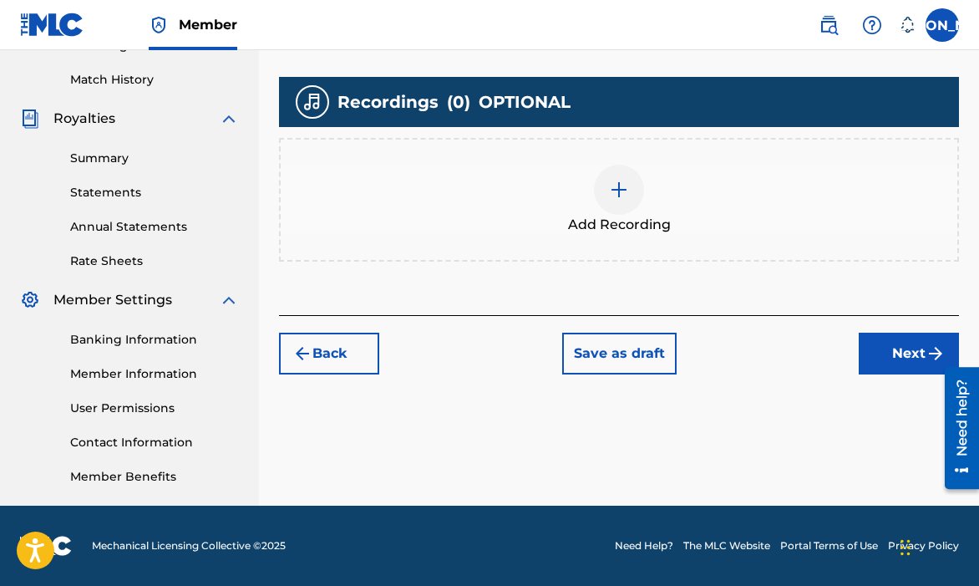
click at [888, 339] on button "Next" at bounding box center [909, 353] width 100 height 42
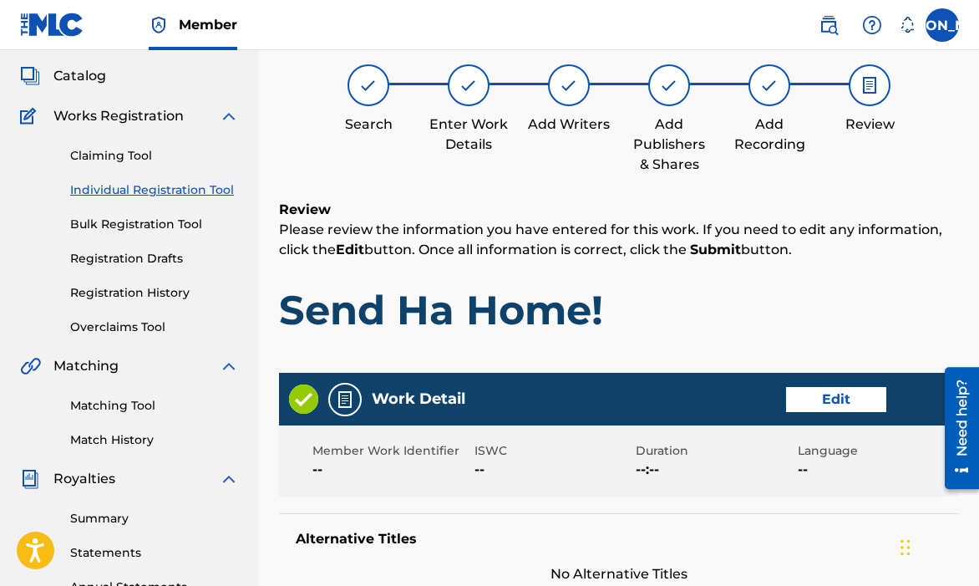
scroll to position [791, 0]
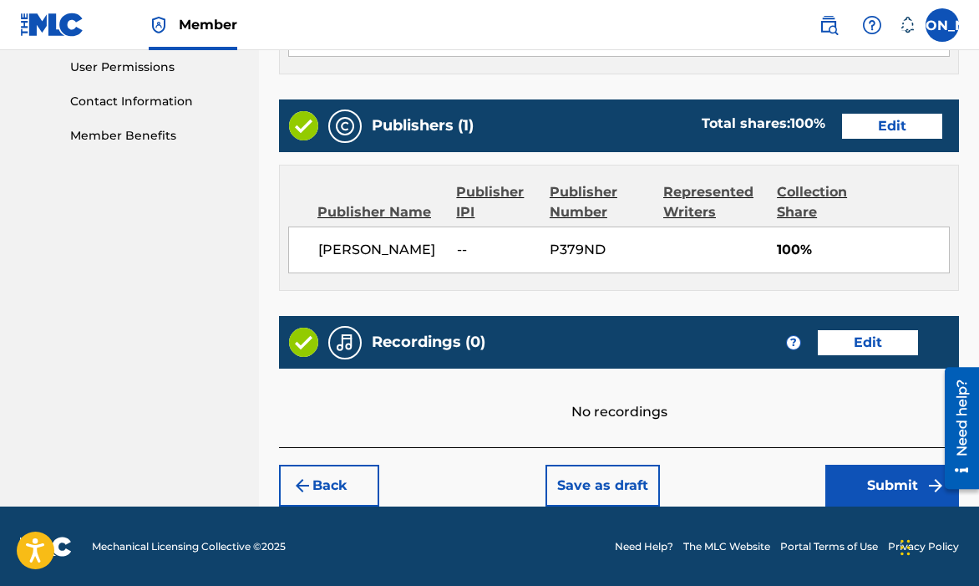
click at [832, 462] on div "Back Save as draft Submit" at bounding box center [619, 476] width 680 height 59
click at [839, 476] on button "Submit" at bounding box center [892, 485] width 134 height 42
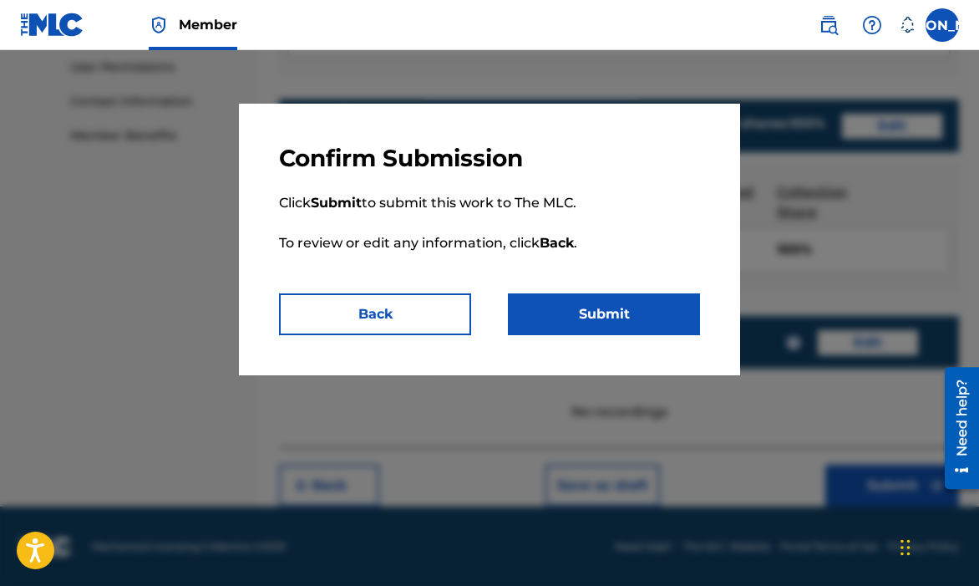
click at [636, 312] on button "Submit" at bounding box center [604, 314] width 192 height 42
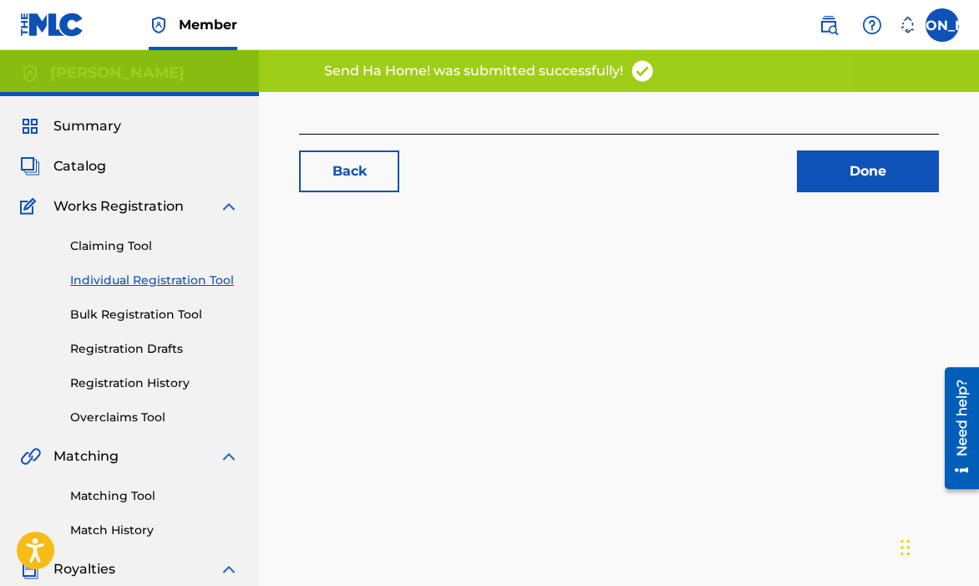
click at [849, 178] on link "Done" at bounding box center [868, 171] width 142 height 42
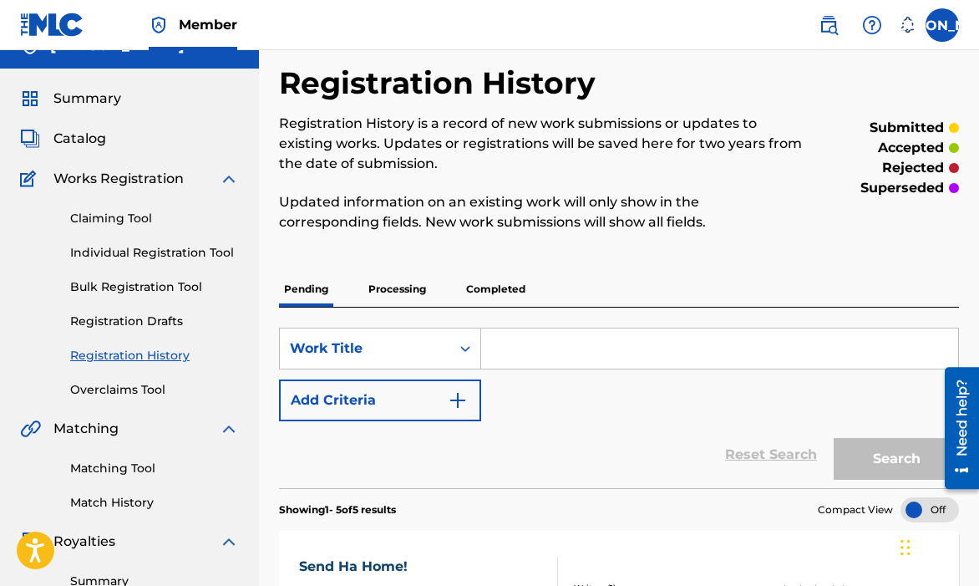
scroll to position [26, 0]
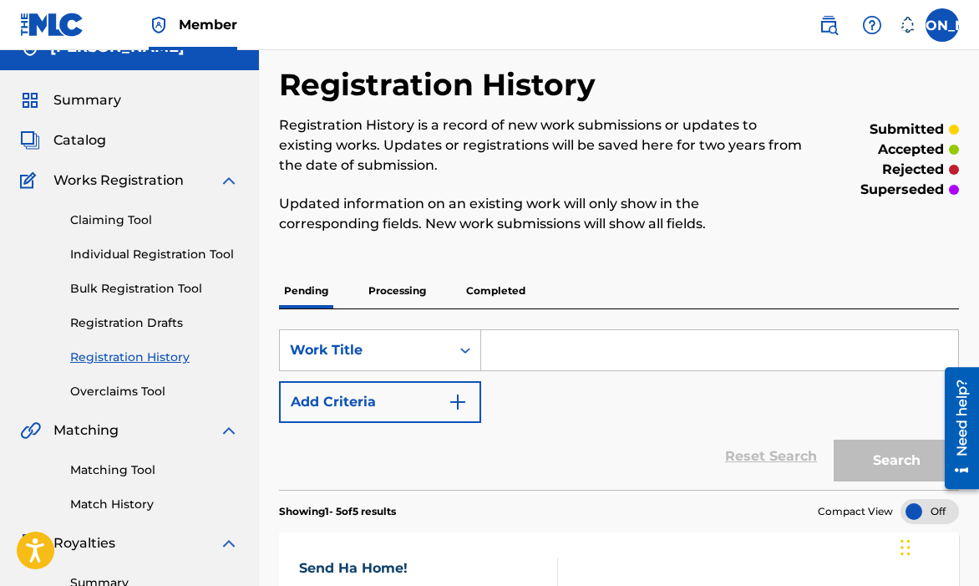
click at [384, 287] on p "Processing" at bounding box center [397, 290] width 68 height 35
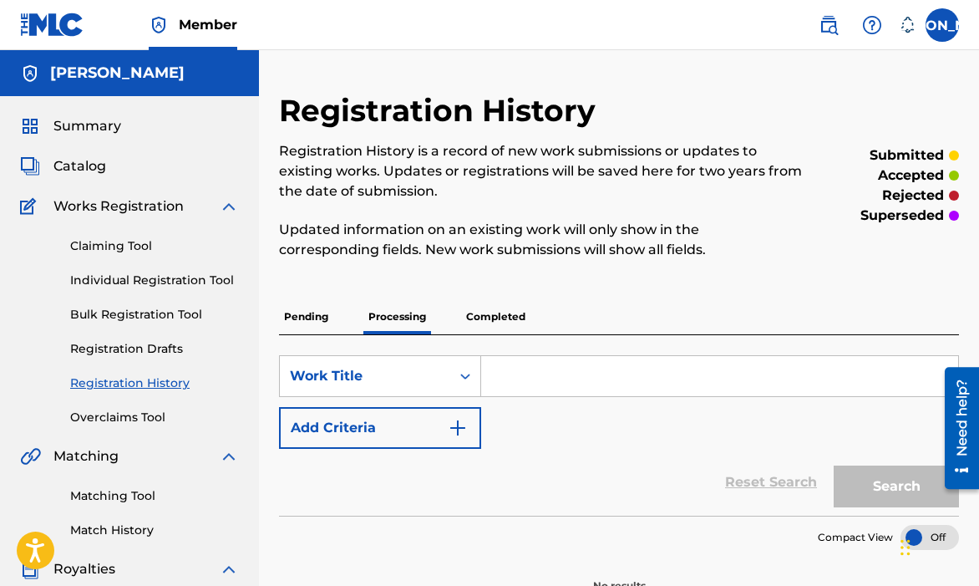
drag, startPoint x: 484, startPoint y: 324, endPoint x: 473, endPoint y: 333, distance: 14.2
click at [484, 324] on p "Completed" at bounding box center [495, 316] width 69 height 35
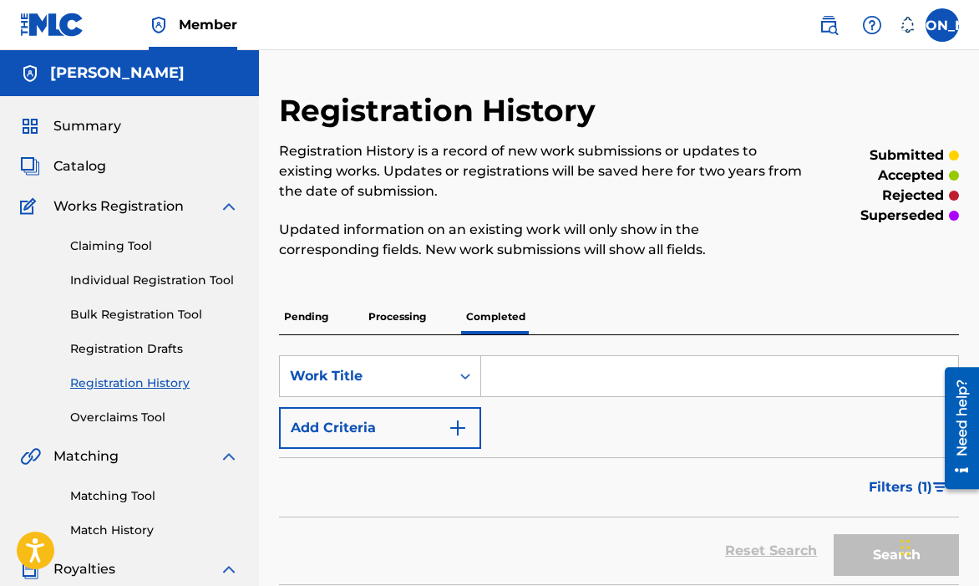
click at [342, 312] on div "Pending Processing Completed" at bounding box center [619, 316] width 680 height 35
click at [915, 480] on span "Filters ( 1 )" at bounding box center [900, 487] width 63 height 20
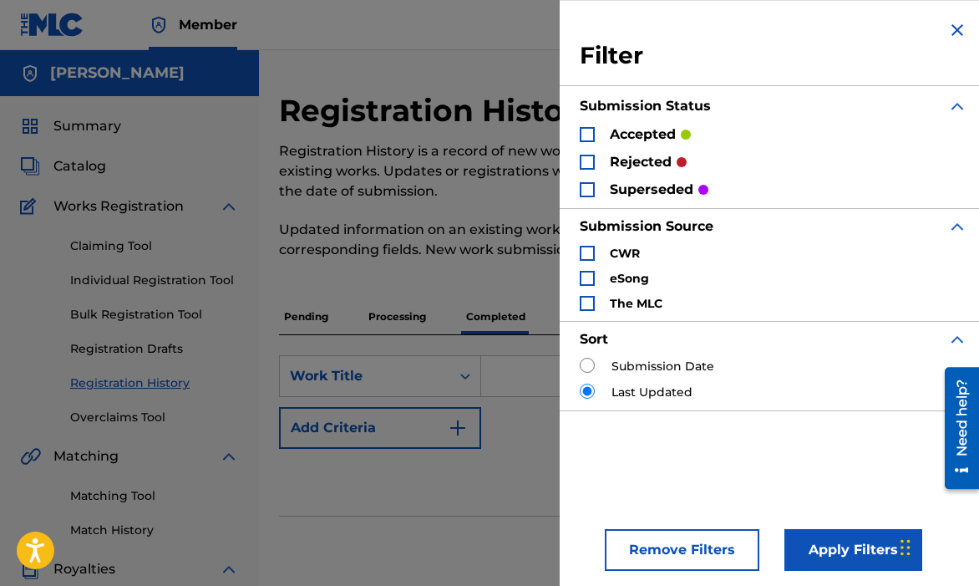
click at [956, 28] on img "Search Form" at bounding box center [957, 30] width 20 height 20
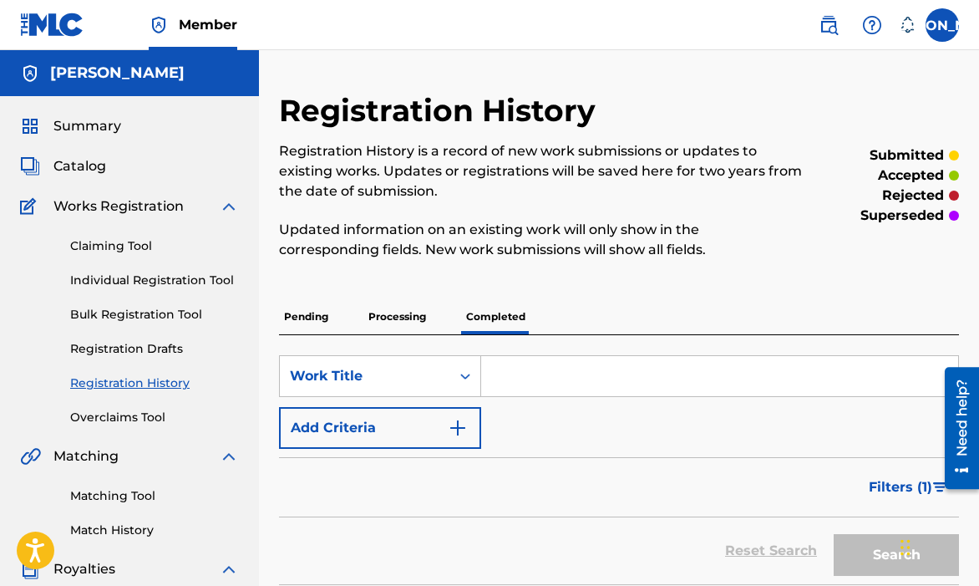
click at [317, 338] on div "SearchWithCriteriad87eabb8-c258-41fb-b001-8e54042f0dd6 Work Title Add Criteria …" at bounding box center [619, 459] width 680 height 249
click at [309, 326] on p "Pending" at bounding box center [306, 316] width 54 height 35
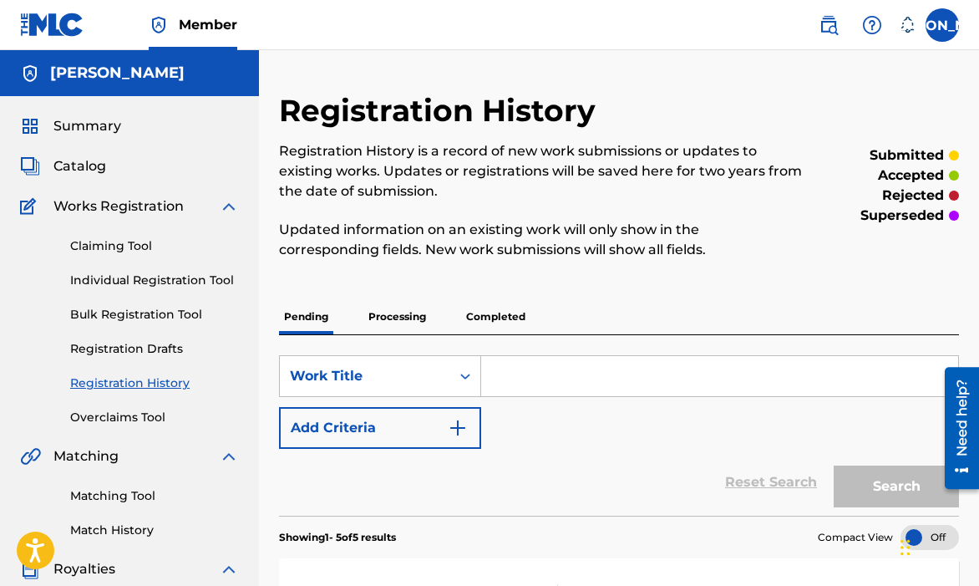
click at [141, 281] on link "Individual Registration Tool" at bounding box center [154, 280] width 169 height 18
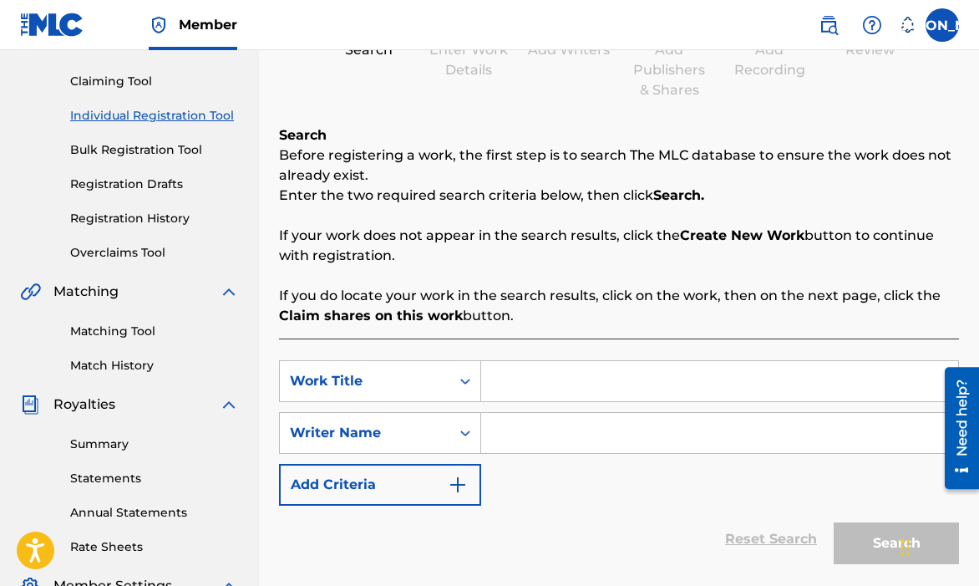
scroll to position [175, 0]
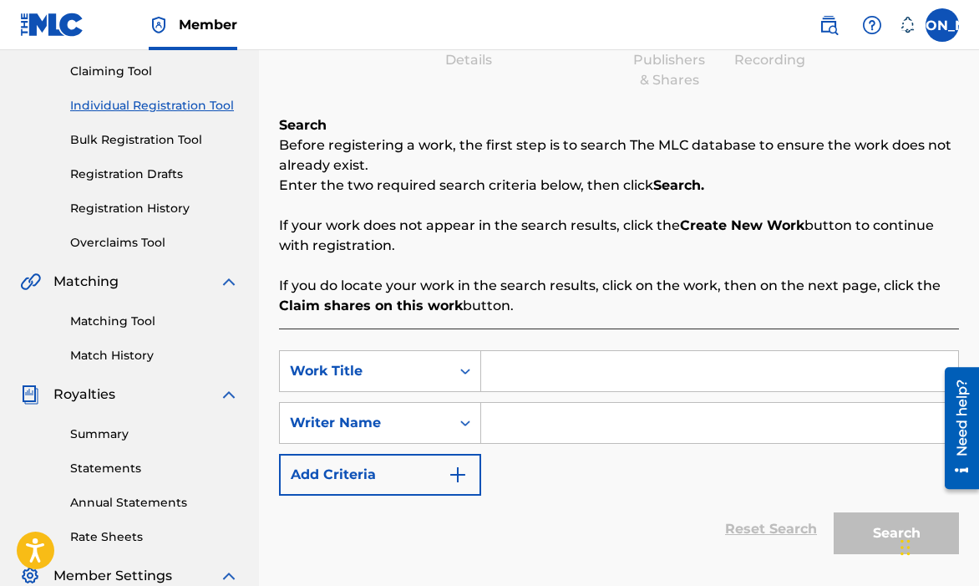
click at [537, 372] on input "Search Form" at bounding box center [719, 371] width 477 height 40
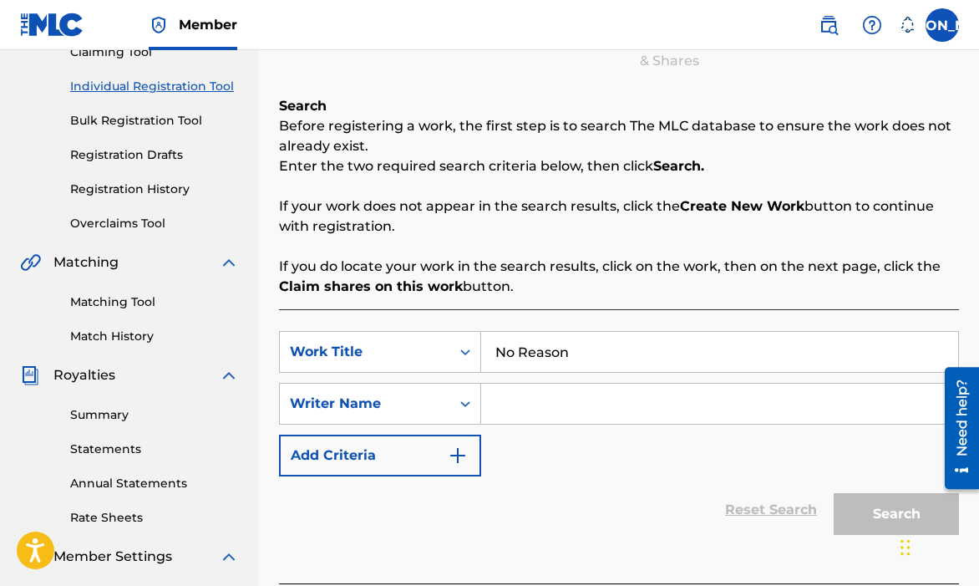
scroll to position [204, 0]
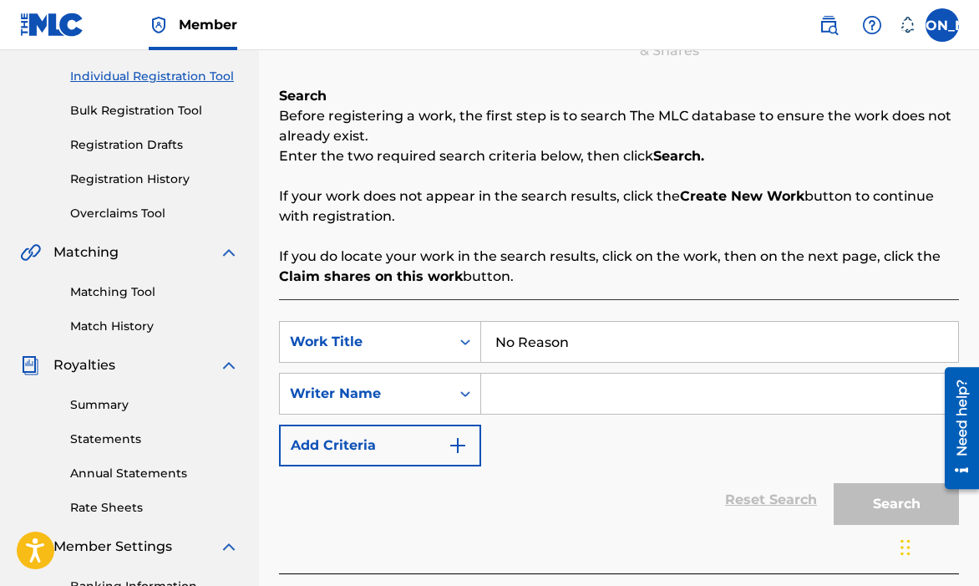
type input "No Reason"
click at [580, 392] on input "Search Form" at bounding box center [719, 393] width 477 height 40
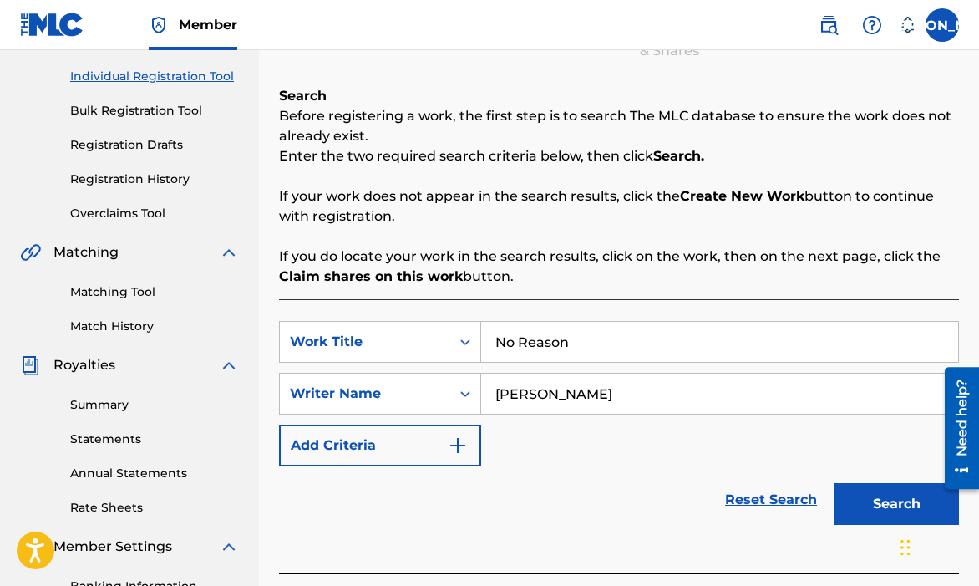
type input "[PERSON_NAME]"
click at [884, 505] on button "Search" at bounding box center [896, 504] width 125 height 42
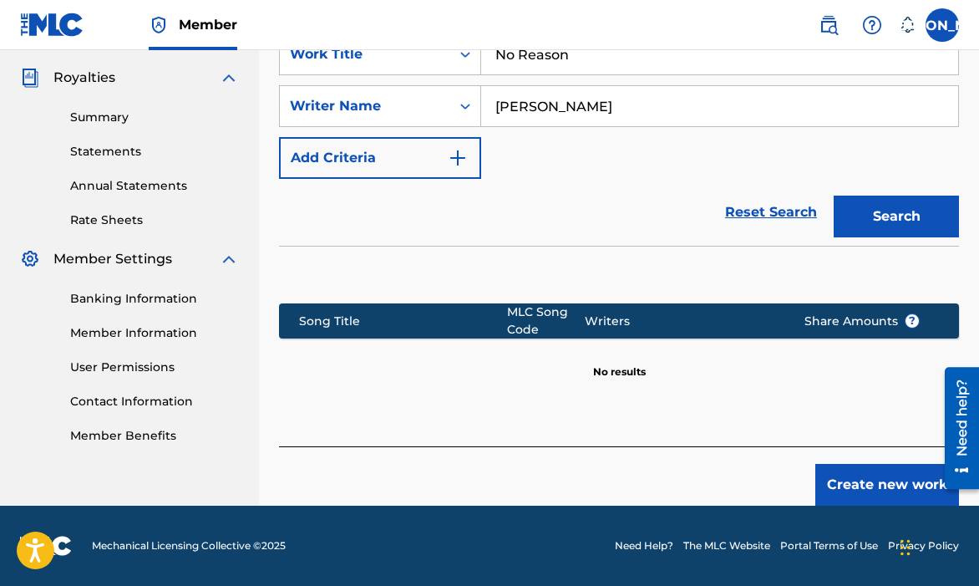
click at [863, 482] on button "Create new work" at bounding box center [887, 485] width 144 height 42
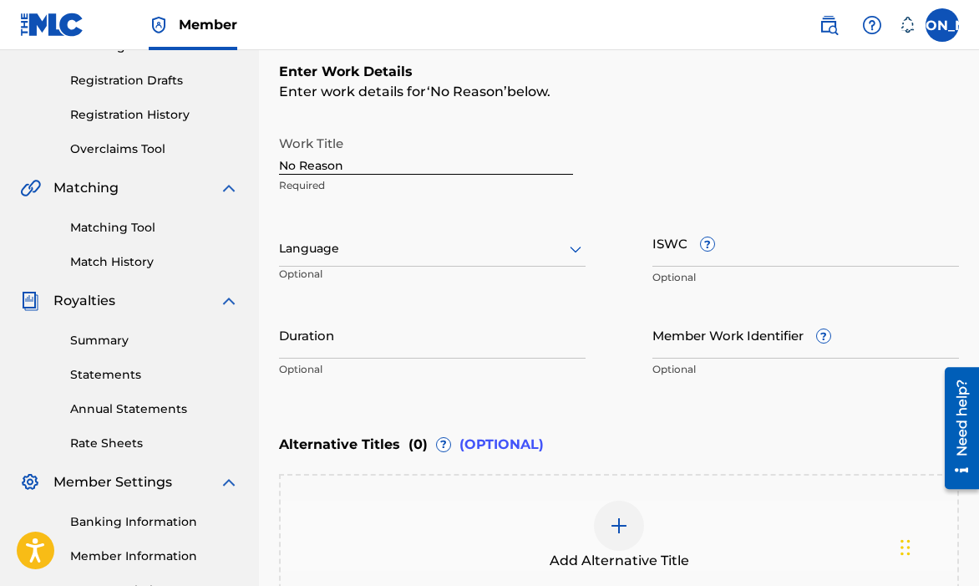
scroll to position [460, 0]
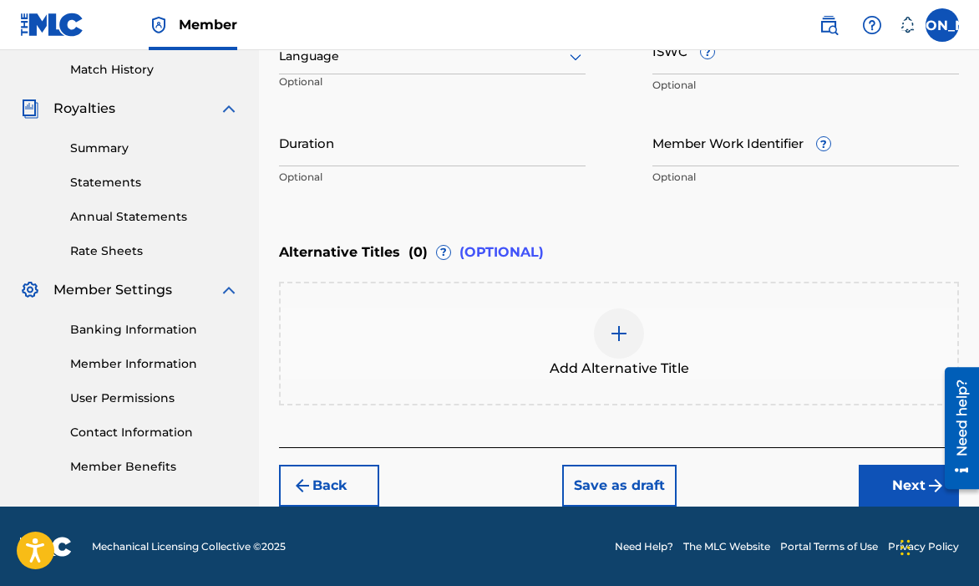
click at [869, 473] on button "Next" at bounding box center [909, 485] width 100 height 42
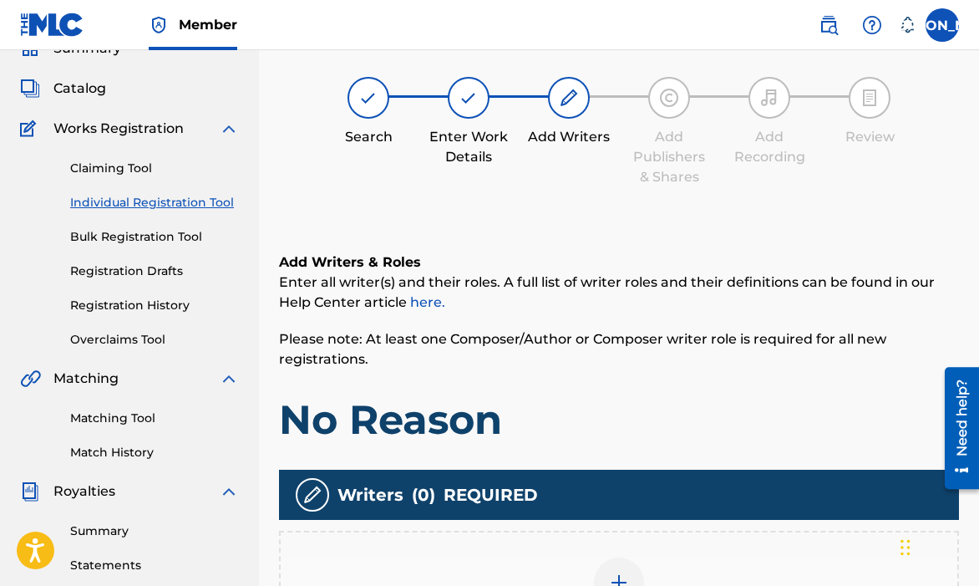
scroll to position [398, 0]
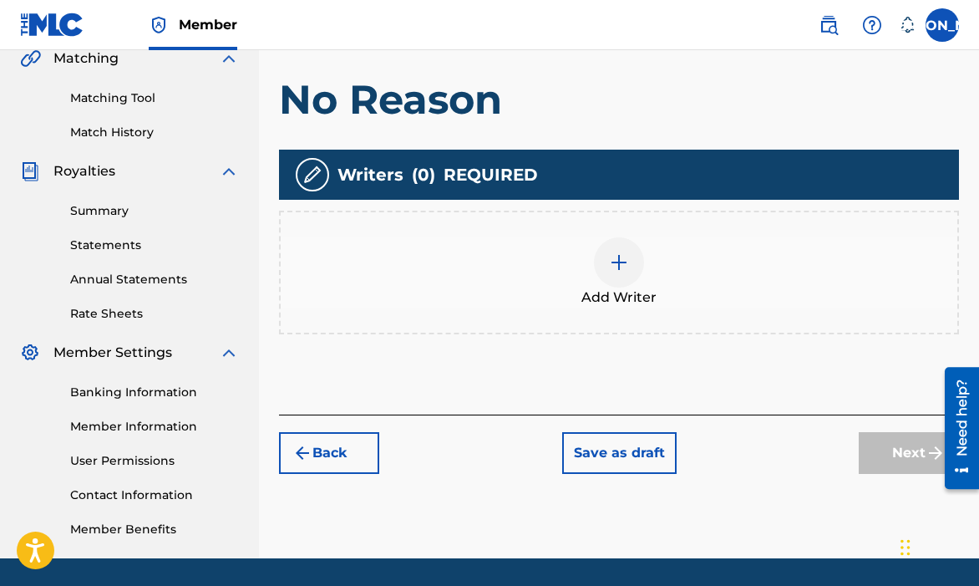
click at [642, 251] on div at bounding box center [619, 262] width 50 height 50
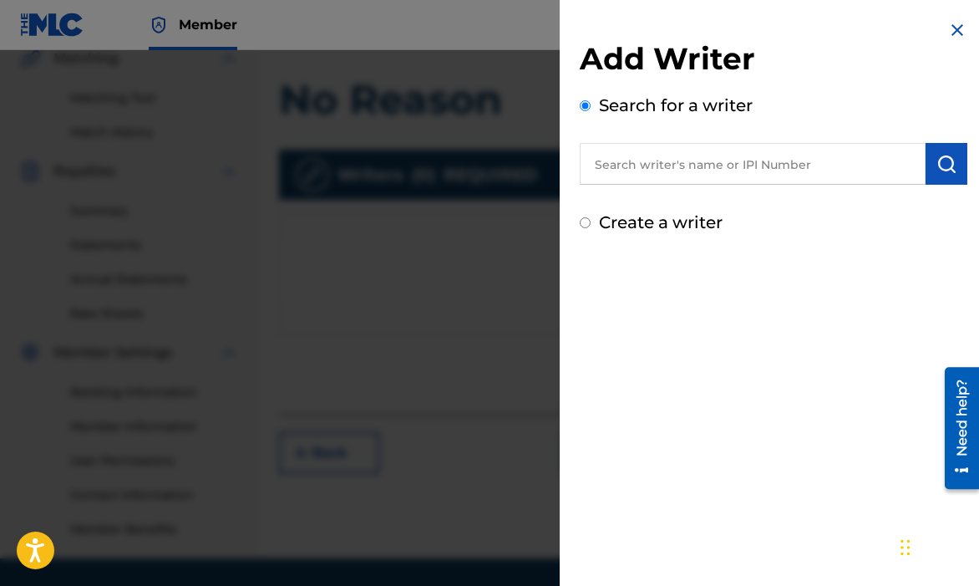
click at [685, 181] on input "text" at bounding box center [753, 164] width 346 height 42
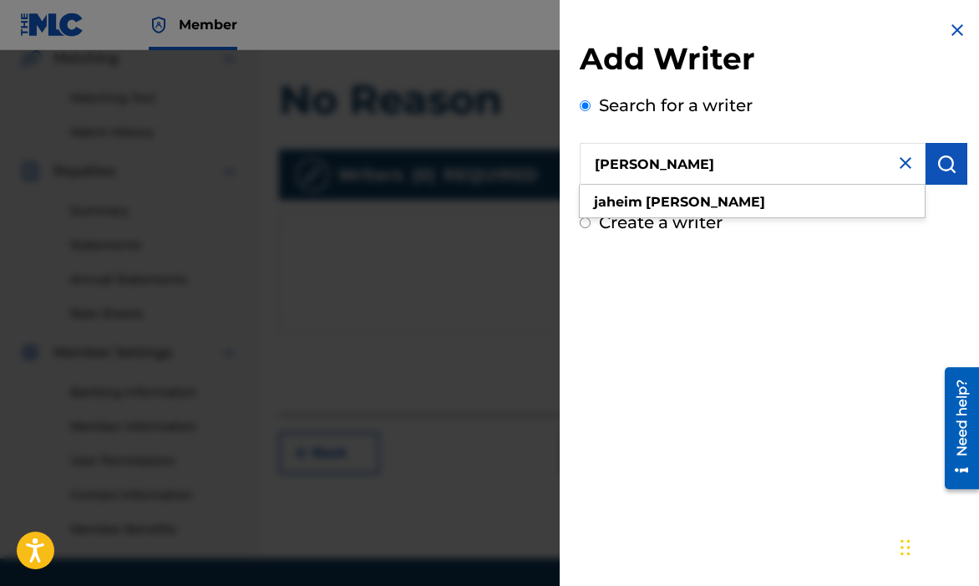
type input "[PERSON_NAME]"
click at [784, 200] on div "[PERSON_NAME]" at bounding box center [752, 202] width 345 height 30
click at [941, 172] on img "submit" at bounding box center [946, 164] width 20 height 20
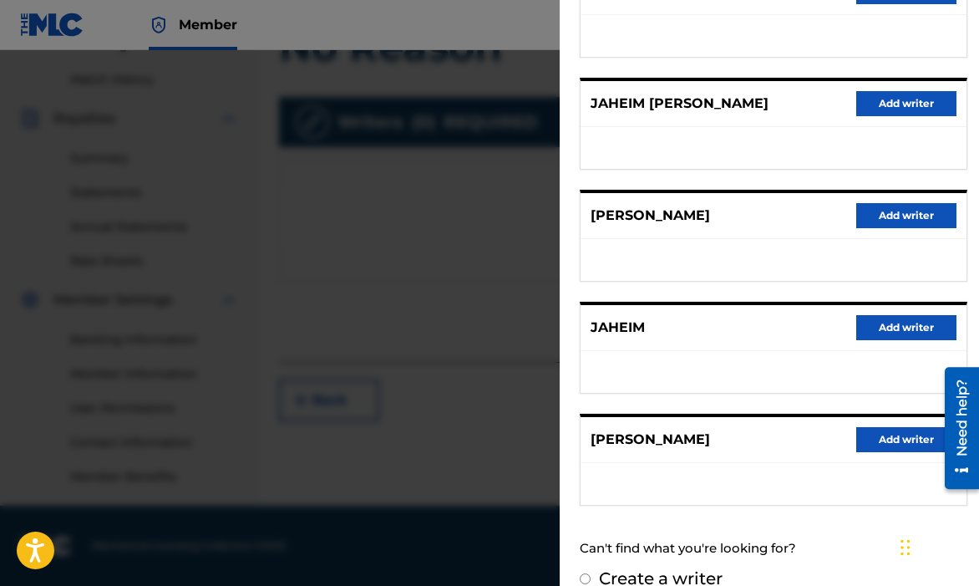
scroll to position [280, 0]
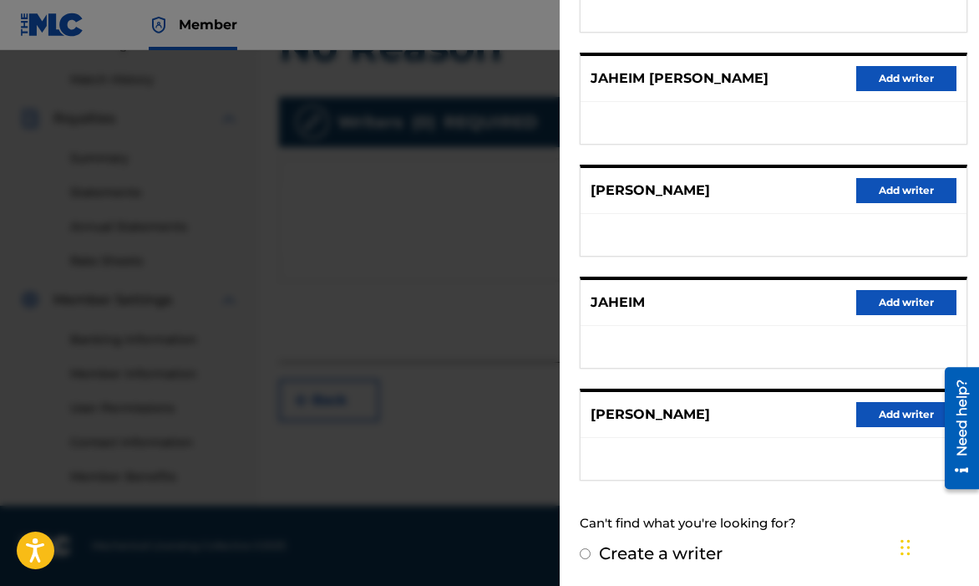
click at [875, 403] on button "Add writer" at bounding box center [906, 414] width 100 height 25
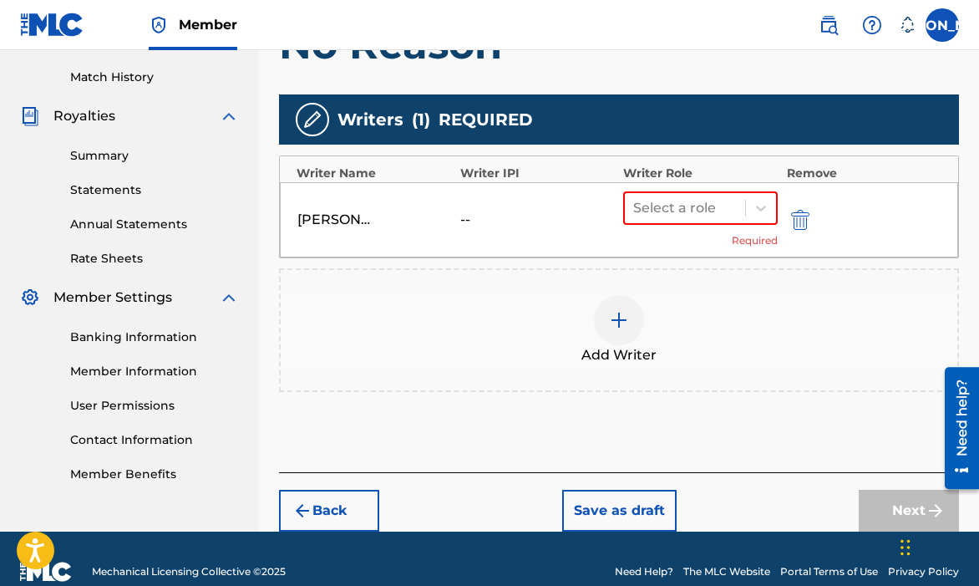
scroll to position [454, 0]
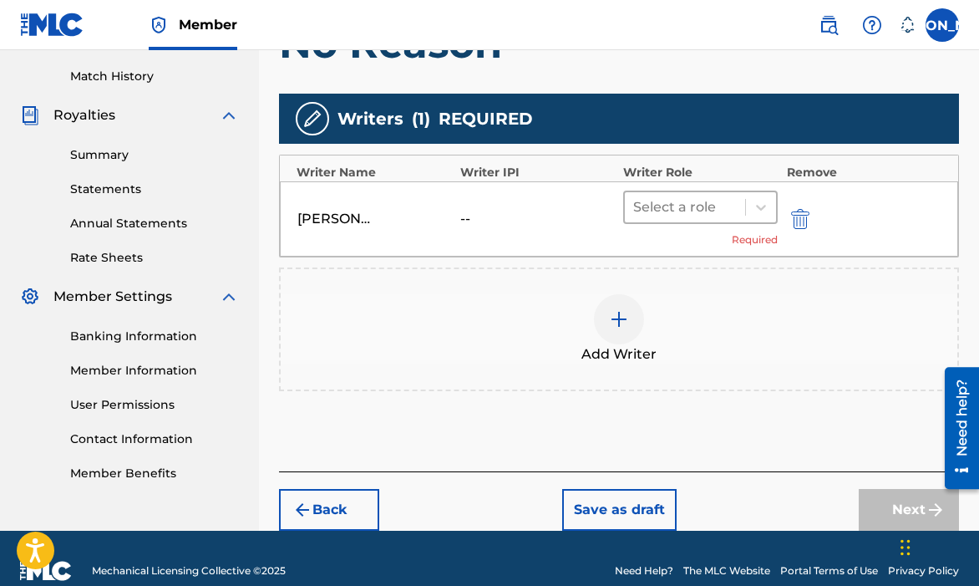
click at [722, 216] on div at bounding box center [685, 206] width 104 height 23
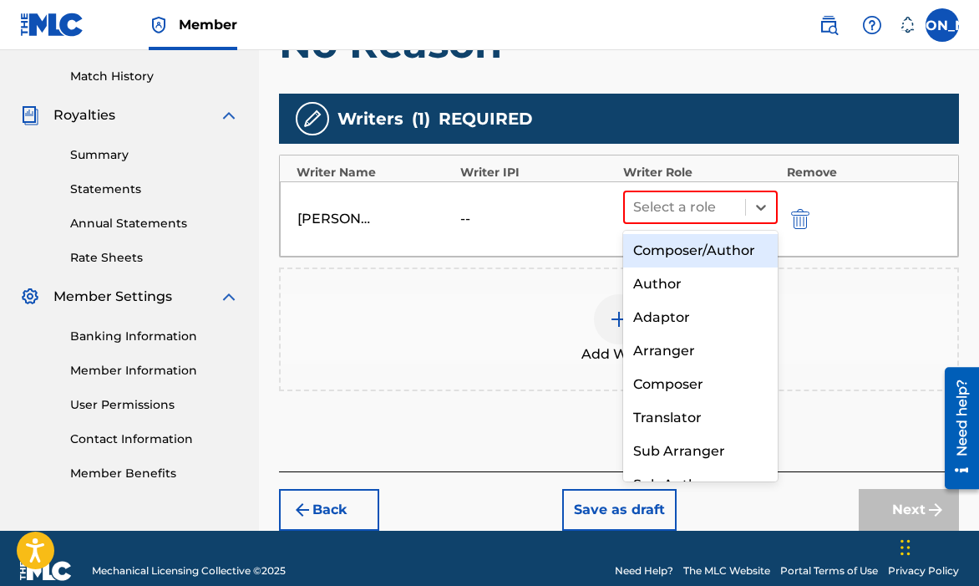
click at [676, 265] on div "Composer/Author" at bounding box center [700, 250] width 155 height 33
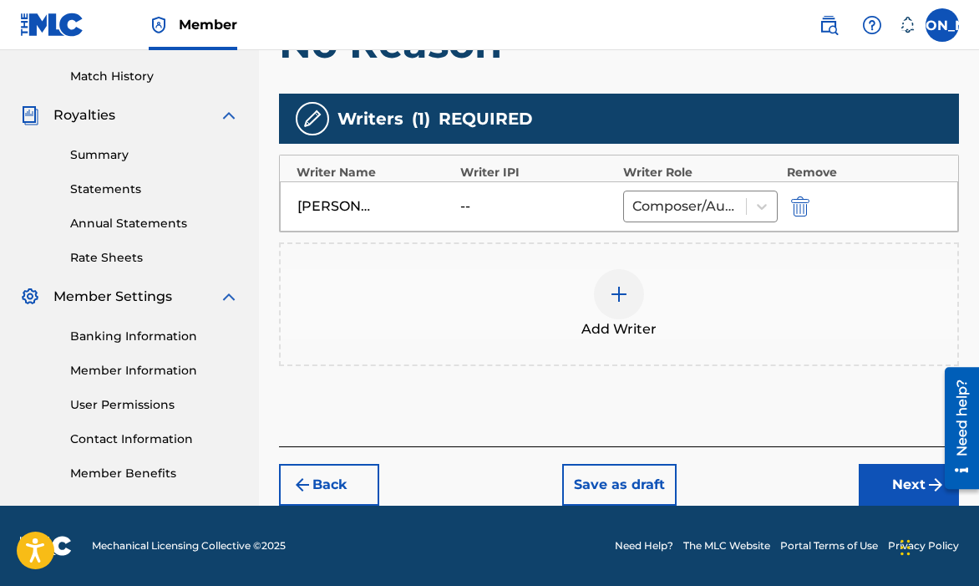
drag, startPoint x: 861, startPoint y: 479, endPoint x: 756, endPoint y: 413, distance: 124.2
click at [860, 479] on button "Next" at bounding box center [909, 485] width 100 height 42
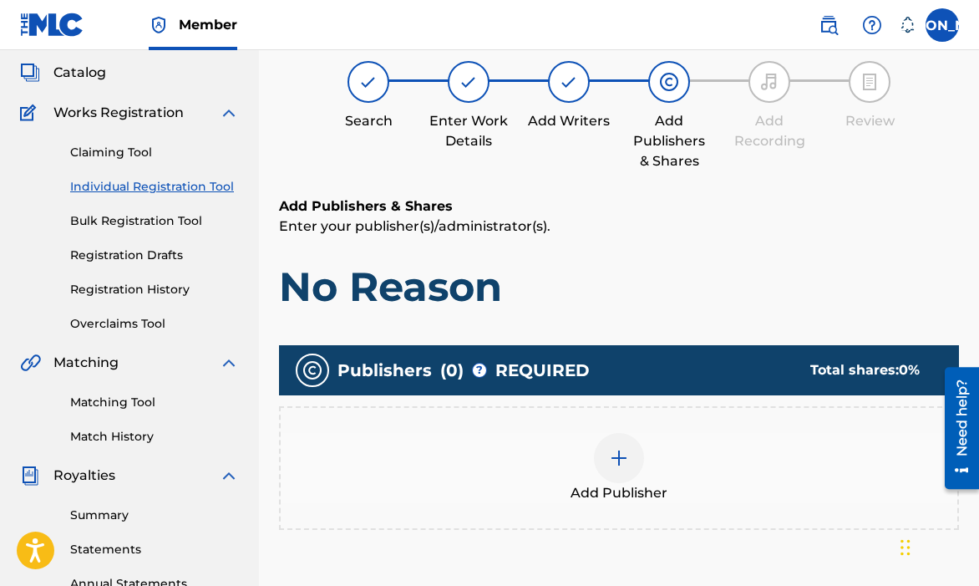
scroll to position [75, 0]
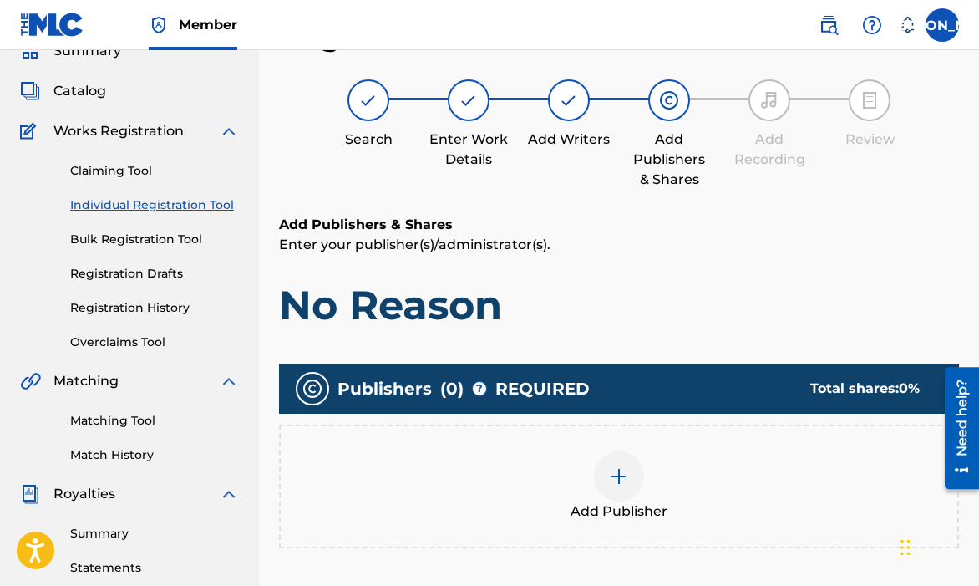
click at [538, 482] on div "Add Publisher" at bounding box center [619, 486] width 677 height 70
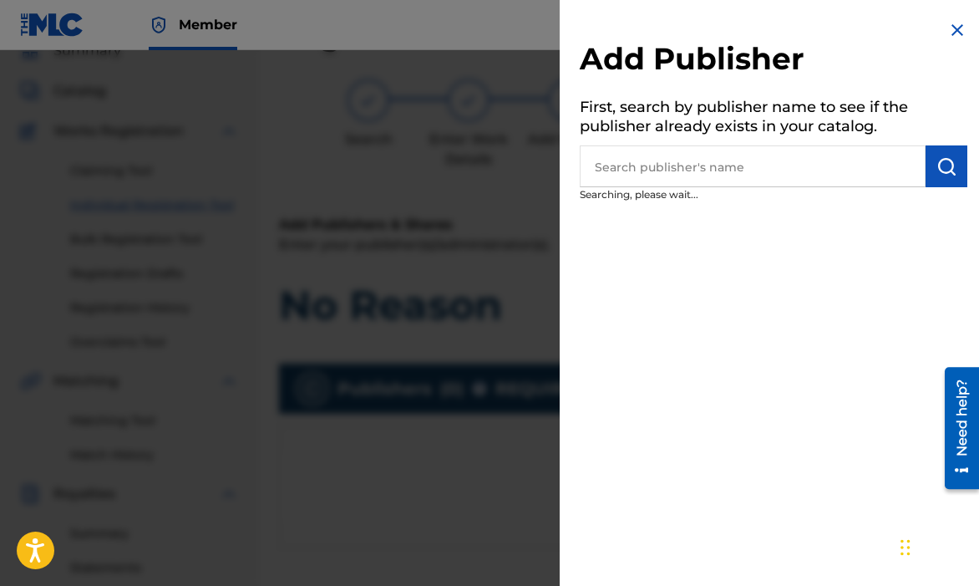
click at [647, 180] on input "text" at bounding box center [753, 166] width 346 height 42
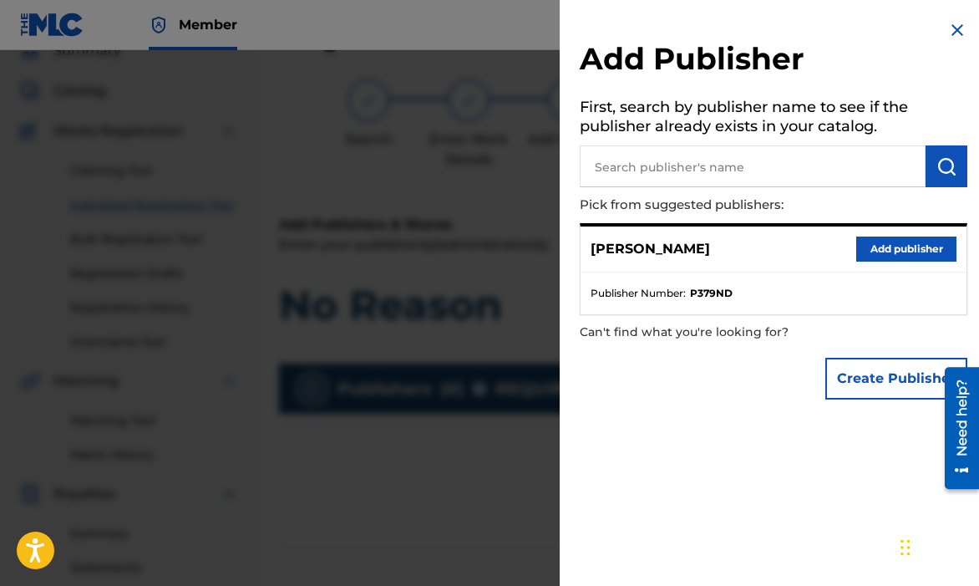
click at [865, 246] on button "Add publisher" at bounding box center [906, 248] width 100 height 25
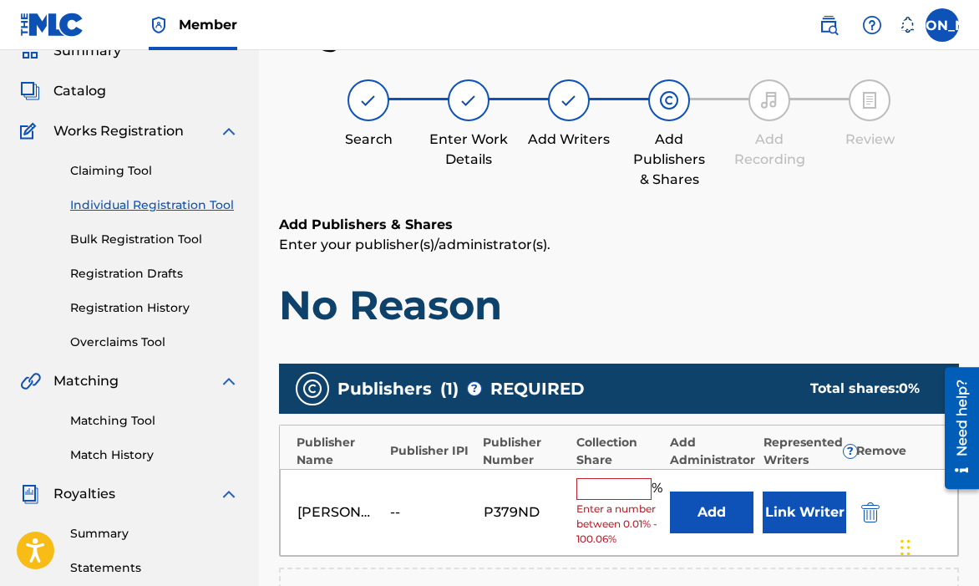
scroll to position [450, 0]
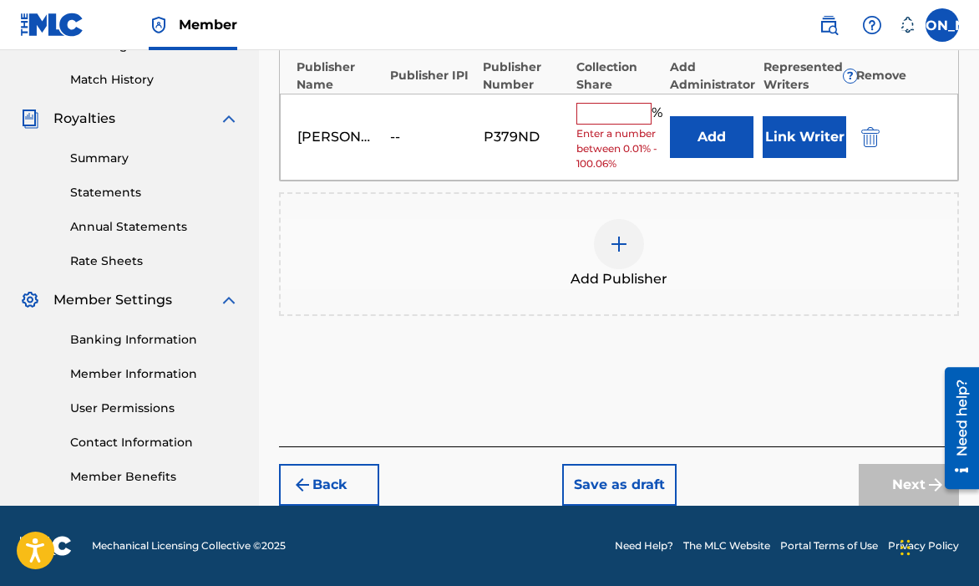
click at [608, 124] on input "text" at bounding box center [613, 114] width 75 height 22
type input "100"
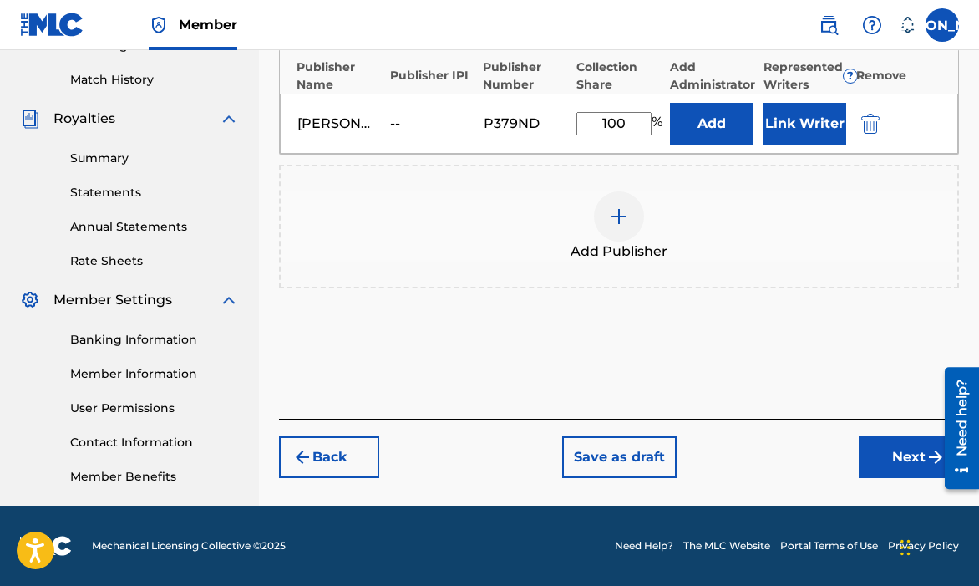
click at [880, 462] on button "Next" at bounding box center [909, 457] width 100 height 42
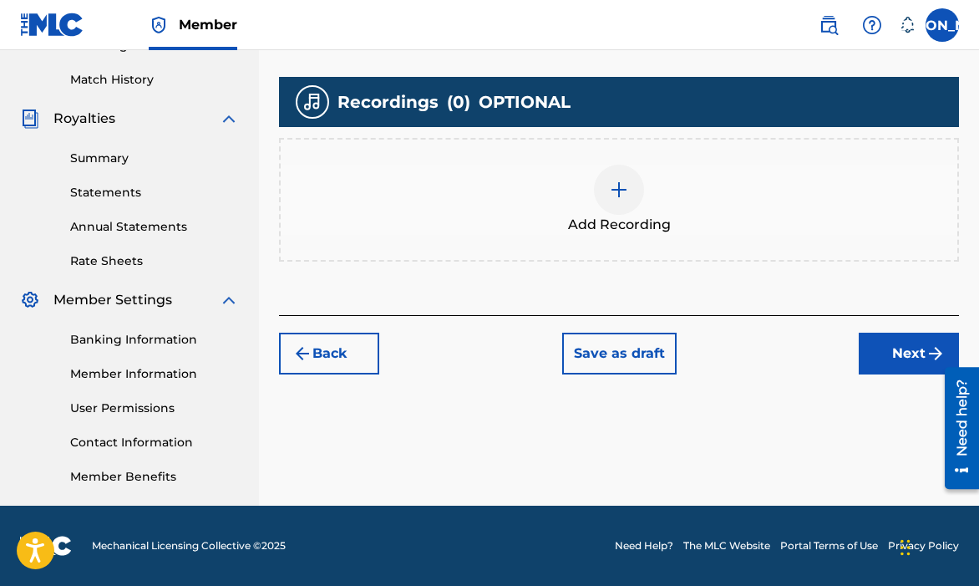
click at [880, 342] on button "Next" at bounding box center [909, 353] width 100 height 42
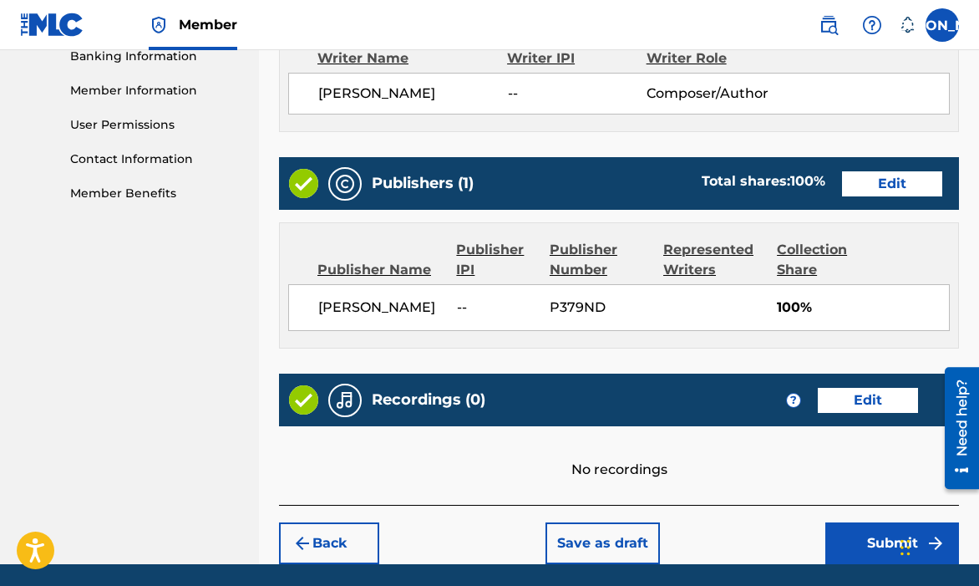
scroll to position [791, 0]
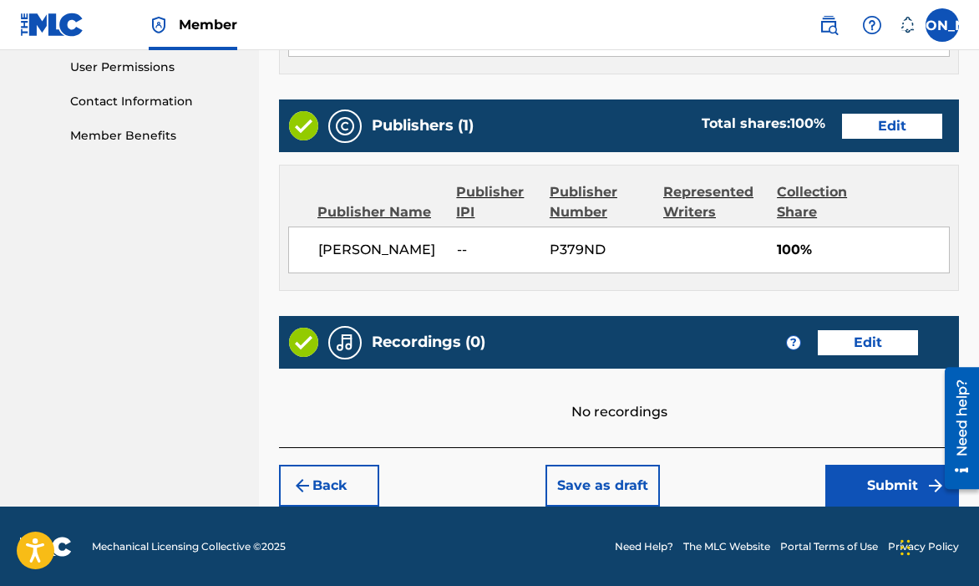
click at [843, 479] on button "Submit" at bounding box center [892, 485] width 134 height 42
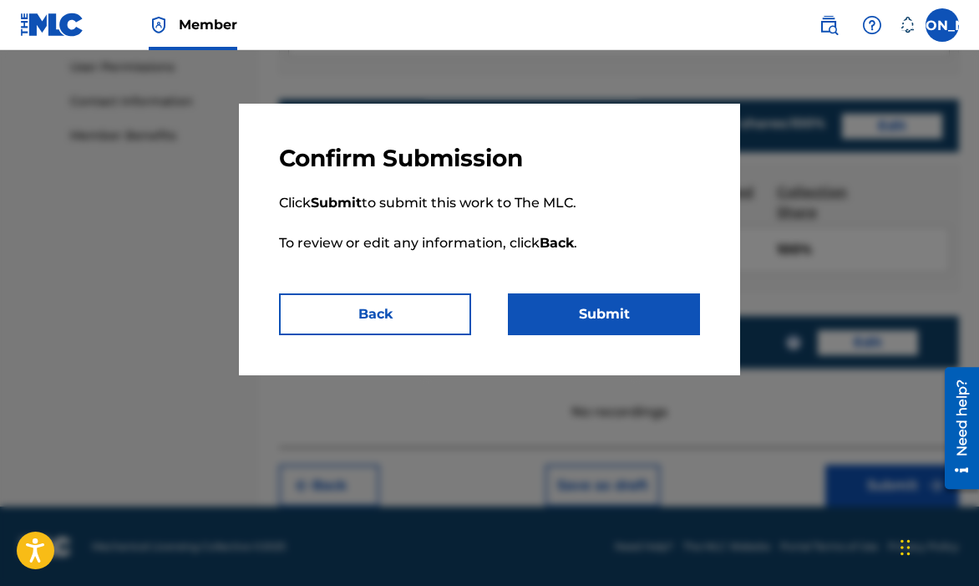
click at [664, 312] on button "Submit" at bounding box center [604, 314] width 192 height 42
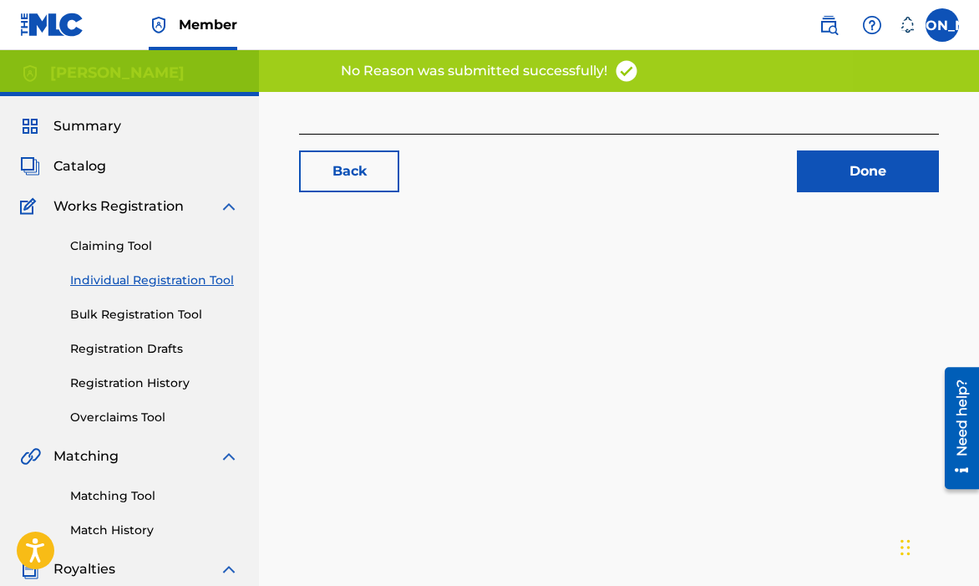
click at [599, 308] on div "Back Done" at bounding box center [619, 524] width 720 height 864
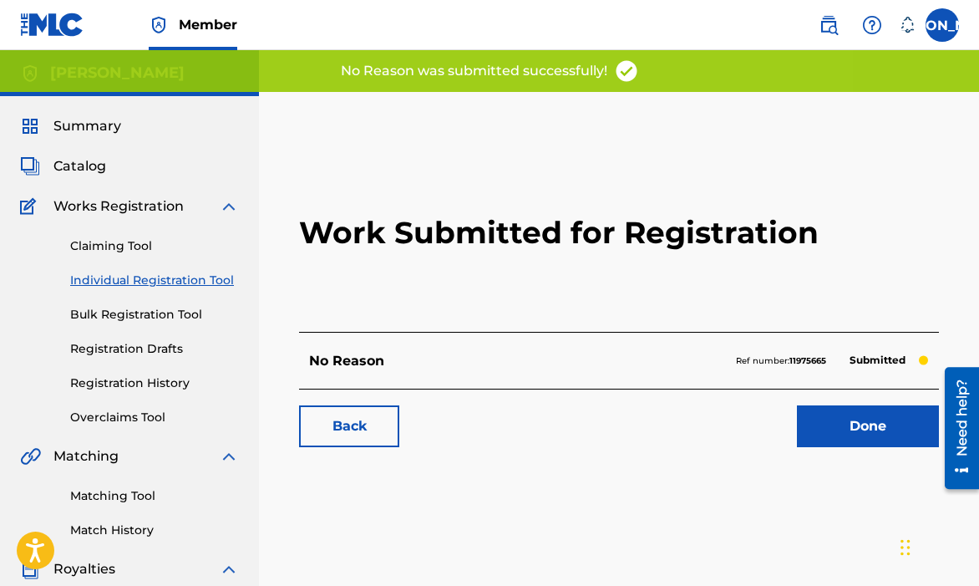
click at [826, 429] on link "Done" at bounding box center [868, 426] width 142 height 42
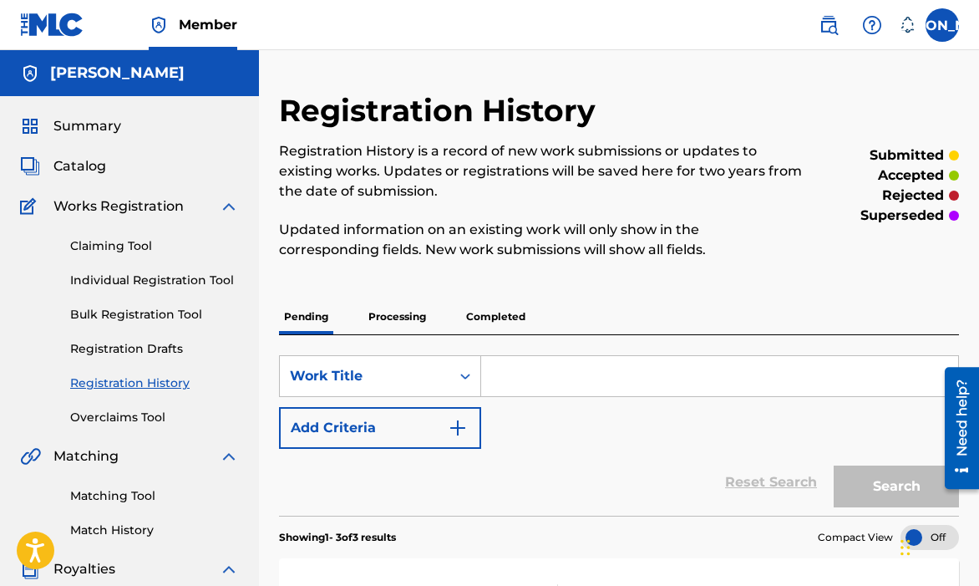
drag, startPoint x: 112, startPoint y: 285, endPoint x: 139, endPoint y: 293, distance: 28.0
click at [112, 285] on link "Individual Registration Tool" at bounding box center [154, 280] width 169 height 18
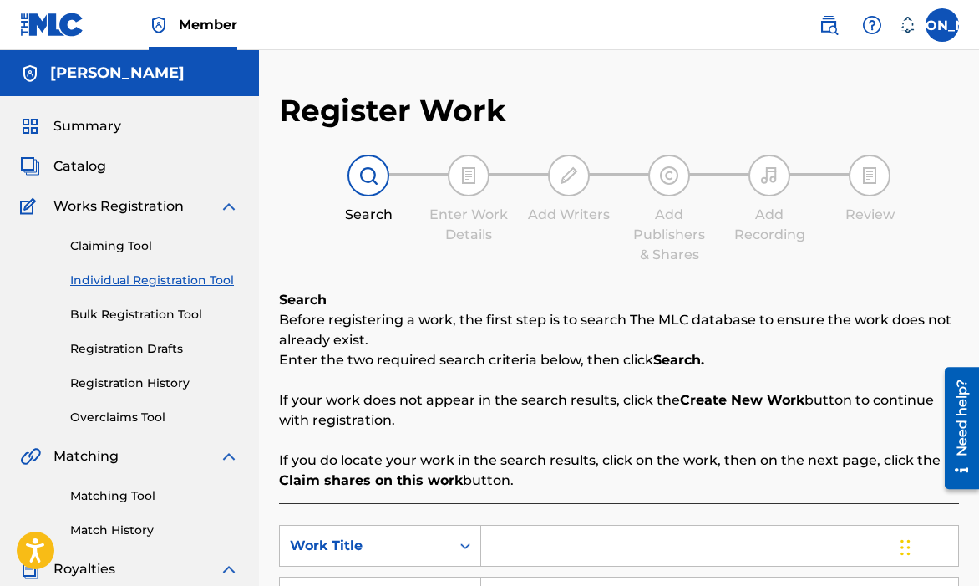
scroll to position [172, 0]
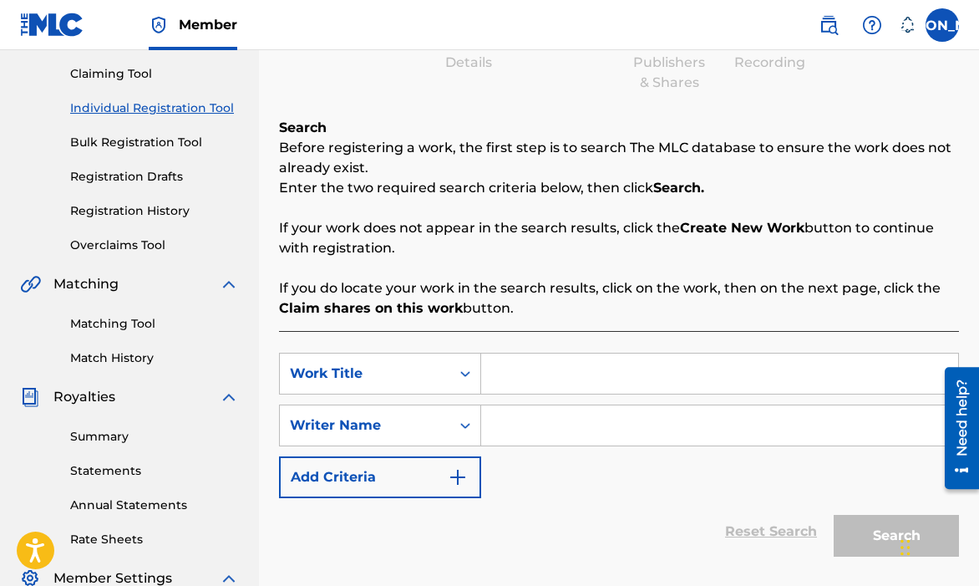
click at [598, 378] on input "Search Form" at bounding box center [719, 373] width 477 height 40
type input "l"
type input "Let Me Show You"
click at [562, 422] on input "Search Form" at bounding box center [719, 425] width 477 height 40
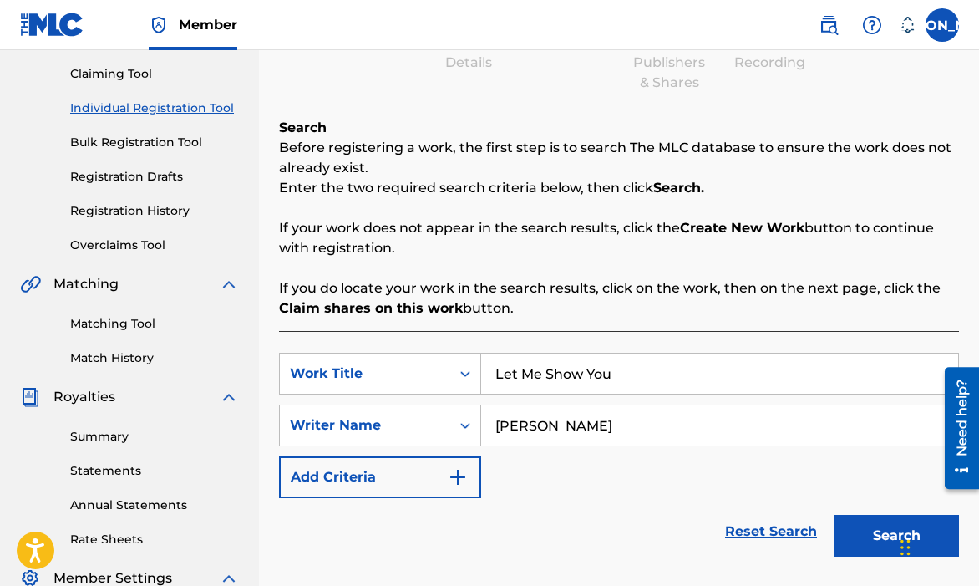
type input "[PERSON_NAME]"
click at [844, 525] on button "Search" at bounding box center [896, 536] width 125 height 42
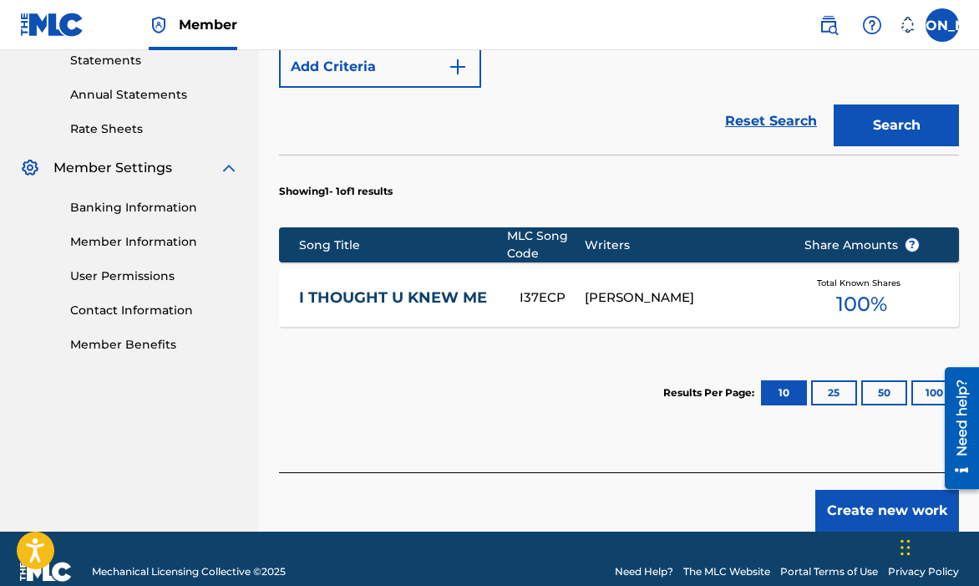
scroll to position [608, 0]
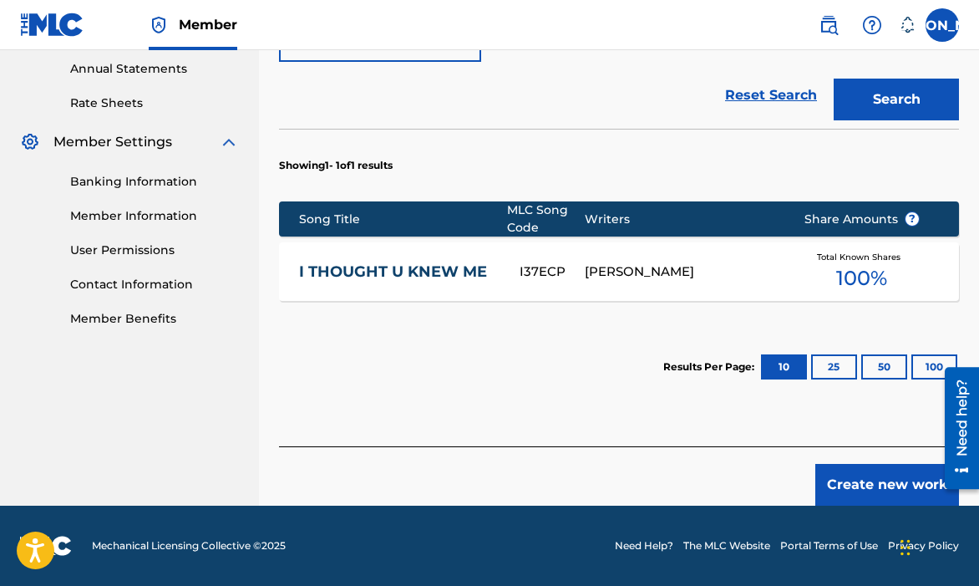
click at [872, 474] on button "Create new work" at bounding box center [887, 485] width 144 height 42
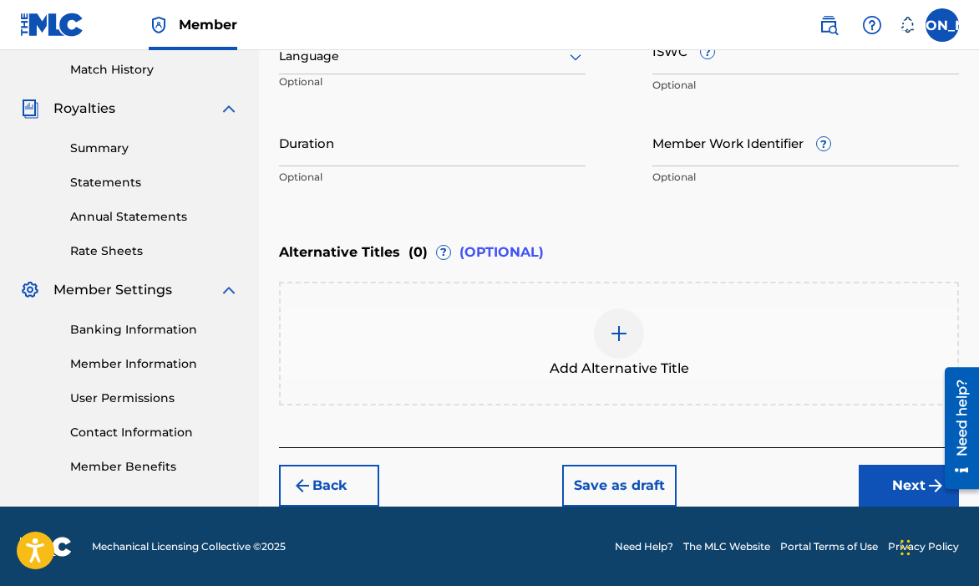
click at [874, 470] on button "Next" at bounding box center [909, 485] width 100 height 42
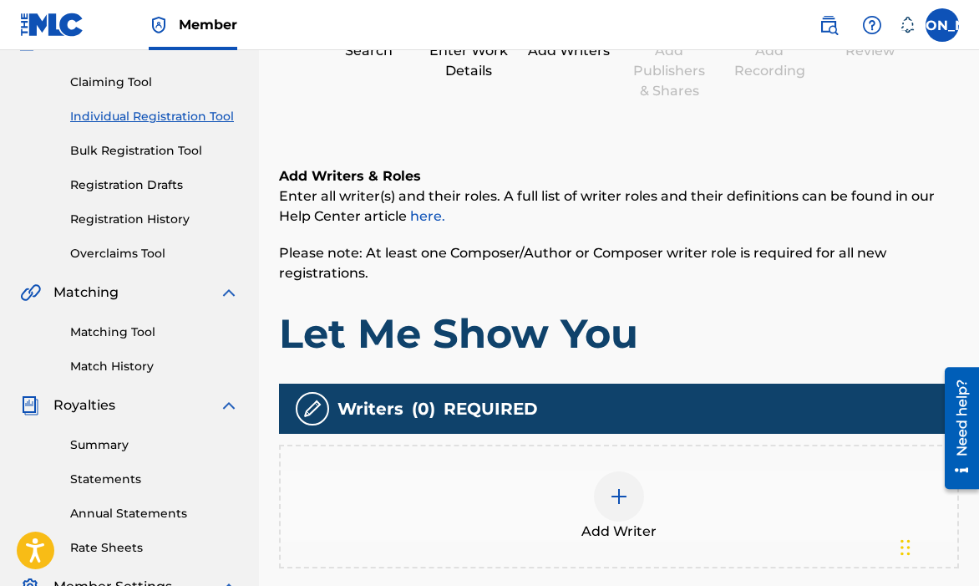
scroll to position [450, 0]
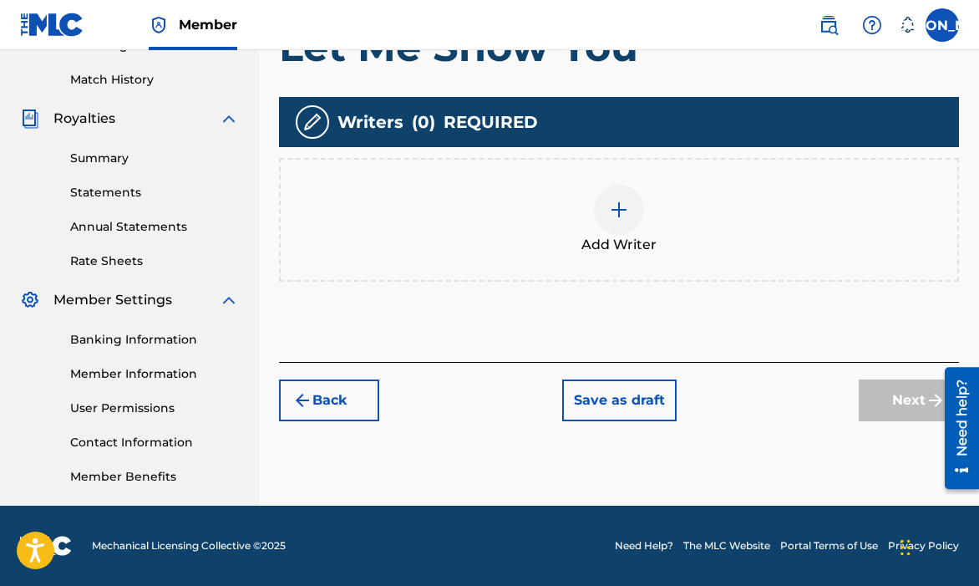
click at [581, 230] on div "Add Writer" at bounding box center [619, 220] width 677 height 70
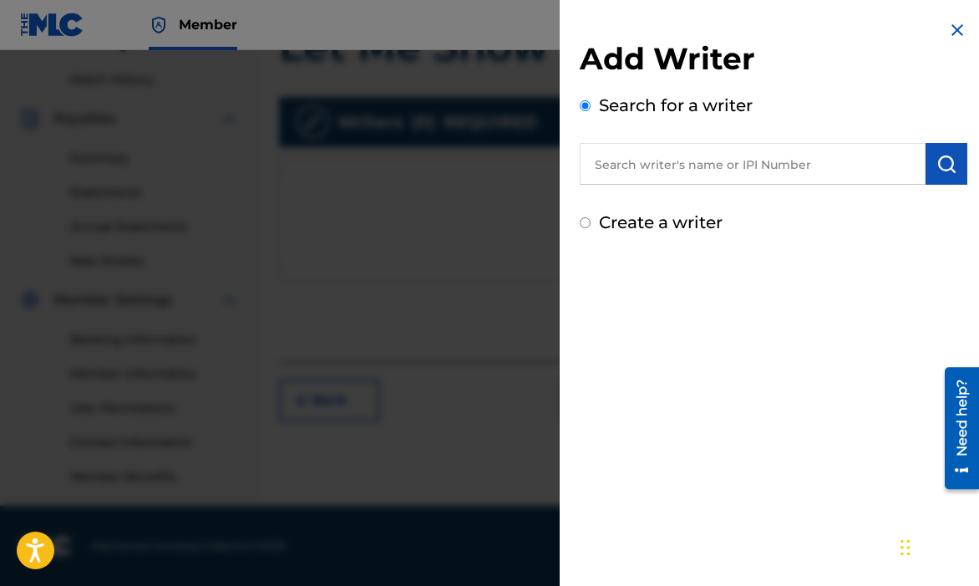
drag, startPoint x: 653, startPoint y: 122, endPoint x: 669, endPoint y: 173, distance: 53.4
click at [654, 126] on div "Search for a writer" at bounding box center [774, 139] width 388 height 92
click at [669, 173] on input "text" at bounding box center [753, 164] width 346 height 42
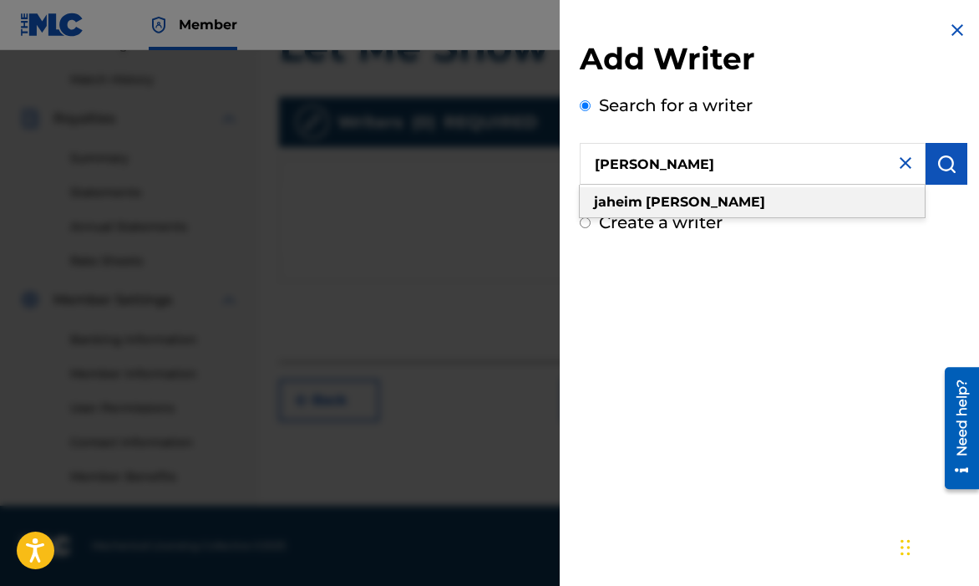
type input "[PERSON_NAME]"
click at [722, 198] on div "[PERSON_NAME]" at bounding box center [752, 202] width 345 height 30
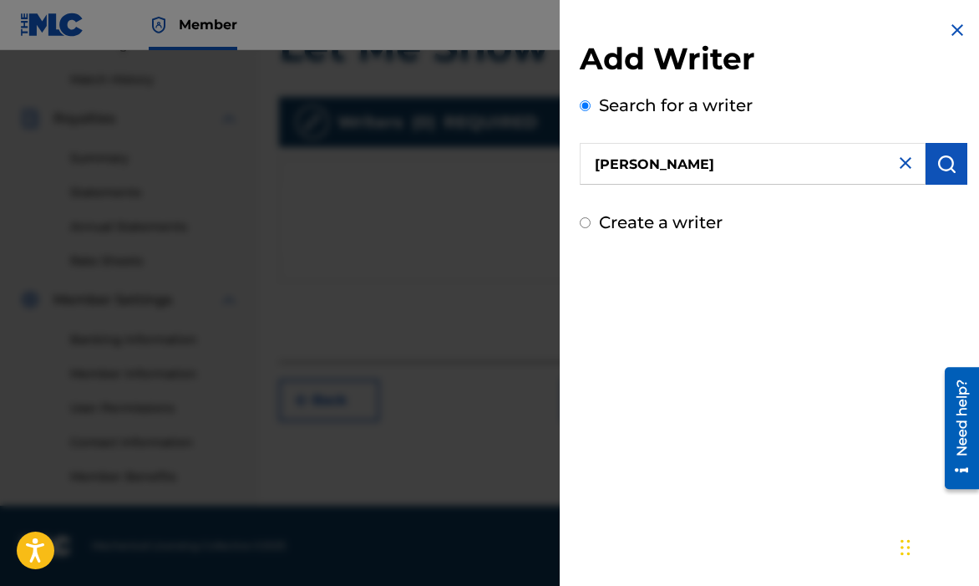
click at [944, 160] on img "submit" at bounding box center [946, 164] width 20 height 20
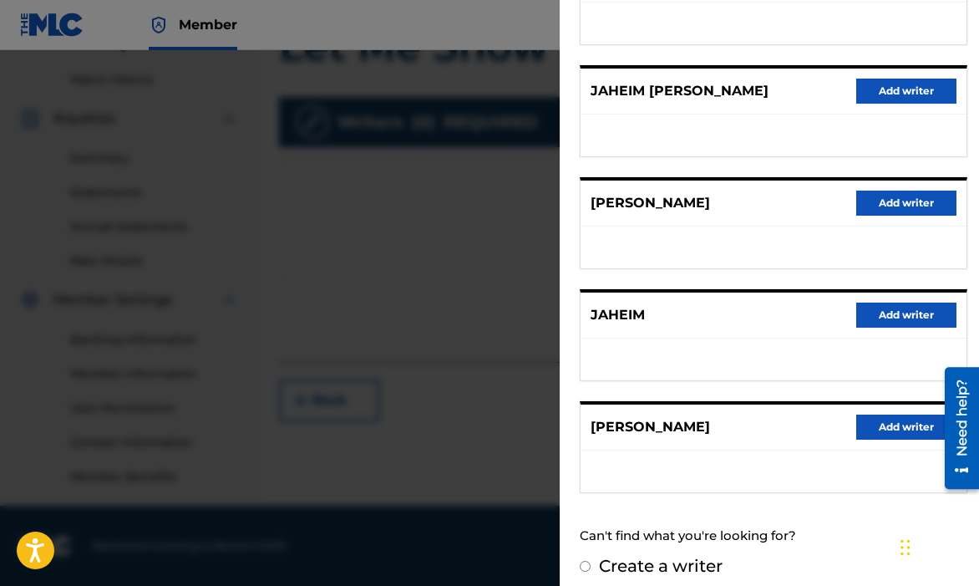
scroll to position [280, 0]
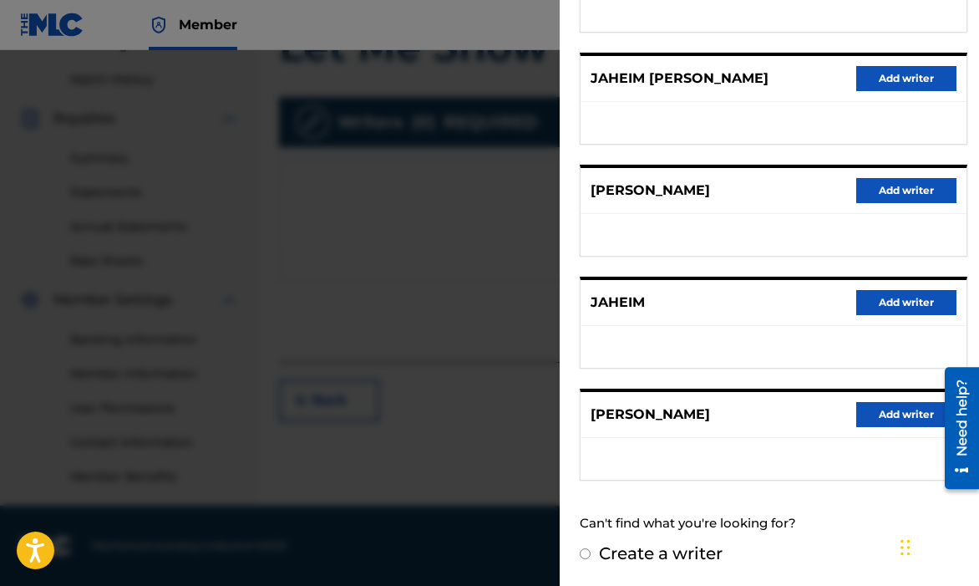
click at [900, 413] on button "Add writer" at bounding box center [906, 414] width 100 height 25
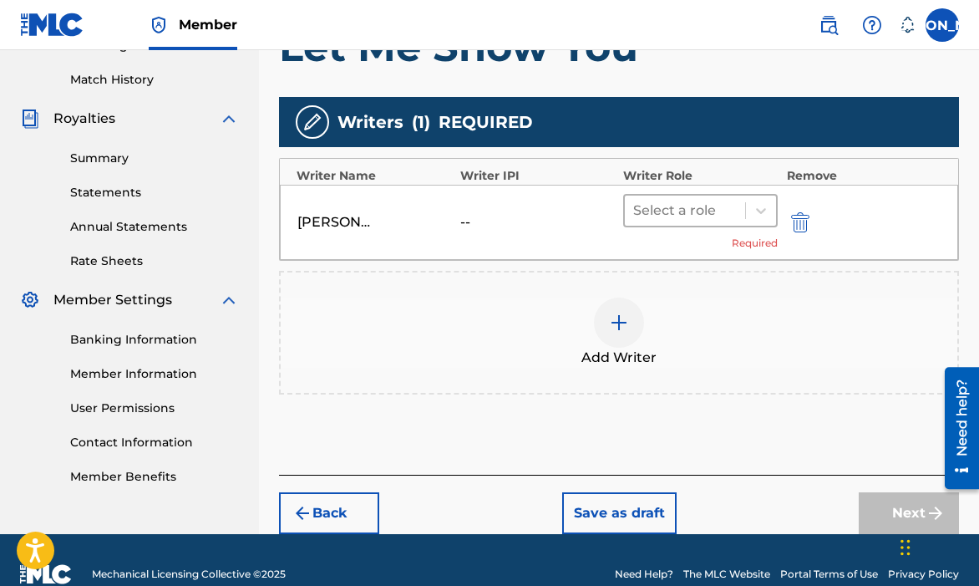
click at [723, 219] on div at bounding box center [685, 210] width 104 height 23
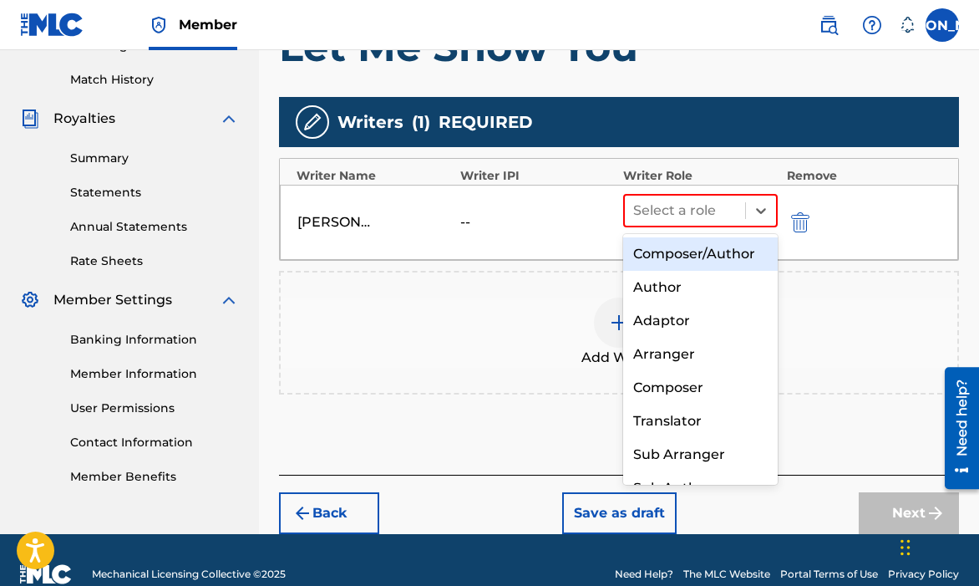
click at [710, 263] on div "Composer/Author" at bounding box center [700, 253] width 155 height 33
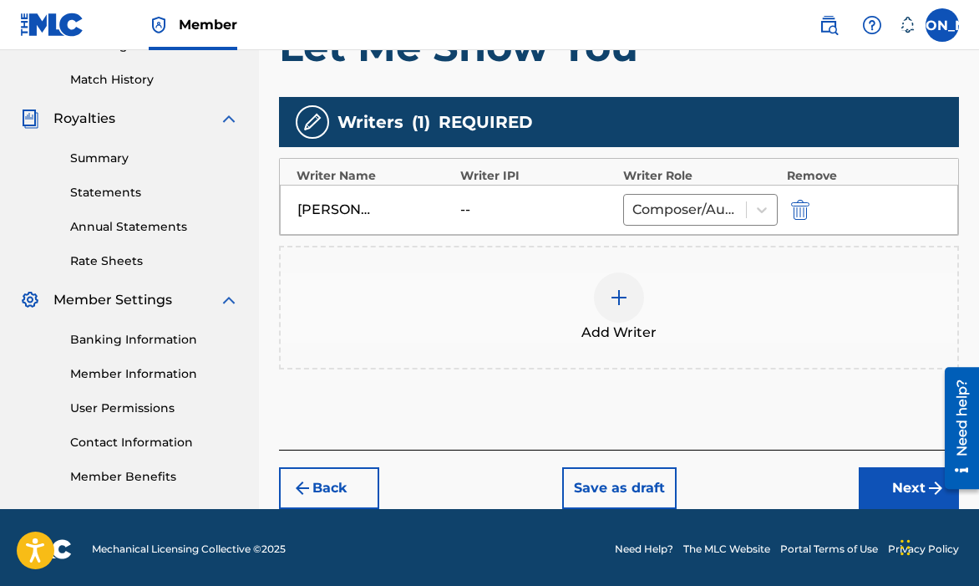
click at [900, 478] on button "Next" at bounding box center [909, 488] width 100 height 42
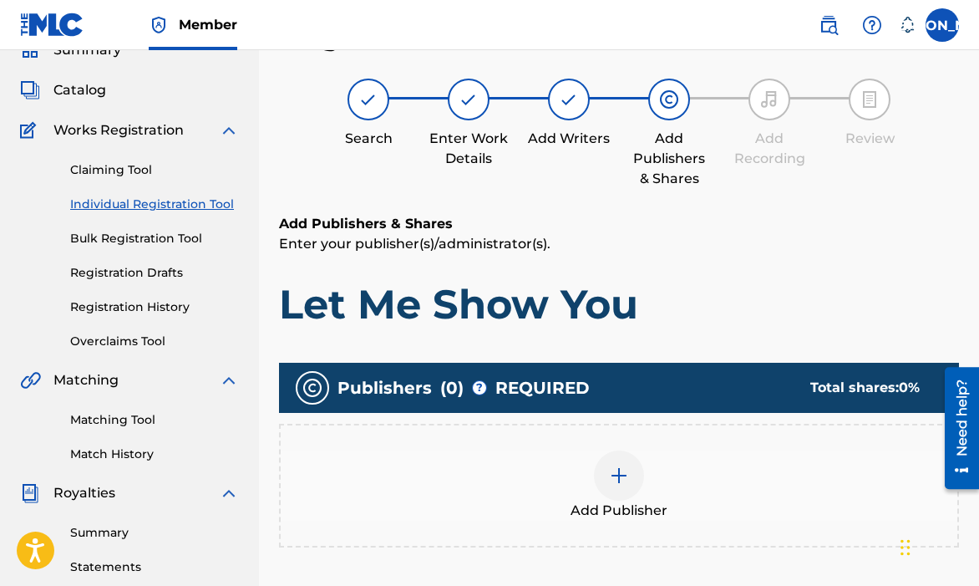
scroll to position [424, 0]
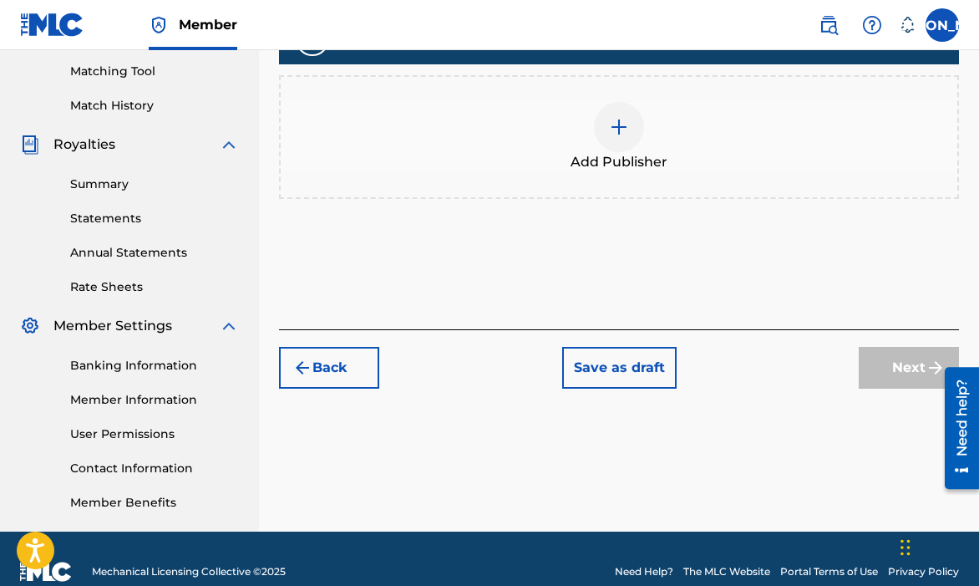
click at [611, 134] on img at bounding box center [619, 127] width 20 height 20
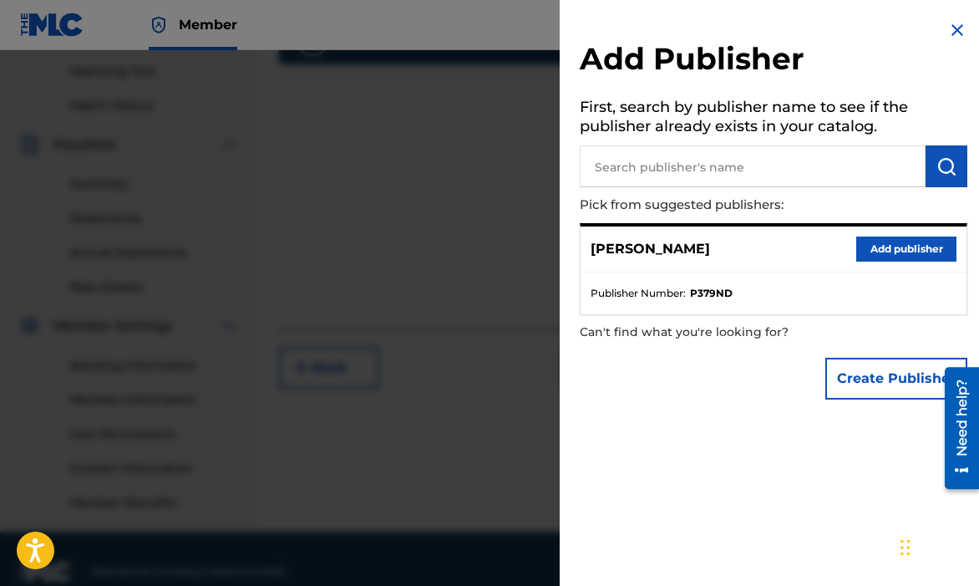
click at [884, 250] on button "Add publisher" at bounding box center [906, 248] width 100 height 25
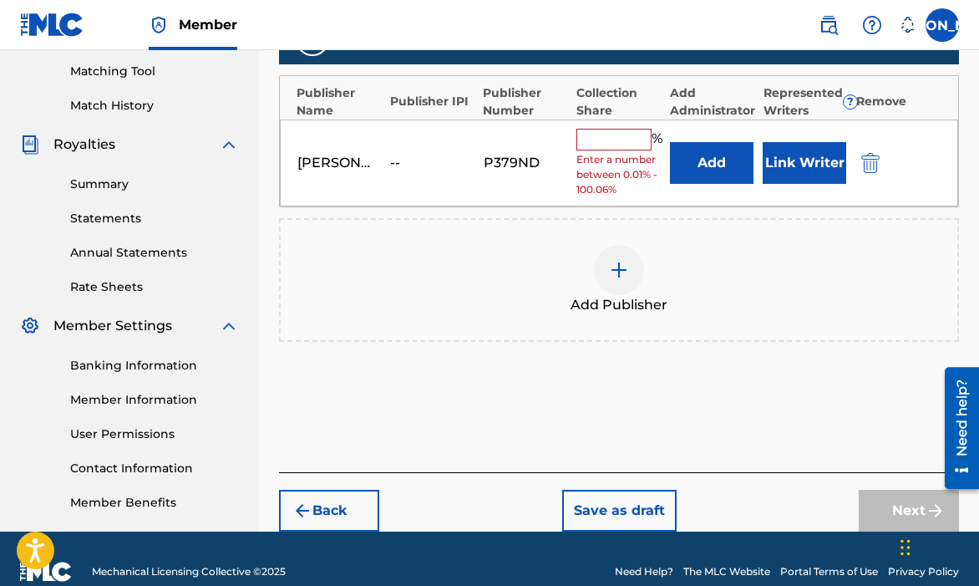
click at [626, 138] on input "text" at bounding box center [613, 140] width 75 height 22
type input "100"
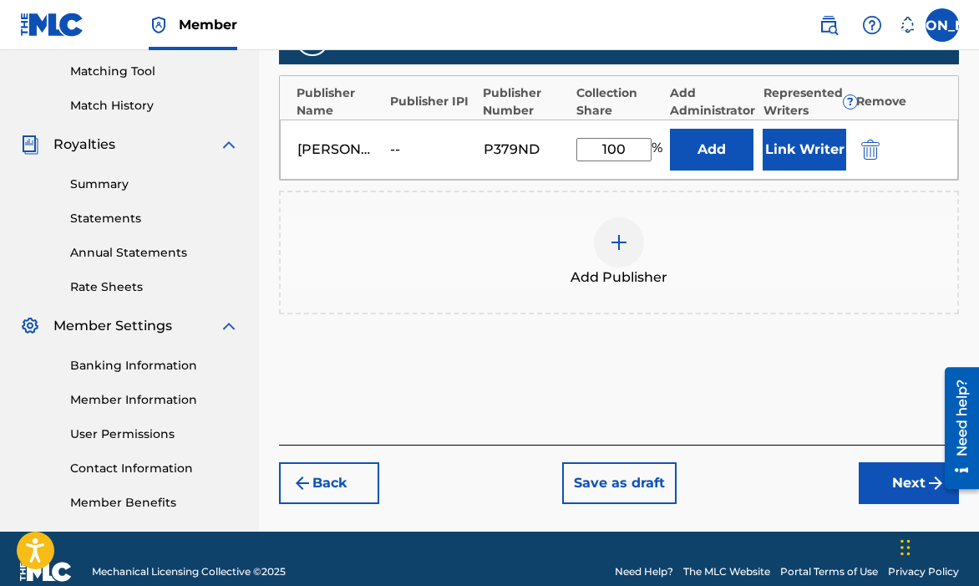
click at [850, 465] on div "Back Save as draft Next" at bounding box center [619, 473] width 680 height 59
click at [859, 472] on button "Next" at bounding box center [909, 483] width 100 height 42
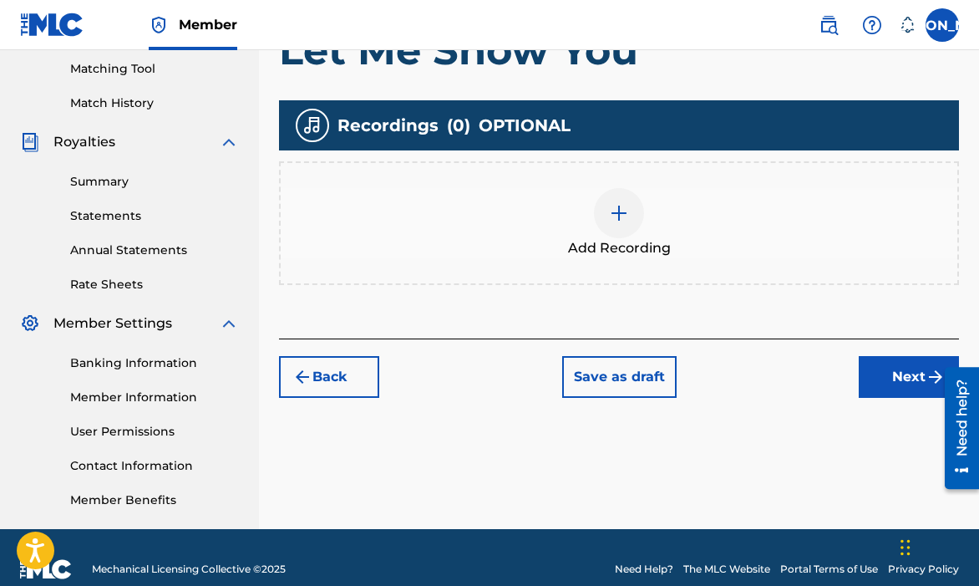
click at [880, 336] on div "Add Recordings (Optional) Enter recording information for your work. Recording …" at bounding box center [619, 100] width 680 height 475
click at [878, 383] on button "Next" at bounding box center [909, 377] width 100 height 42
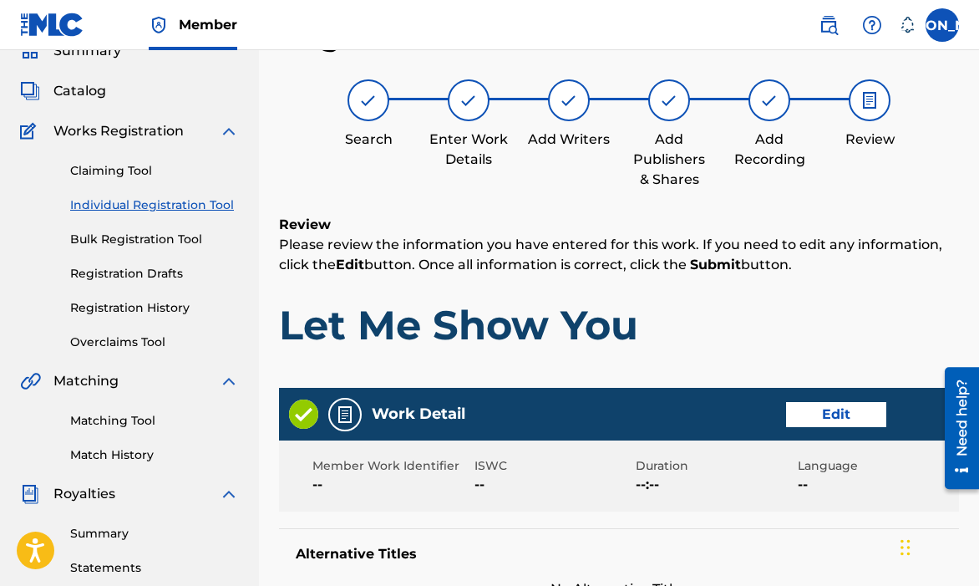
scroll to position [791, 0]
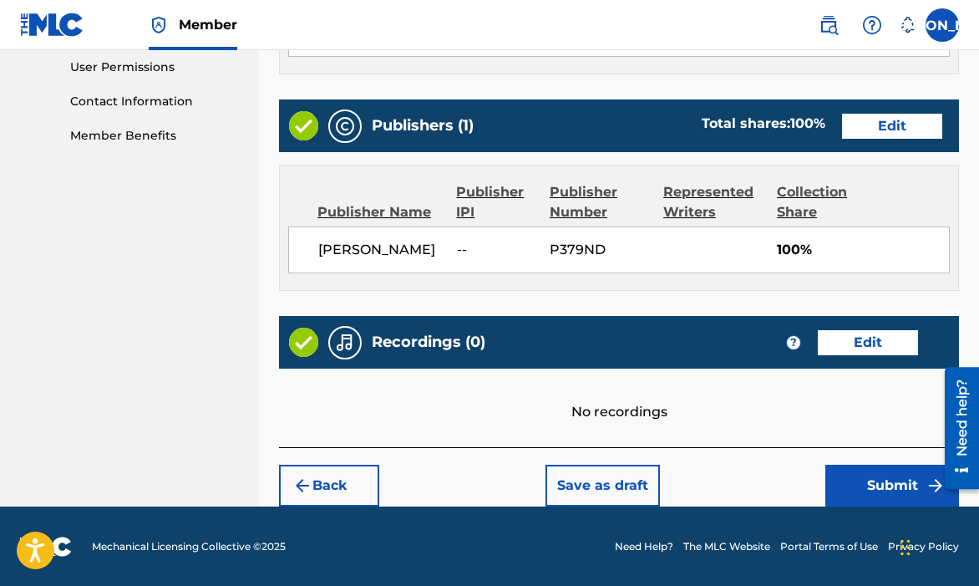
click at [862, 475] on button "Submit" at bounding box center [892, 485] width 134 height 42
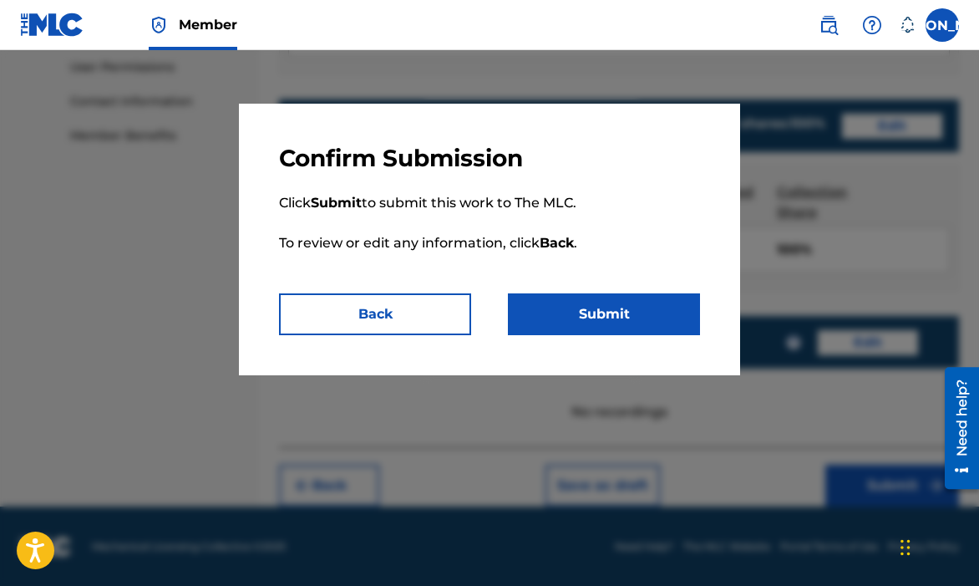
drag, startPoint x: 687, startPoint y: 337, endPoint x: 679, endPoint y: 328, distance: 11.2
click at [684, 336] on div "Confirm Submission Click Submit to submit this work to The MLC. To review or ed…" at bounding box center [489, 239] width 501 height 271
click at [679, 328] on button "Submit" at bounding box center [604, 314] width 192 height 42
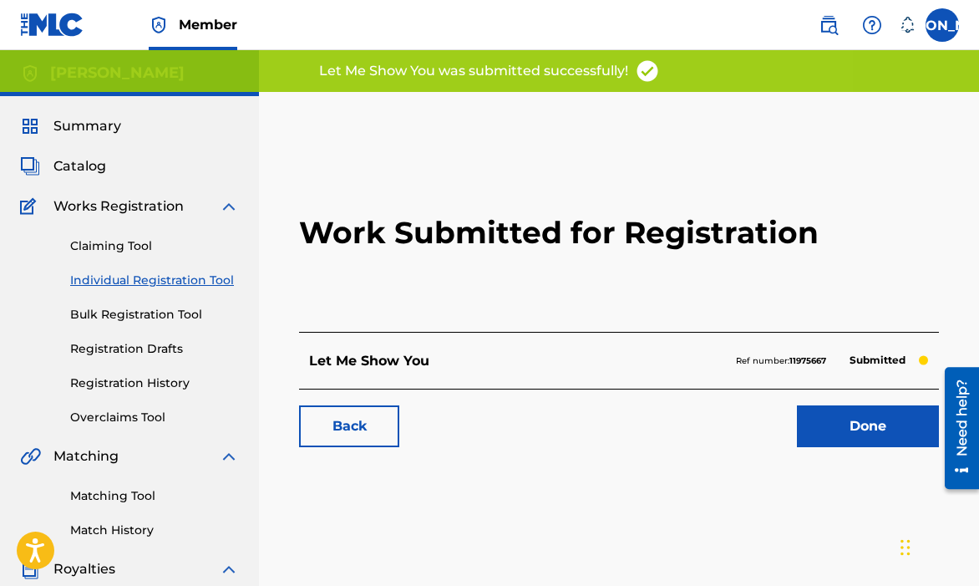
click at [172, 287] on link "Individual Registration Tool" at bounding box center [154, 280] width 169 height 18
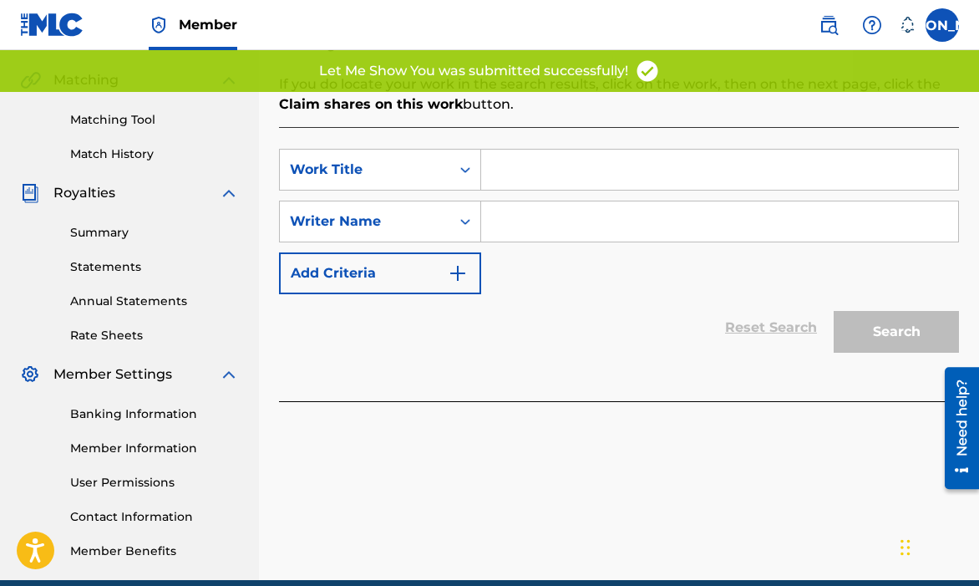
scroll to position [426, 0]
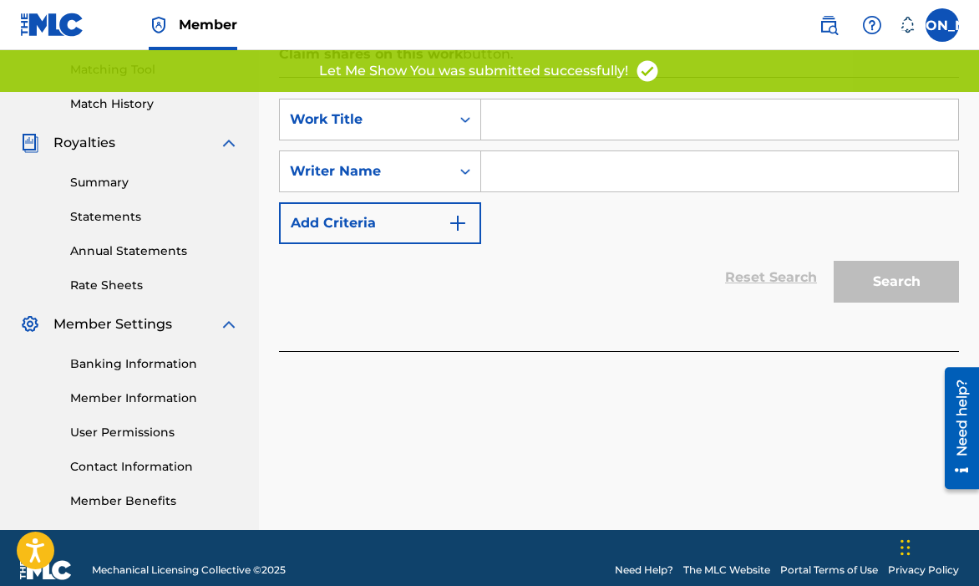
click at [608, 133] on input "Search Form" at bounding box center [719, 119] width 477 height 40
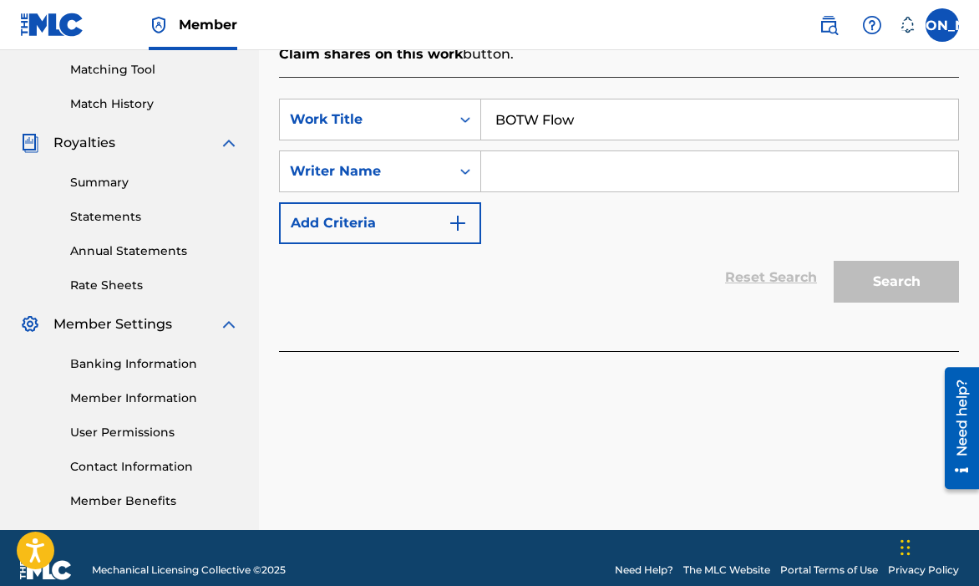
type input "BOTW Flow"
click at [601, 170] on input "Search Form" at bounding box center [719, 171] width 477 height 40
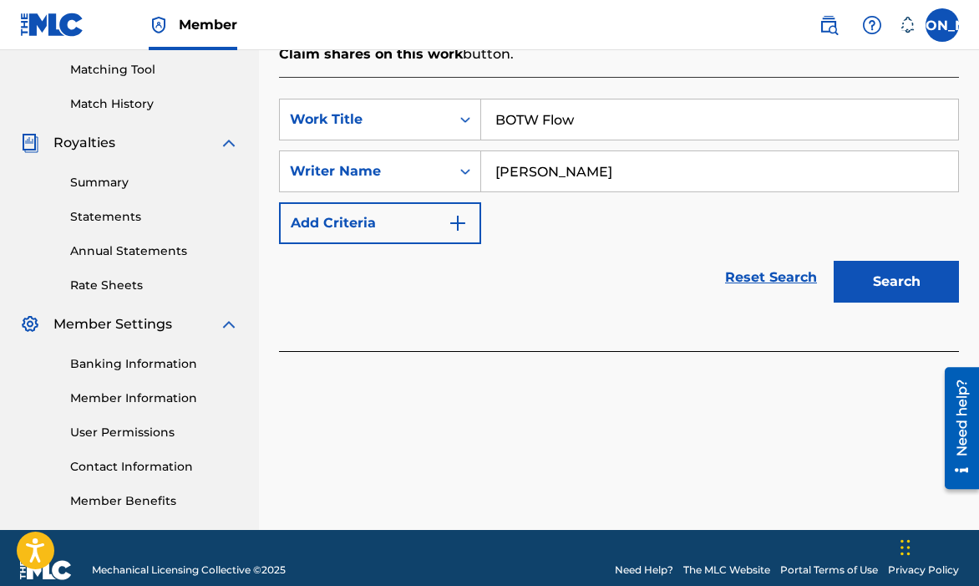
type input "[PERSON_NAME]"
click at [896, 285] on button "Search" at bounding box center [896, 282] width 125 height 42
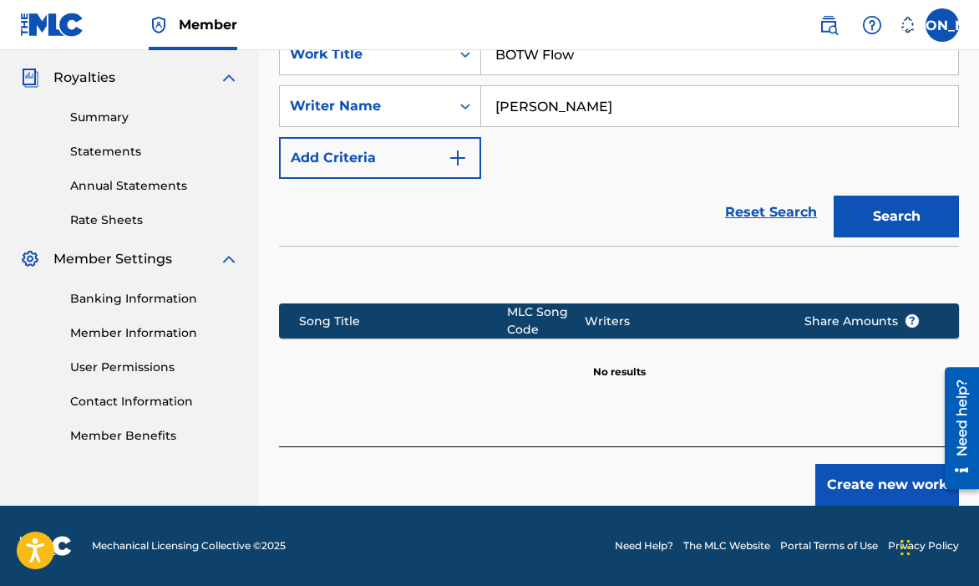
click at [851, 493] on button "Create new work" at bounding box center [887, 485] width 144 height 42
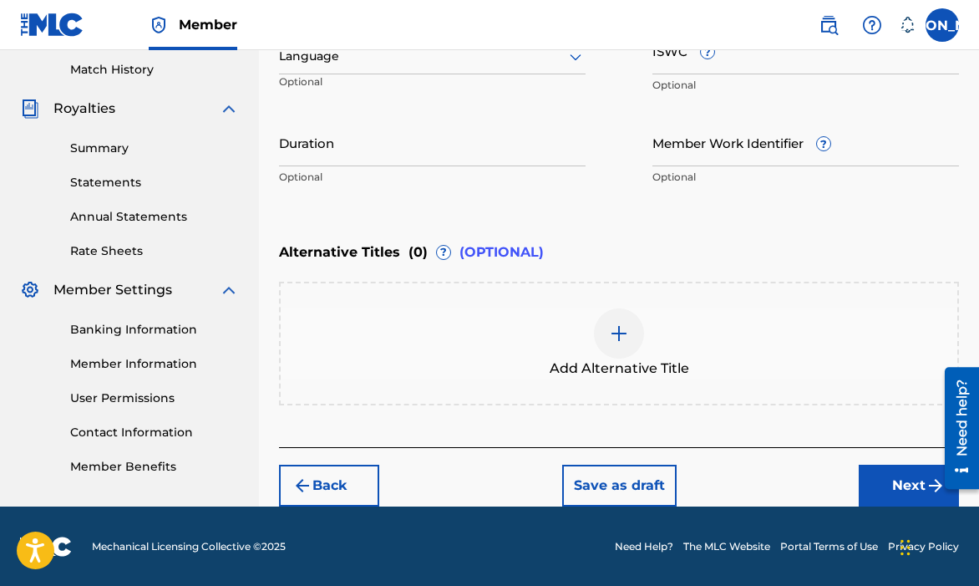
click at [867, 479] on button "Next" at bounding box center [909, 485] width 100 height 42
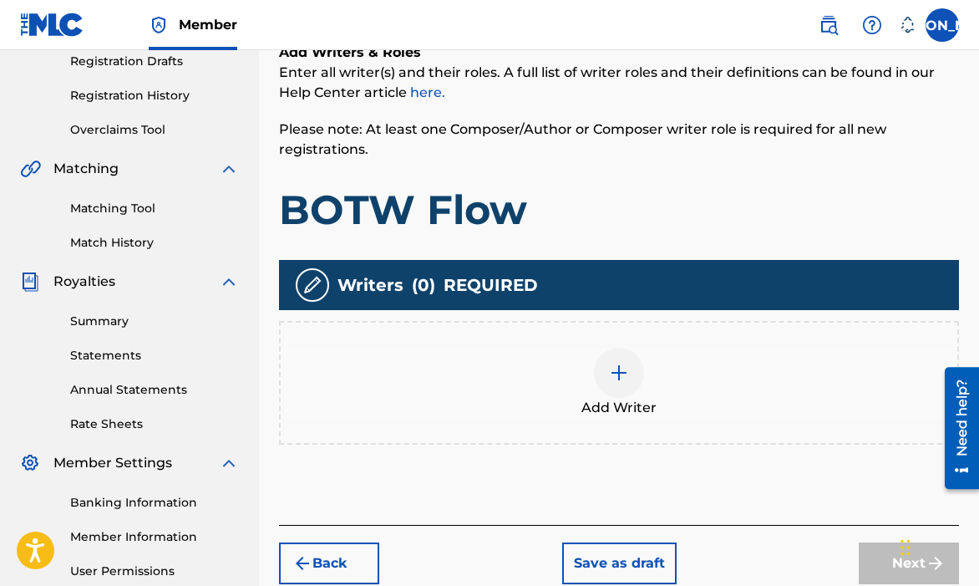
scroll to position [421, 0]
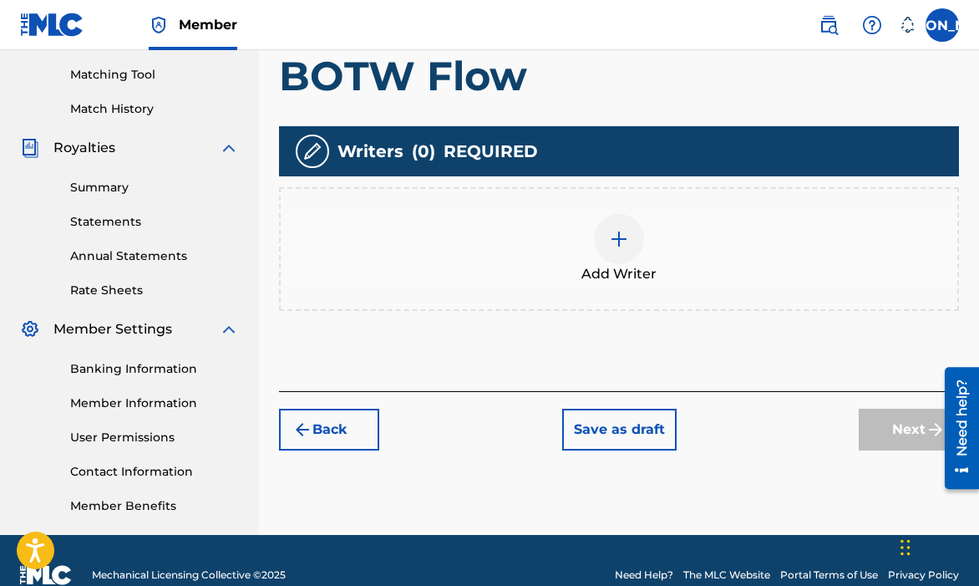
click at [602, 219] on div at bounding box center [619, 239] width 50 height 50
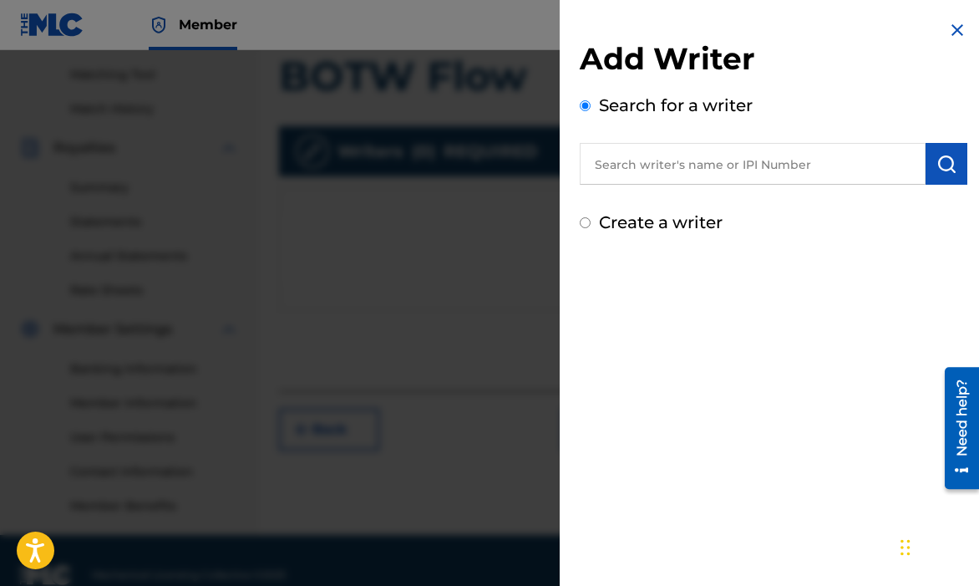
click at [591, 160] on input "text" at bounding box center [753, 164] width 346 height 42
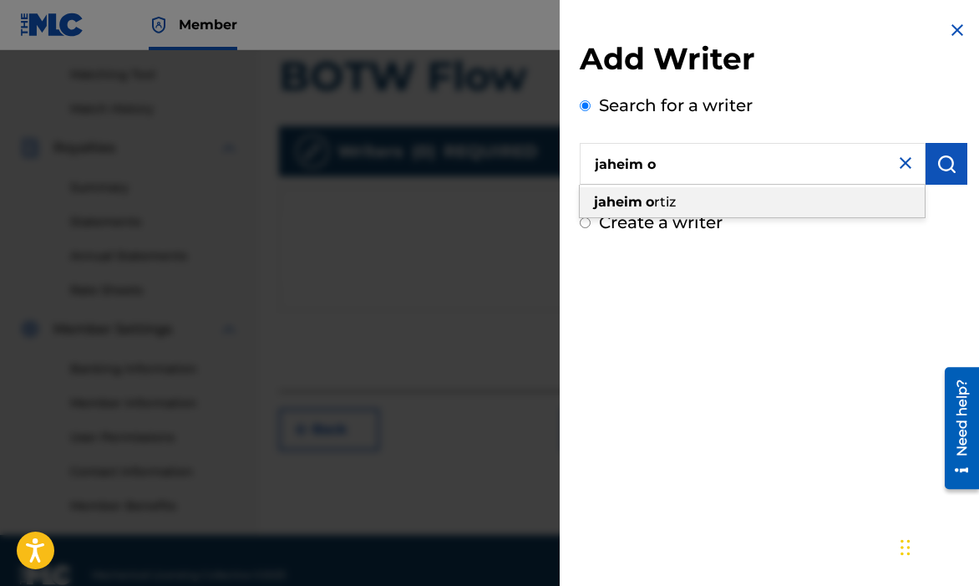
click at [760, 207] on div "jaheim o rtiz" at bounding box center [752, 202] width 345 height 30
type input "[PERSON_NAME]"
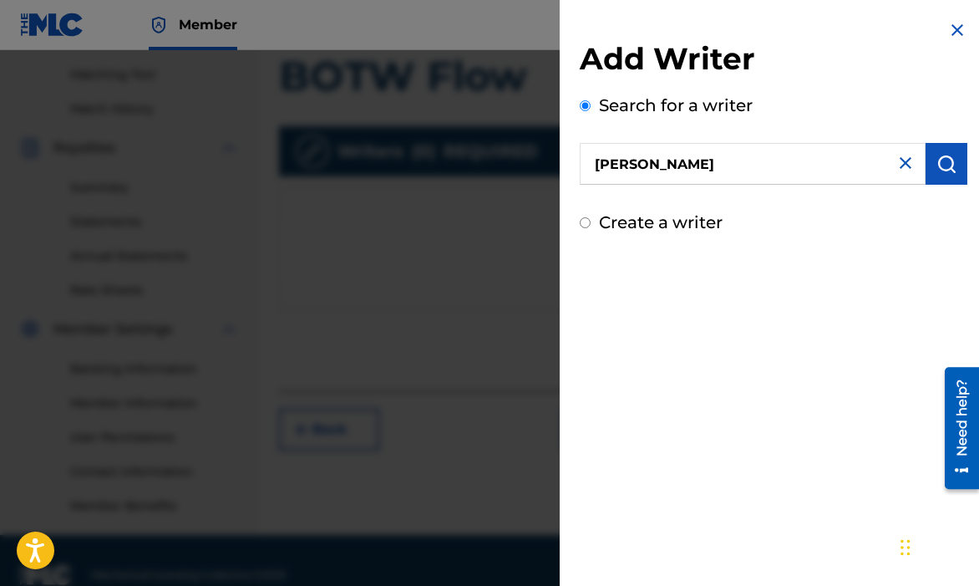
click at [938, 170] on img "submit" at bounding box center [946, 164] width 20 height 20
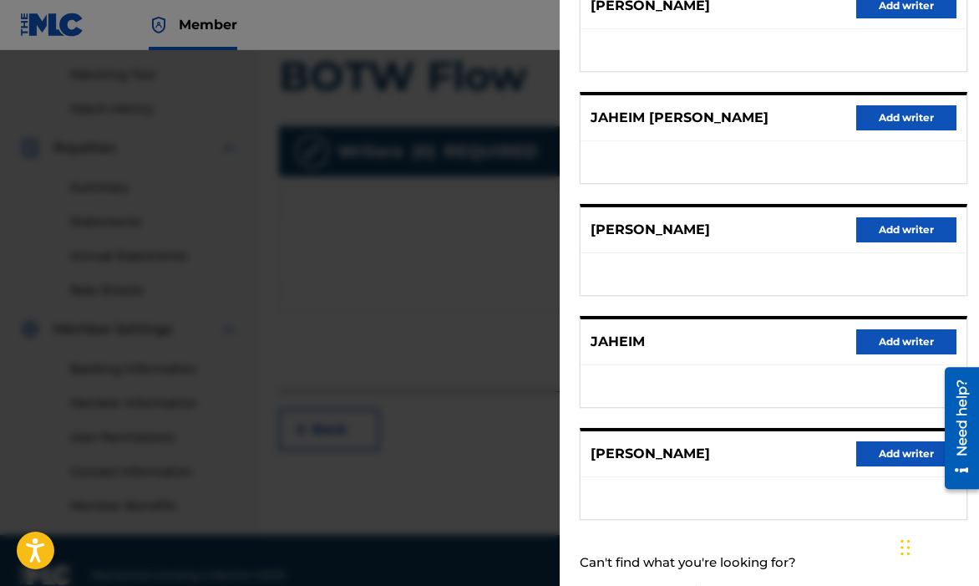
scroll to position [280, 0]
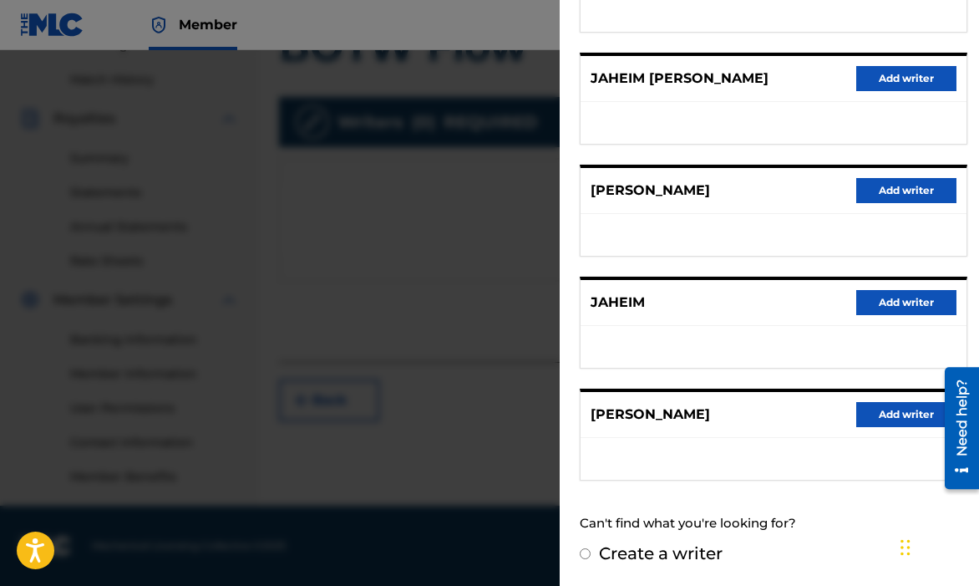
click at [881, 418] on button "Add writer" at bounding box center [906, 414] width 100 height 25
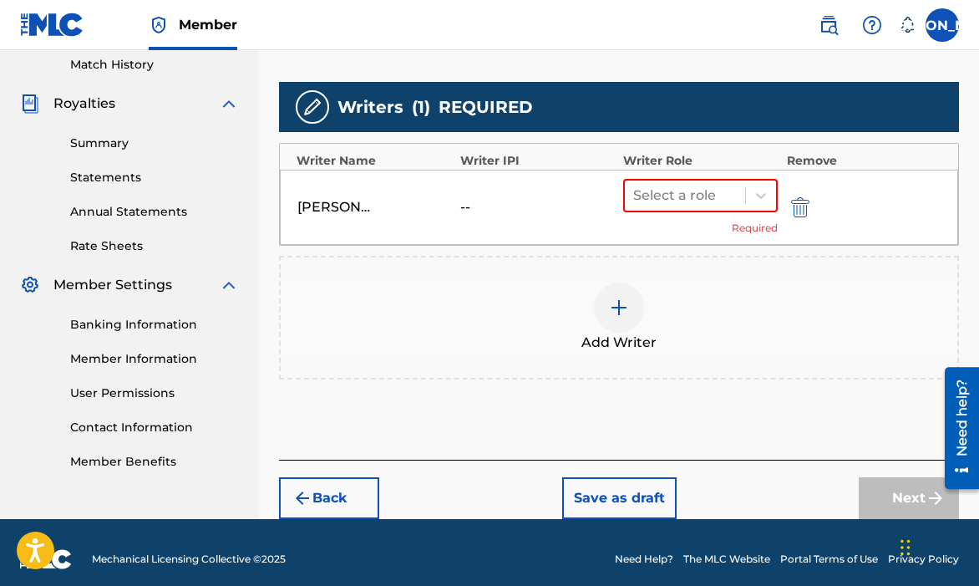
scroll to position [479, 0]
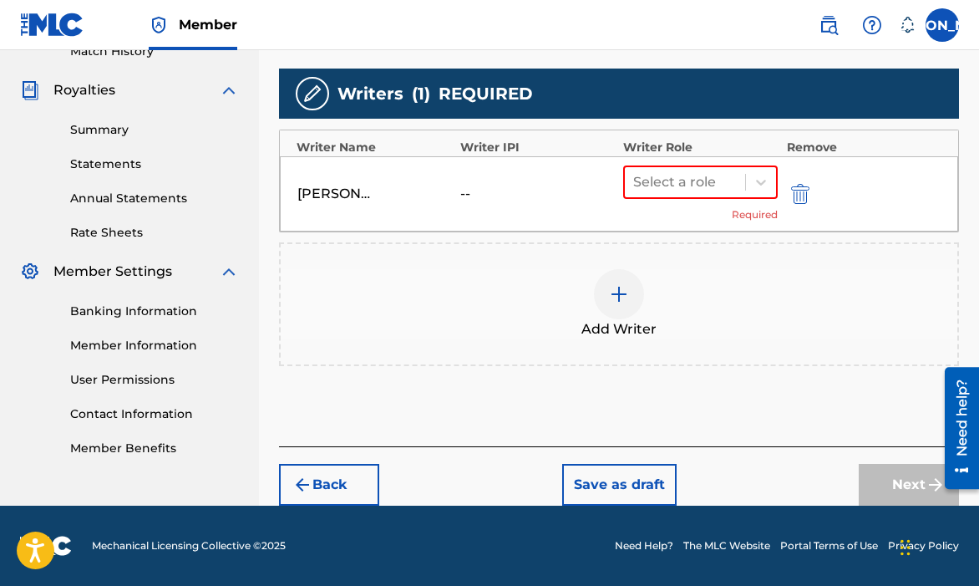
click at [673, 159] on div "[PERSON_NAME] -- Select a role Required" at bounding box center [619, 193] width 678 height 75
click at [672, 179] on div at bounding box center [685, 181] width 104 height 23
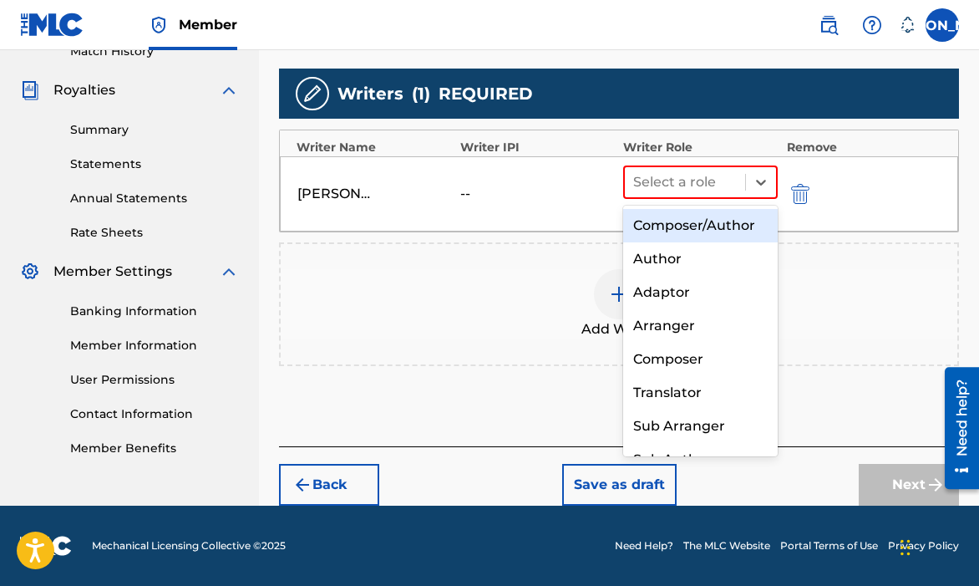
click at [673, 205] on div "Composer/Author Author Adaptor Arranger Composer Translator Sub Arranger Sub Au…" at bounding box center [700, 330] width 155 height 251
click at [672, 220] on div "Composer/Author" at bounding box center [700, 225] width 155 height 33
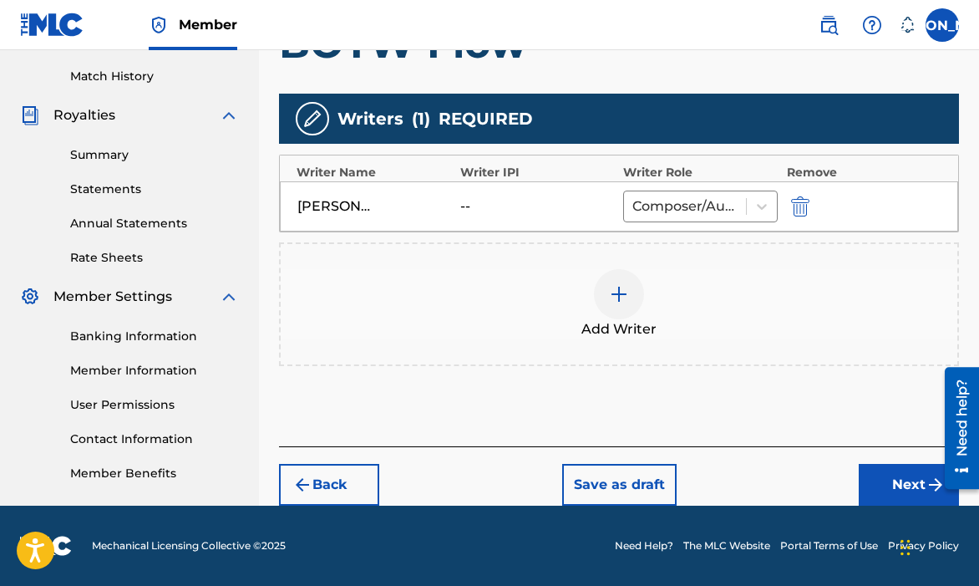
click at [875, 471] on button "Next" at bounding box center [909, 485] width 100 height 42
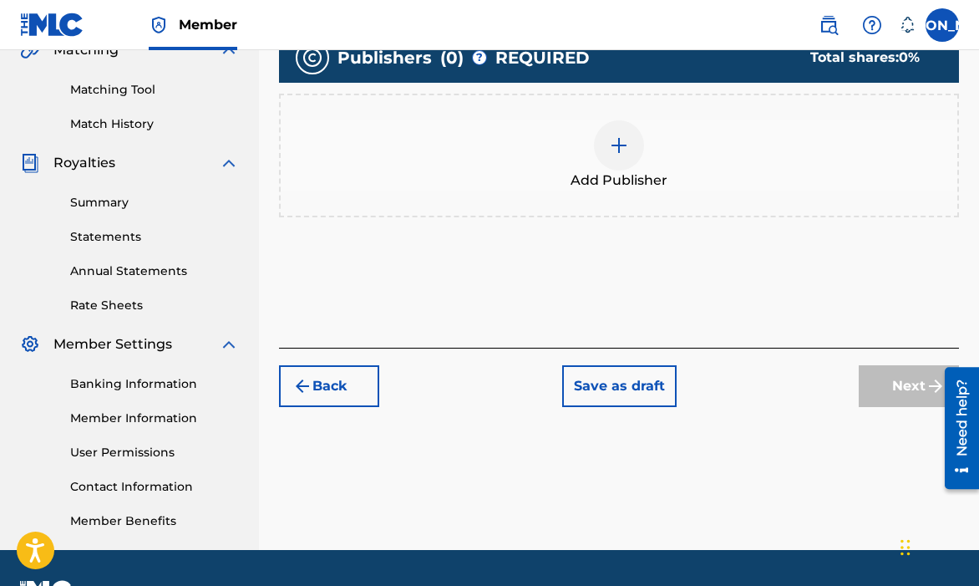
scroll to position [410, 0]
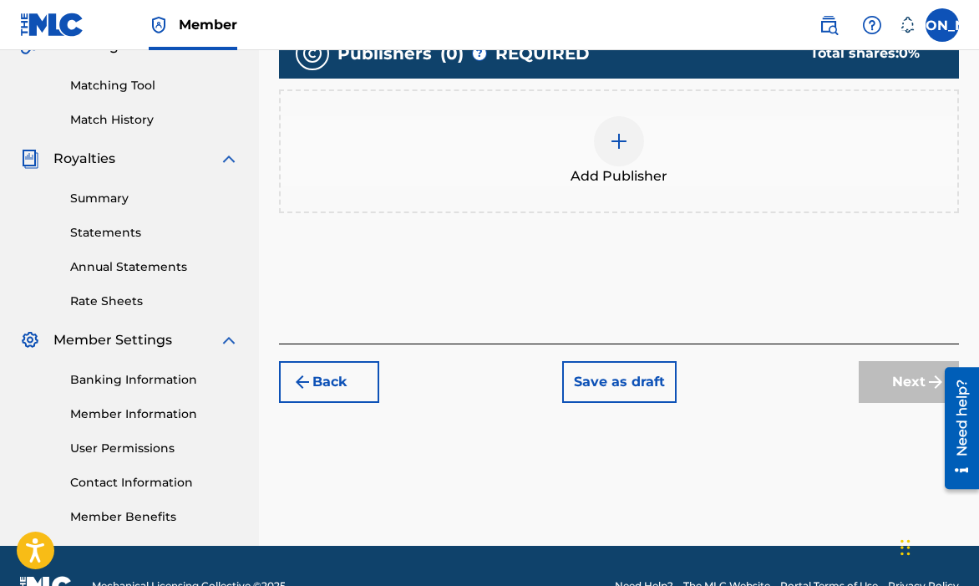
click at [621, 175] on span "Add Publisher" at bounding box center [619, 176] width 97 height 20
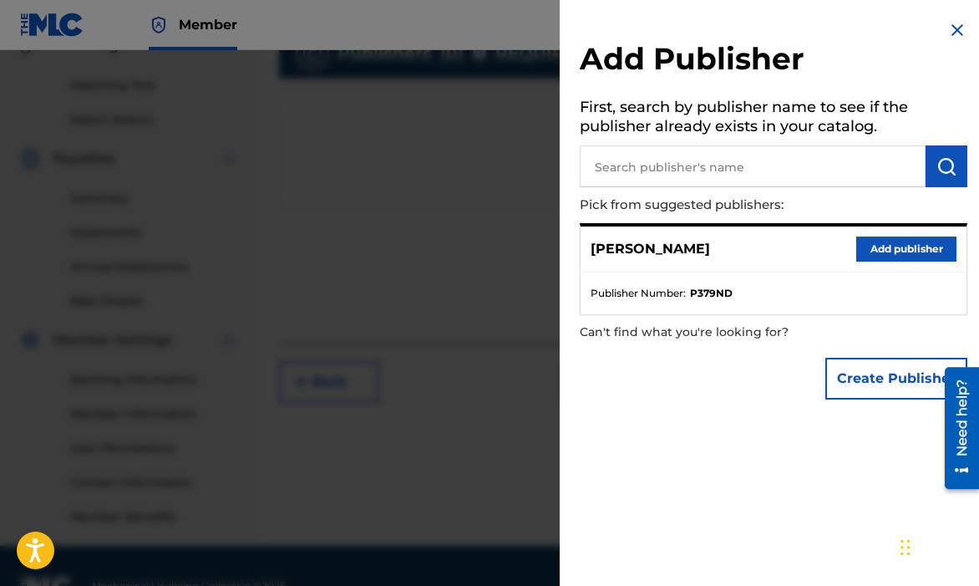
click at [625, 180] on input "text" at bounding box center [753, 166] width 346 height 42
click at [856, 255] on button "Add publisher" at bounding box center [906, 248] width 100 height 25
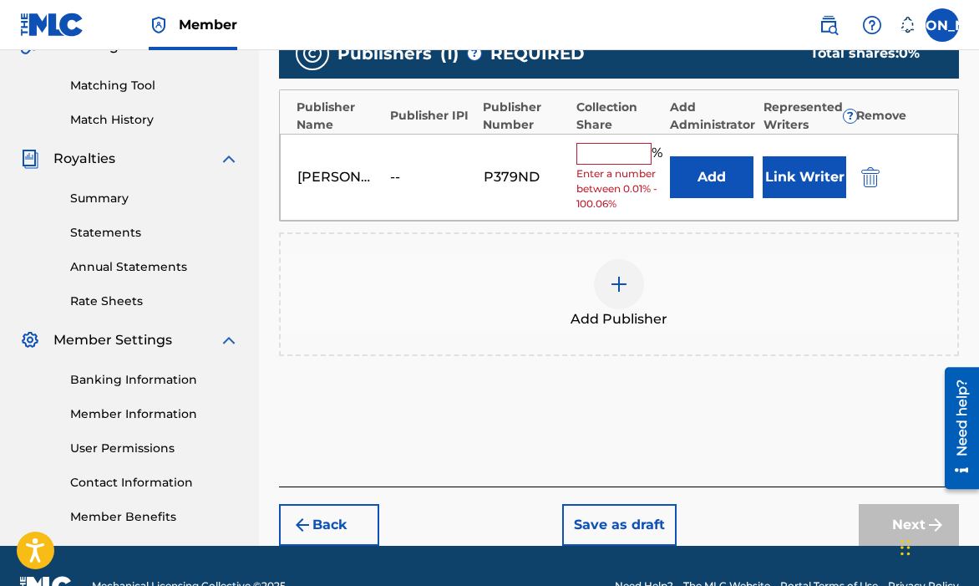
click at [615, 159] on input "text" at bounding box center [613, 154] width 75 height 22
type input "100"
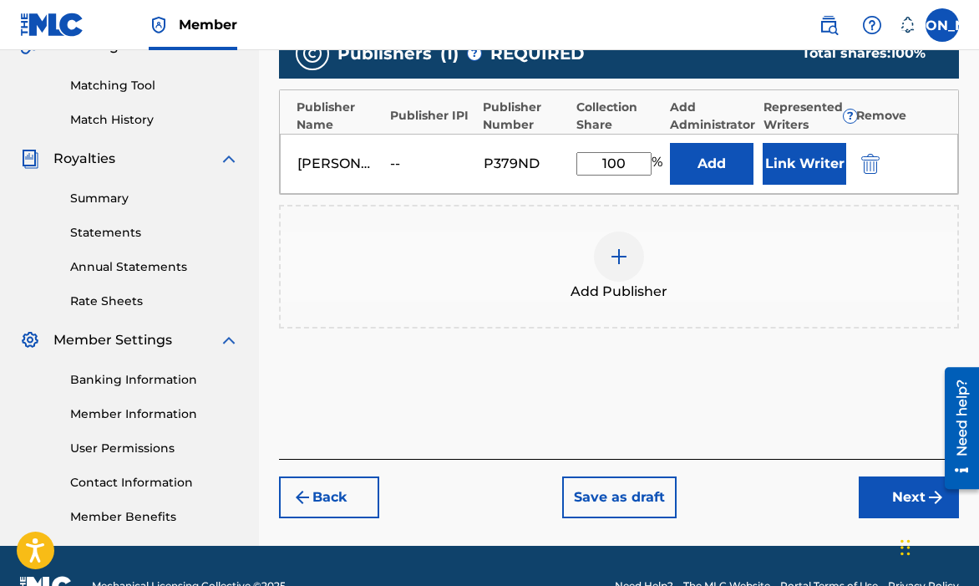
drag, startPoint x: 881, startPoint y: 490, endPoint x: 879, endPoint y: 478, distance: 12.8
click at [881, 490] on button "Next" at bounding box center [909, 497] width 100 height 42
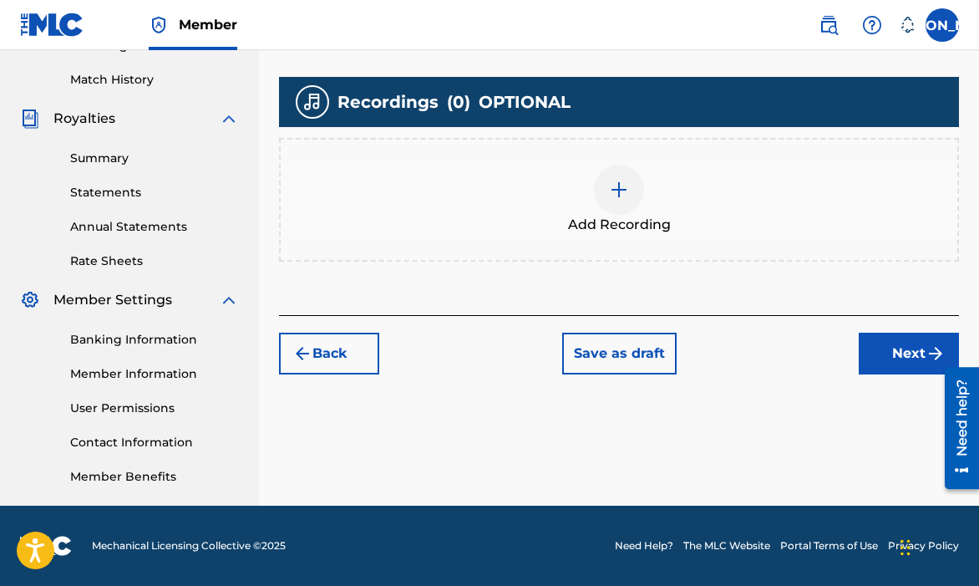
click at [888, 365] on button "Next" at bounding box center [909, 353] width 100 height 42
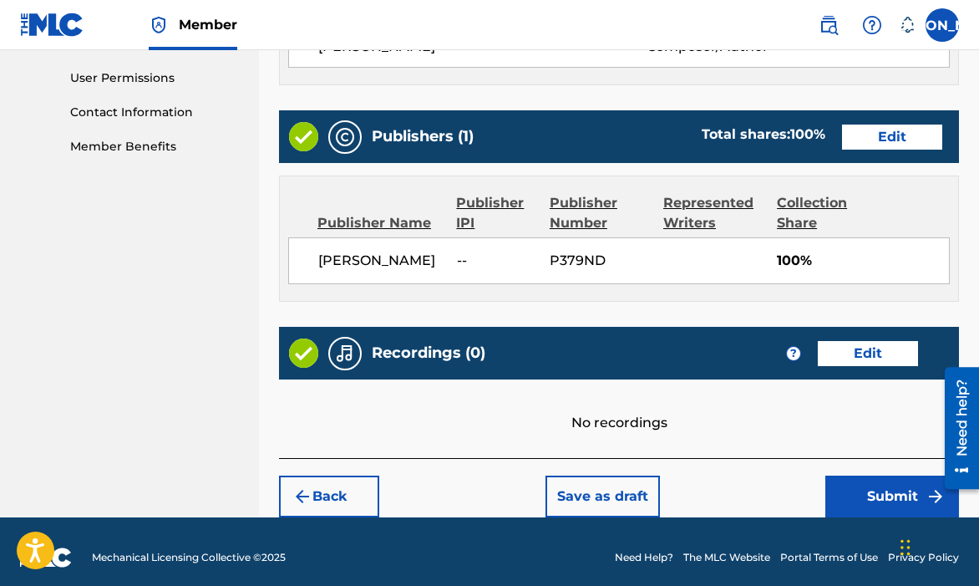
scroll to position [791, 0]
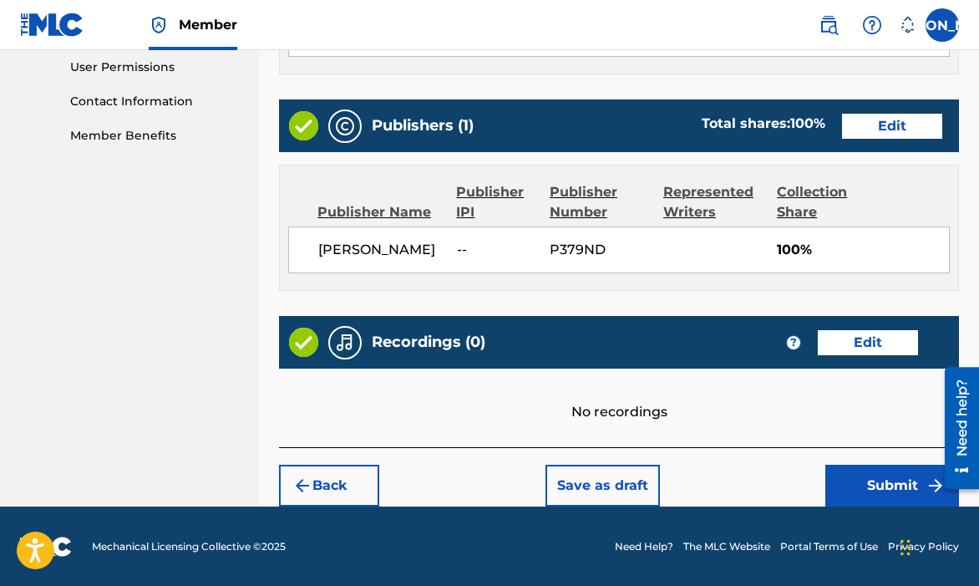
click at [848, 496] on button "Submit" at bounding box center [892, 485] width 134 height 42
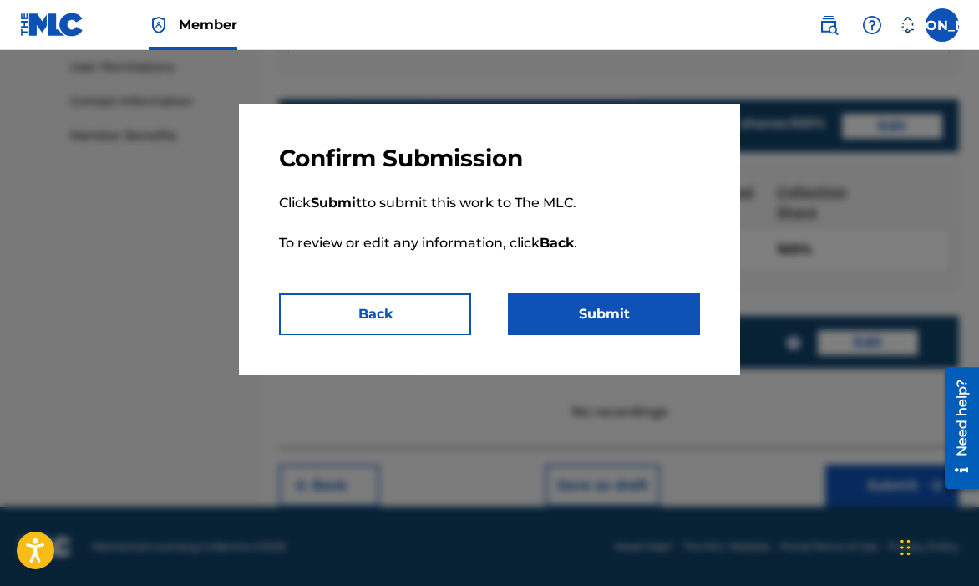
click at [638, 312] on button "Submit" at bounding box center [604, 314] width 192 height 42
click at [570, 326] on button "Submit" at bounding box center [604, 314] width 192 height 42
click at [495, 337] on div "Confirm Submission Click Submit to submit this work to The MLC. To review or ed…" at bounding box center [489, 239] width 501 height 271
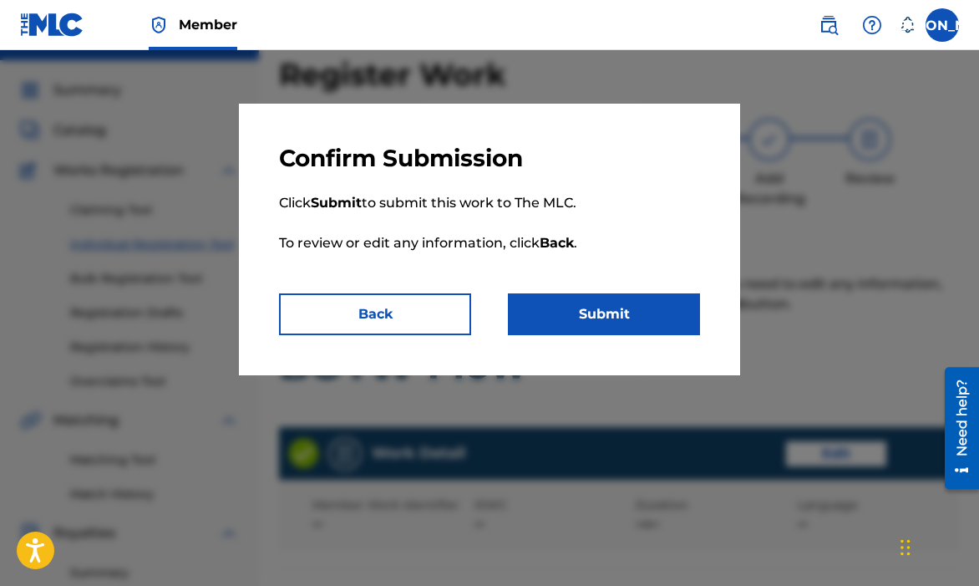
scroll to position [36, 0]
click at [526, 311] on button "Submit" at bounding box center [604, 314] width 192 height 42
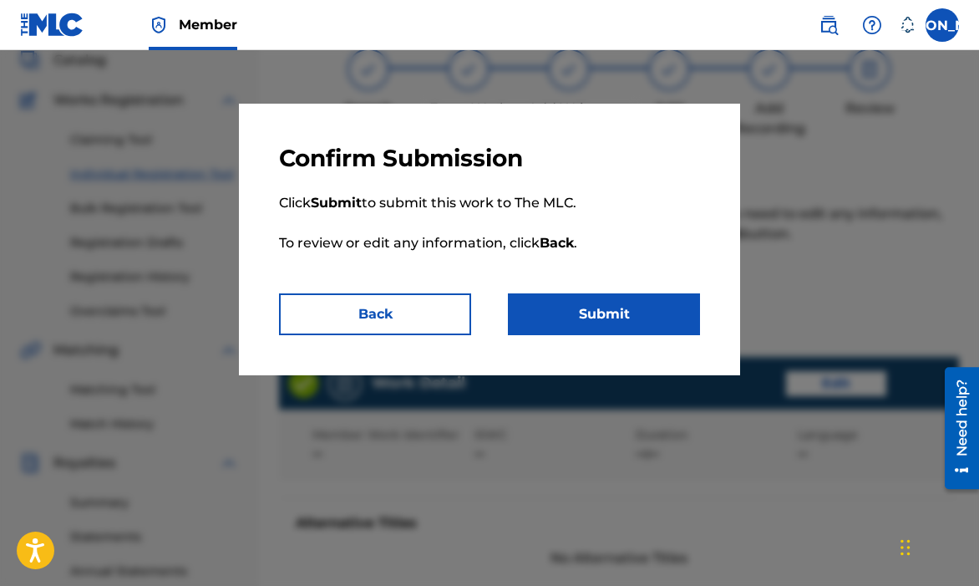
click at [426, 307] on button "Back" at bounding box center [375, 314] width 192 height 42
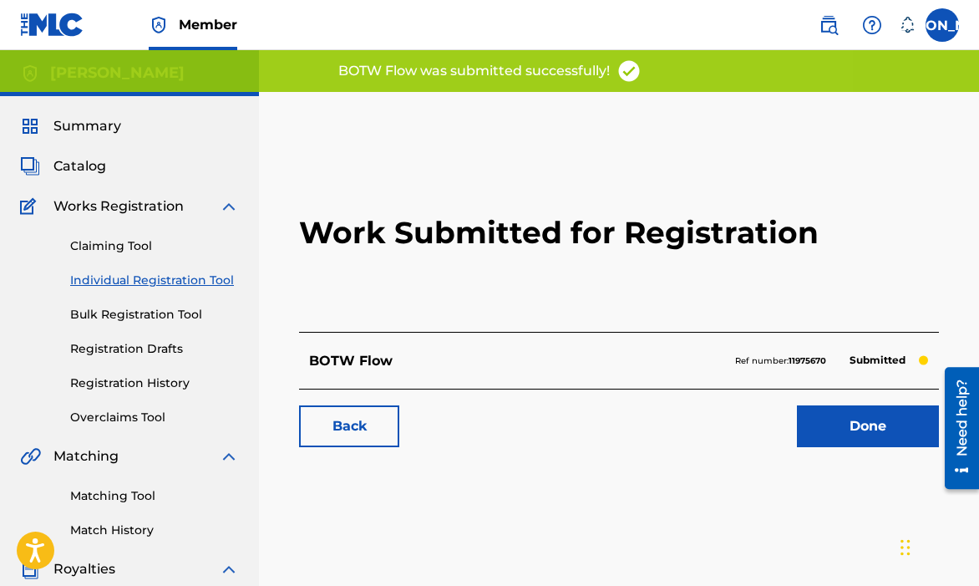
click at [860, 442] on link "Done" at bounding box center [868, 426] width 142 height 42
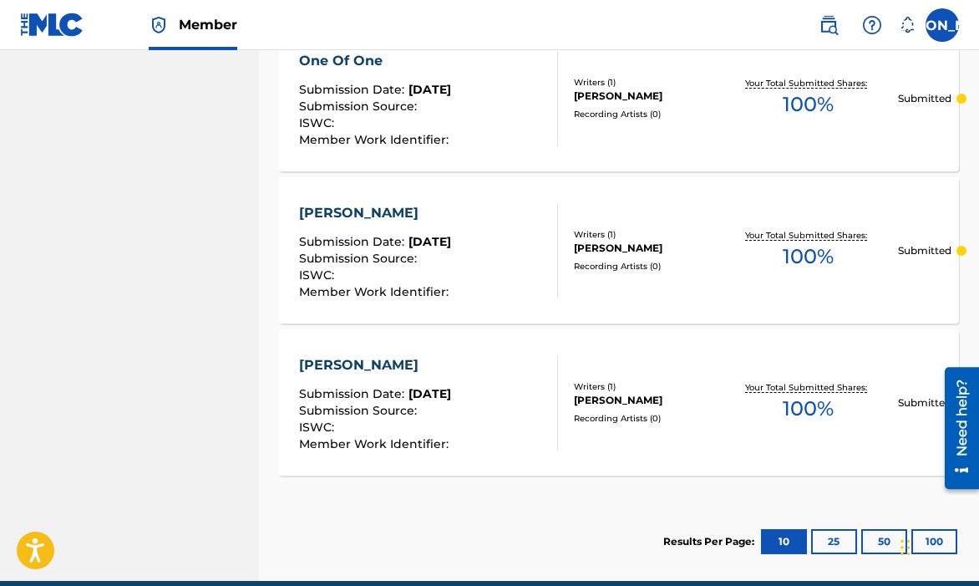
scroll to position [1672, 0]
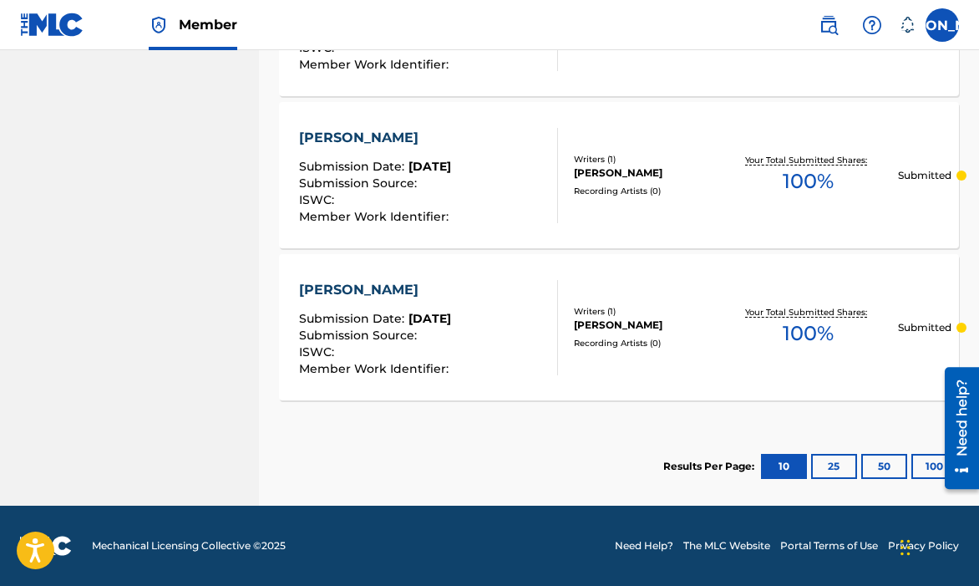
click at [537, 331] on div "[PERSON_NAME] Submission Date : [DATE] Submission Source : ISWC : Member Work I…" at bounding box center [428, 327] width 258 height 95
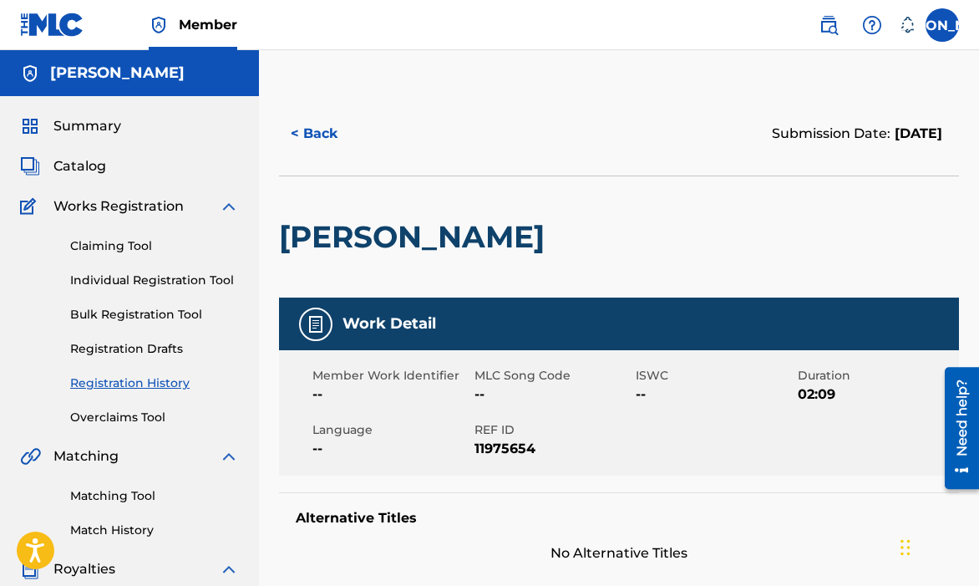
scroll to position [104, 0]
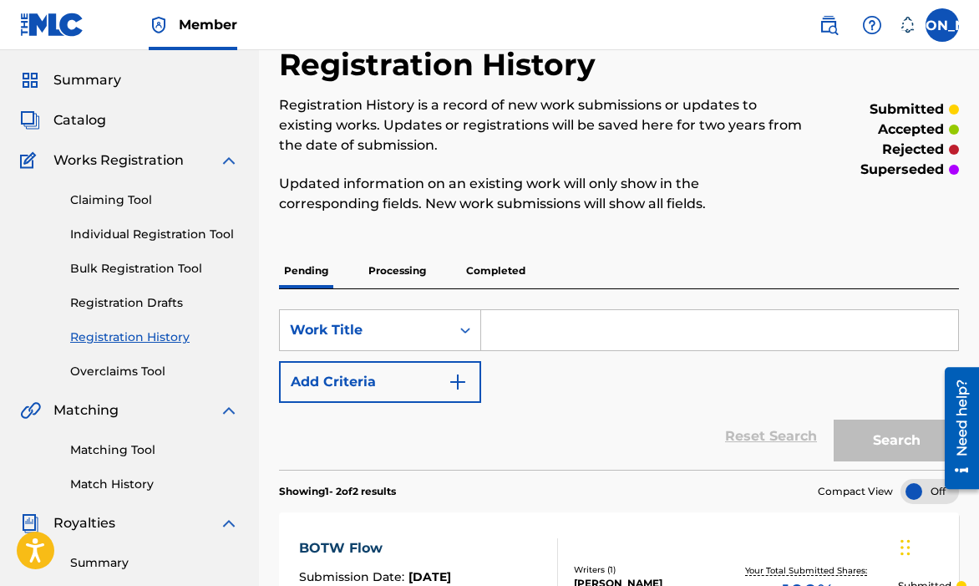
scroll to position [63, 0]
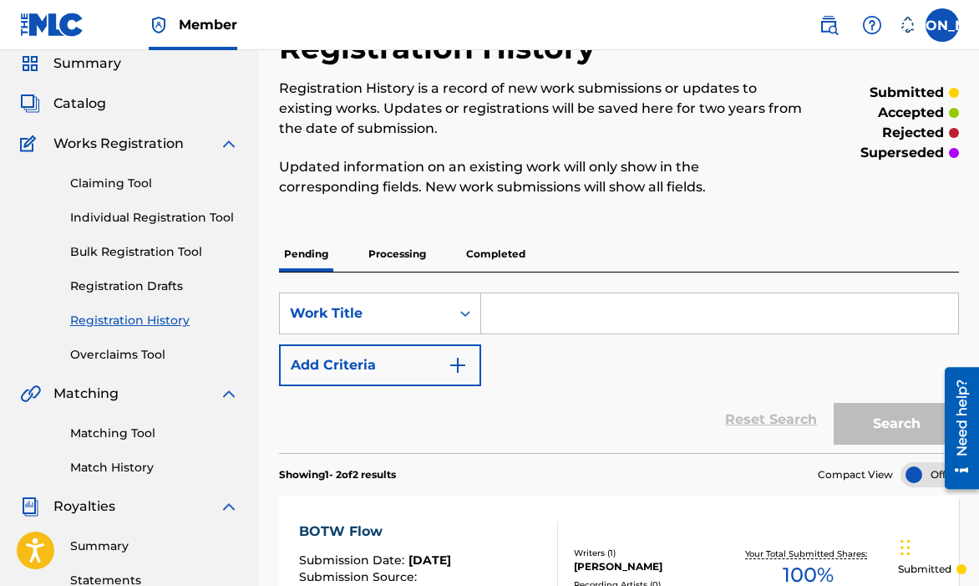
click at [179, 244] on link "Bulk Registration Tool" at bounding box center [154, 252] width 169 height 18
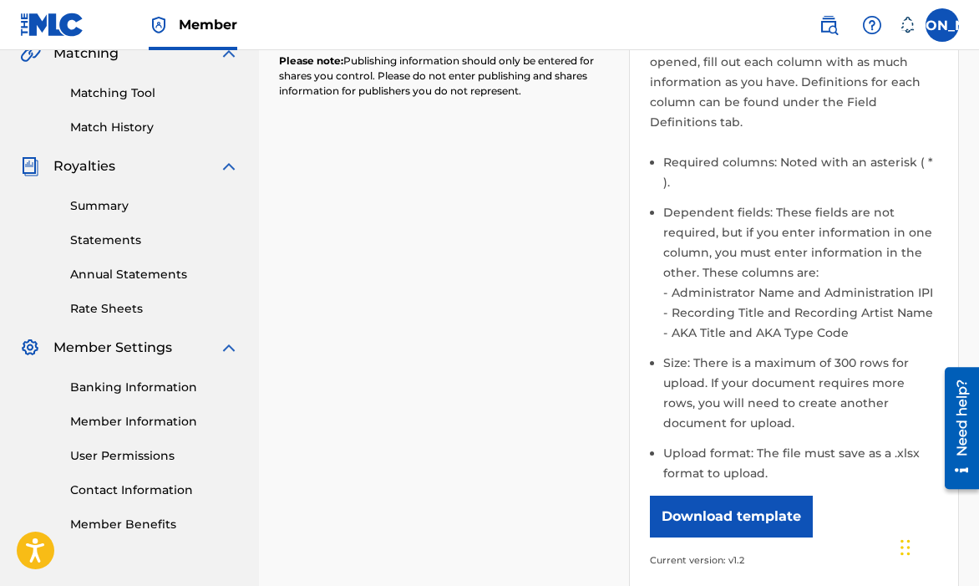
scroll to position [402, 0]
click at [162, 404] on div "Banking Information Member Information User Permissions Contact Information Mem…" at bounding box center [129, 445] width 219 height 175
click at [158, 382] on link "Banking Information" at bounding box center [154, 388] width 169 height 18
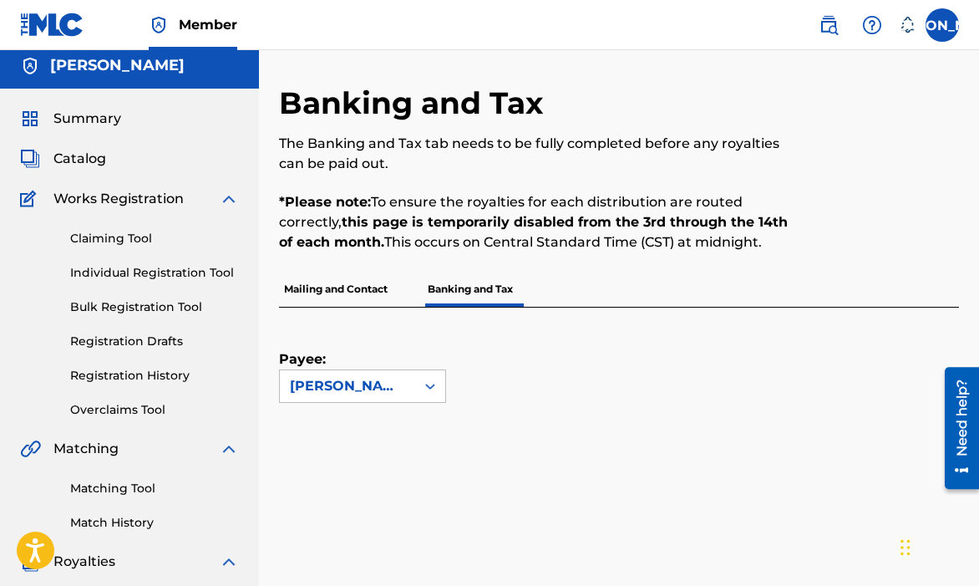
scroll to position [94, 0]
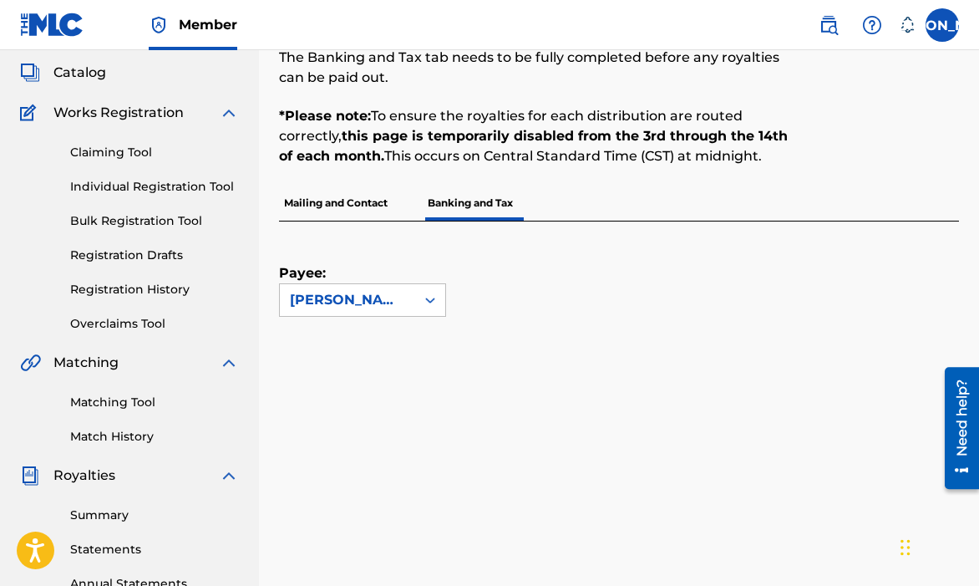
click at [100, 150] on div "Summary Catalog Works Registration Claiming Tool Individual Registration Tool B…" at bounding box center [129, 433] width 259 height 860
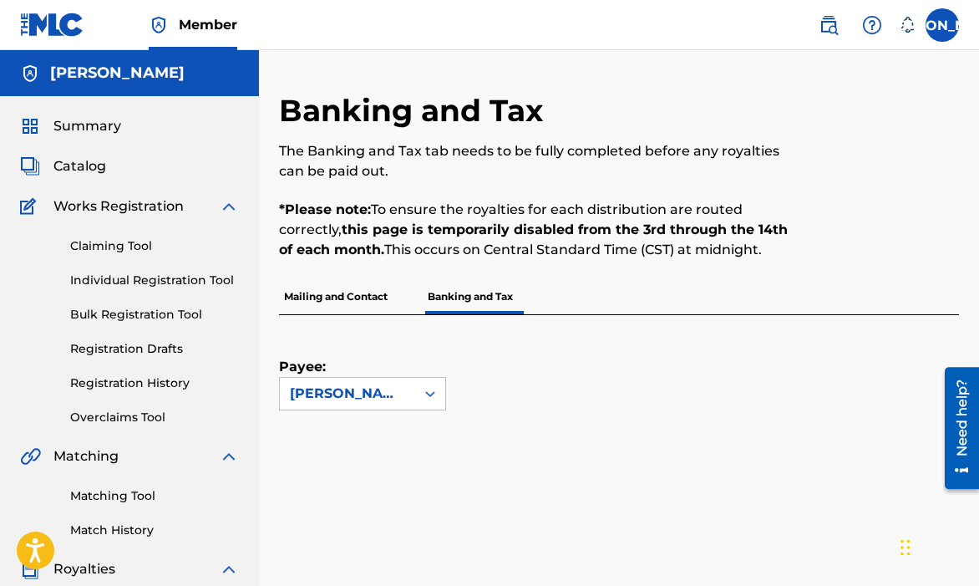
click at [92, 166] on span "Catalog" at bounding box center [79, 166] width 53 height 20
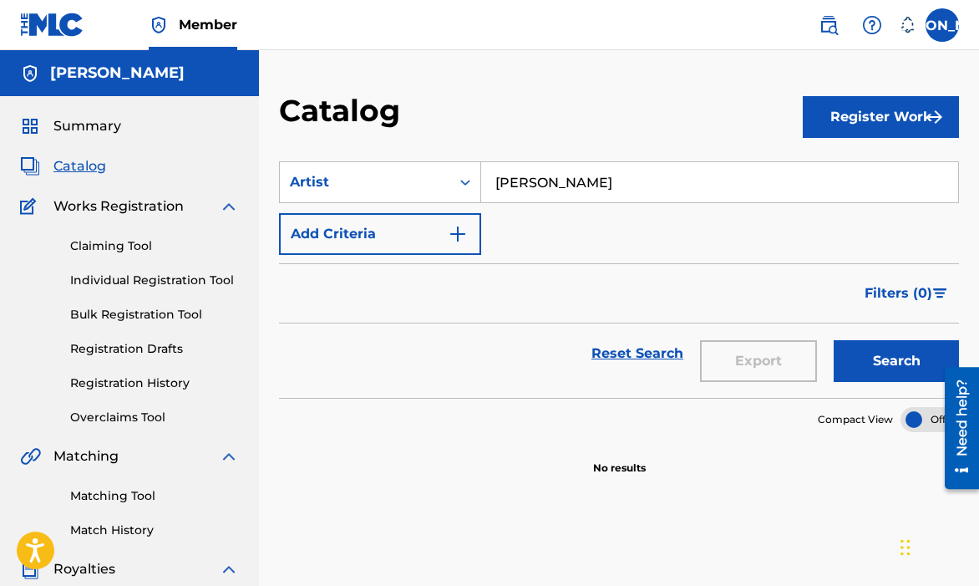
click at [101, 129] on span "Summary" at bounding box center [87, 126] width 68 height 20
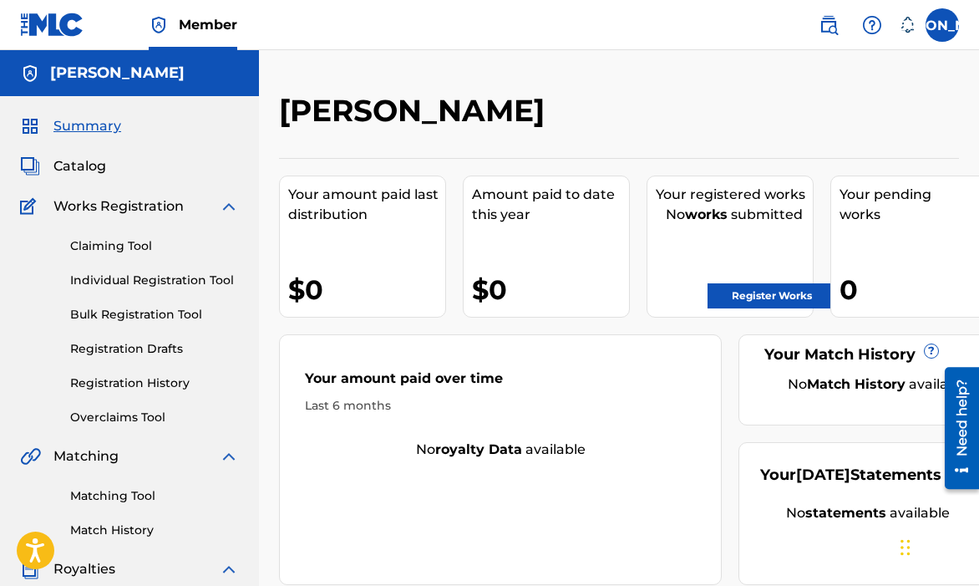
click at [81, 163] on span "Catalog" at bounding box center [79, 166] width 53 height 20
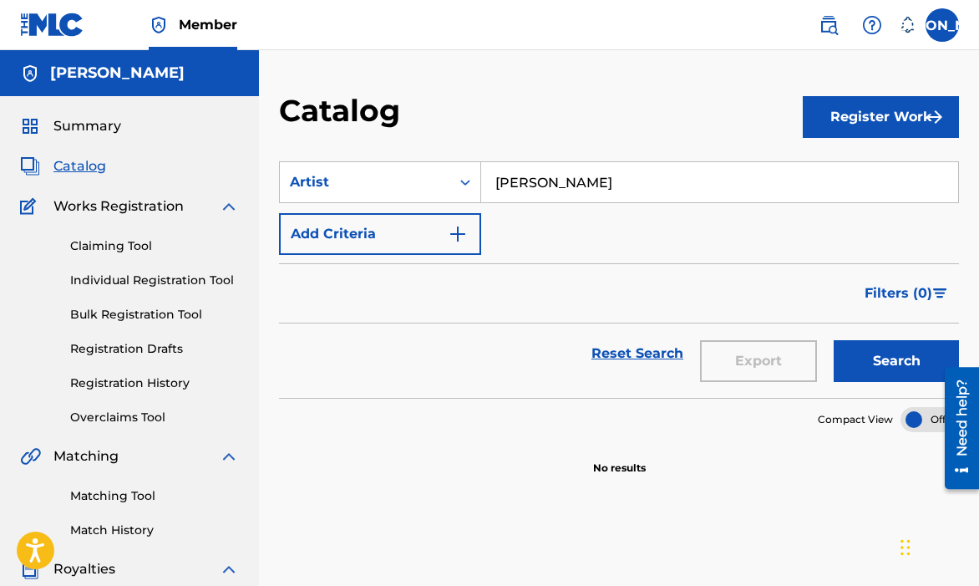
drag, startPoint x: 638, startPoint y: 195, endPoint x: 513, endPoint y: 195, distance: 125.3
click at [513, 195] on input "[PERSON_NAME]" at bounding box center [719, 182] width 477 height 40
click at [517, 186] on input "[PERSON_NAME]" at bounding box center [719, 182] width 477 height 40
type input "Jaheim"
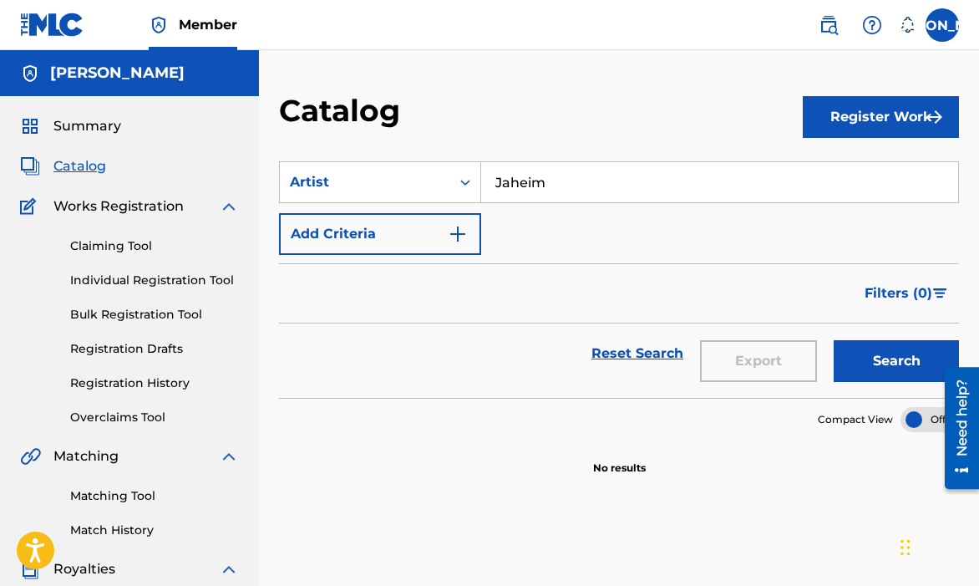
click at [834, 340] on button "Search" at bounding box center [896, 361] width 125 height 42
click at [136, 124] on div "Summary" at bounding box center [129, 126] width 219 height 20
click at [85, 130] on span "Summary" at bounding box center [87, 126] width 68 height 20
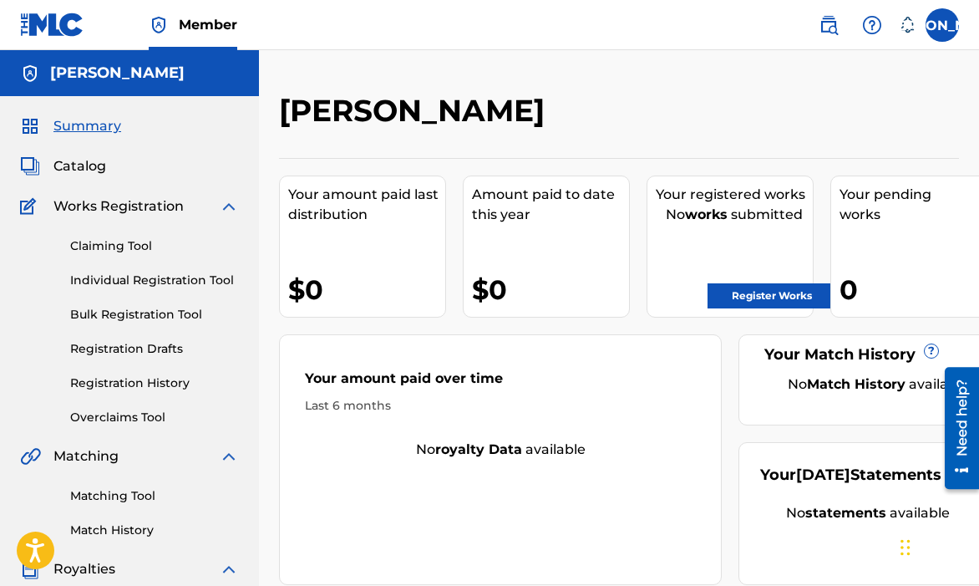
click at [72, 32] on img at bounding box center [52, 25] width 64 height 24
click at [840, 18] on link at bounding box center [828, 24] width 33 height 33
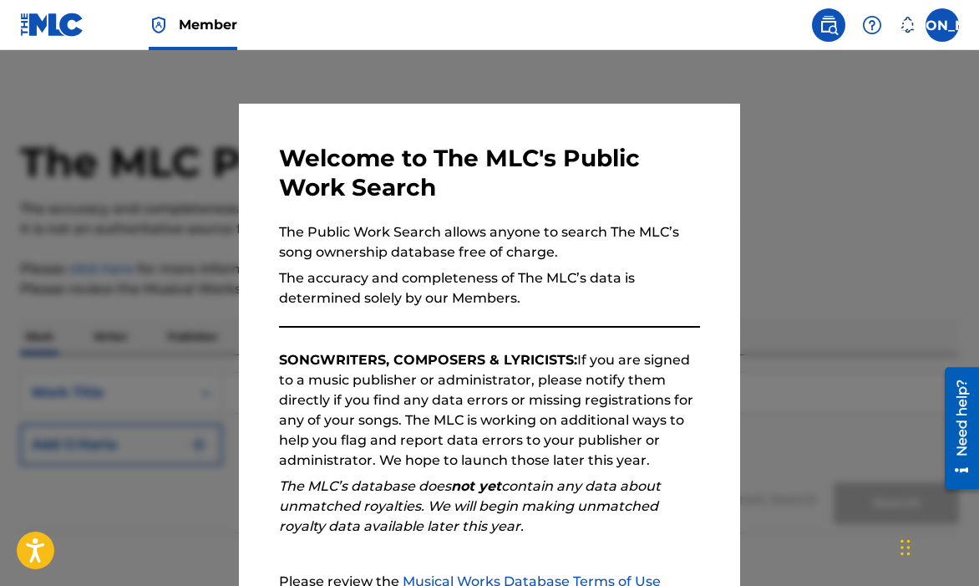
scroll to position [88, 0]
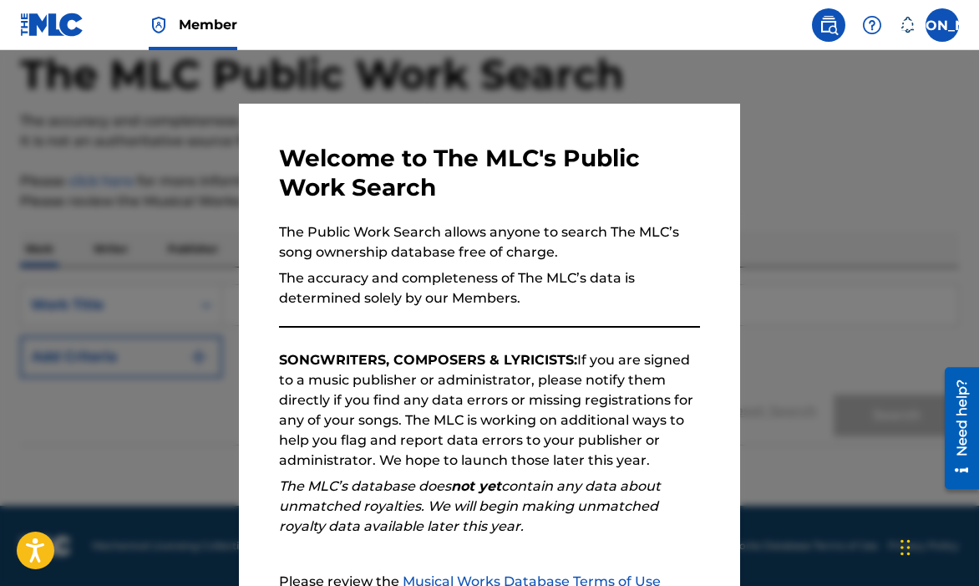
click at [793, 297] on div at bounding box center [489, 343] width 979 height 586
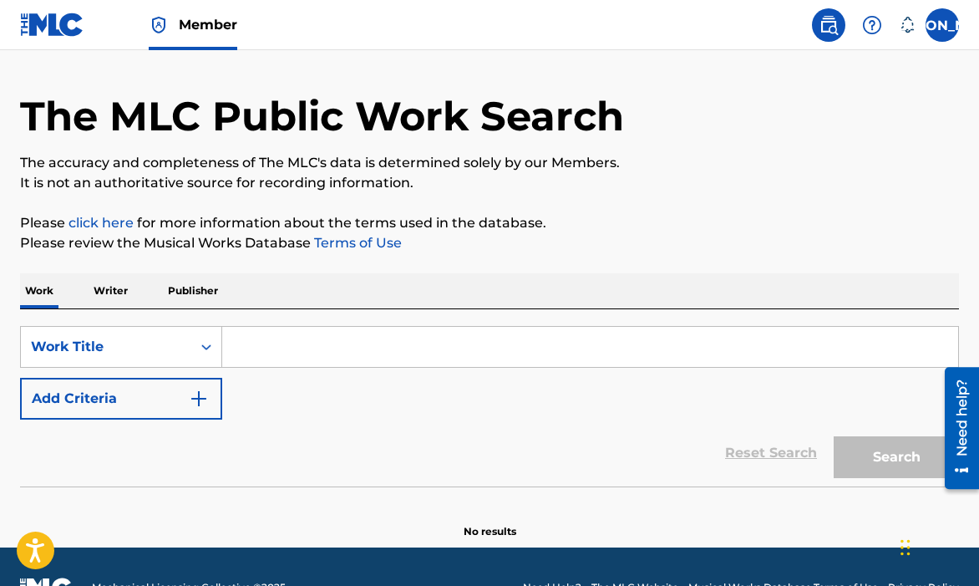
scroll to position [0, 0]
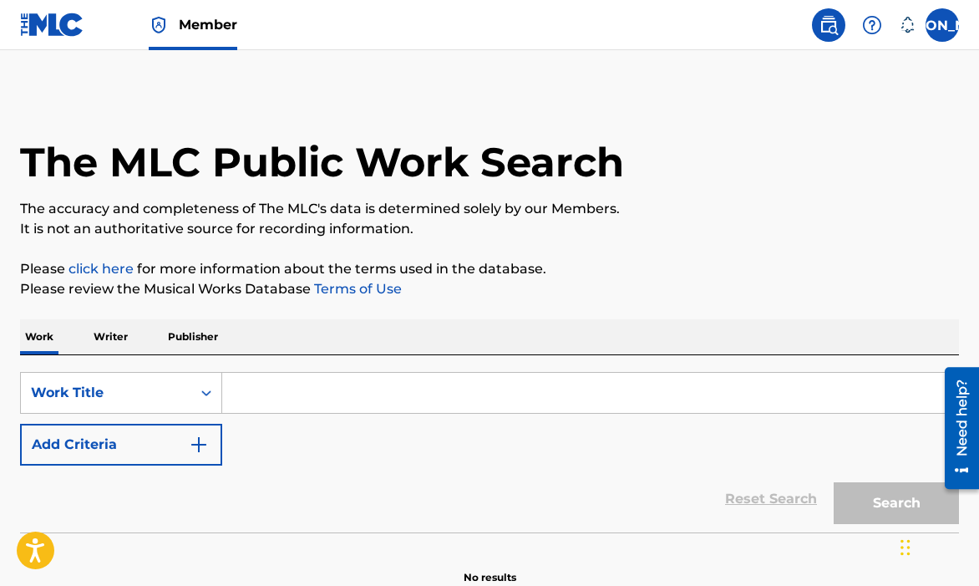
click at [466, 324] on div "Work Writer Publisher" at bounding box center [489, 336] width 939 height 35
click at [68, 22] on img at bounding box center [52, 25] width 64 height 24
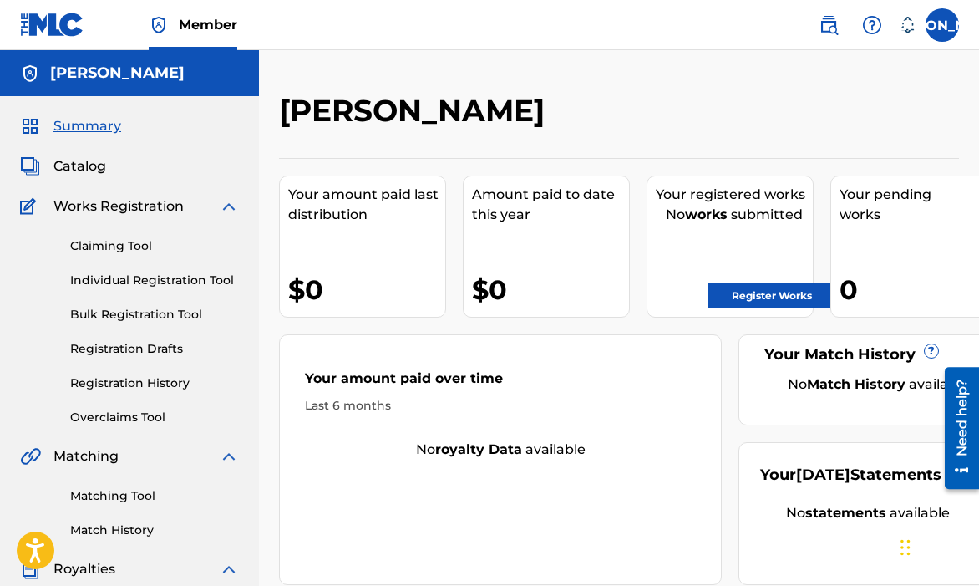
click at [140, 276] on link "Individual Registration Tool" at bounding box center [154, 280] width 169 height 18
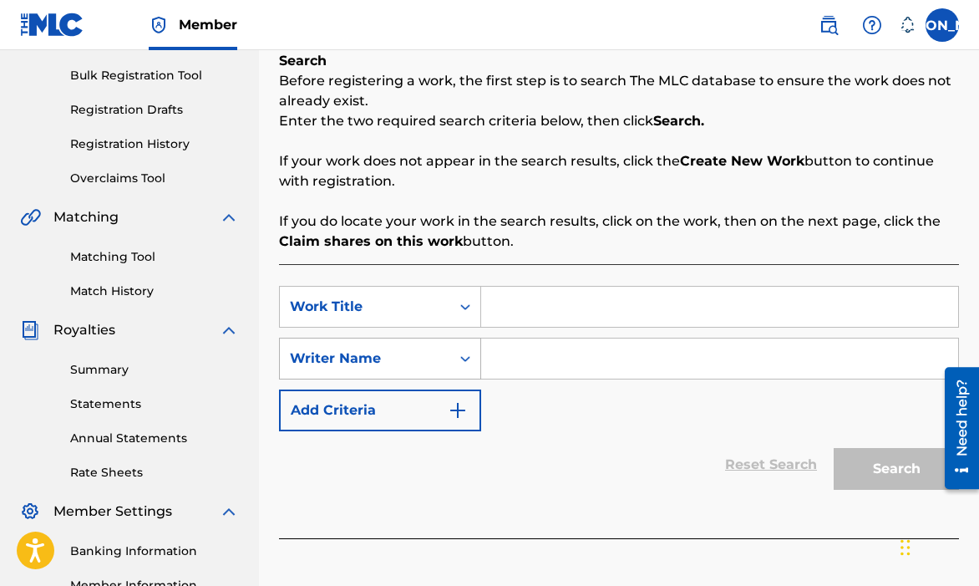
scroll to position [330, 0]
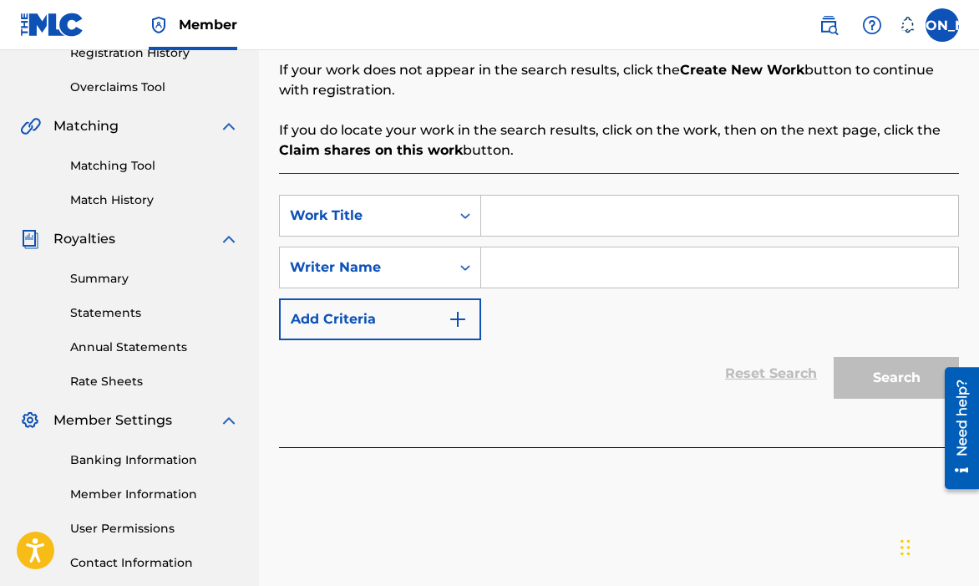
click at [549, 211] on input "Search Form" at bounding box center [719, 215] width 477 height 40
type input "PoiSoN!"
click at [566, 280] on input "Search Form" at bounding box center [719, 267] width 477 height 40
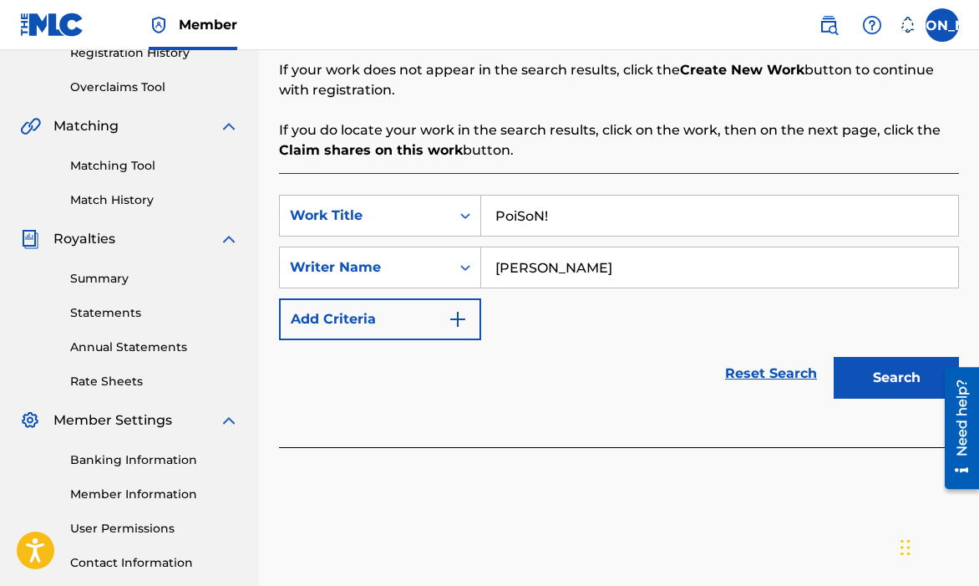
type input "[PERSON_NAME]"
click at [865, 365] on button "Search" at bounding box center [896, 378] width 125 height 42
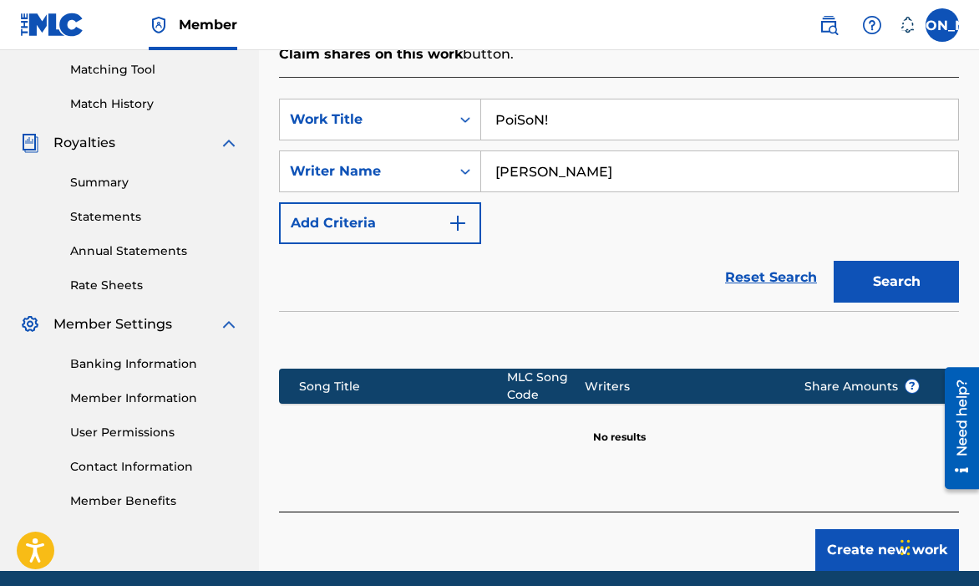
scroll to position [491, 0]
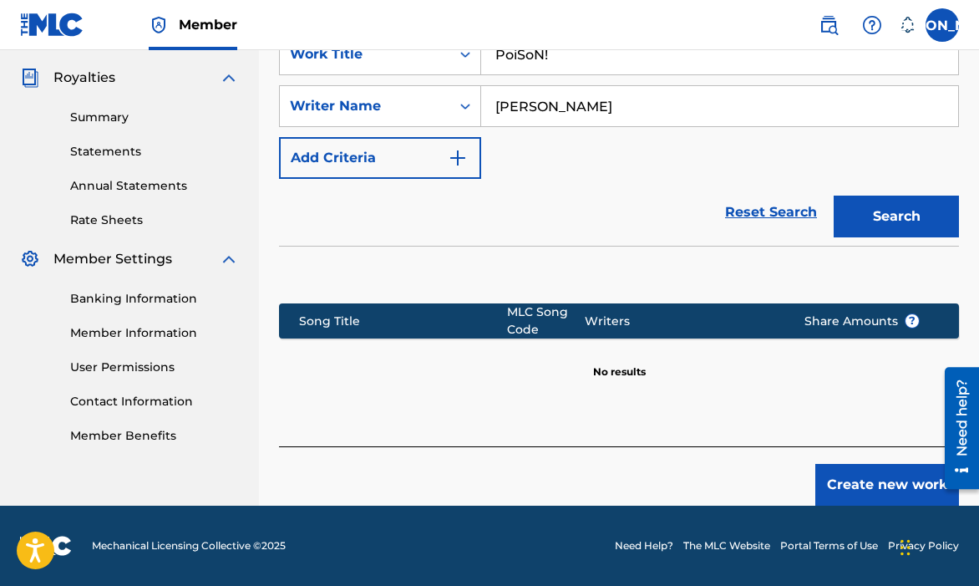
click at [820, 474] on button "Create new work" at bounding box center [887, 485] width 144 height 42
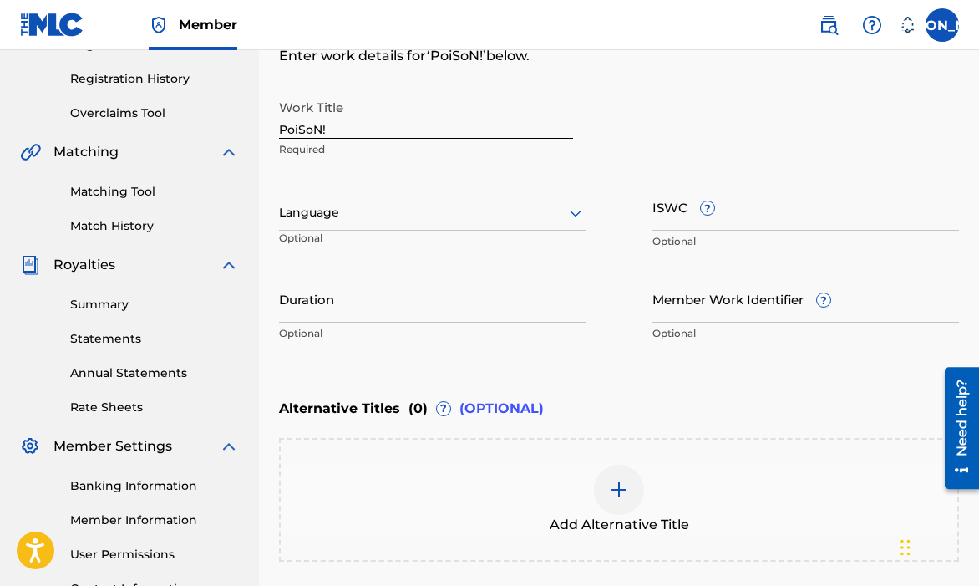
scroll to position [460, 0]
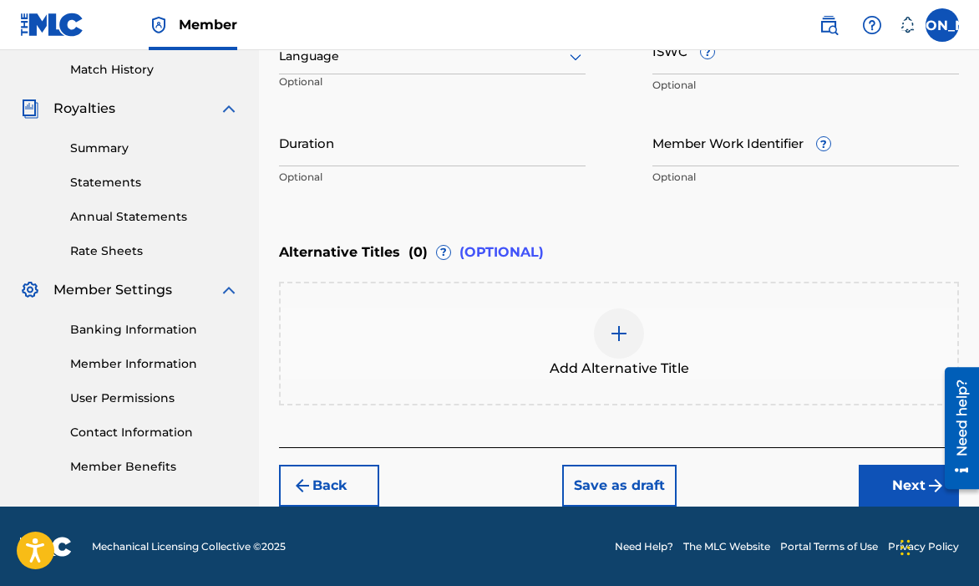
click at [864, 469] on button "Next" at bounding box center [909, 485] width 100 height 42
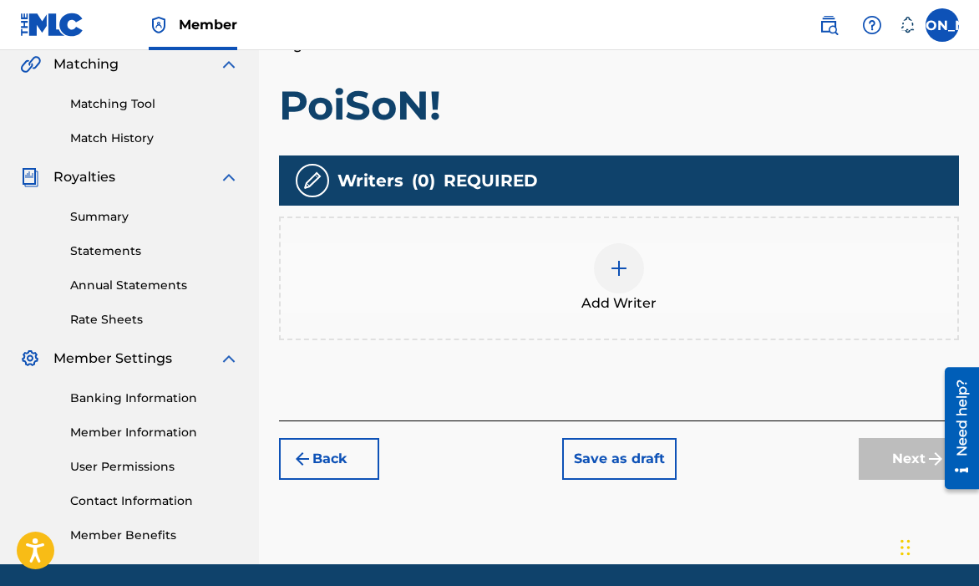
scroll to position [400, 0]
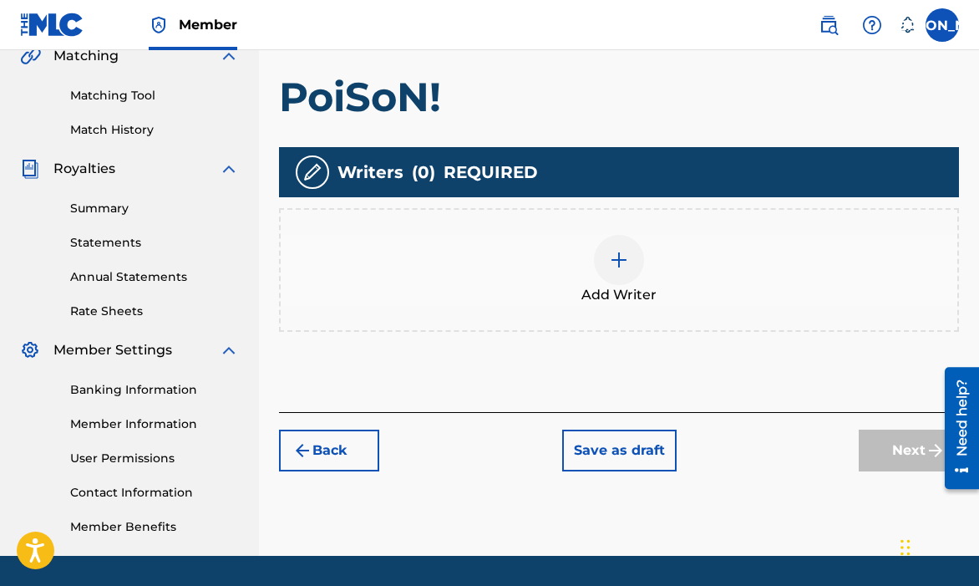
click at [648, 292] on span "Add Writer" at bounding box center [618, 295] width 75 height 20
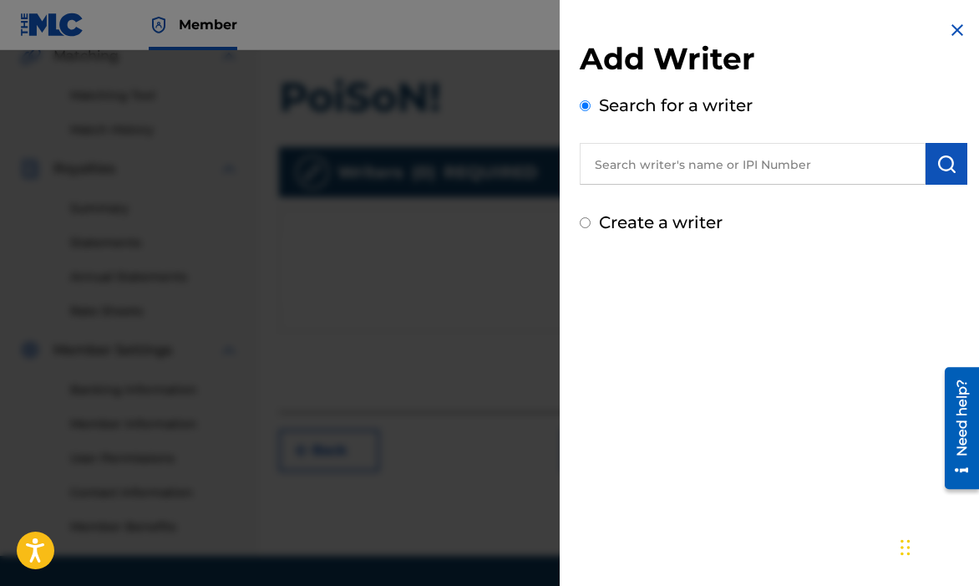
click at [670, 186] on div "Add Writer Search for a writer Create a writer" at bounding box center [774, 137] width 388 height 195
click at [670, 182] on input "text" at bounding box center [753, 164] width 346 height 42
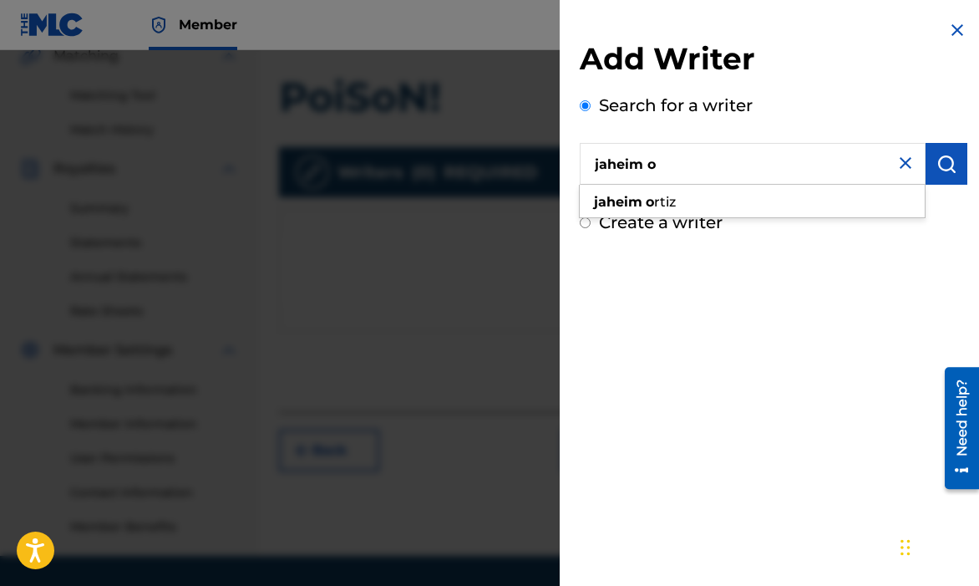
click at [674, 210] on div "jaheim o rtiz" at bounding box center [752, 202] width 345 height 30
type input "[PERSON_NAME]"
click at [936, 163] on img "submit" at bounding box center [946, 164] width 20 height 20
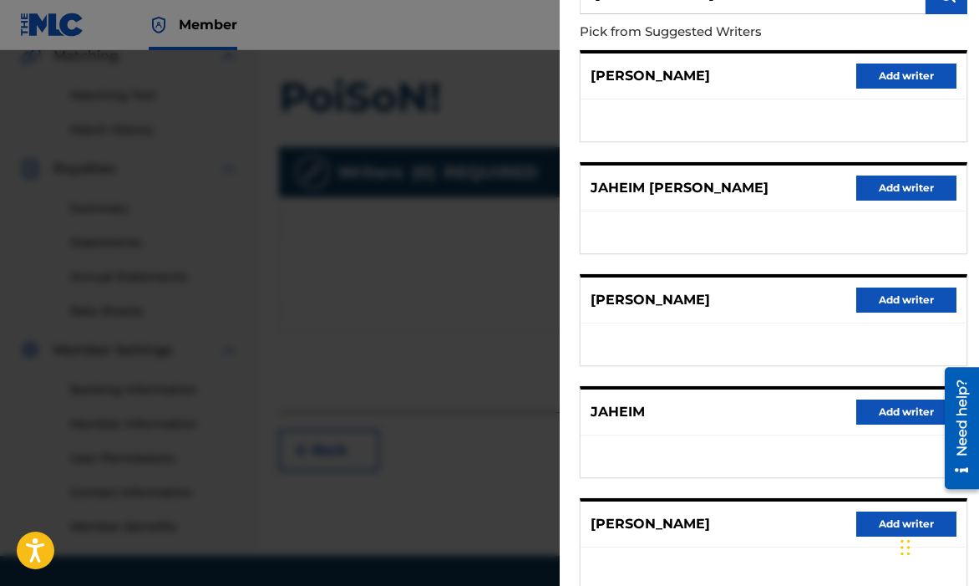
scroll to position [215, 0]
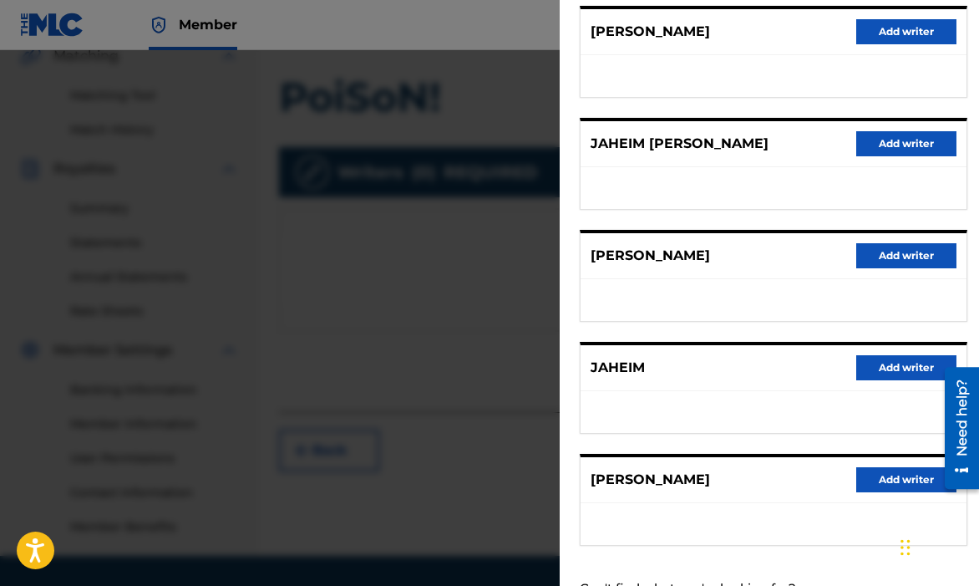
click at [897, 471] on button "Add writer" at bounding box center [906, 479] width 100 height 25
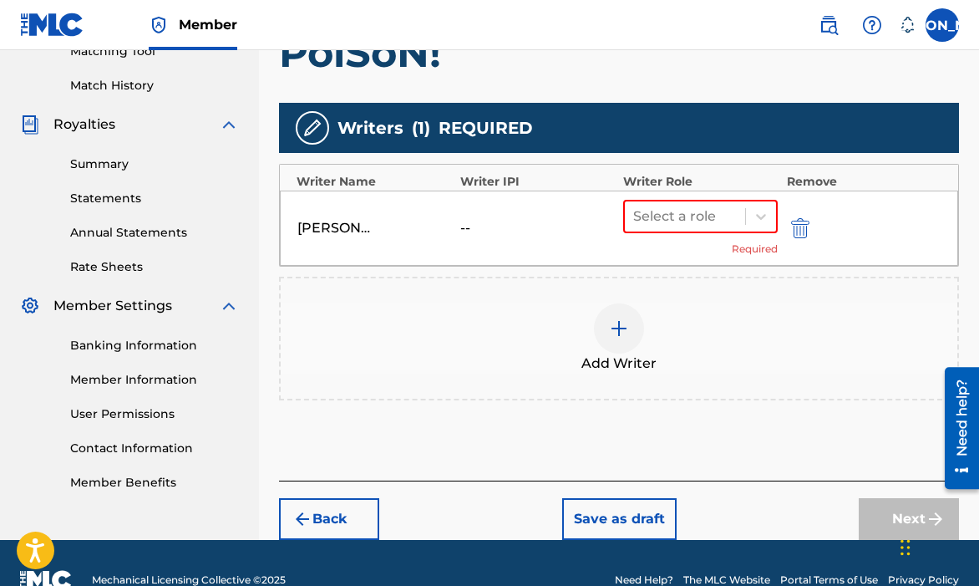
scroll to position [479, 0]
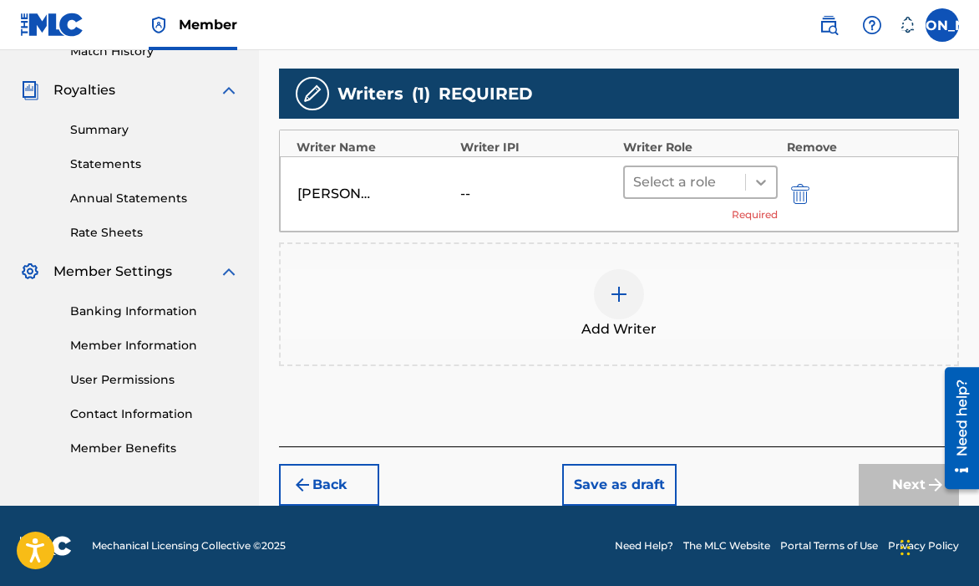
click at [760, 185] on icon at bounding box center [761, 182] width 17 height 17
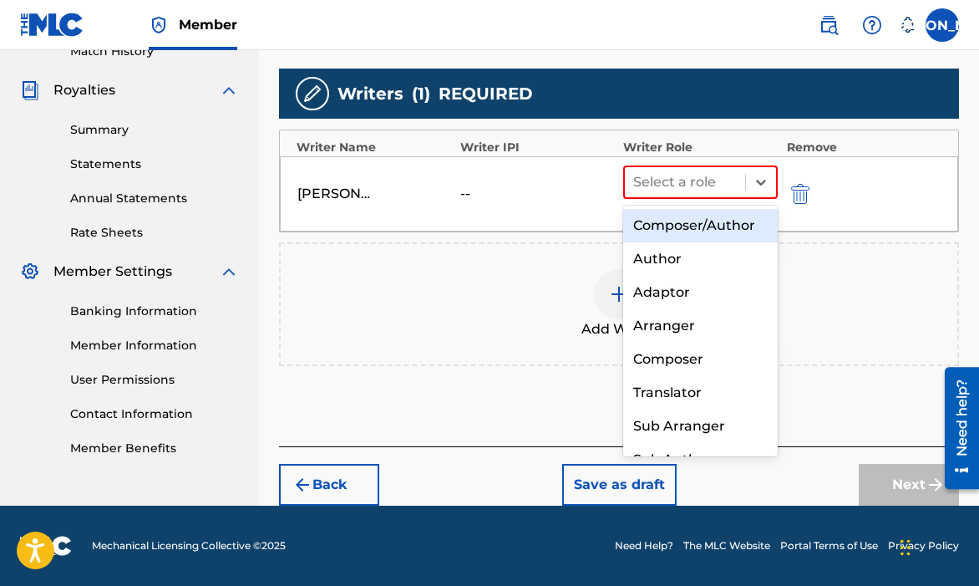
click at [710, 230] on div "Composer/Author" at bounding box center [700, 225] width 155 height 33
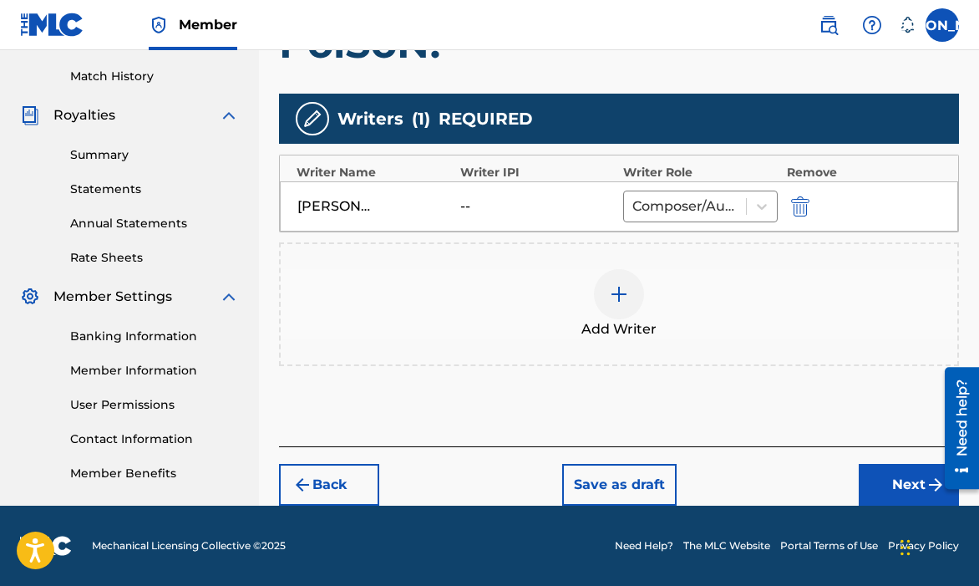
click at [865, 472] on button "Next" at bounding box center [909, 485] width 100 height 42
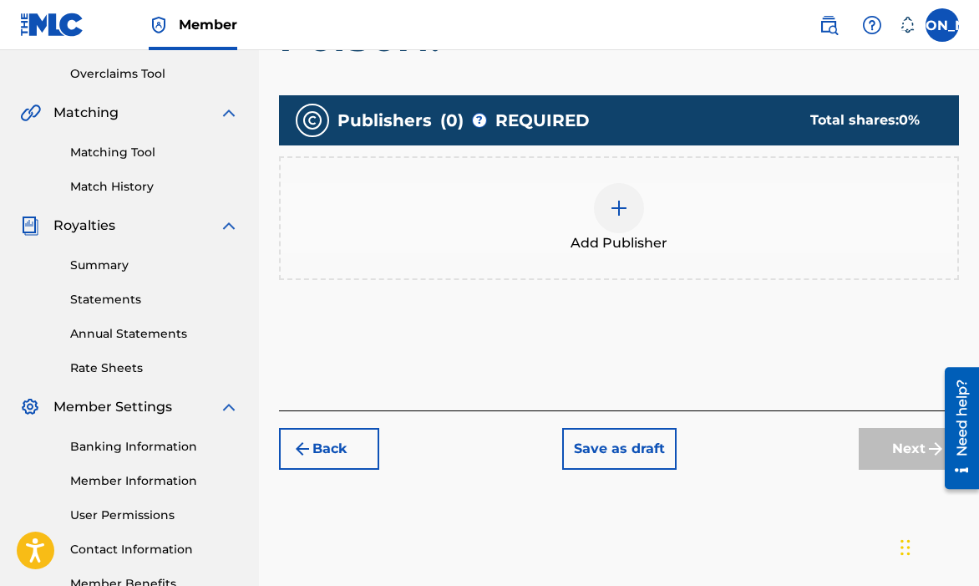
scroll to position [450, 0]
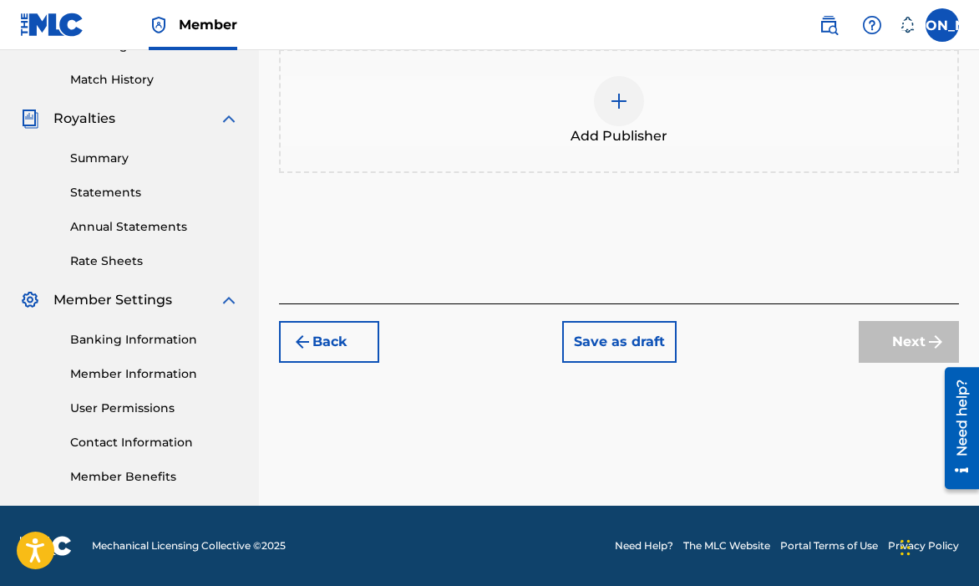
click at [611, 76] on div "Add Publisher" at bounding box center [619, 111] width 677 height 70
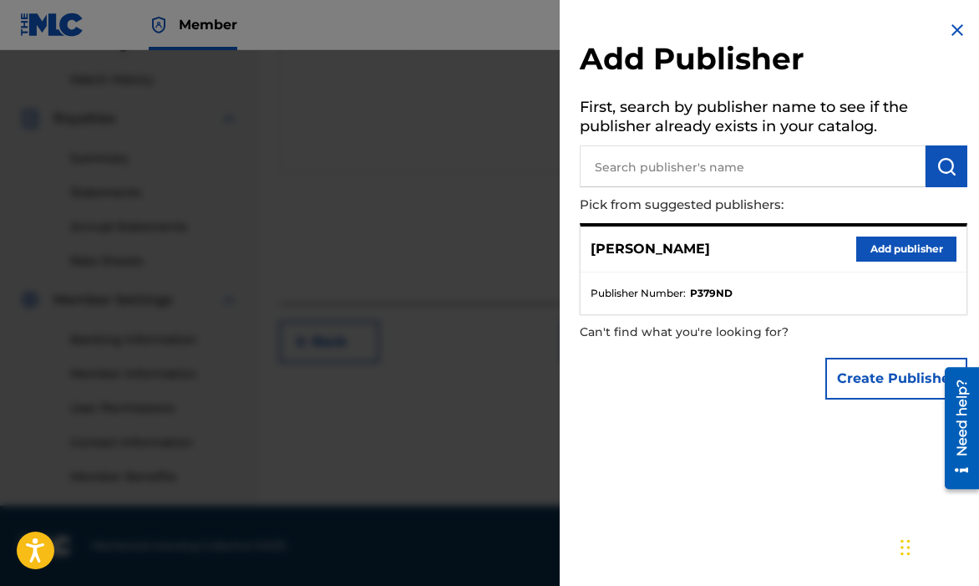
click at [643, 182] on input "text" at bounding box center [753, 166] width 346 height 42
click at [856, 250] on button "Add publisher" at bounding box center [906, 248] width 100 height 25
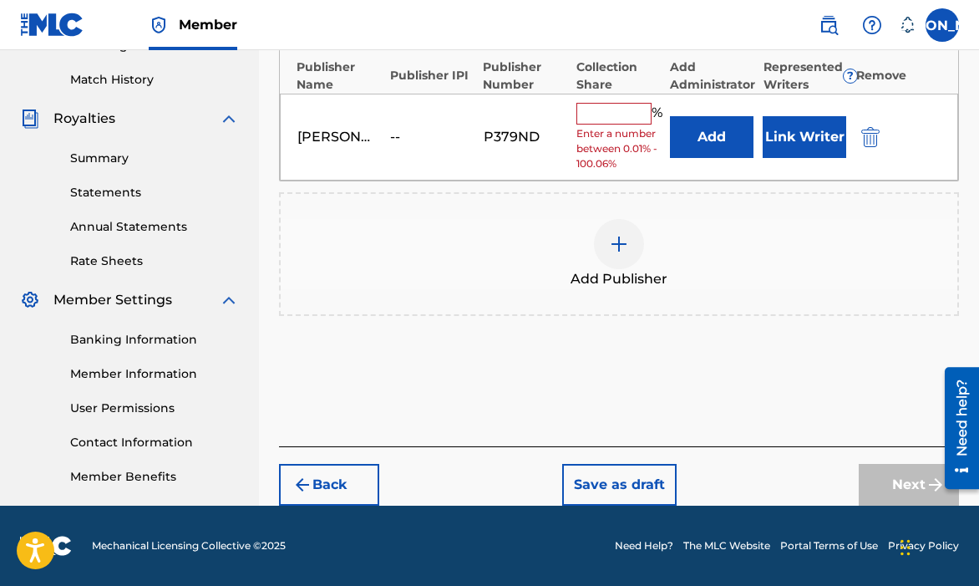
click at [612, 111] on input "text" at bounding box center [613, 114] width 75 height 22
type input "100"
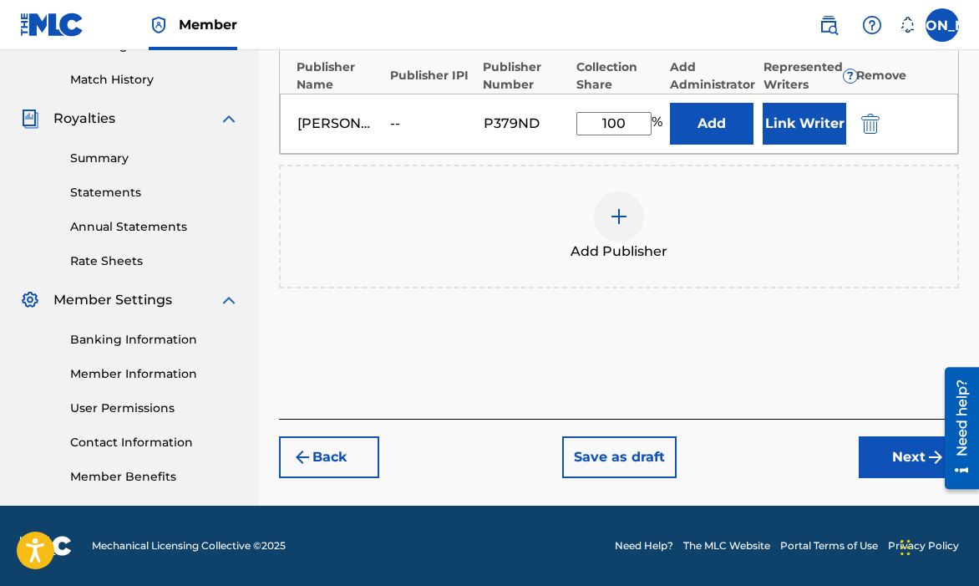
click at [869, 461] on button "Next" at bounding box center [909, 457] width 100 height 42
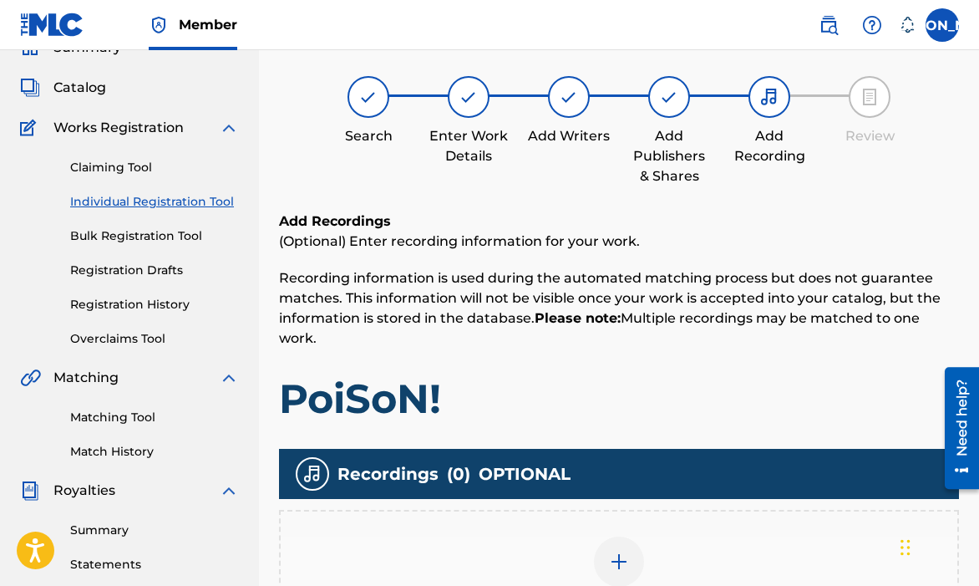
scroll to position [405, 0]
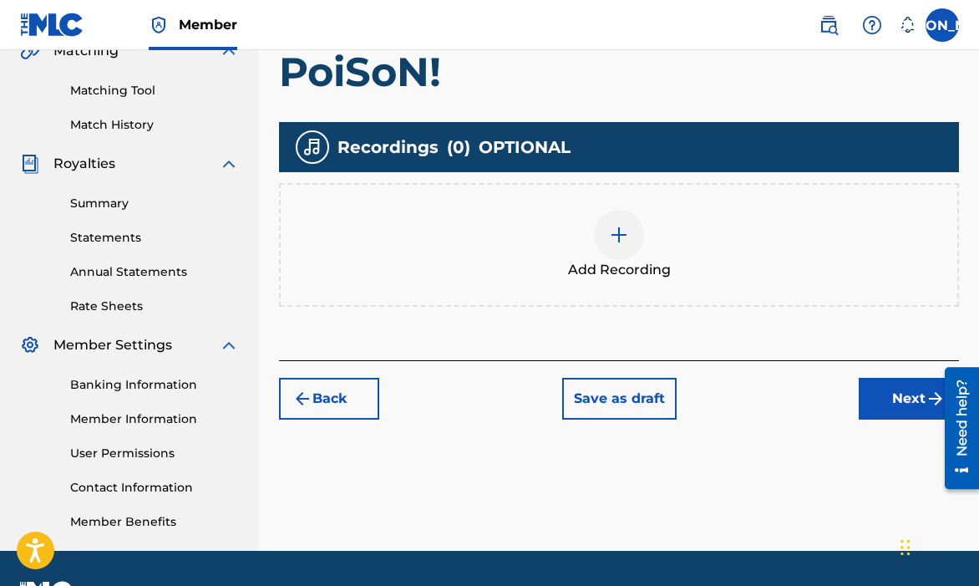
click at [870, 389] on button "Next" at bounding box center [909, 399] width 100 height 42
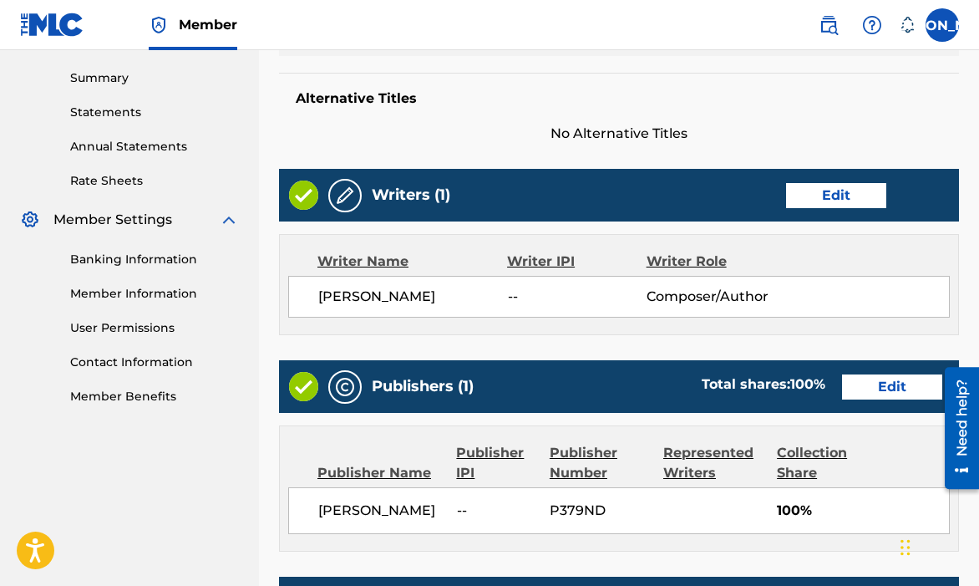
scroll to position [791, 0]
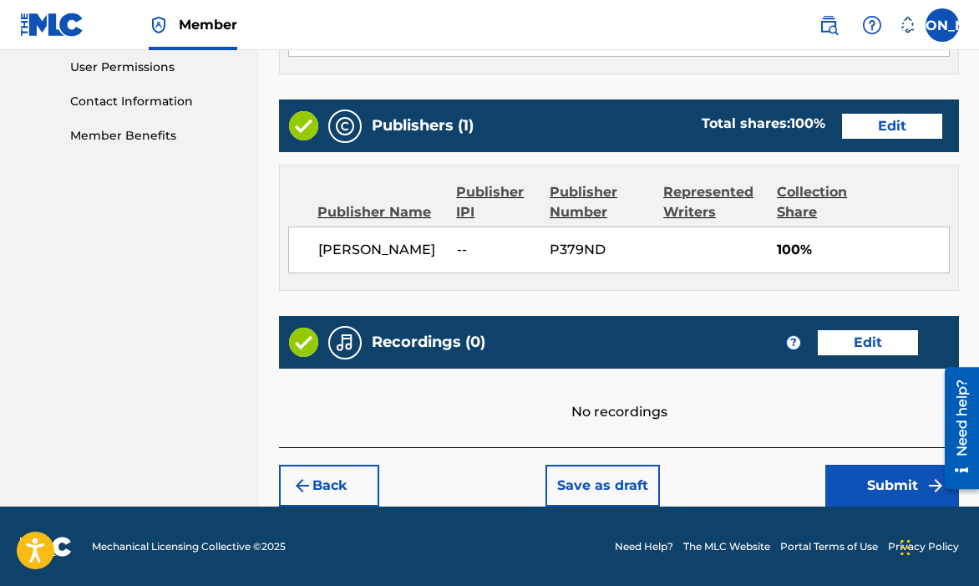
click at [870, 474] on button "Submit" at bounding box center [892, 485] width 134 height 42
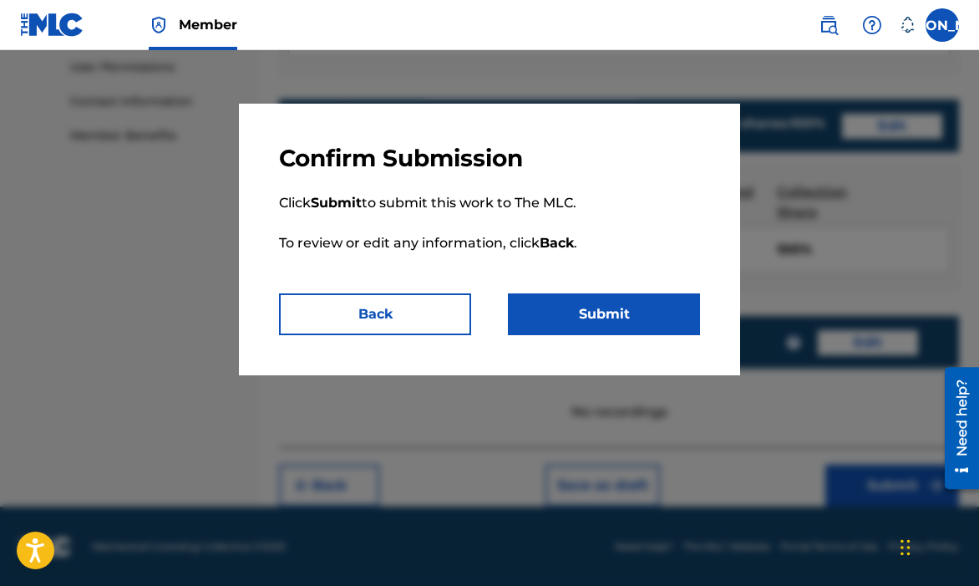
click at [564, 303] on button "Submit" at bounding box center [604, 314] width 192 height 42
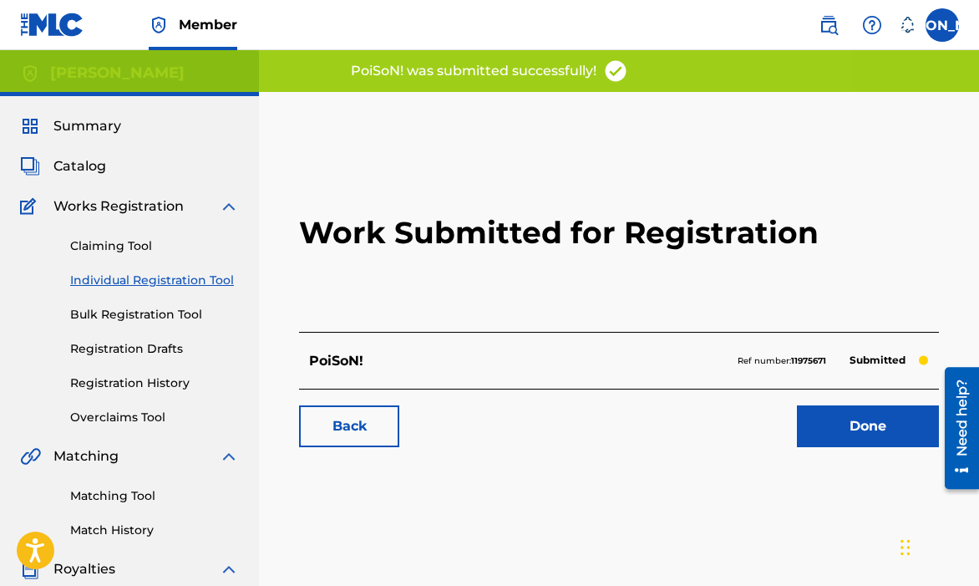
click at [833, 419] on link "Done" at bounding box center [868, 426] width 142 height 42
